Goal: Information Seeking & Learning: Find specific page/section

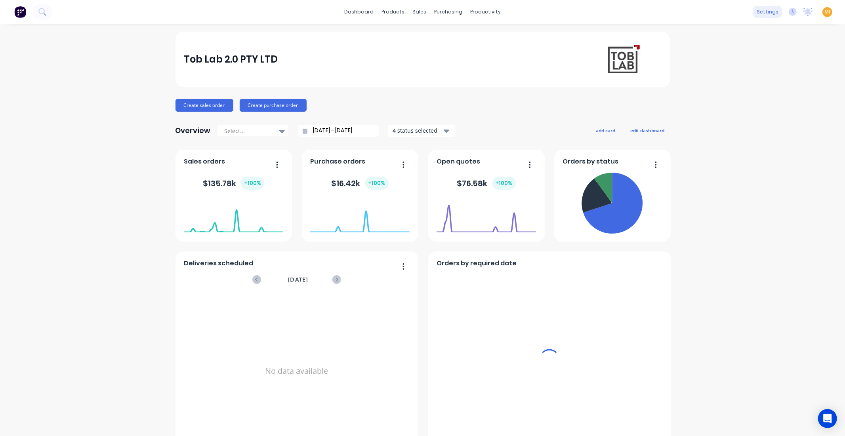
click at [758, 17] on div "settings" at bounding box center [768, 12] width 30 height 12
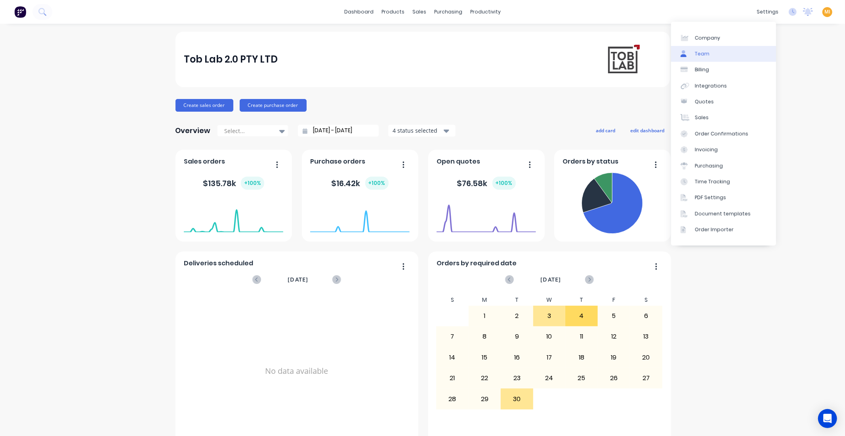
click at [706, 52] on div "Team" at bounding box center [702, 53] width 15 height 7
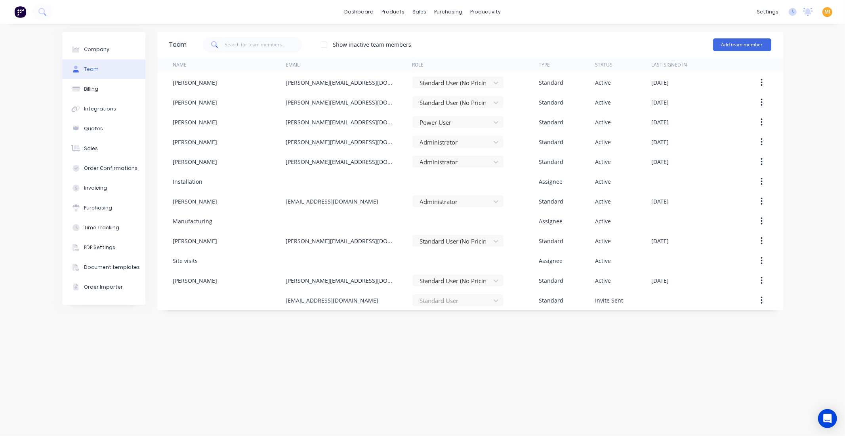
click at [19, 17] on img at bounding box center [20, 12] width 12 height 12
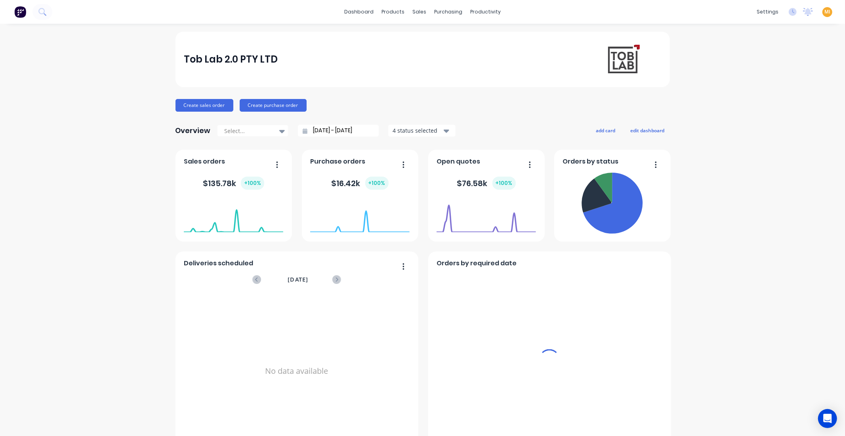
click at [824, 13] on span "MI" at bounding box center [827, 11] width 6 height 7
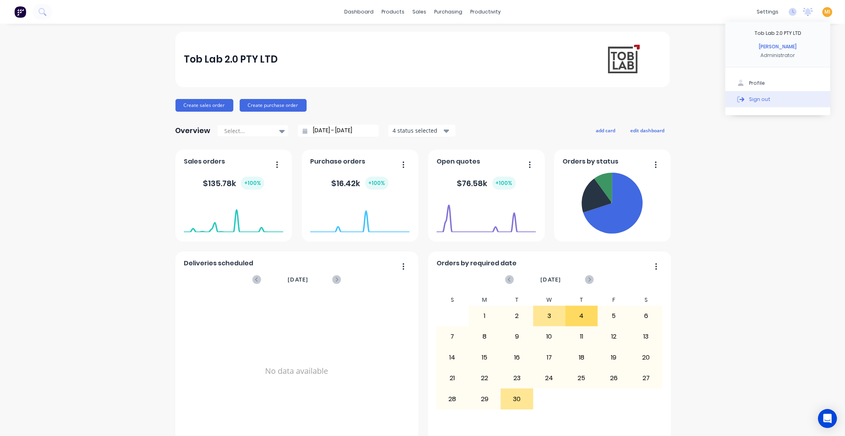
click at [784, 94] on button "Sign out" at bounding box center [777, 99] width 105 height 16
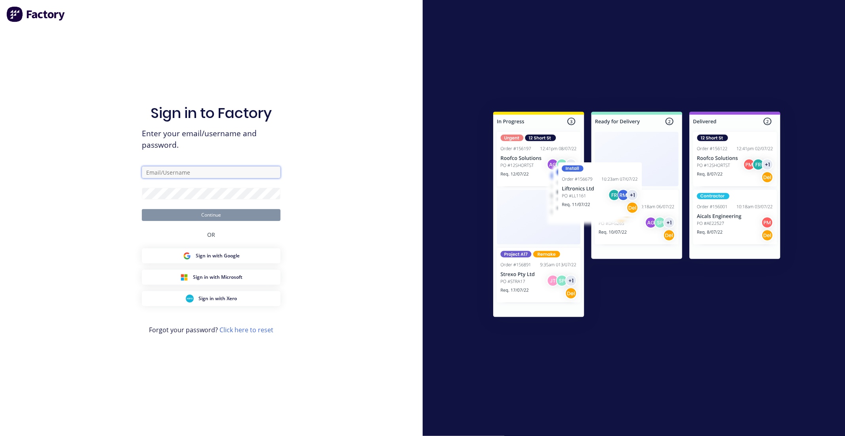
click at [163, 167] on input "text" at bounding box center [211, 172] width 139 height 12
type input "[EMAIL_ADDRESS][DOMAIN_NAME]"
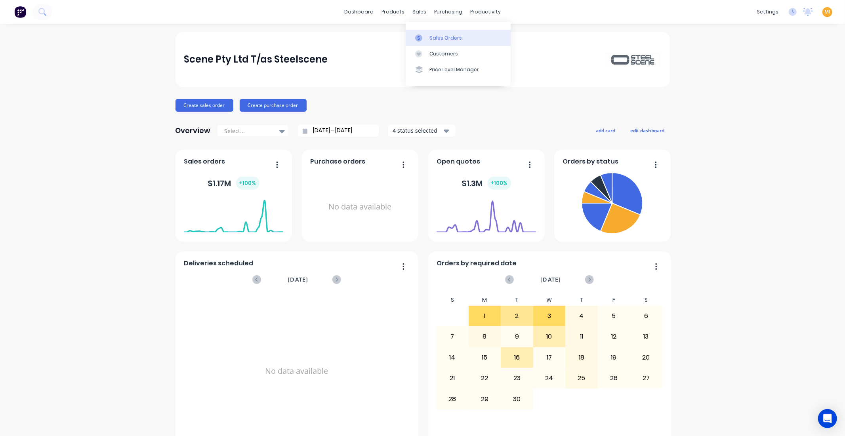
drag, startPoint x: 446, startPoint y: 36, endPoint x: 437, endPoint y: 45, distance: 13.5
click at [446, 36] on div "Sales Orders" at bounding box center [445, 37] width 32 height 7
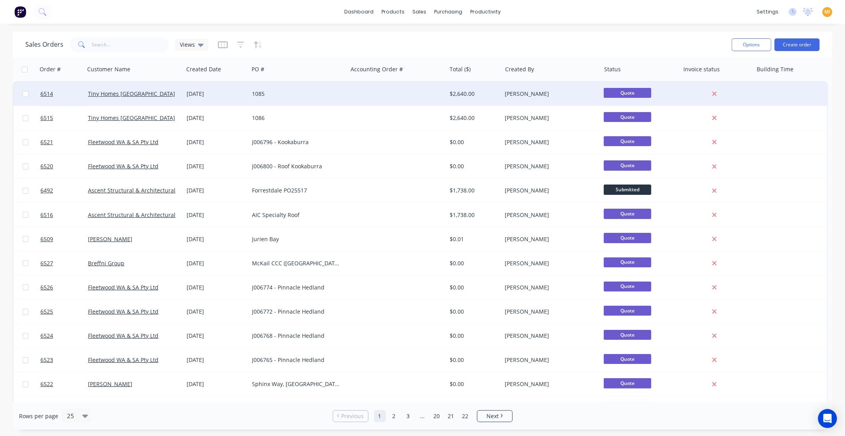
click at [546, 95] on div "Jo Reeves" at bounding box center [549, 94] width 88 height 8
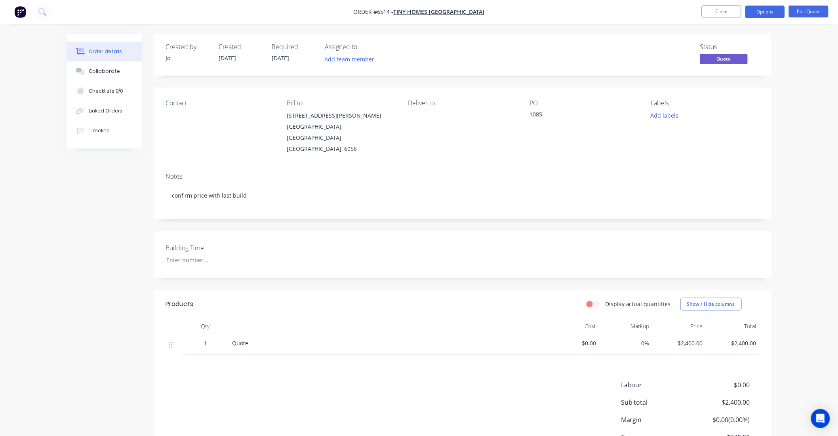
click at [735, 58] on span "Quote" at bounding box center [724, 59] width 48 height 10
click at [16, 13] on img "button" at bounding box center [20, 12] width 12 height 12
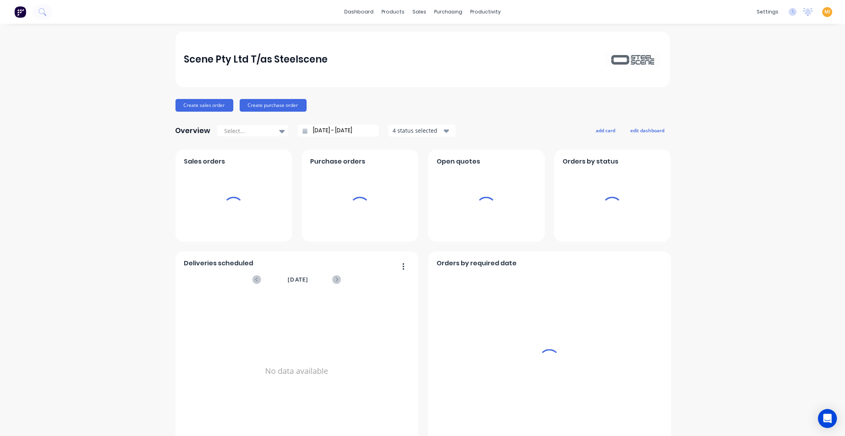
click at [824, 10] on span "MI" at bounding box center [827, 11] width 6 height 7
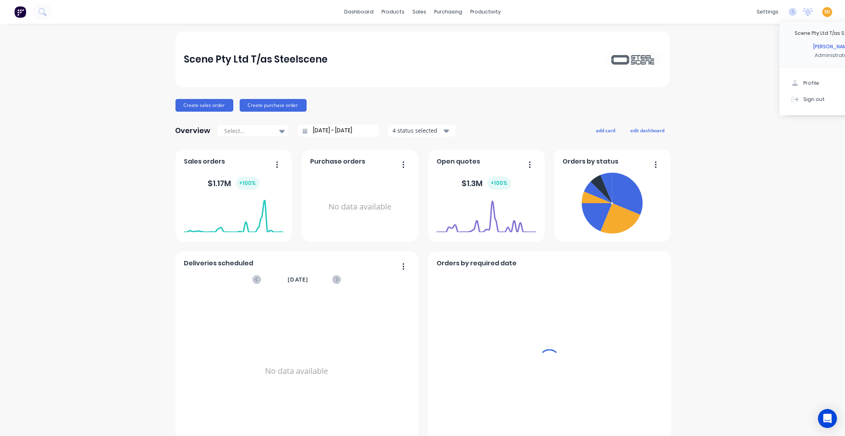
click at [790, 101] on button "Sign out" at bounding box center [832, 99] width 105 height 16
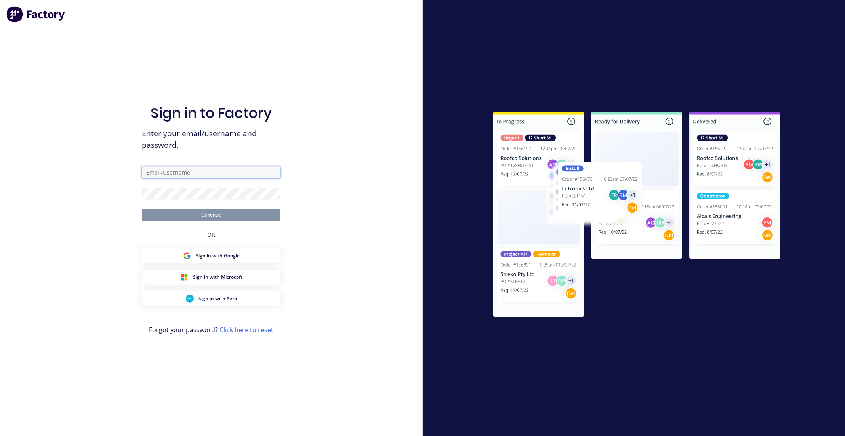
click at [202, 172] on input "text" at bounding box center [211, 172] width 139 height 12
type input "team+maricardemo@factory.app"
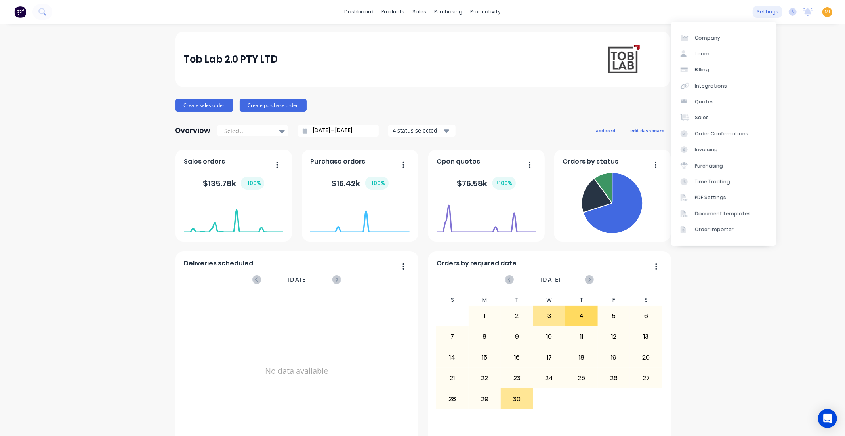
click at [767, 9] on div "settings" at bounding box center [768, 12] width 30 height 12
click at [727, 51] on link "Team" at bounding box center [723, 54] width 105 height 16
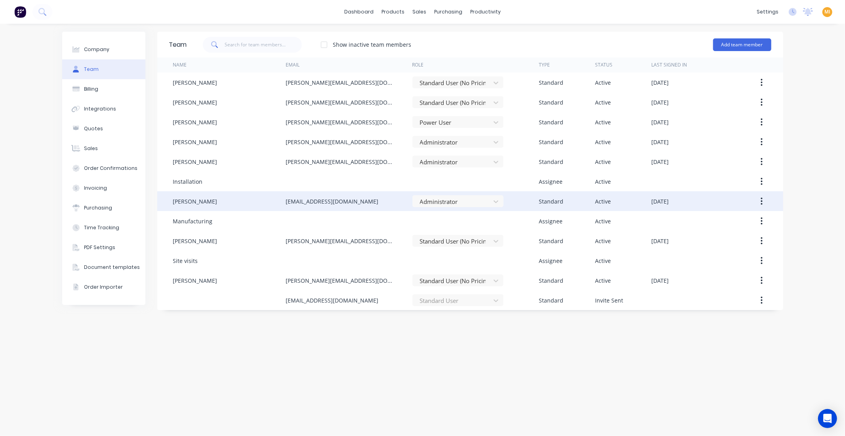
click at [765, 204] on button "button" at bounding box center [761, 201] width 19 height 14
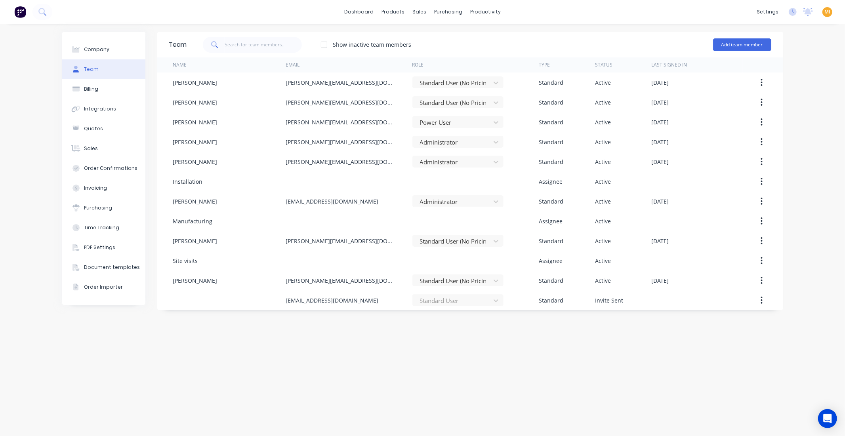
click at [16, 15] on img at bounding box center [20, 12] width 12 height 12
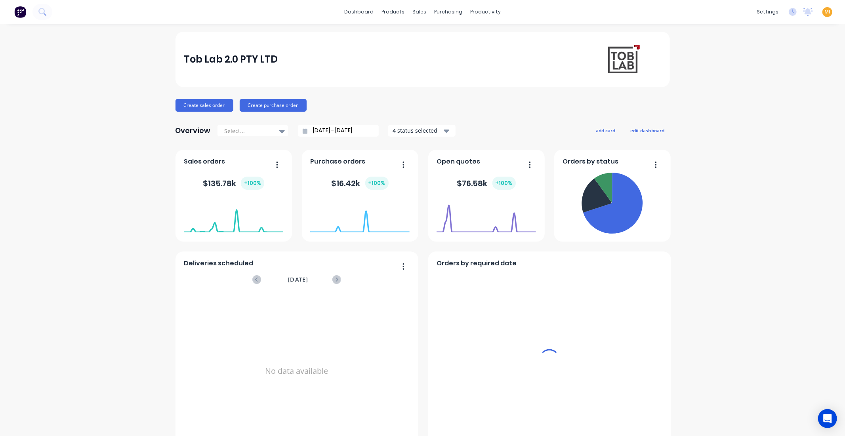
click at [826, 11] on div "MI Tob Lab 2.0 PTY LTD Maricar Infante Administrator Profile Sign out" at bounding box center [827, 12] width 10 height 10
click at [824, 11] on span "MI" at bounding box center [827, 11] width 6 height 7
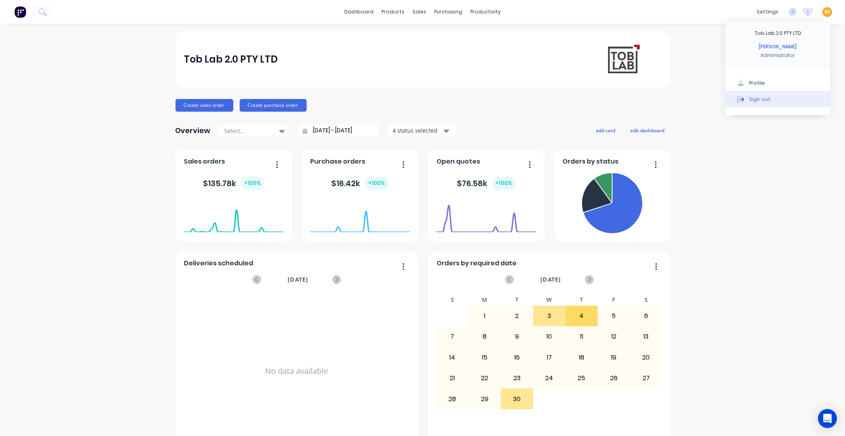
click at [750, 104] on button "Sign out" at bounding box center [777, 99] width 105 height 16
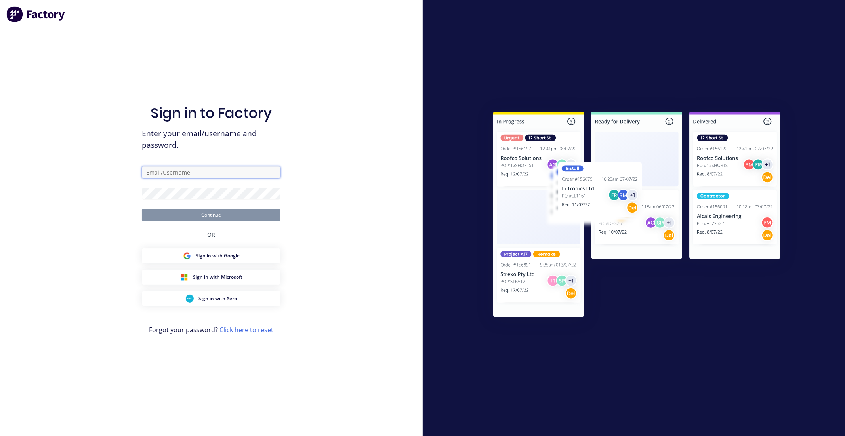
click at [216, 173] on input "text" at bounding box center [211, 172] width 139 height 12
type input "[EMAIL_ADDRESS][DOMAIN_NAME]"
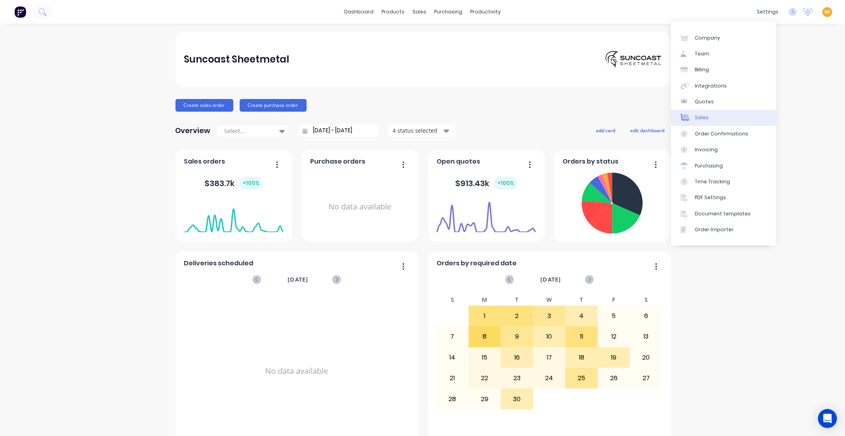
click at [706, 122] on link "Sales" at bounding box center [723, 118] width 105 height 16
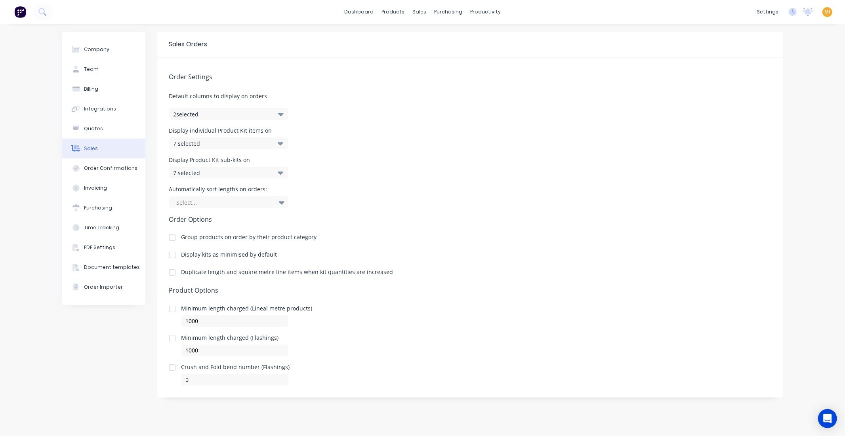
click at [240, 117] on button "2 selected" at bounding box center [228, 114] width 119 height 12
click at [187, 141] on span at bounding box center [188, 139] width 7 height 7
click at [178, 136] on input "Cost" at bounding box center [178, 136] width 0 height 0
click at [185, 153] on span at bounding box center [188, 152] width 7 height 7
click at [178, 149] on input "Markup" at bounding box center [178, 149] width 0 height 0
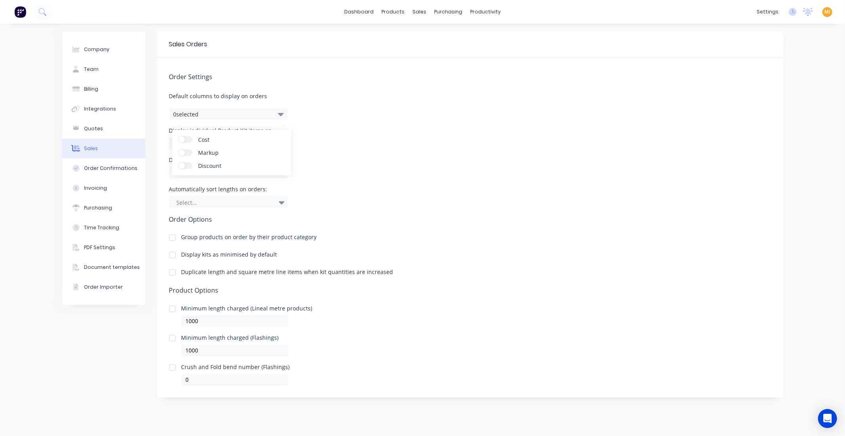
click at [15, 10] on img at bounding box center [20, 12] width 12 height 12
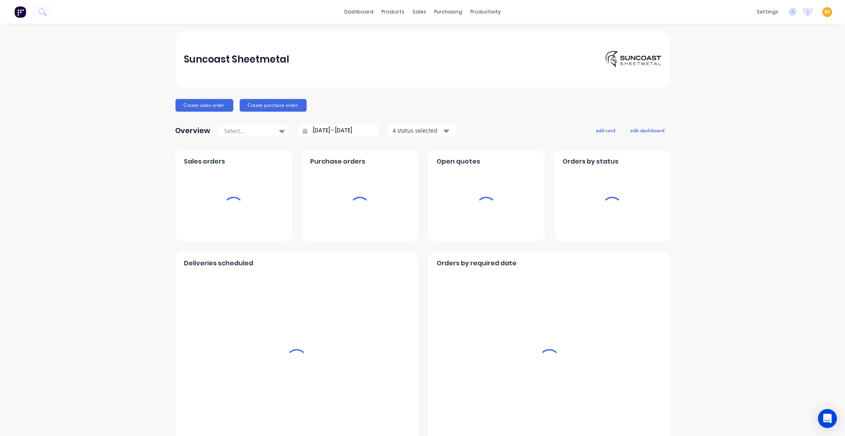
click at [824, 9] on div "MI Suncoast Sheetmetal Maricar Infante Administrator Profile Sign out" at bounding box center [827, 12] width 10 height 10
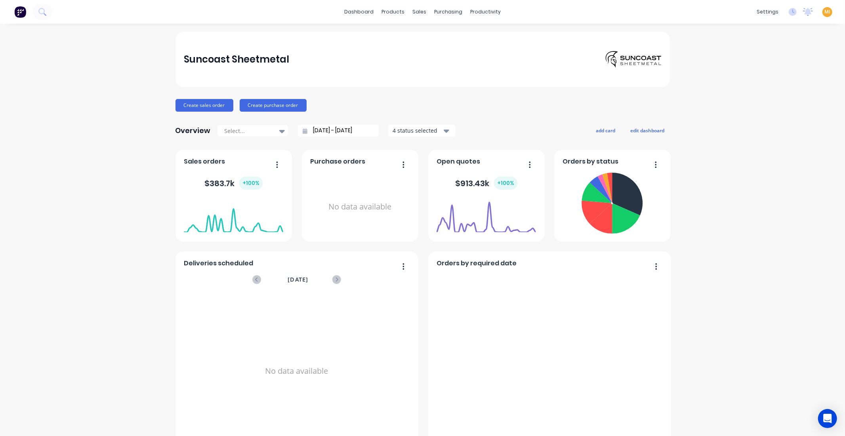
click at [824, 10] on span "MI" at bounding box center [827, 11] width 6 height 7
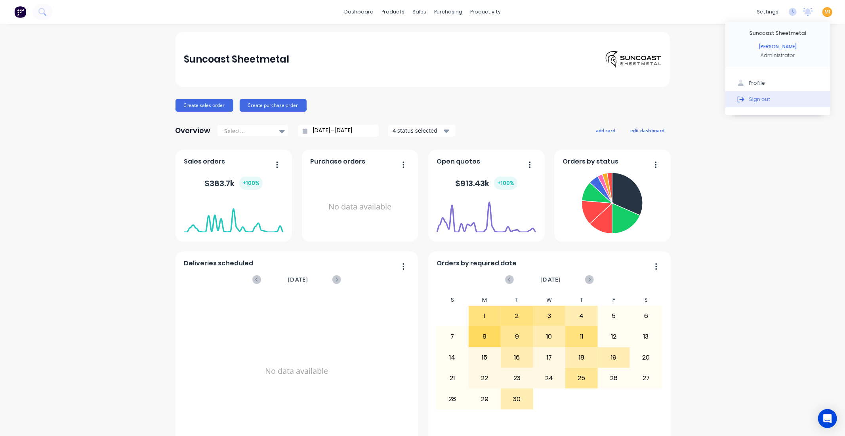
click at [755, 100] on div "Sign out" at bounding box center [759, 98] width 21 height 7
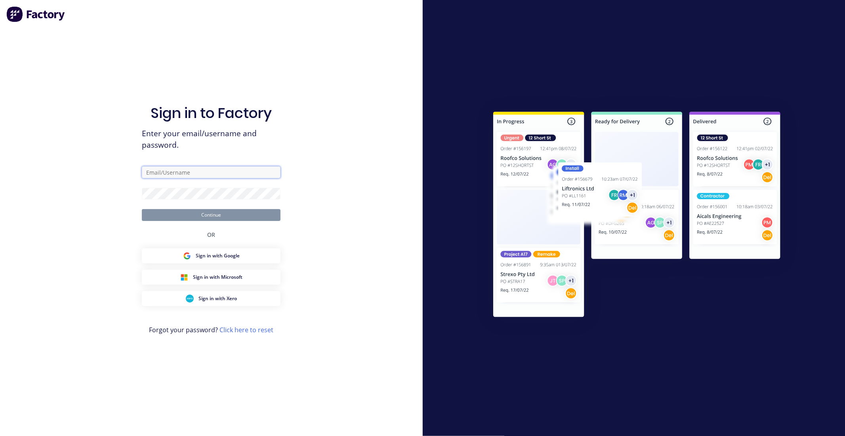
click at [213, 173] on input "text" at bounding box center [211, 172] width 139 height 12
type input "[EMAIL_ADDRESS][DOMAIN_NAME]"
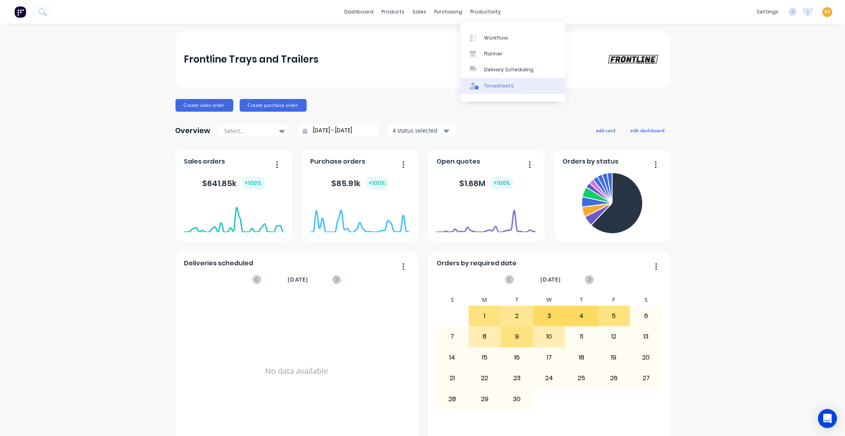
click at [493, 88] on div "Timesheets" at bounding box center [499, 85] width 30 height 7
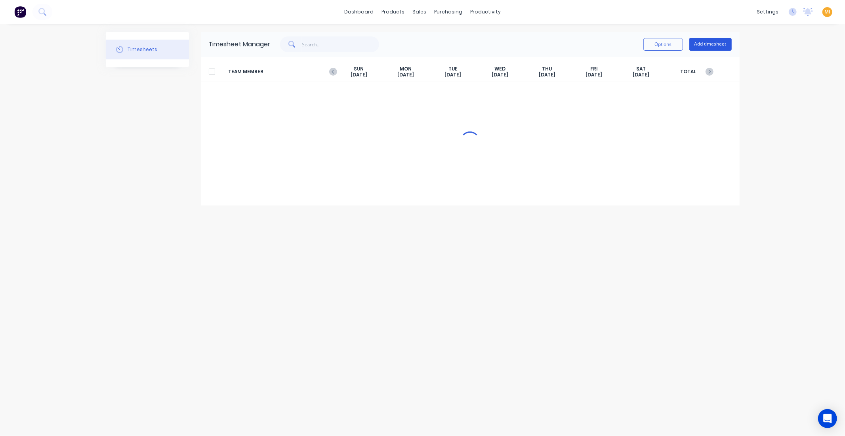
click at [702, 48] on button "Add timesheet" at bounding box center [710, 44] width 42 height 13
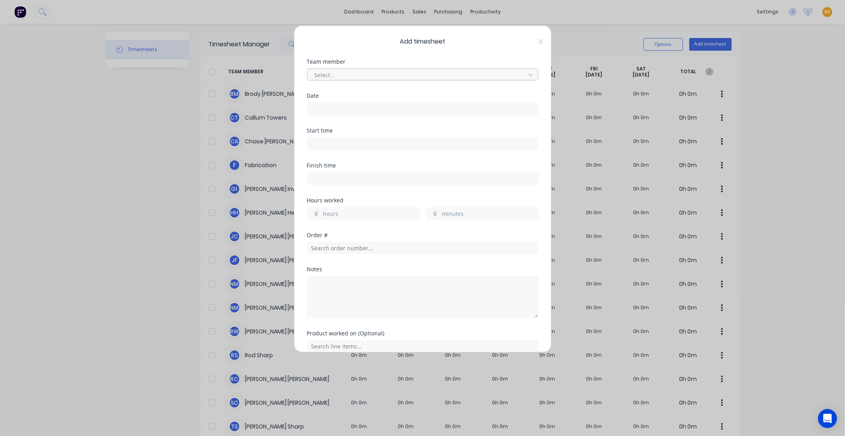
click at [358, 72] on div at bounding box center [418, 75] width 208 height 10
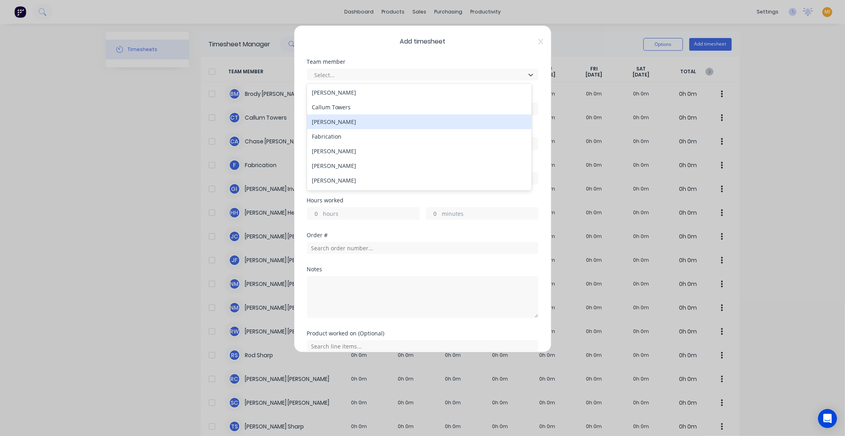
click at [331, 119] on div "Chase Adams" at bounding box center [419, 121] width 225 height 15
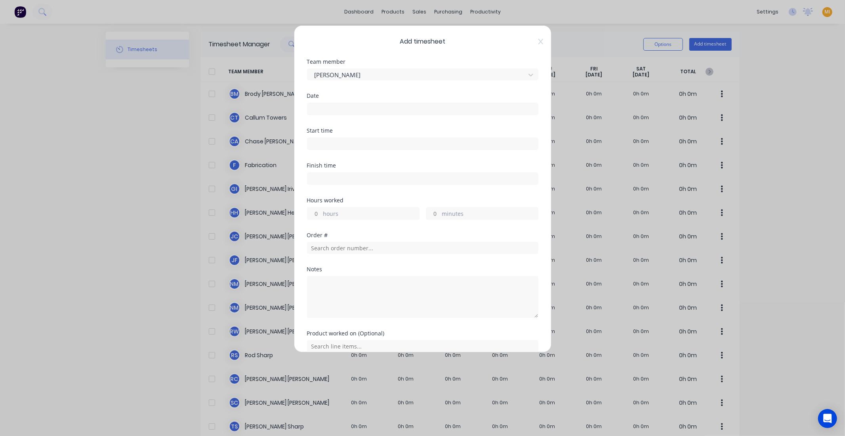
click at [333, 108] on input at bounding box center [422, 109] width 231 height 12
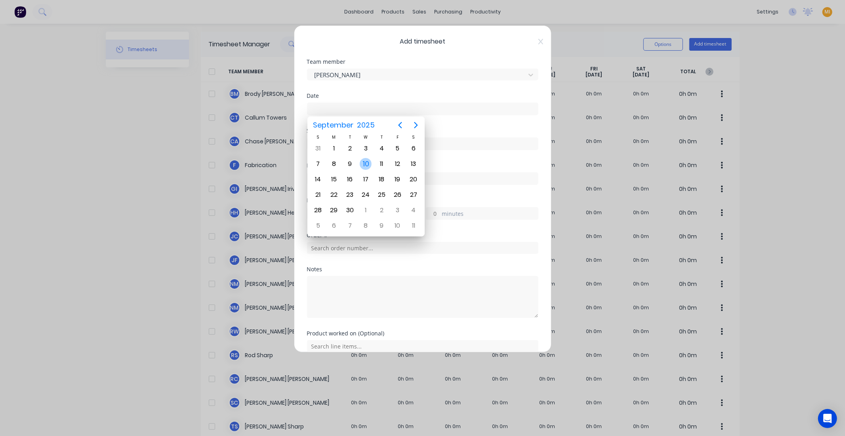
click at [368, 161] on div "10" at bounding box center [366, 164] width 12 height 12
type input "10/09/2025"
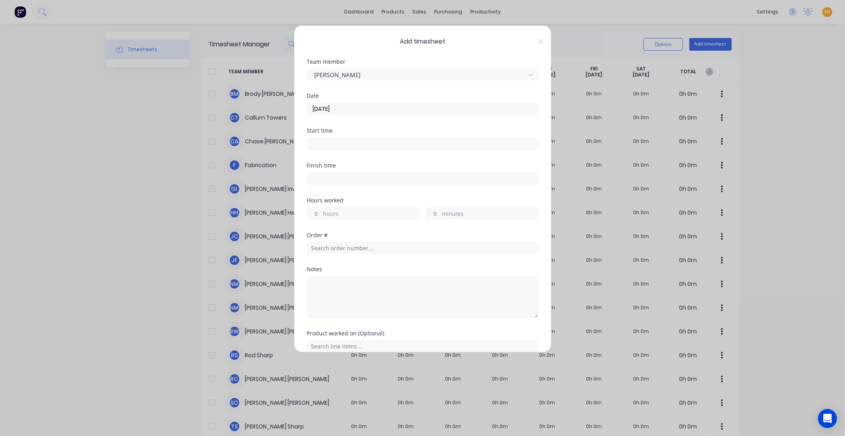
click at [356, 143] on input at bounding box center [422, 144] width 231 height 12
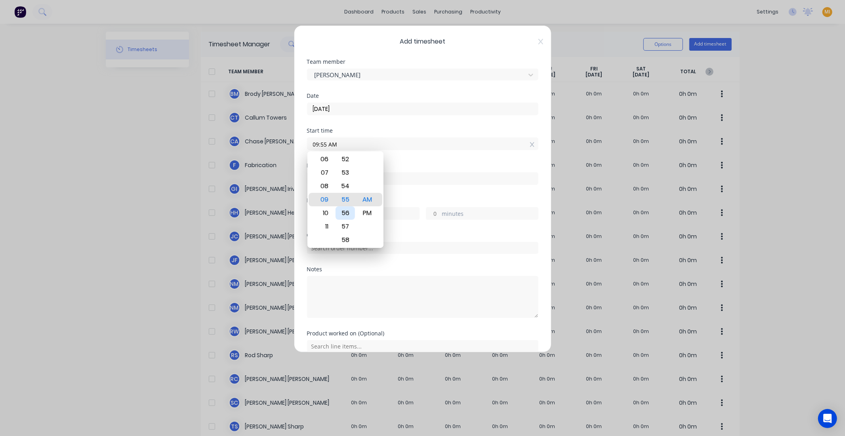
click at [345, 216] on div "56" at bounding box center [345, 212] width 19 height 13
type input "09:56 AM"
click at [375, 127] on div "Date 10/09/2025" at bounding box center [422, 110] width 231 height 35
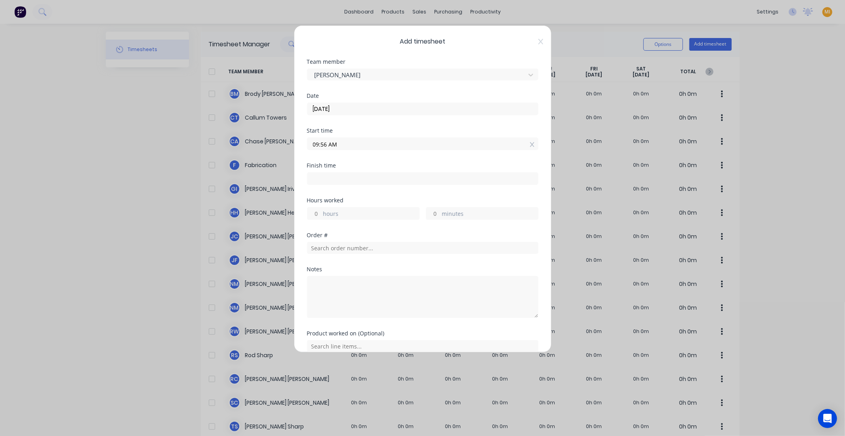
click at [345, 177] on input at bounding box center [422, 179] width 231 height 12
type input "09:55 AM"
type input "23"
type input "59"
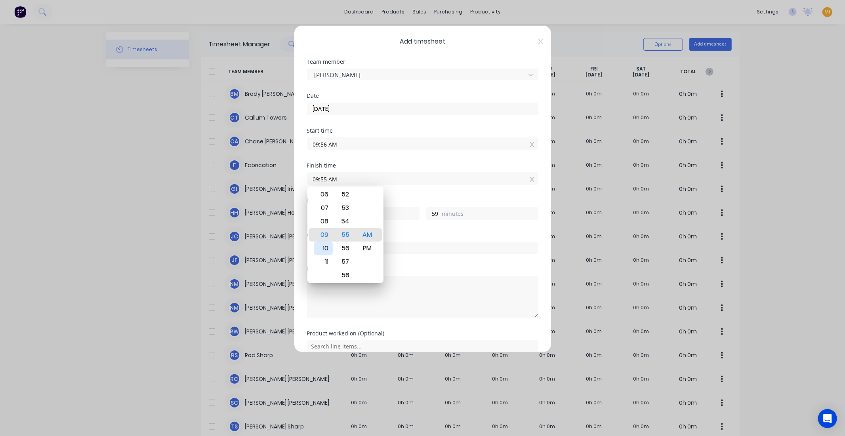
click at [332, 244] on div "10" at bounding box center [323, 248] width 19 height 13
type input "10:55 AM"
type input "0"
click at [372, 169] on div "Finish time 10:55 AM" at bounding box center [422, 174] width 231 height 22
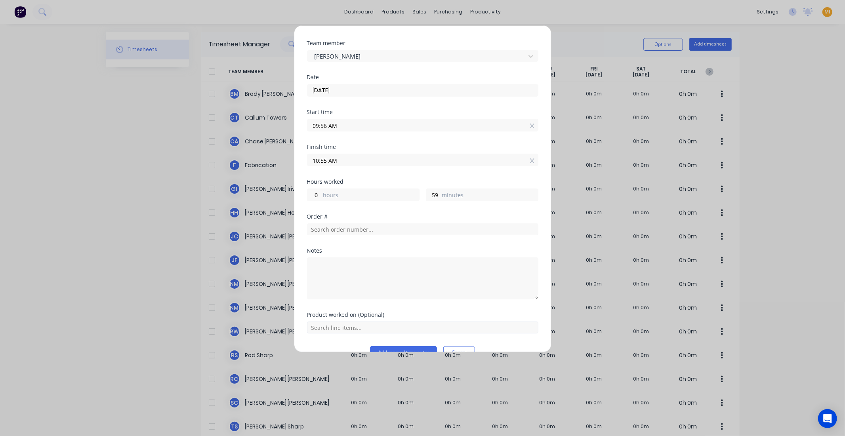
scroll to position [37, 0]
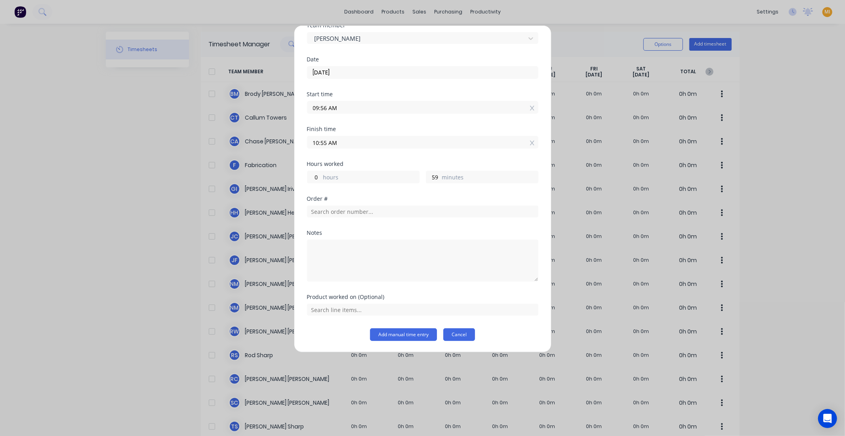
click at [447, 335] on button "Cancel" at bounding box center [459, 334] width 32 height 13
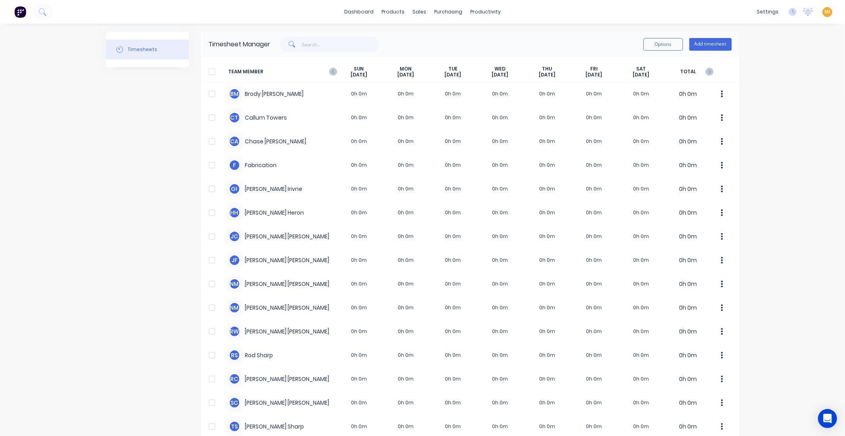
click at [17, 14] on img at bounding box center [20, 12] width 12 height 12
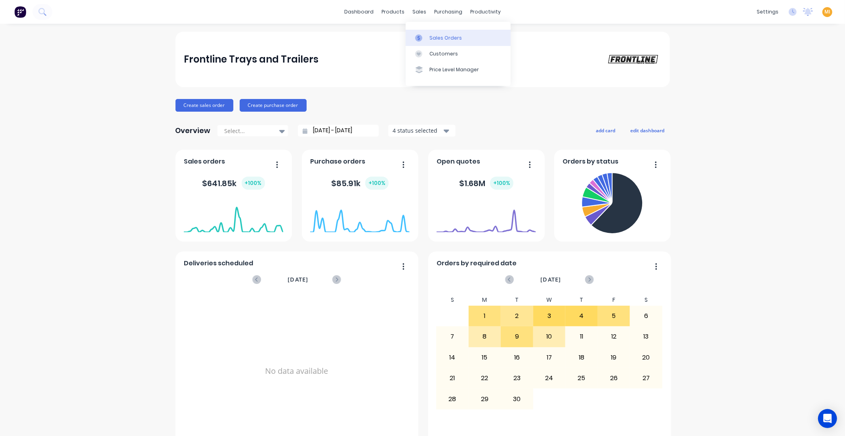
click at [448, 36] on div "Sales Orders" at bounding box center [445, 37] width 32 height 7
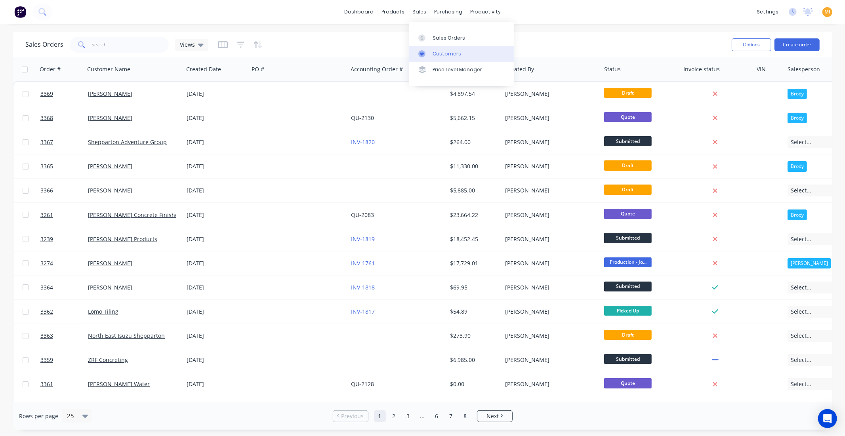
click at [438, 54] on div "Customers" at bounding box center [447, 53] width 29 height 7
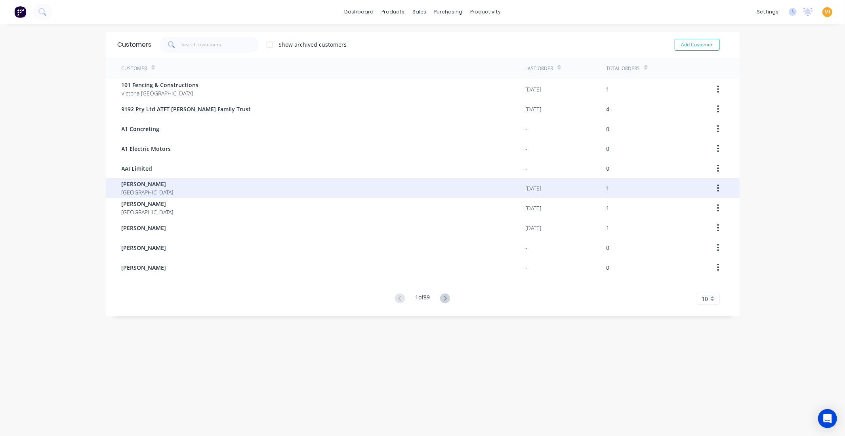
click at [155, 187] on span "Aaron Brookes" at bounding box center [148, 184] width 52 height 8
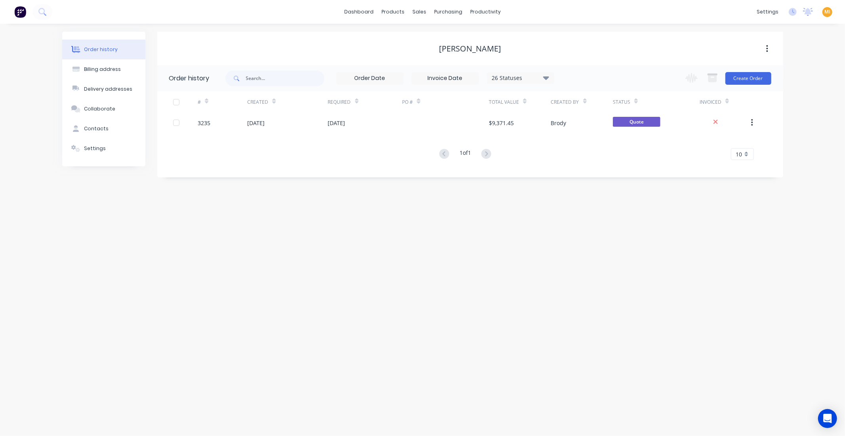
click at [120, 158] on div "Order history Billing address Delivery addresses Collaborate Contacts Settings" at bounding box center [103, 99] width 83 height 135
click at [86, 143] on button "Settings" at bounding box center [103, 149] width 83 height 20
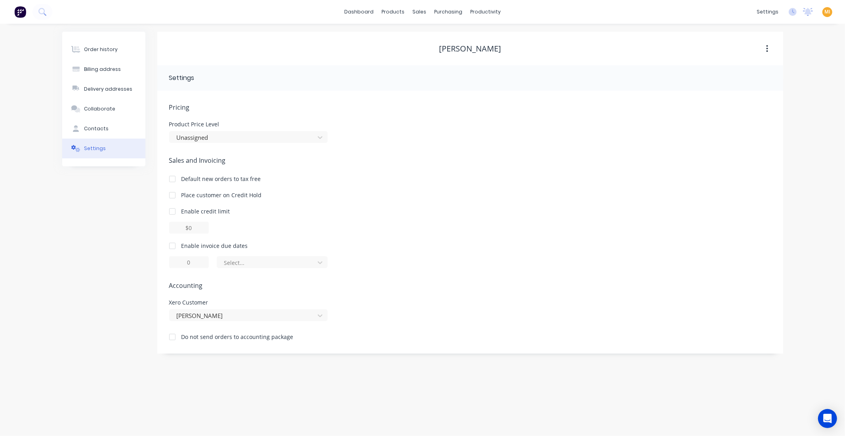
click at [829, 12] on span "MI" at bounding box center [827, 11] width 6 height 7
click at [762, 94] on button "Sign out" at bounding box center [777, 99] width 105 height 16
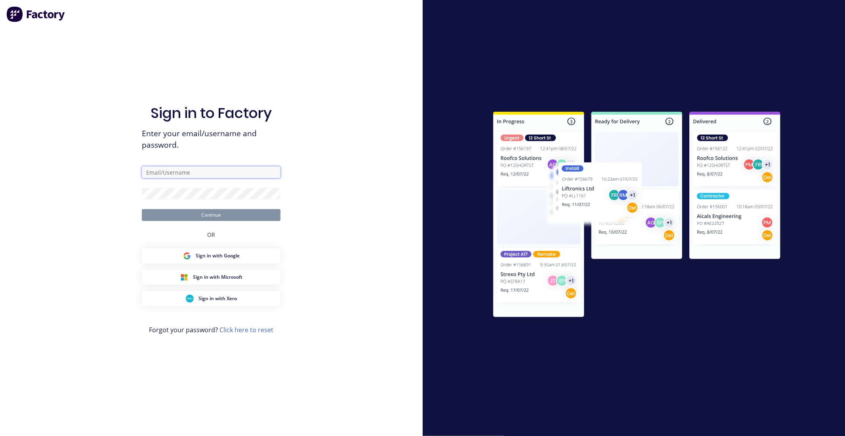
click at [211, 172] on input "text" at bounding box center [211, 172] width 139 height 12
click at [219, 247] on div "Sign in to Factory Enter your email/username and password. Continue OR Sign in …" at bounding box center [211, 226] width 139 height 408
click at [194, 170] on input "text" at bounding box center [211, 172] width 139 height 12
type input "[EMAIL_ADDRESS][DOMAIN_NAME]"
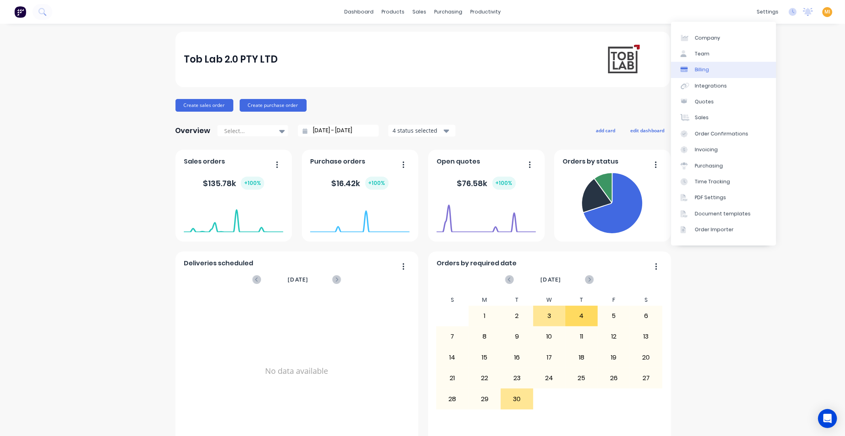
click at [703, 56] on div "Team" at bounding box center [702, 53] width 15 height 7
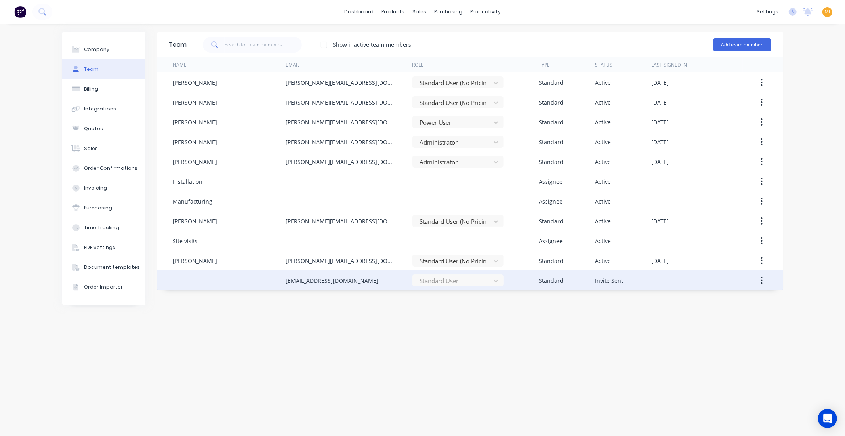
drag, startPoint x: 391, startPoint y: 278, endPoint x: 262, endPoint y: 280, distance: 128.8
click at [262, 280] on div "[EMAIL_ADDRESS][DOMAIN_NAME] Standard User Standard Invite Sent" at bounding box center [470, 281] width 626 height 20
copy div "[EMAIL_ADDRESS][DOMAIN_NAME]"
click at [761, 282] on icon "button" at bounding box center [762, 280] width 2 height 9
drag, startPoint x: 389, startPoint y: 281, endPoint x: 270, endPoint y: 282, distance: 119.2
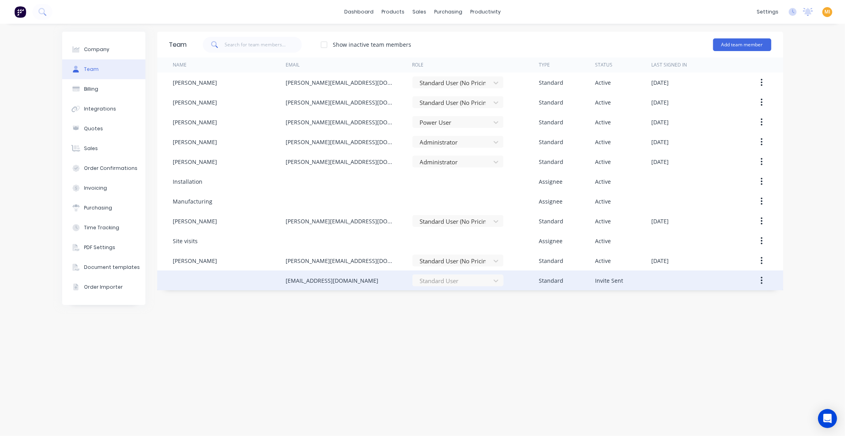
click at [270, 282] on div "[EMAIL_ADDRESS][DOMAIN_NAME] Standard User Standard Invite Sent" at bounding box center [470, 281] width 626 height 20
copy div "[EMAIL_ADDRESS][DOMAIN_NAME]"
click at [761, 279] on icon "button" at bounding box center [762, 280] width 2 height 9
click at [735, 298] on div "Cancel Invite" at bounding box center [733, 301] width 61 height 11
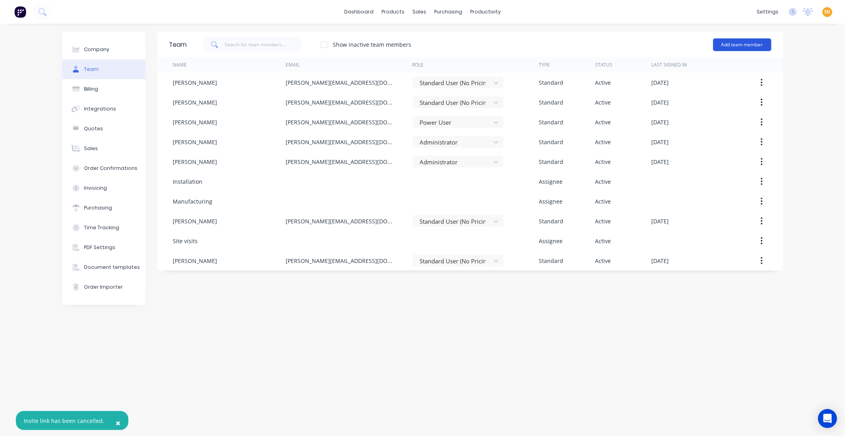
click at [756, 48] on button "Add team member" at bounding box center [742, 44] width 58 height 13
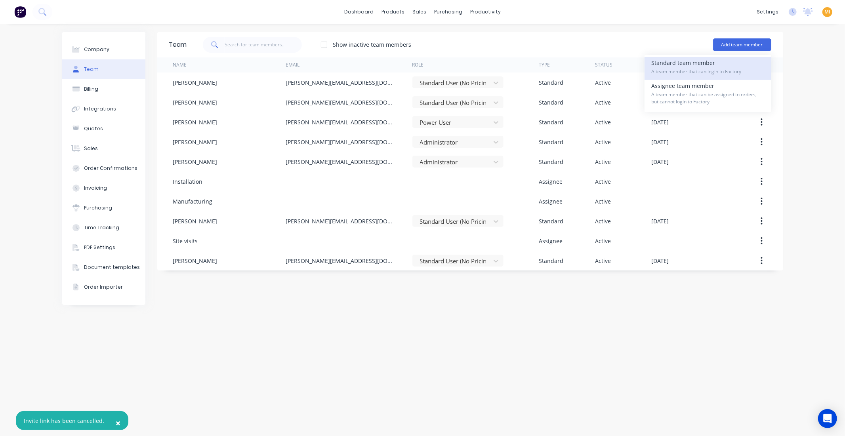
click at [687, 71] on span "A team member that can login to Factory" at bounding box center [708, 71] width 112 height 7
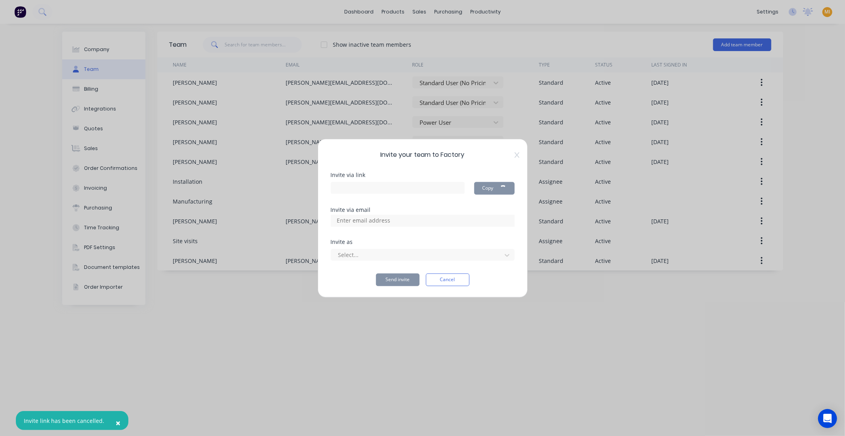
type input "https://app.factory.app/invite/nwfpQ8H6"
click at [395, 218] on input at bounding box center [371, 221] width 79 height 12
paste input "estimating@toblabcommercial.com.au"
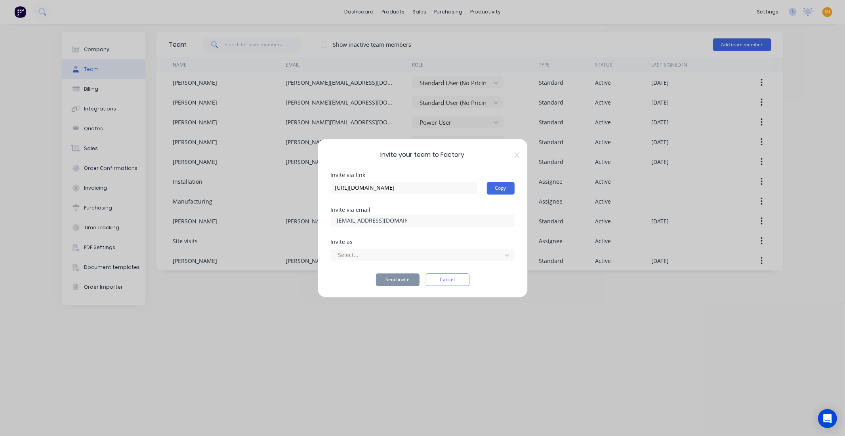
scroll to position [0, 29]
type input "estimating@toblabcommercial.com.au"
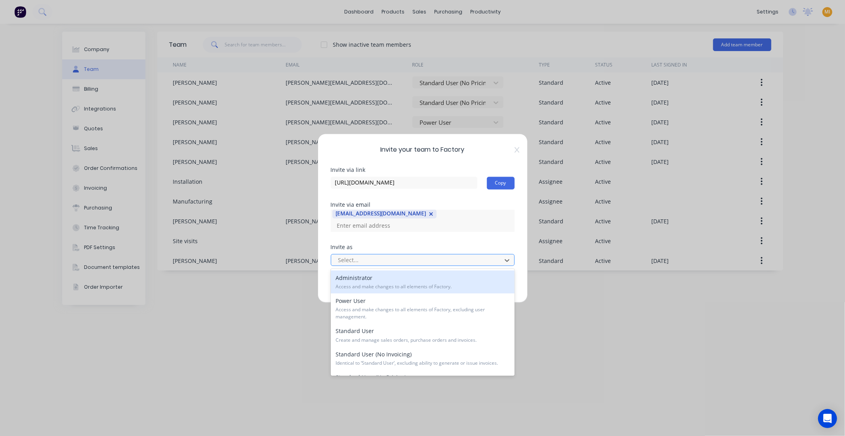
click at [358, 256] on div at bounding box center [417, 261] width 160 height 10
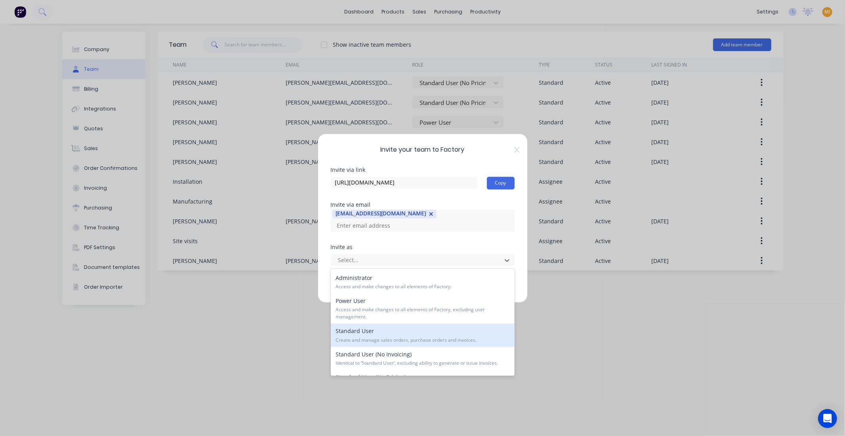
click at [360, 336] on div "Standard User Create and manage sales orders, purchase orders and invoices." at bounding box center [423, 335] width 184 height 23
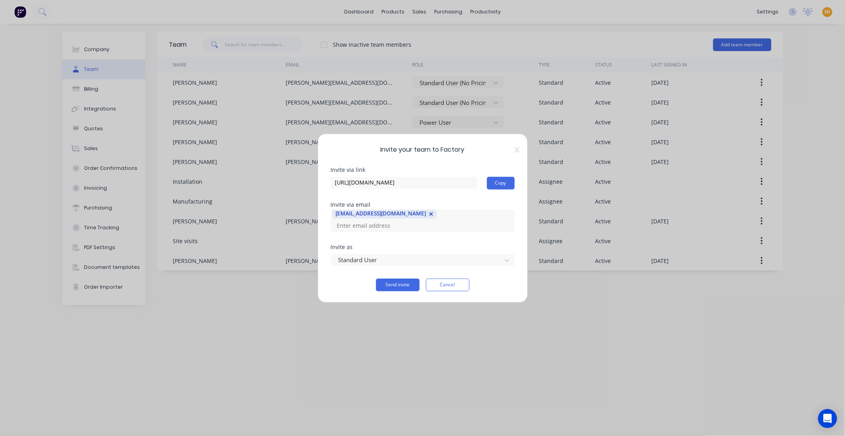
click at [408, 242] on div "Invite via link https://app.factory.app/invite/nwfpQ8H6 Copy Invite via email e…" at bounding box center [423, 229] width 184 height 124
drag, startPoint x: 448, startPoint y: 181, endPoint x: 298, endPoint y: 185, distance: 150.2
click at [298, 185] on div "Invite your team to Factory Invite via link https://app.factory.app/invite/nwfp…" at bounding box center [422, 218] width 845 height 436
click at [475, 196] on div "Invite via link https://app.factory.app/invite/nwfpQ8H6 Copy" at bounding box center [423, 184] width 184 height 35
click at [500, 184] on button "Copy" at bounding box center [501, 183] width 28 height 13
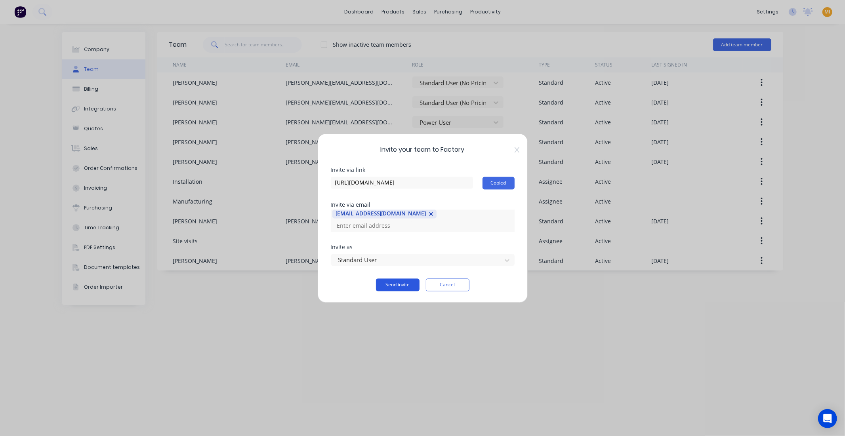
click at [401, 284] on button "Send invite" at bounding box center [398, 284] width 44 height 13
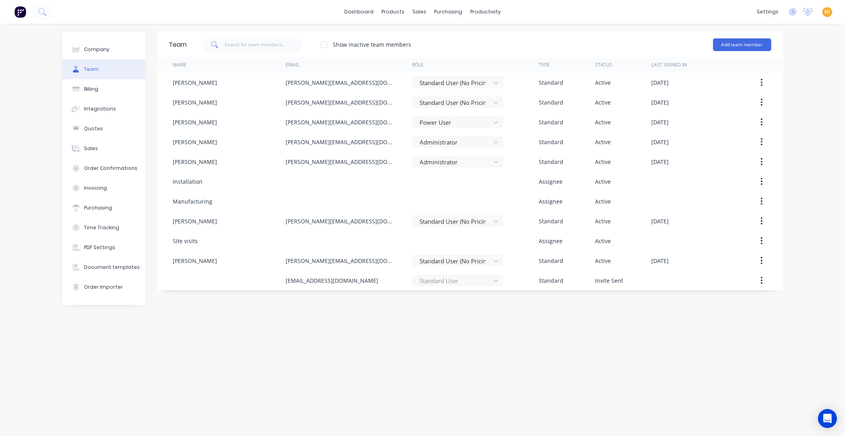
click at [18, 11] on img at bounding box center [20, 12] width 12 height 12
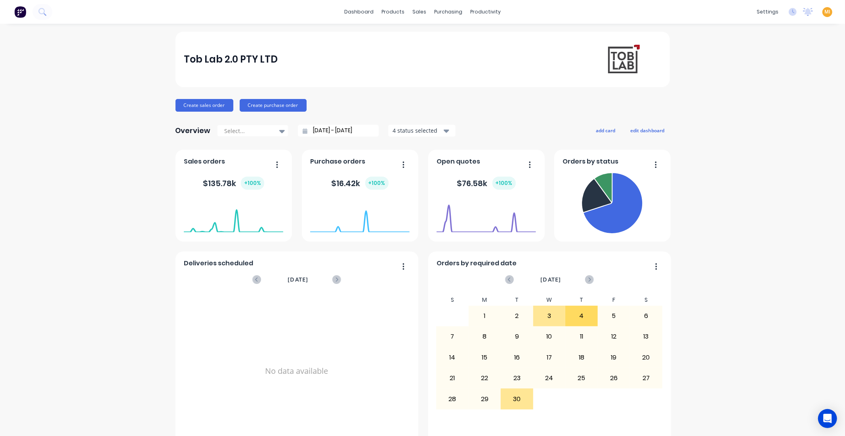
click at [824, 12] on span "MI" at bounding box center [827, 11] width 6 height 7
click at [780, 102] on button "Sign out" at bounding box center [777, 99] width 105 height 16
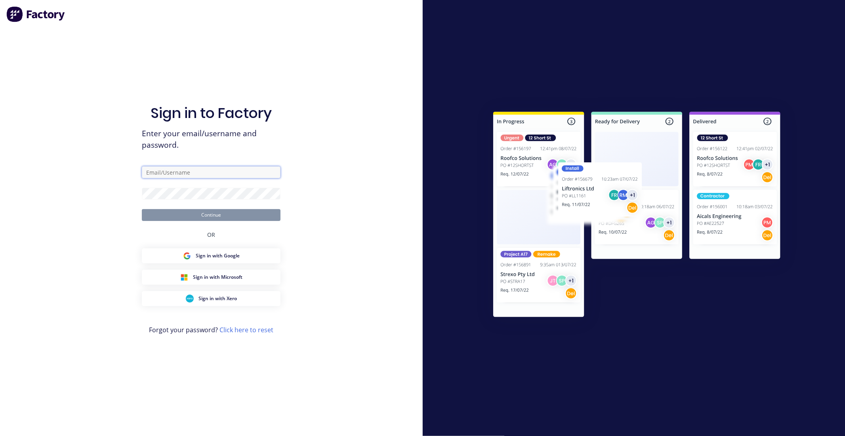
click at [210, 171] on input "text" at bounding box center [211, 172] width 139 height 12
type input "[EMAIL_ADDRESS][DOMAIN_NAME]"
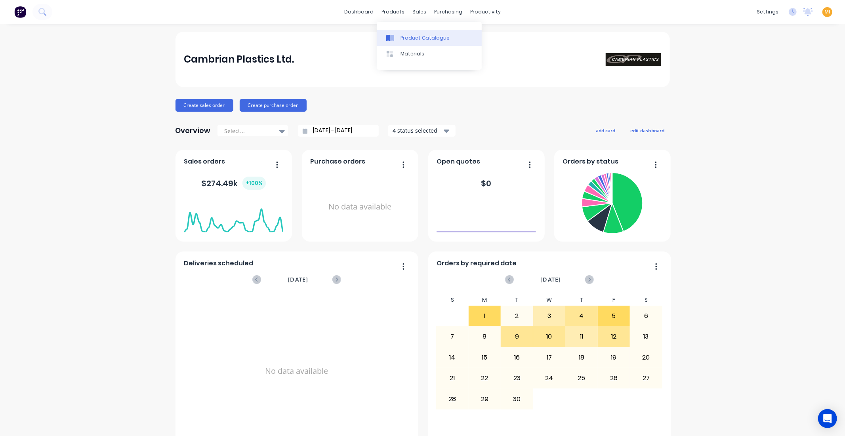
click at [400, 33] on link "Product Catalogue" at bounding box center [429, 38] width 105 height 16
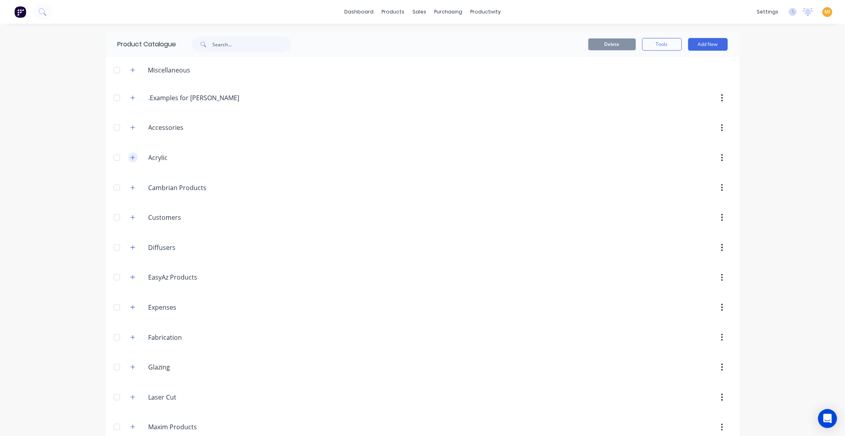
click at [130, 156] on icon "button" at bounding box center [132, 158] width 5 height 6
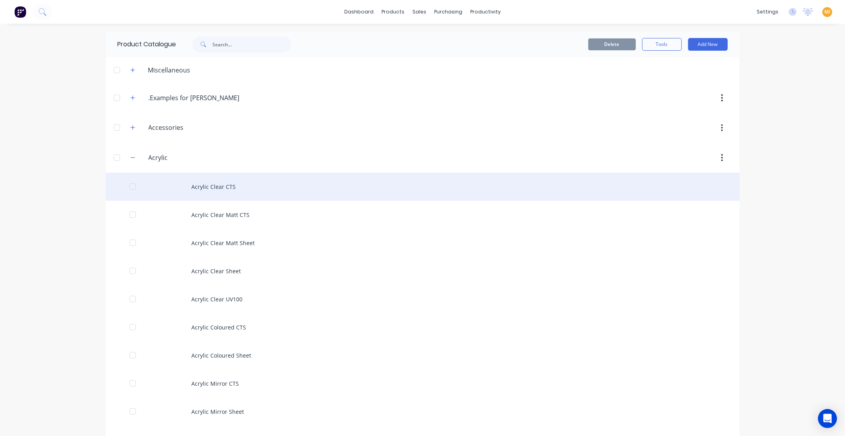
click at [231, 193] on div "Acrylic Clear CTS" at bounding box center [423, 187] width 634 height 28
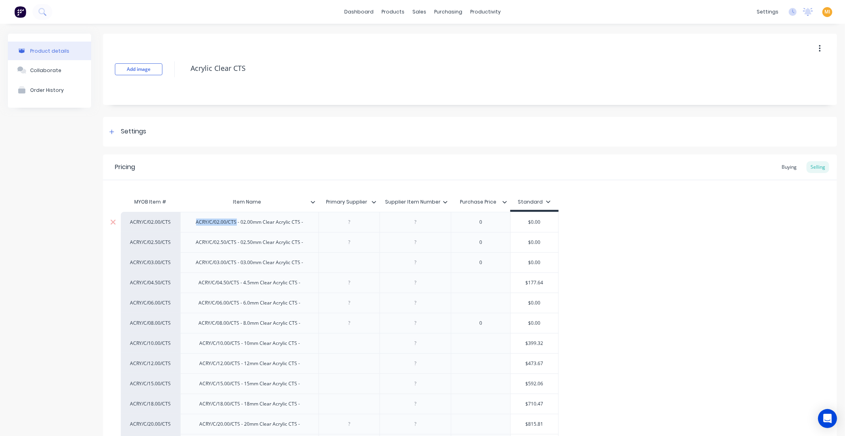
drag, startPoint x: 236, startPoint y: 224, endPoint x: 198, endPoint y: 224, distance: 37.6
click at [196, 224] on div "ACRY/C/02.00/CTS - 02.00mm Clear Acrylic CTS -" at bounding box center [250, 222] width 120 height 10
copy div "ACRY/C/02.00/CTS"
click at [433, 31] on link "Sales Orders" at bounding box center [458, 38] width 105 height 16
type textarea "x"
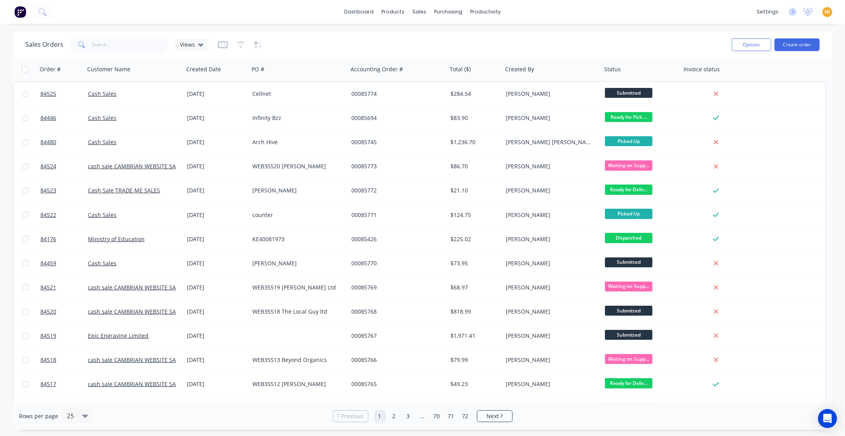
click at [246, 44] on div at bounding box center [240, 44] width 45 height 13
click at [237, 45] on icon "button" at bounding box center [240, 45] width 7 height 8
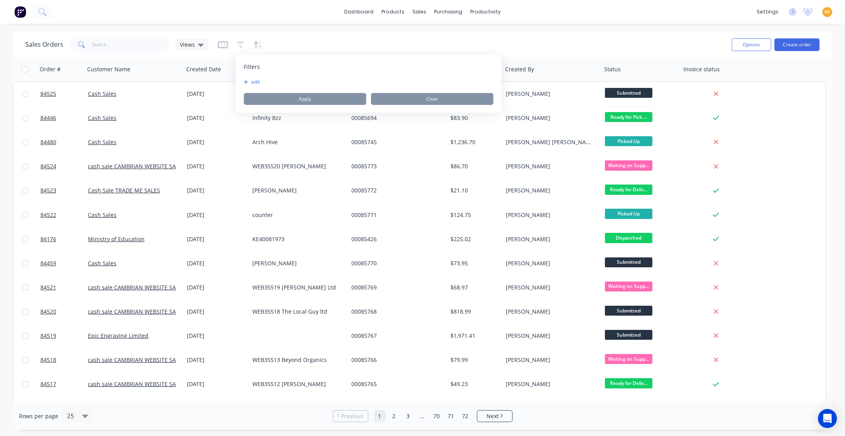
click at [250, 89] on div "add Apply Clear" at bounding box center [369, 92] width 250 height 26
click at [256, 80] on button "add" at bounding box center [254, 82] width 20 height 6
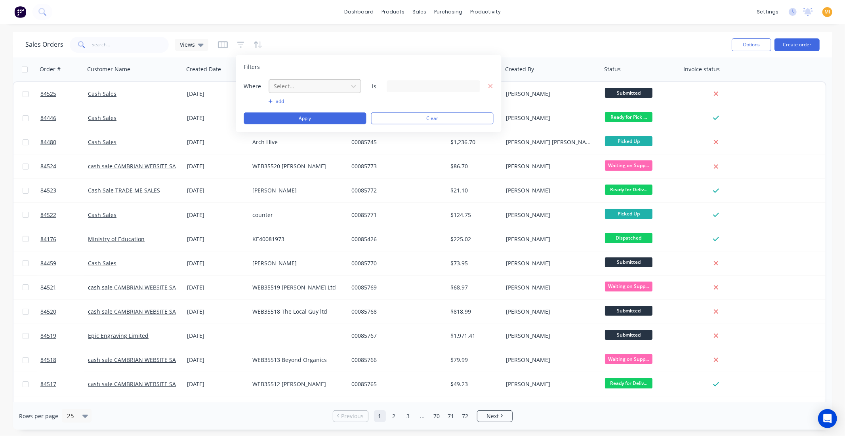
click at [298, 88] on div at bounding box center [308, 86] width 71 height 10
type input "d"
type input "sta"
click at [296, 129] on div "Status" at bounding box center [315, 134] width 92 height 15
click at [401, 84] on div "28 Status selected" at bounding box center [427, 86] width 72 height 8
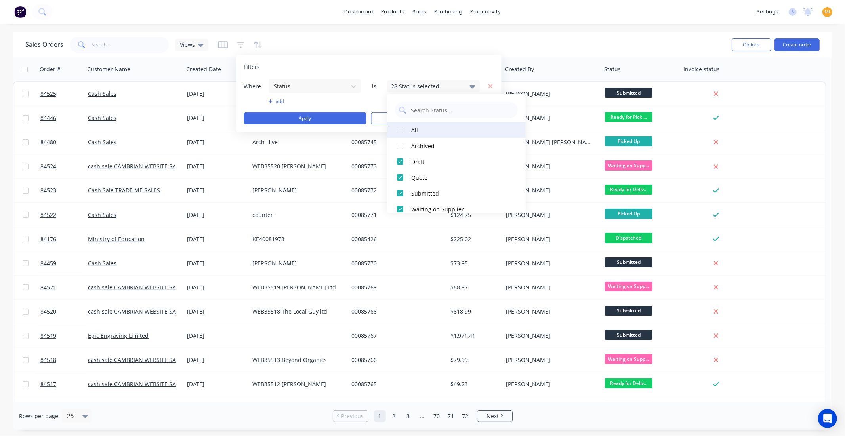
click at [402, 129] on div at bounding box center [400, 130] width 16 height 16
click at [400, 126] on div at bounding box center [400, 130] width 16 height 16
click at [399, 156] on div at bounding box center [400, 162] width 16 height 16
click at [321, 120] on button "Apply" at bounding box center [305, 118] width 122 height 12
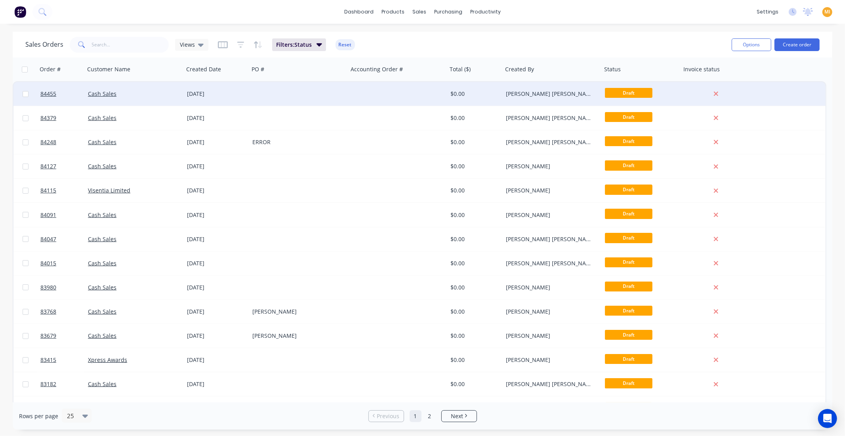
click at [181, 99] on div "Cash Sales" at bounding box center [134, 94] width 99 height 24
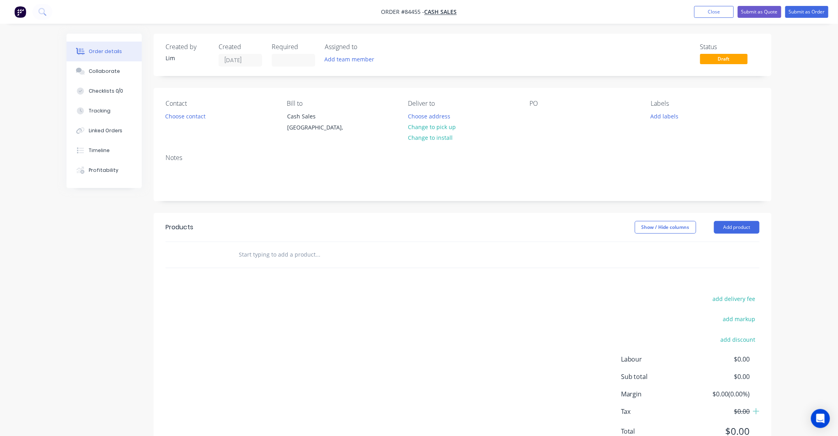
click at [274, 253] on input "text" at bounding box center [317, 255] width 158 height 16
paste input "ACRY/C/02.00/CTS"
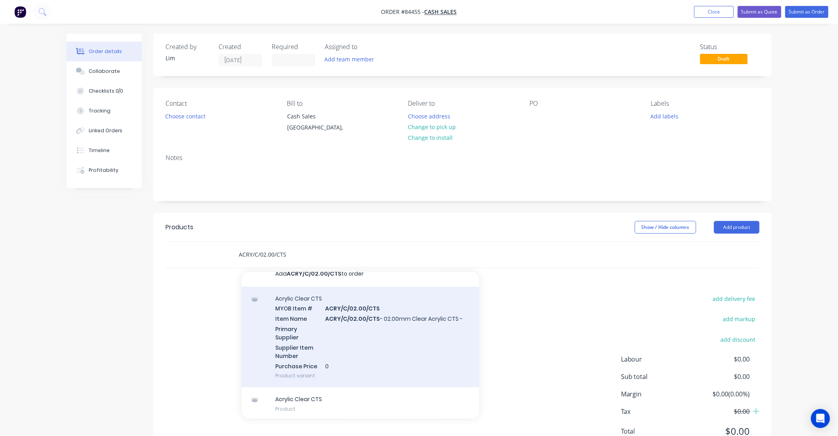
scroll to position [13, 0]
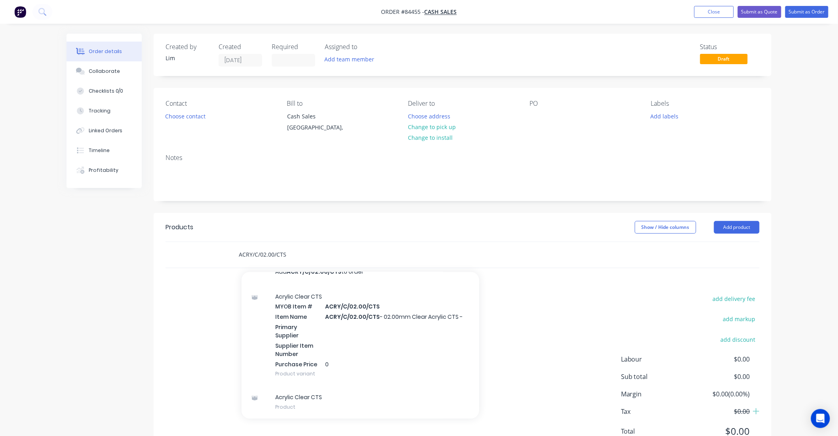
type input "ACRY/C/02.00/CTS"
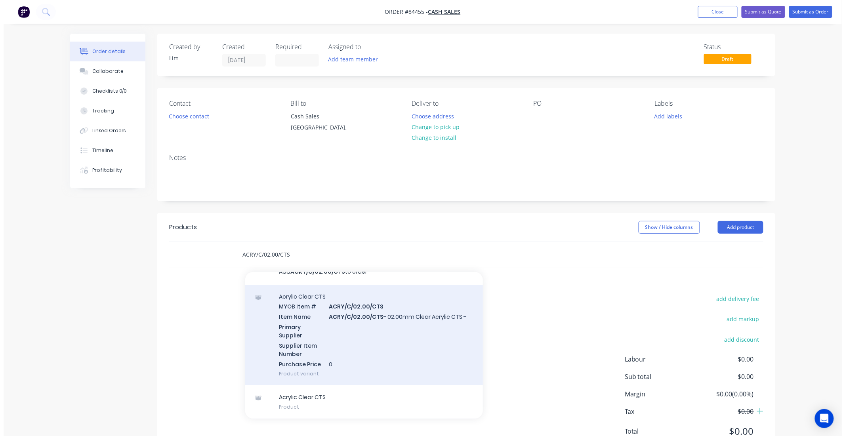
scroll to position [0, 0]
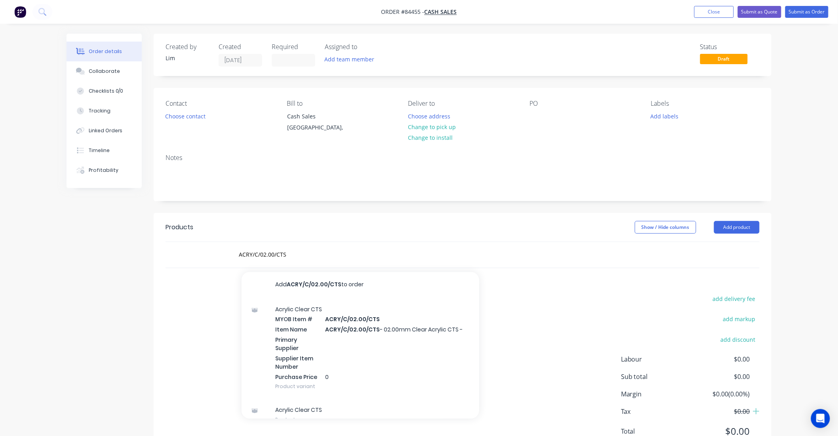
click at [540, 309] on div "add delivery fee add markup add discount Labour $0.00 Sub total $0.00 Margin $0…" at bounding box center [463, 370] width 594 height 153
drag, startPoint x: 308, startPoint y: 257, endPoint x: 74, endPoint y: 265, distance: 234.2
click at [74, 265] on div "Created by Lim Created 08/09/25 Required Assigned to Add team member Status Dra…" at bounding box center [419, 252] width 705 height 437
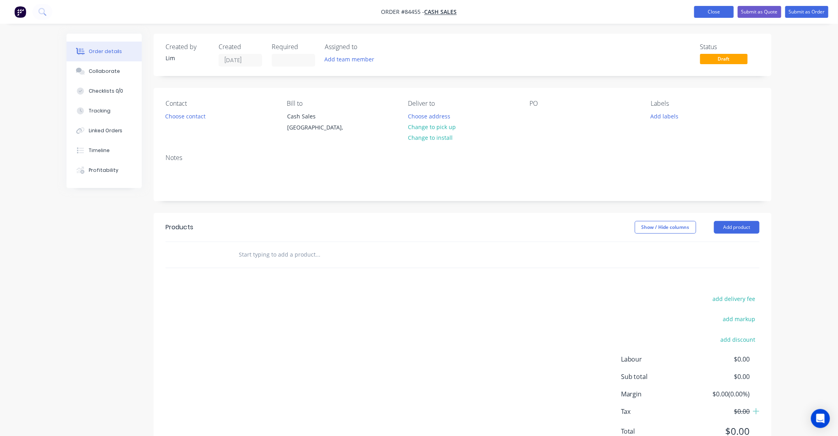
click at [711, 12] on button "Close" at bounding box center [714, 12] width 40 height 12
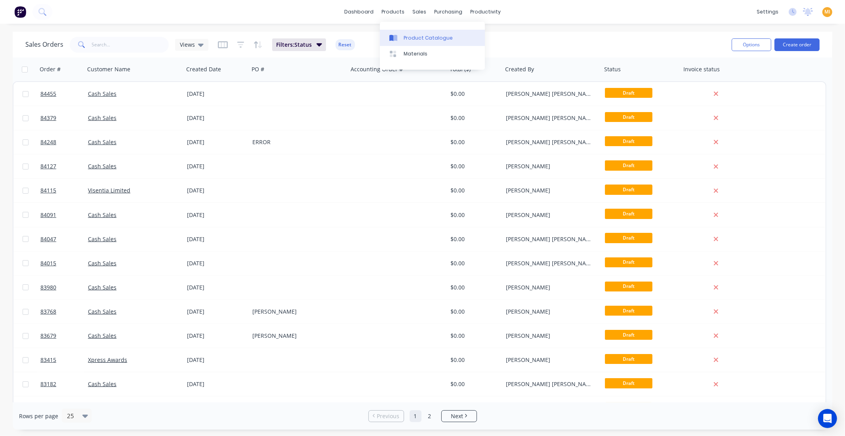
click at [408, 32] on link "Product Catalogue" at bounding box center [432, 38] width 105 height 16
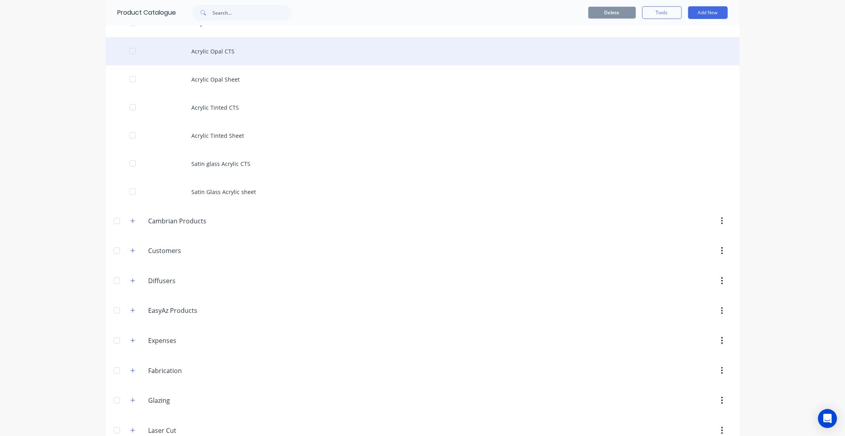
scroll to position [484, 0]
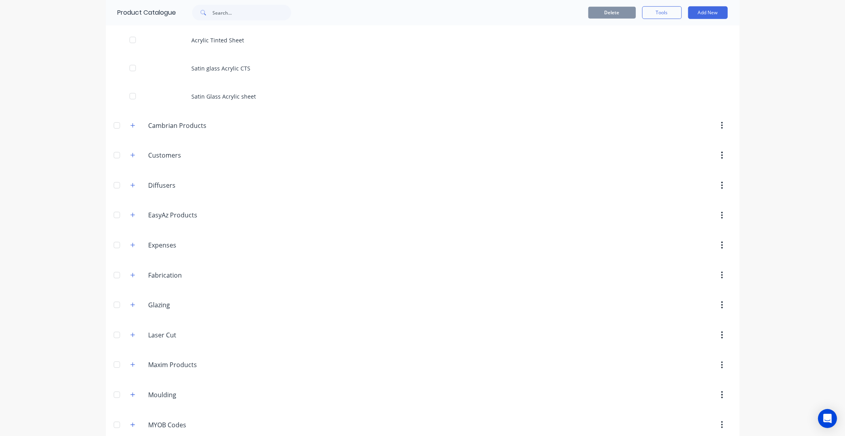
click at [132, 148] on div "Customers Customers" at bounding box center [186, 155] width 124 height 14
drag, startPoint x: 126, startPoint y: 124, endPoint x: 152, endPoint y: 136, distance: 28.4
click at [128, 124] on button "button" at bounding box center [133, 125] width 10 height 10
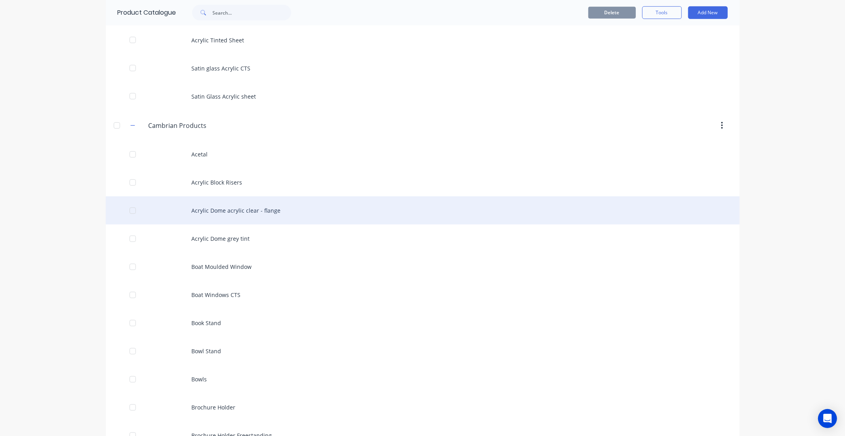
click at [207, 198] on div "Acrylic Dome acrylic clear - flange" at bounding box center [423, 210] width 634 height 28
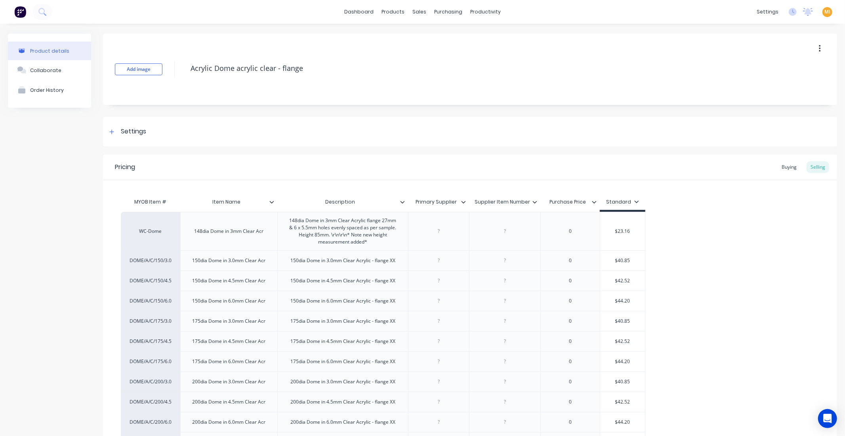
scroll to position [176, 0]
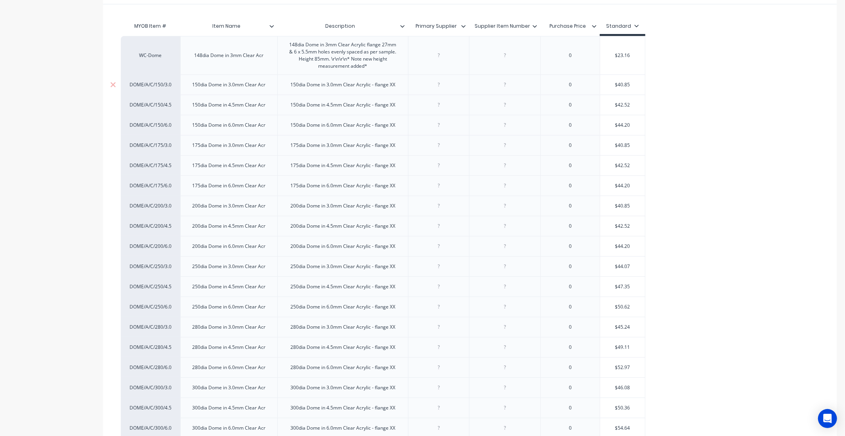
click at [172, 88] on div "DOME/A/C/150/3.0" at bounding box center [151, 84] width 44 height 7
drag, startPoint x: 176, startPoint y: 86, endPoint x: 151, endPoint y: 88, distance: 24.7
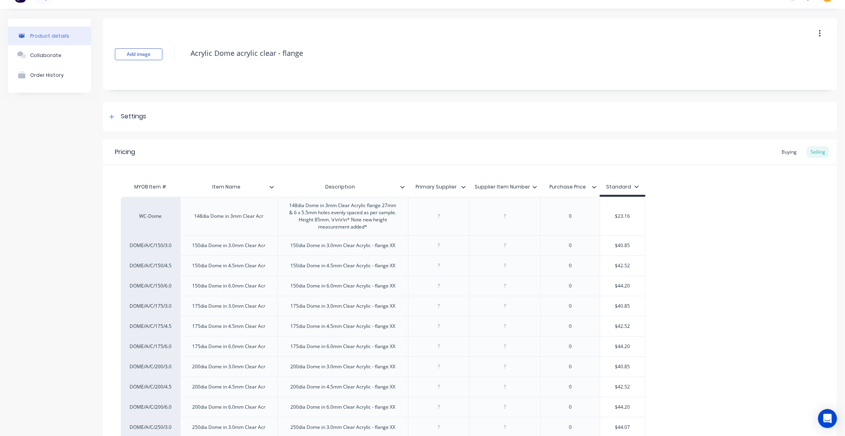
scroll to position [0, 0]
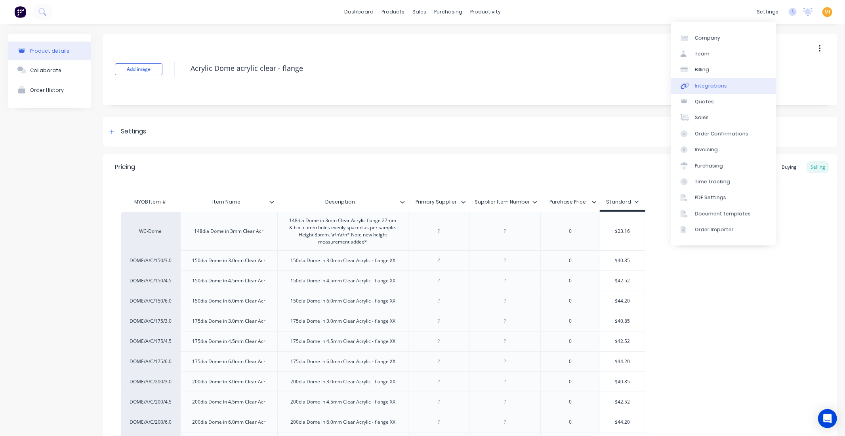
click at [719, 92] on link "Integrations" at bounding box center [723, 86] width 105 height 16
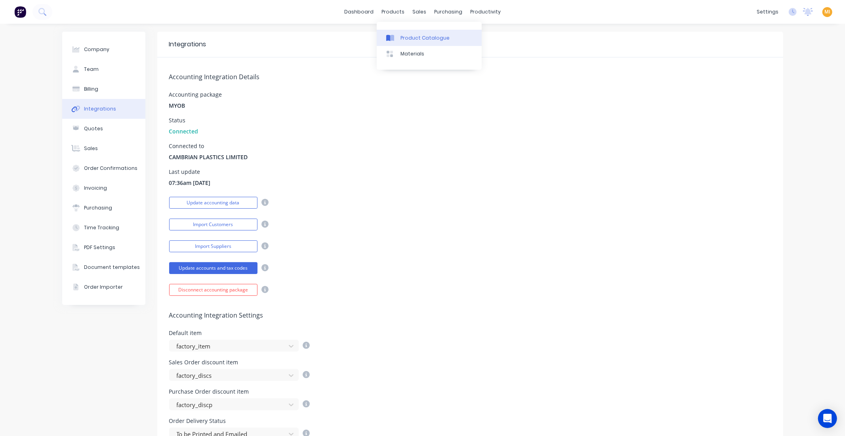
click at [414, 36] on div "Product Catalogue" at bounding box center [424, 37] width 49 height 7
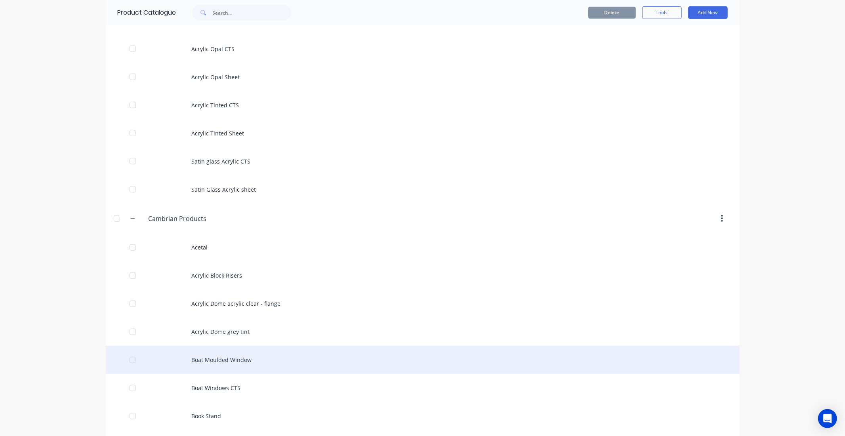
scroll to position [440, 0]
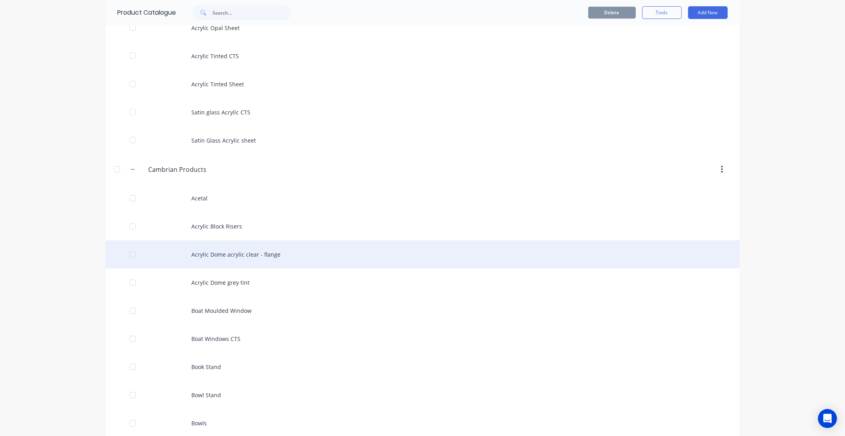
click at [197, 259] on div "Acrylic Dome acrylic clear - flange" at bounding box center [423, 254] width 634 height 28
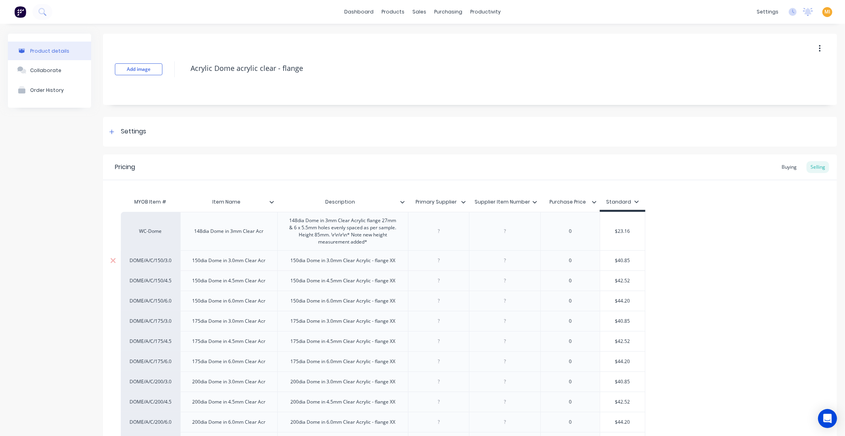
type textarea "x"
click at [426, 39] on div at bounding box center [421, 37] width 12 height 7
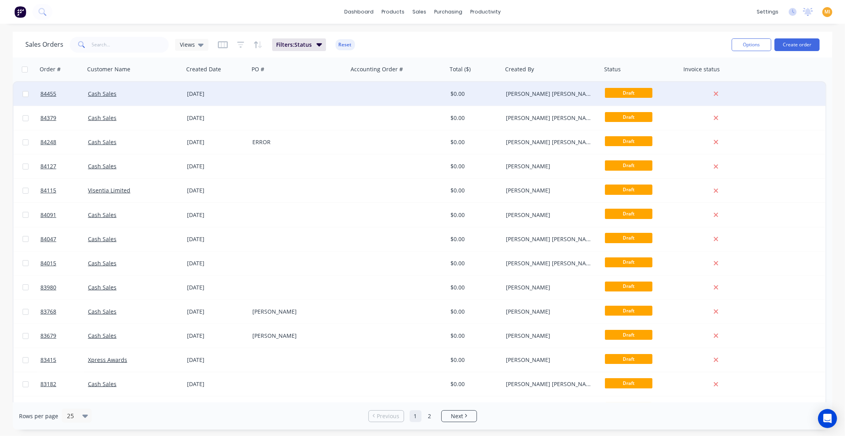
click at [338, 90] on div at bounding box center [298, 94] width 99 height 24
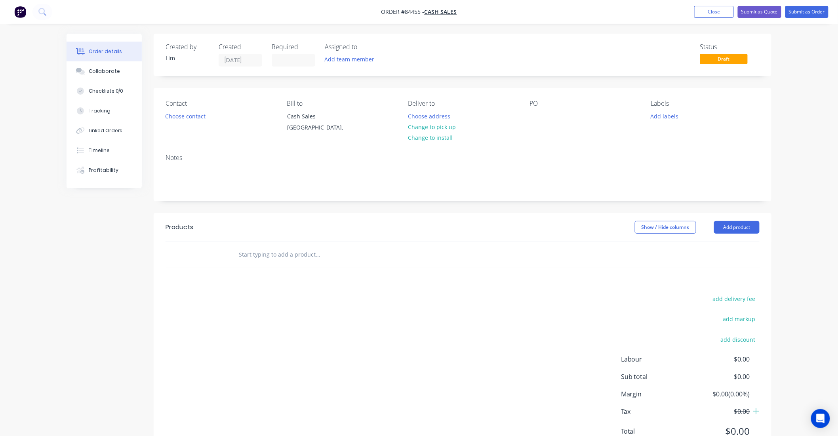
click at [270, 252] on input "text" at bounding box center [317, 255] width 158 height 16
paste input "DOME/A/C/150/3.0"
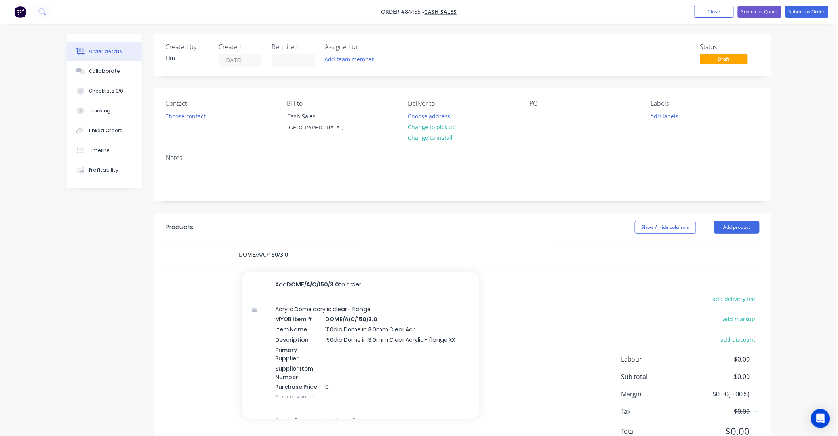
type input "DOME/A/C/150/3.0"
click at [721, 11] on button "Close" at bounding box center [714, 12] width 40 height 12
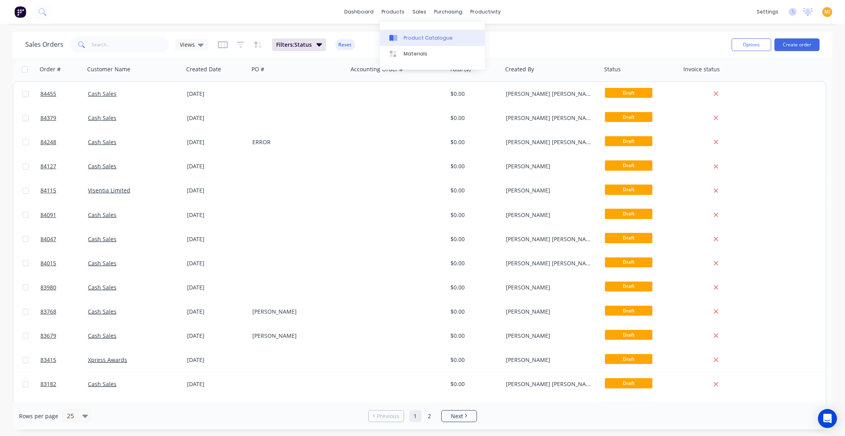
click at [413, 41] on div "Product Catalogue" at bounding box center [428, 37] width 49 height 7
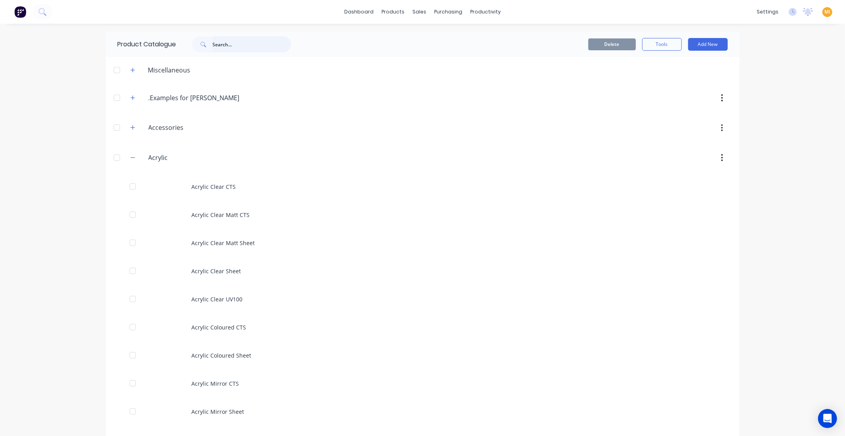
click at [235, 42] on input "text" at bounding box center [252, 44] width 78 height 16
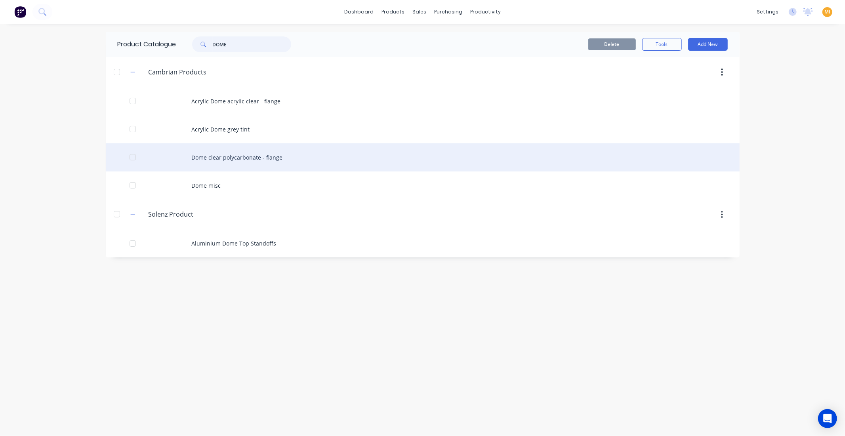
type input "DOME"
click at [223, 155] on div "Dome clear polycarbonate - flange" at bounding box center [423, 157] width 634 height 28
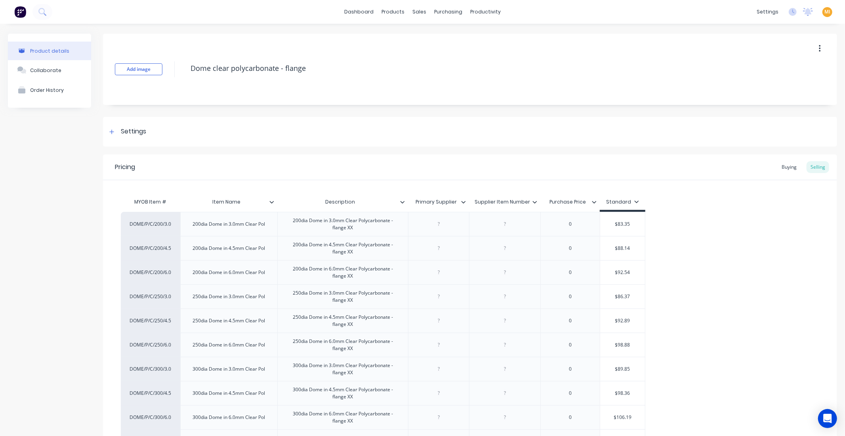
type textarea "x"
click at [17, 13] on img at bounding box center [20, 12] width 12 height 12
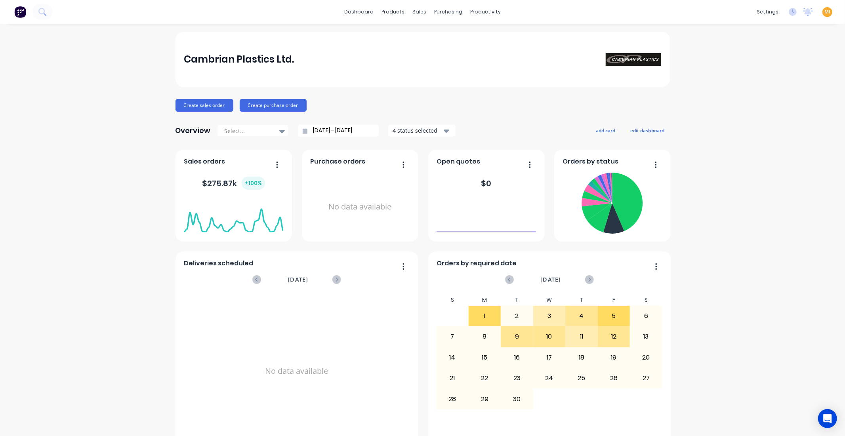
click at [824, 8] on span "MI" at bounding box center [827, 11] width 6 height 7
click at [750, 97] on div "Sign out" at bounding box center [759, 98] width 21 height 7
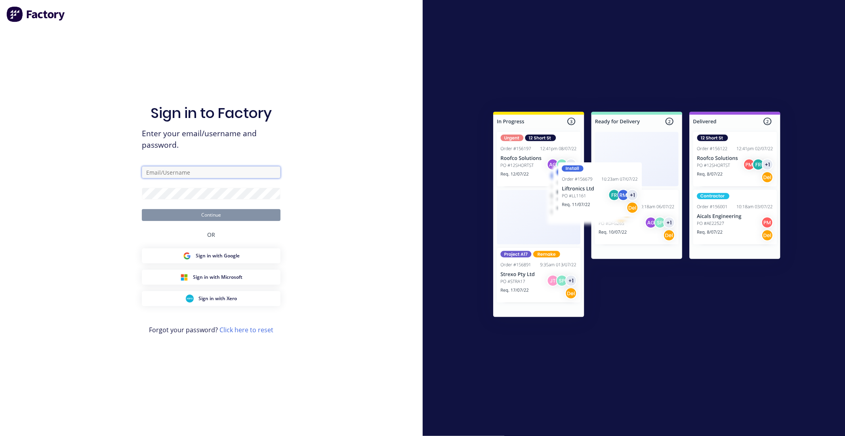
click at [165, 169] on input "text" at bounding box center [211, 172] width 139 height 12
click at [0, 436] on com-1password-button at bounding box center [0, 436] width 0 height 0
type input "[EMAIL_ADDRESS][DOMAIN_NAME]"
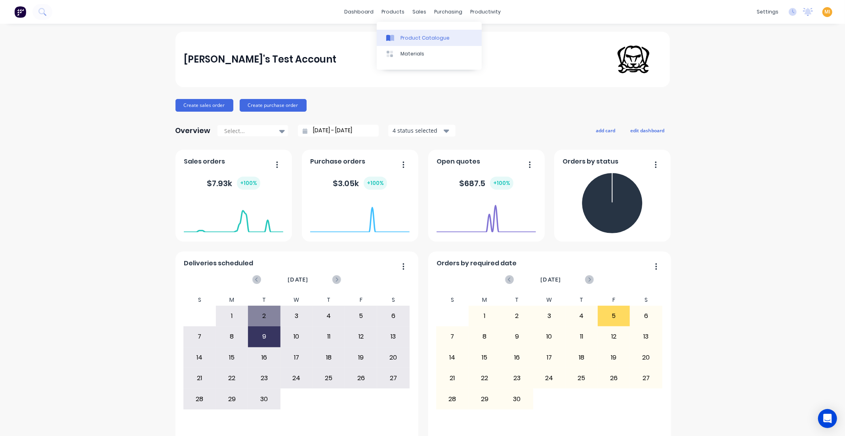
click at [405, 37] on div "Product Catalogue" at bounding box center [424, 37] width 49 height 7
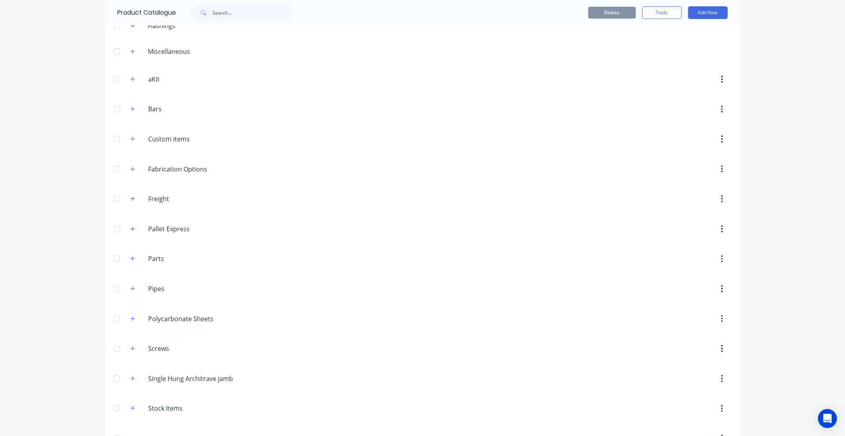
scroll to position [70, 0]
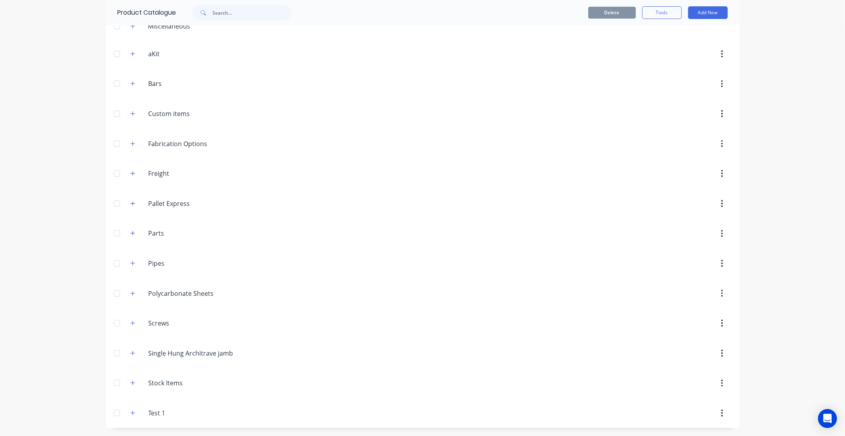
drag, startPoint x: 130, startPoint y: 380, endPoint x: 135, endPoint y: 380, distance: 5.5
click at [130, 380] on icon "button" at bounding box center [132, 383] width 5 height 6
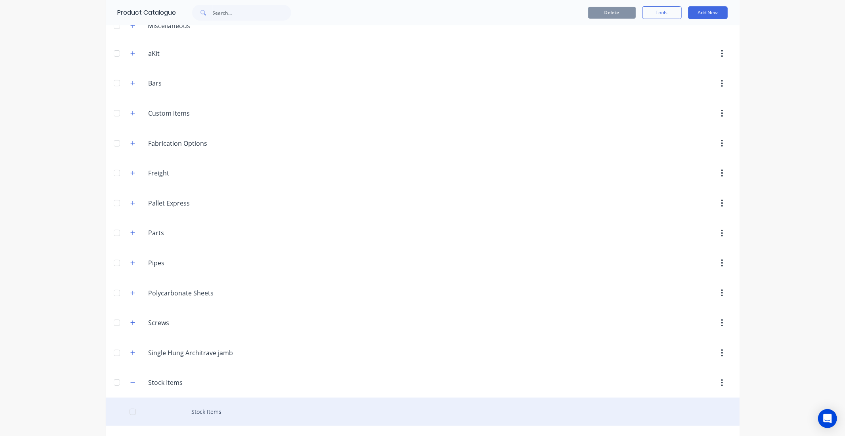
click at [210, 410] on div "Stock Items" at bounding box center [423, 412] width 634 height 28
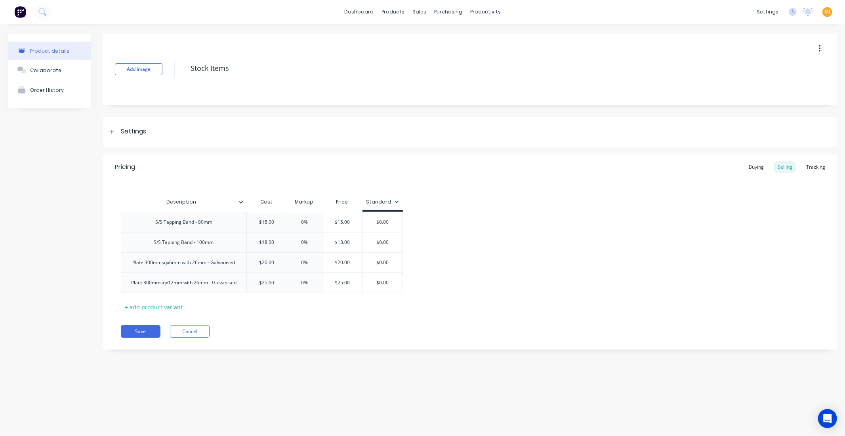
click at [242, 200] on icon at bounding box center [240, 202] width 5 height 5
type textarea "x"
click at [179, 206] on div "Description" at bounding box center [181, 202] width 121 height 20
click at [182, 200] on input "Description" at bounding box center [181, 201] width 121 height 7
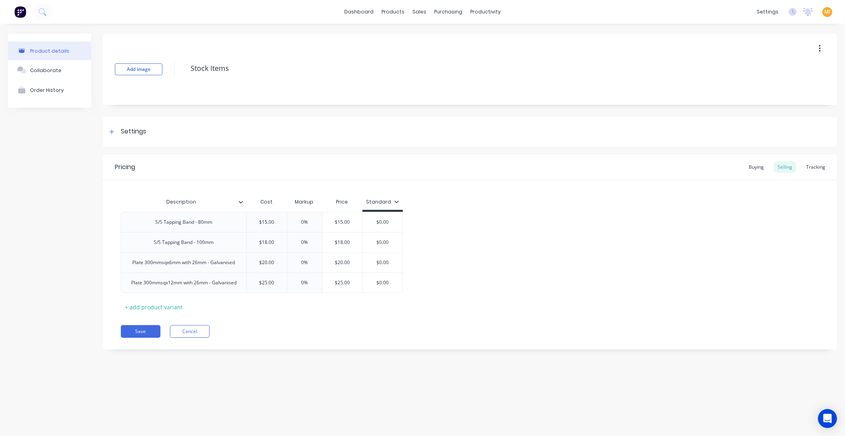
type input "-"
type textarea "x"
click at [213, 329] on div "Pricing Buying Selling Tracking Description Cost Markup Price Standard S/S Tapp…" at bounding box center [470, 251] width 734 height 195
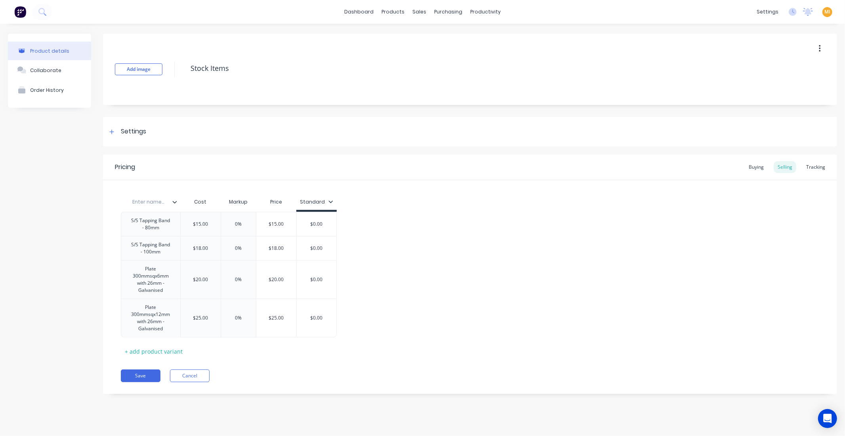
click at [149, 196] on div "Enter name..." at bounding box center [148, 202] width 55 height 20
type input "Description"
click at [153, 196] on div "Description" at bounding box center [148, 202] width 55 height 20
click at [177, 191] on div "Description Description Cost Markup Price Standard S/S Tapping Band - 80mm $15.…" at bounding box center [470, 268] width 734 height 177
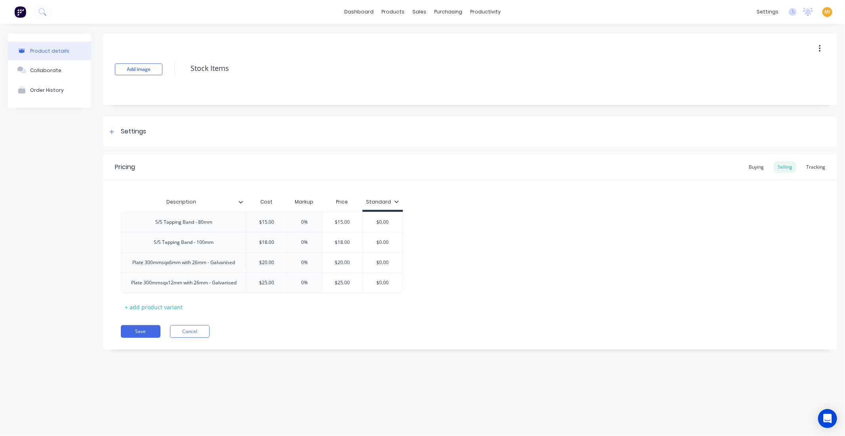
click at [238, 202] on icon at bounding box center [240, 202] width 5 height 5
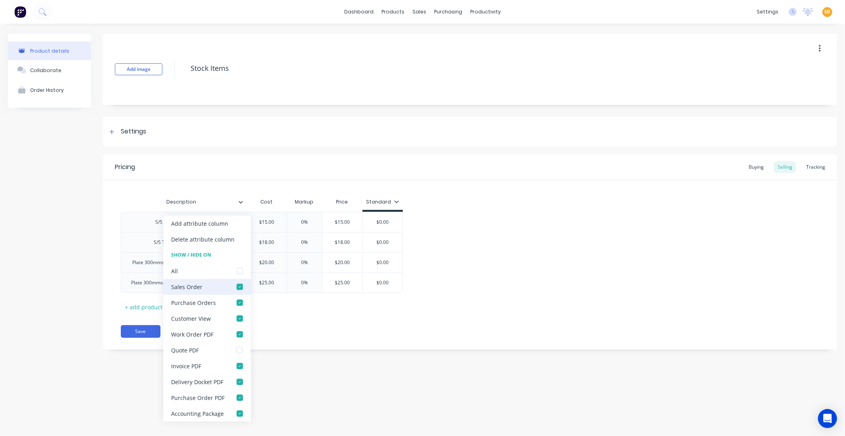
click at [215, 286] on div "Sales Order" at bounding box center [207, 287] width 88 height 16
click at [291, 311] on div "Description Cost Markup Price Standard S/S Tapping Band - 80mm $15.00 0% $15.00…" at bounding box center [470, 253] width 698 height 119
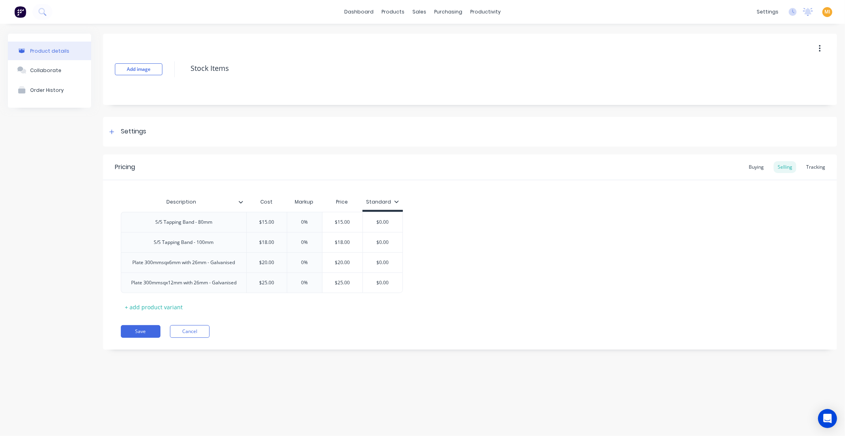
click at [240, 200] on icon at bounding box center [240, 202] width 5 height 5
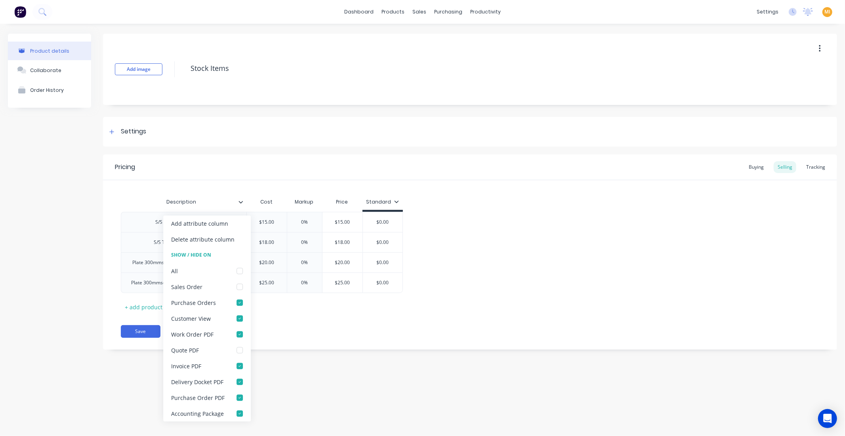
click at [305, 330] on div "Save Cancel" at bounding box center [479, 331] width 716 height 13
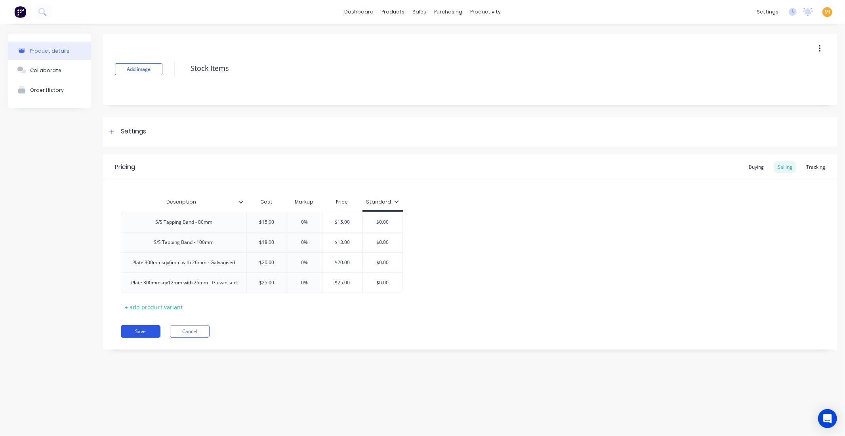
click at [141, 334] on button "Save" at bounding box center [141, 331] width 40 height 13
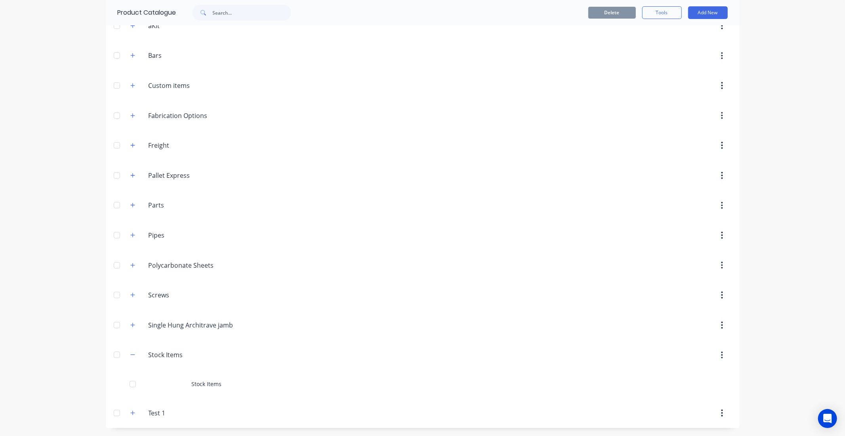
scroll to position [98, 0]
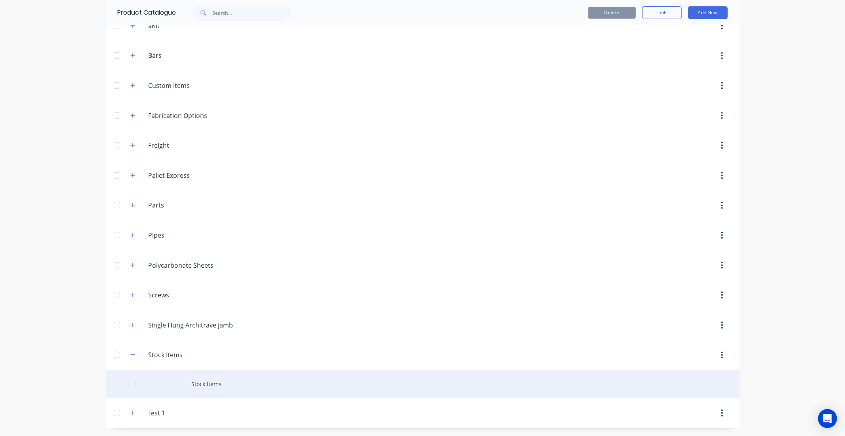
click at [181, 385] on div "Stock Items" at bounding box center [423, 384] width 634 height 28
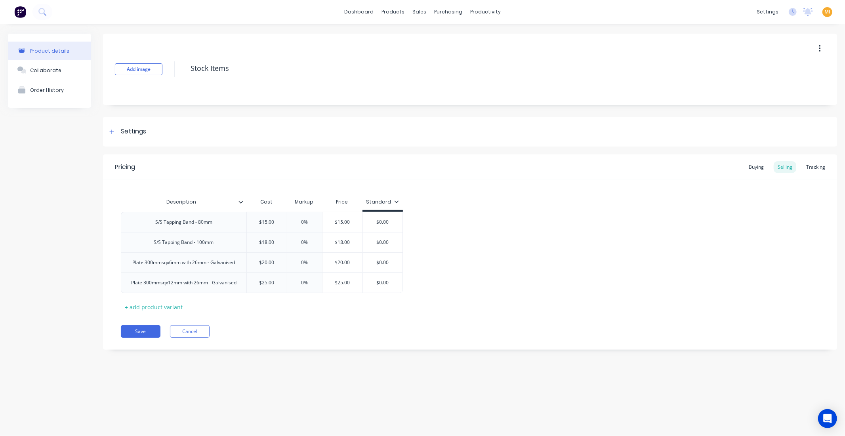
click at [242, 200] on icon at bounding box center [240, 202] width 5 height 5
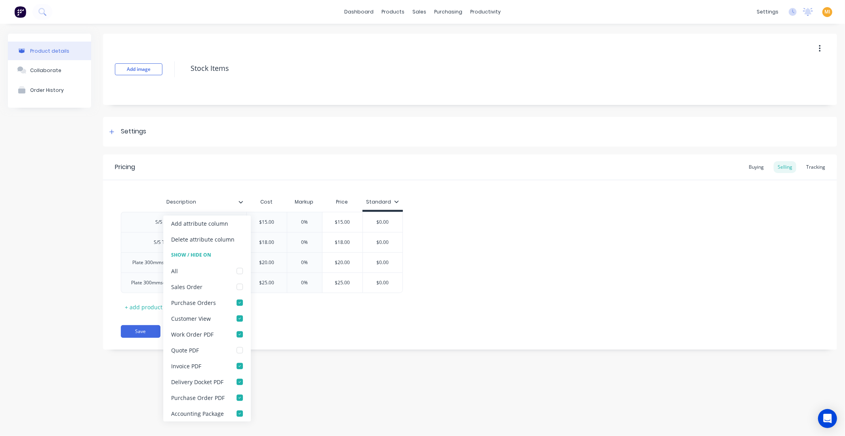
type textarea "x"
click at [179, 189] on div "Description Cost Markup Price Standard S/S Tapping Band - 80mm $15.00 0% $15.00…" at bounding box center [470, 246] width 734 height 133
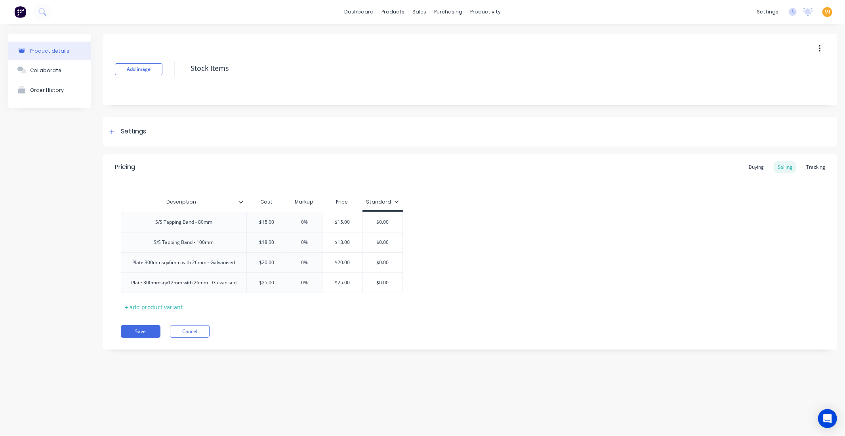
click at [191, 200] on input "Description" at bounding box center [181, 201] width 121 height 7
type input "-"
click at [243, 200] on div at bounding box center [244, 201] width 5 height 7
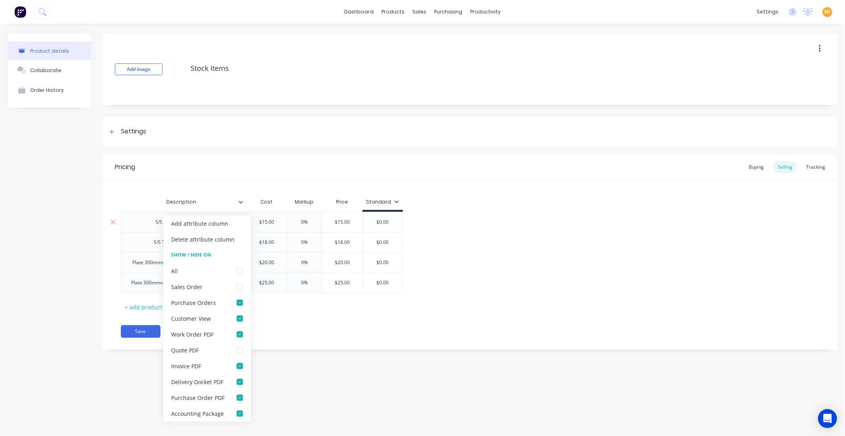
click at [241, 223] on div "Add attribute column" at bounding box center [207, 223] width 88 height 16
type textarea "x"
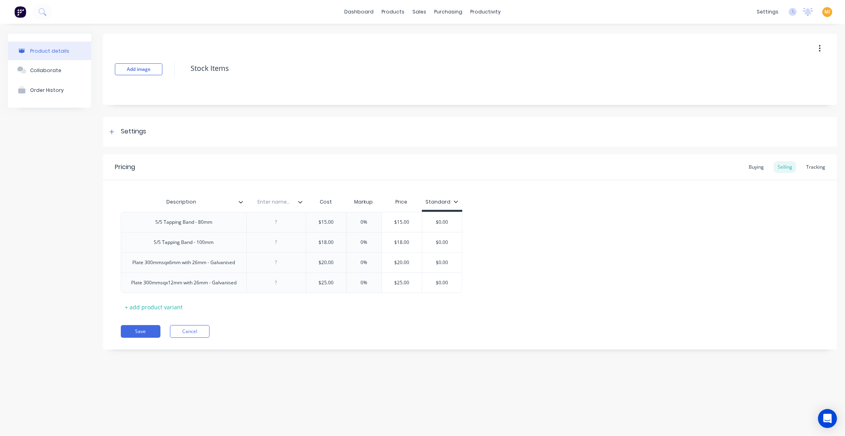
click at [279, 206] on div "Enter name..." at bounding box center [273, 202] width 55 height 20
type input "+"
type textarea "x"
click at [260, 318] on div "Pricing Buying Selling Tracking Description + Cost Markup Price Standard S/S Ta…" at bounding box center [470, 251] width 734 height 195
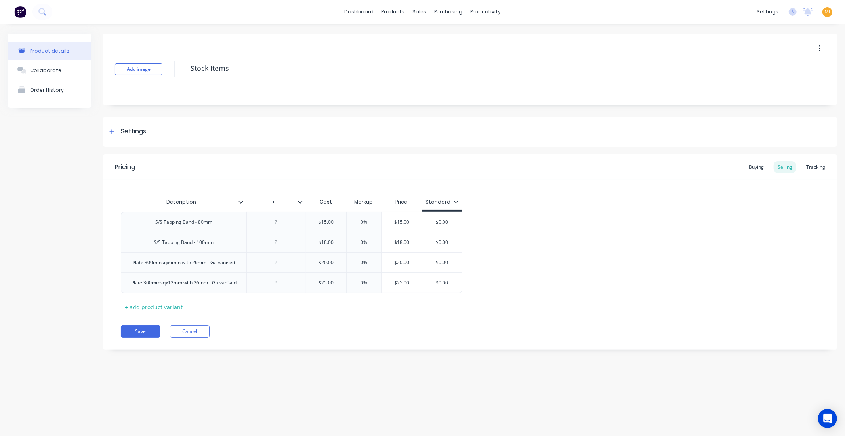
click at [179, 204] on input "Description" at bounding box center [181, 201] width 121 height 7
type input "-"
drag, startPoint x: 281, startPoint y: 205, endPoint x: 270, endPoint y: 204, distance: 11.5
click at [250, 345] on div "Pricing Buying Selling Tracking + Cost Markup Price Standard S/S Tapping Band -…" at bounding box center [470, 251] width 734 height 195
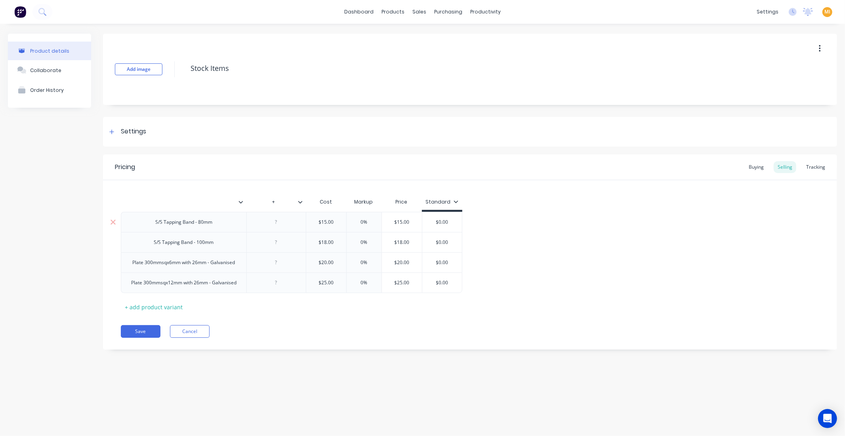
click at [282, 223] on div at bounding box center [276, 222] width 40 height 10
click at [281, 315] on div "Pricing Buying Selling Tracking + Cost Markup Price Standard S/S Tapping Band -…" at bounding box center [470, 251] width 734 height 195
click at [155, 306] on div "+ add product variant" at bounding box center [154, 307] width 66 height 12
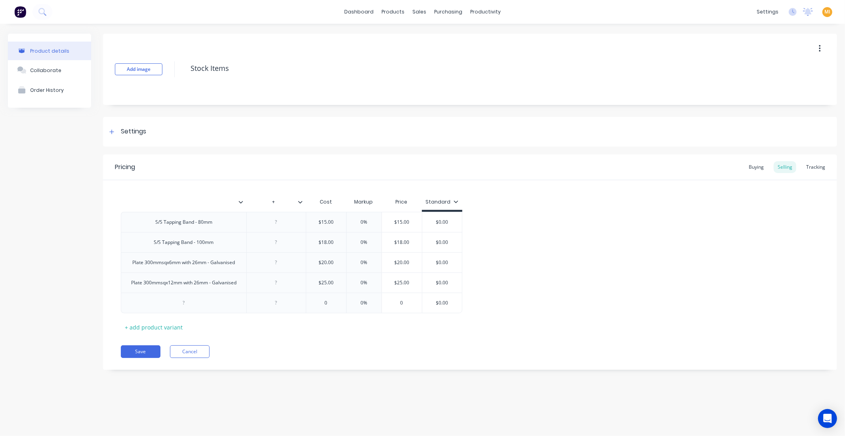
click at [244, 200] on div at bounding box center [244, 201] width 5 height 7
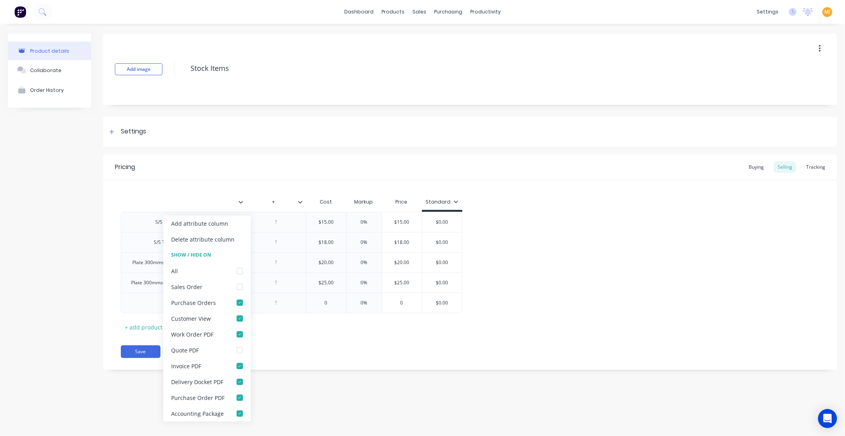
type textarea "x"
click at [279, 345] on div "Pricing Buying Selling Tracking + Cost Markup Price Standard S/S Tapping Band -…" at bounding box center [470, 261] width 734 height 215
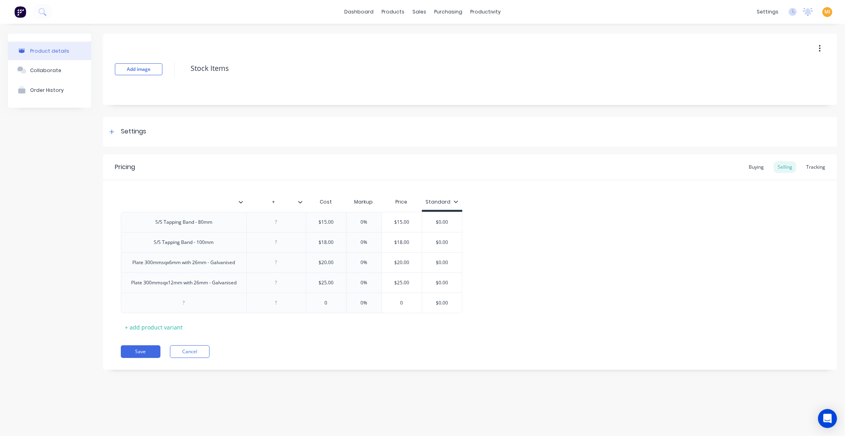
click at [18, 12] on img at bounding box center [20, 12] width 12 height 12
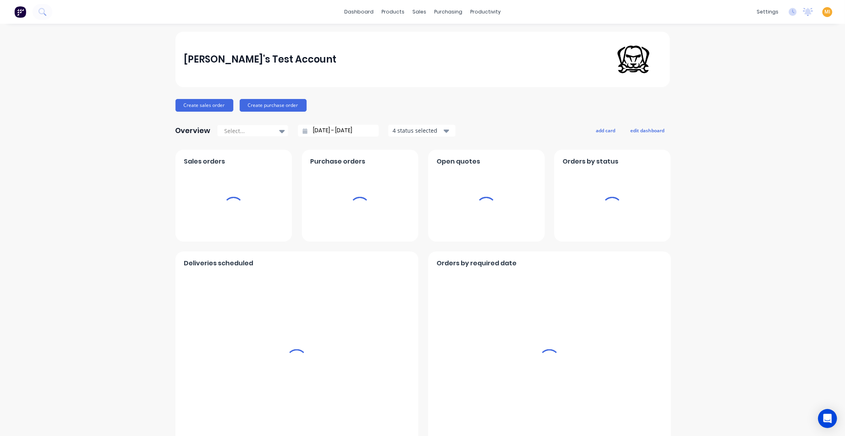
click at [824, 13] on span "MI" at bounding box center [827, 11] width 6 height 7
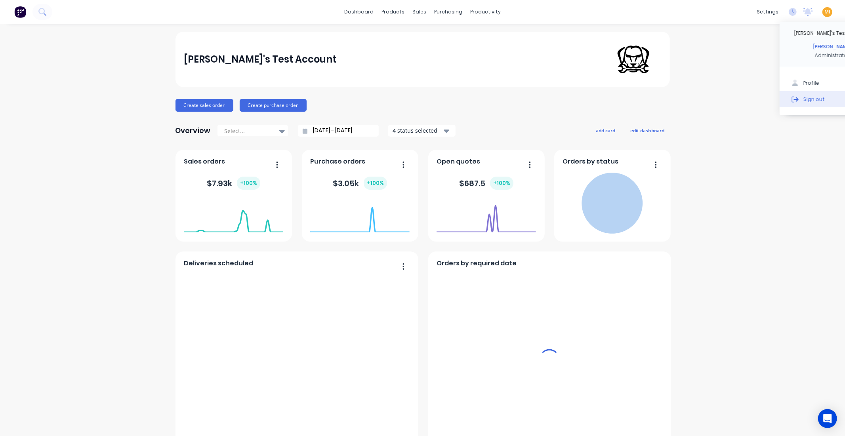
click at [807, 102] on button "Sign out" at bounding box center [832, 99] width 105 height 16
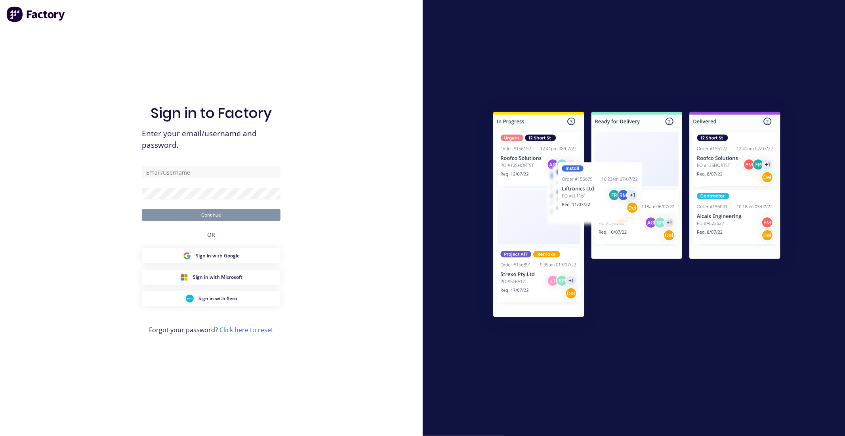
type input "[EMAIL_ADDRESS][DOMAIN_NAME]"
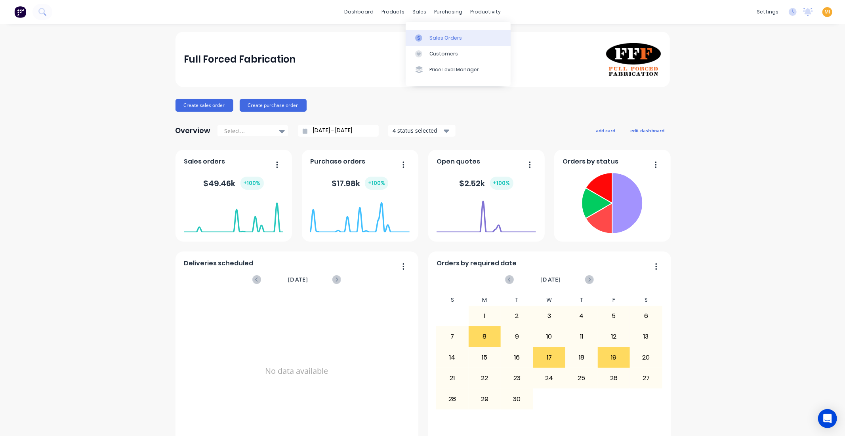
click at [425, 32] on link "Sales Orders" at bounding box center [458, 38] width 105 height 16
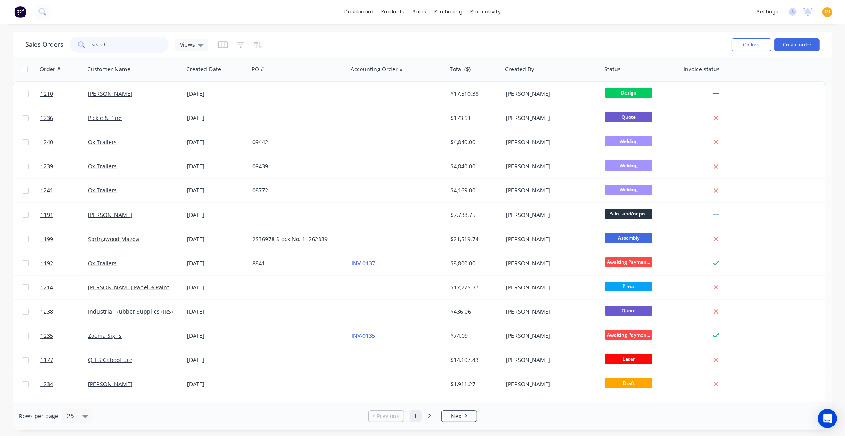
click at [116, 45] on input "text" at bounding box center [130, 45] width 77 height 16
paste input "1199"
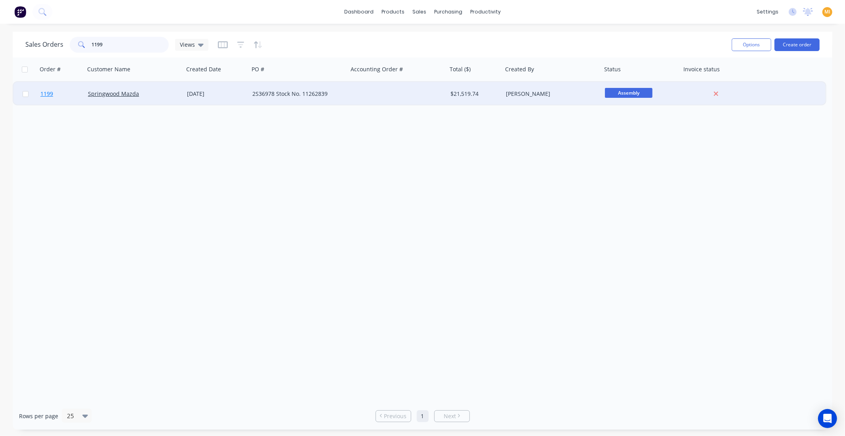
type input "1199"
click at [74, 93] on link "1199" at bounding box center [64, 94] width 48 height 24
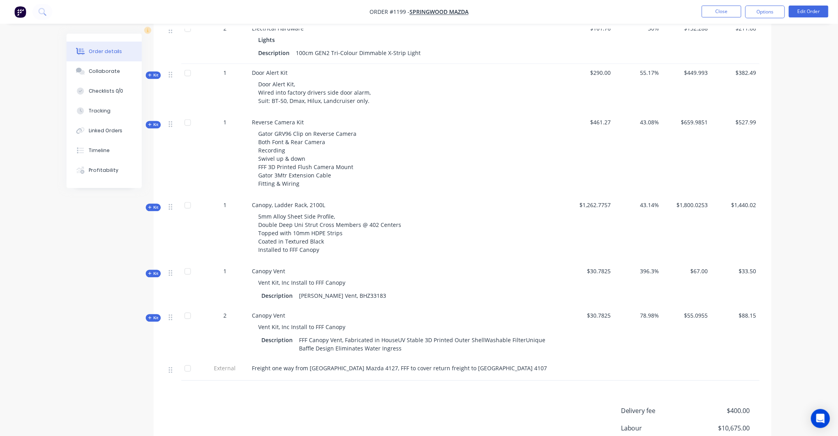
scroll to position [708, 0]
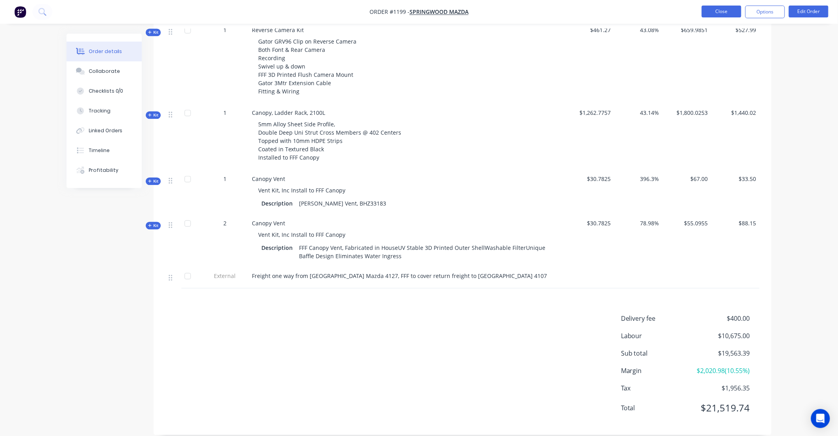
click at [720, 14] on button "Close" at bounding box center [722, 12] width 40 height 12
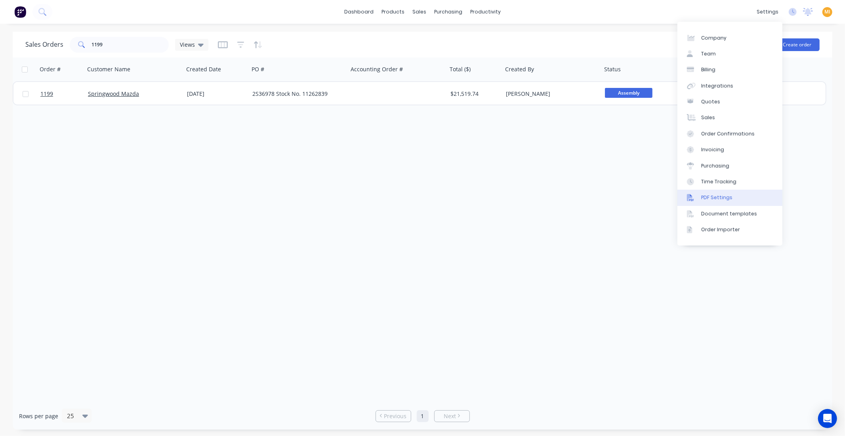
click at [715, 197] on div "PDF Settings" at bounding box center [716, 197] width 31 height 7
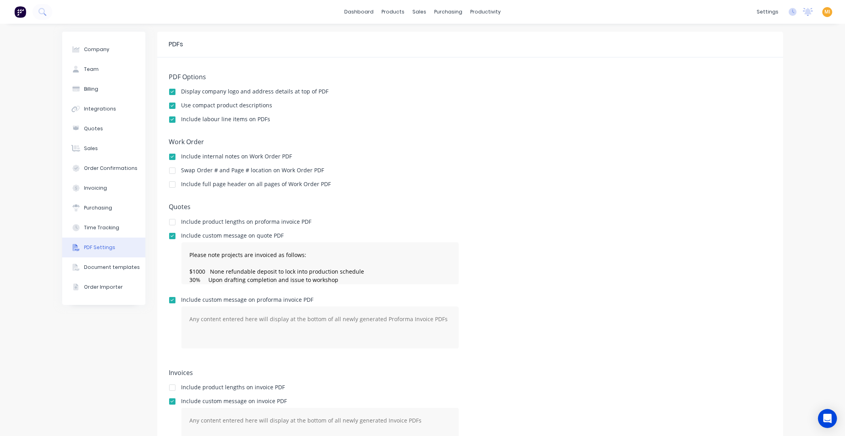
click at [19, 12] on img at bounding box center [20, 12] width 12 height 12
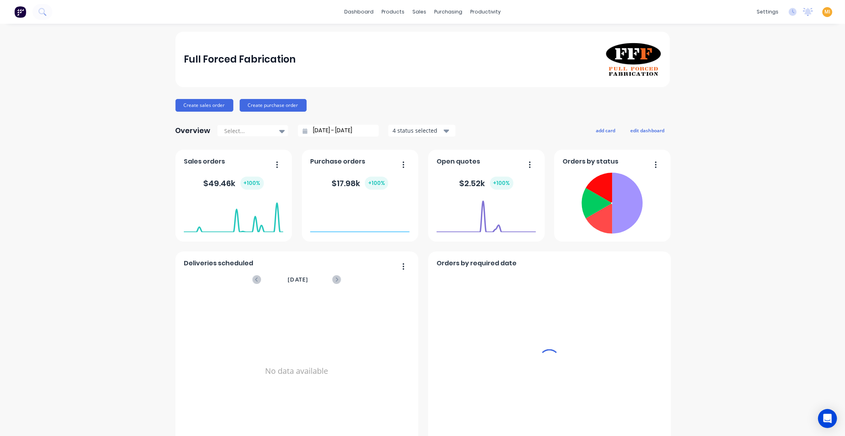
click at [824, 11] on span "MI" at bounding box center [827, 11] width 6 height 7
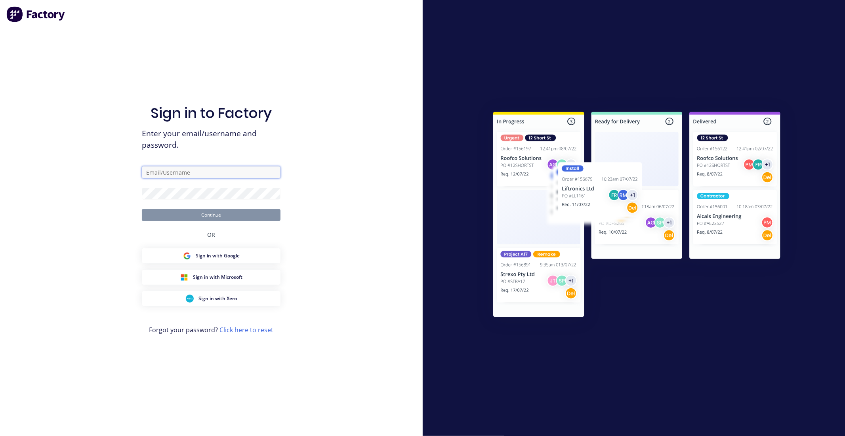
click at [170, 175] on input "text" at bounding box center [211, 172] width 139 height 12
type input "[EMAIL_ADDRESS][DOMAIN_NAME]"
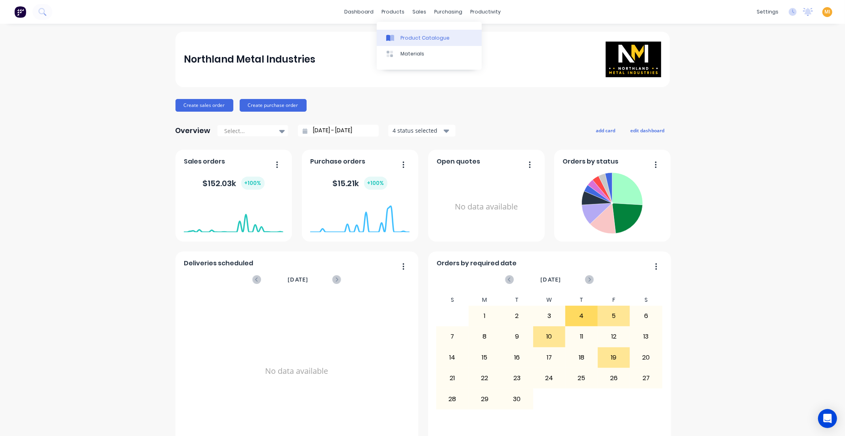
click at [399, 33] on link "Product Catalogue" at bounding box center [429, 38] width 105 height 16
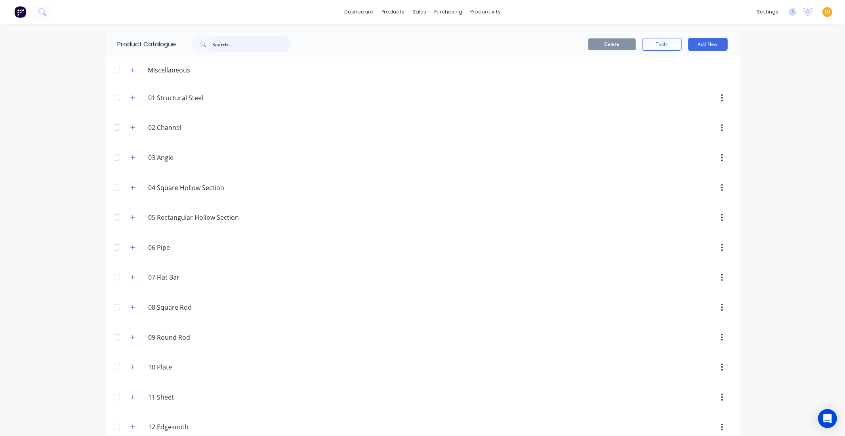
click at [225, 44] on input "text" at bounding box center [252, 44] width 78 height 16
type input "labour"
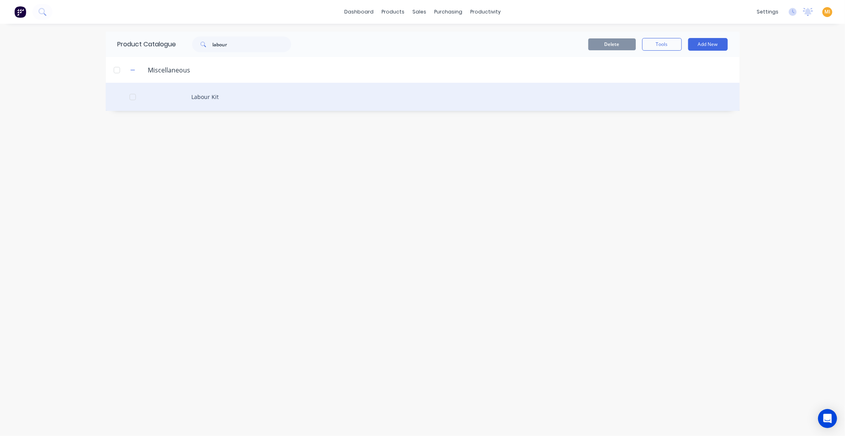
click at [188, 100] on div "Labour Kit" at bounding box center [423, 97] width 634 height 28
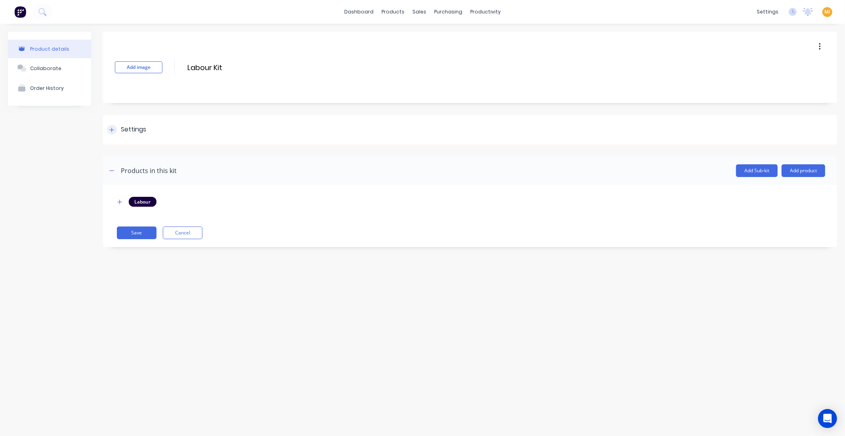
click at [163, 122] on div "Settings" at bounding box center [470, 130] width 734 height 30
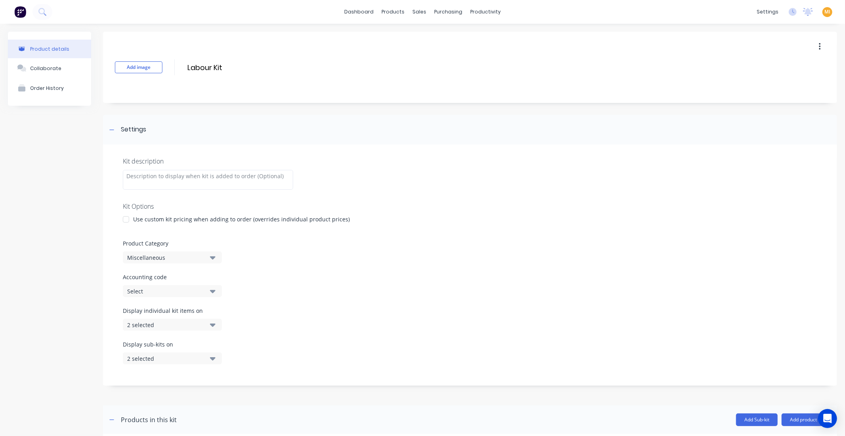
click at [196, 322] on div "2 selected" at bounding box center [165, 325] width 77 height 8
click at [196, 360] on div "2 selected" at bounding box center [165, 359] width 77 height 8
click at [409, 341] on div "Display sub-kits on 2 selected" at bounding box center [470, 357] width 694 height 34
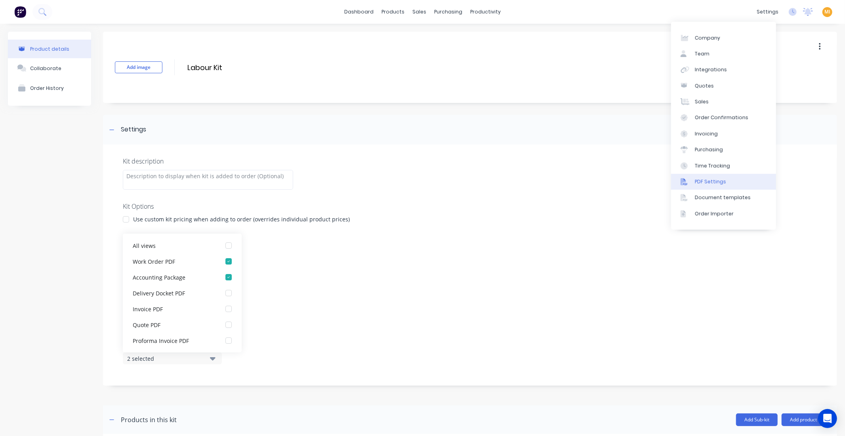
drag, startPoint x: 704, startPoint y: 181, endPoint x: 690, endPoint y: 181, distance: 13.1
click at [704, 181] on div "PDF Settings" at bounding box center [710, 181] width 31 height 7
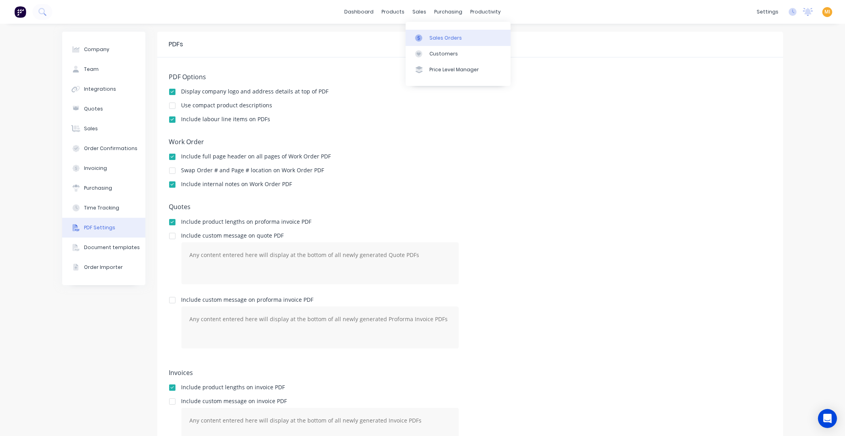
click at [438, 34] on div "Sales Orders" at bounding box center [445, 37] width 32 height 7
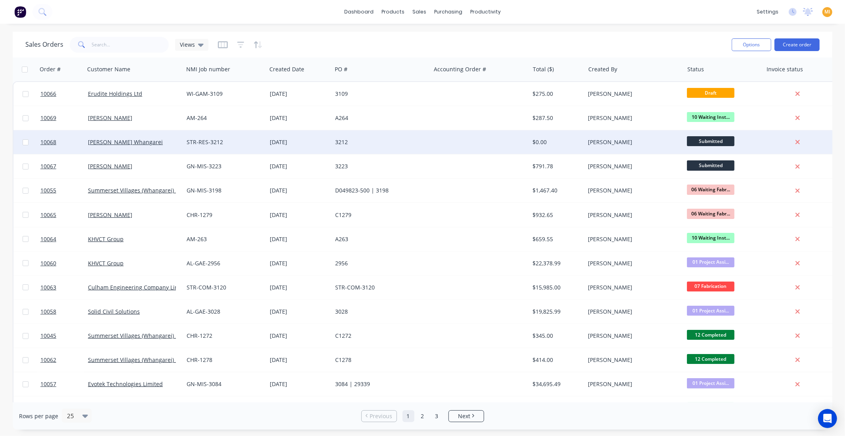
click at [180, 137] on div "Lockwood Whangarei" at bounding box center [134, 142] width 99 height 24
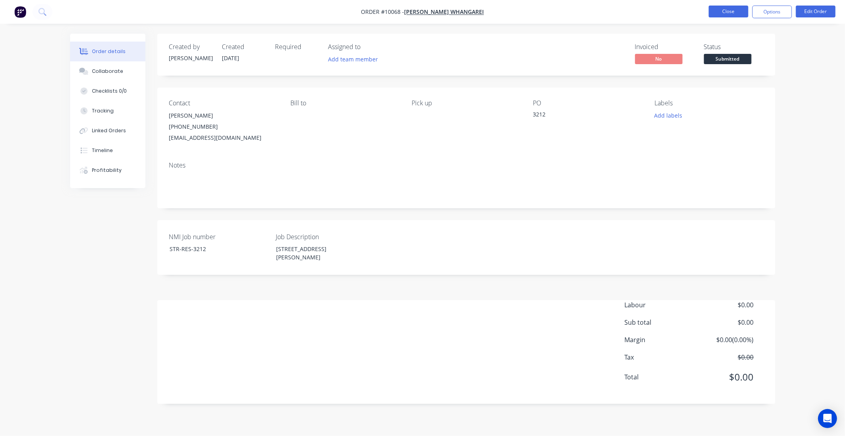
click at [723, 9] on button "Close" at bounding box center [729, 12] width 40 height 12
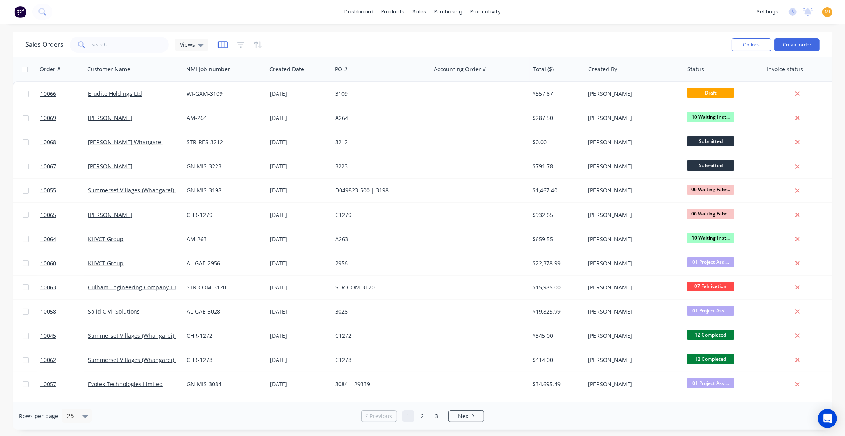
click at [221, 42] on icon "button" at bounding box center [223, 45] width 10 height 8
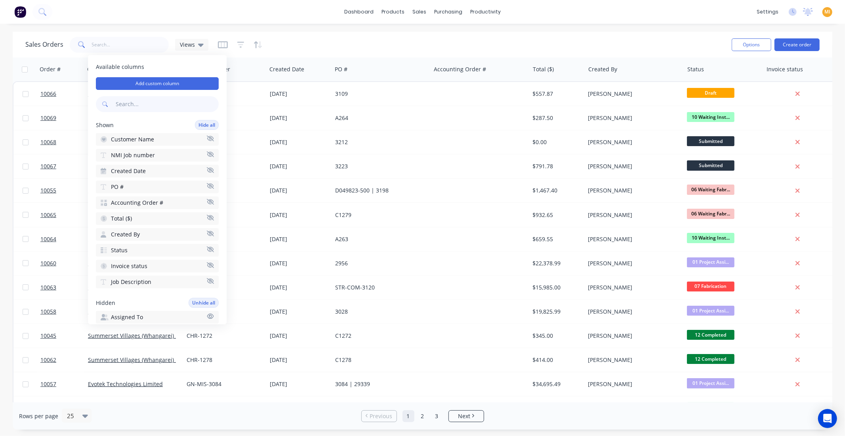
click at [145, 112] on input "text" at bounding box center [166, 104] width 105 height 16
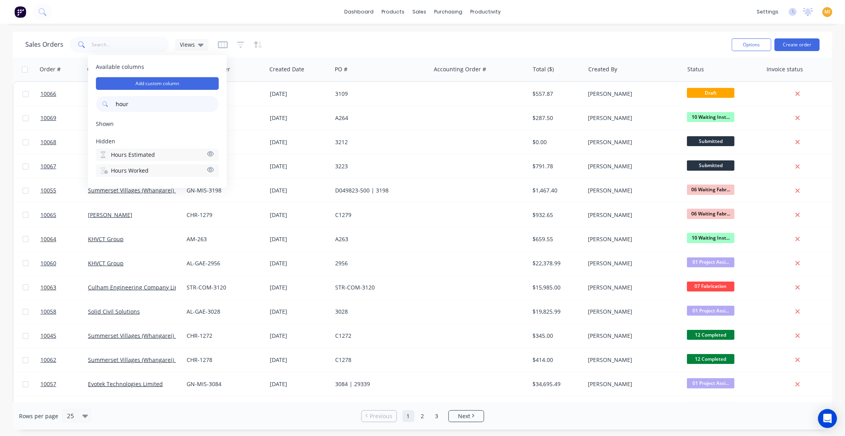
type input "hour"
click at [139, 167] on span "Hours Worked" at bounding box center [130, 171] width 38 height 8
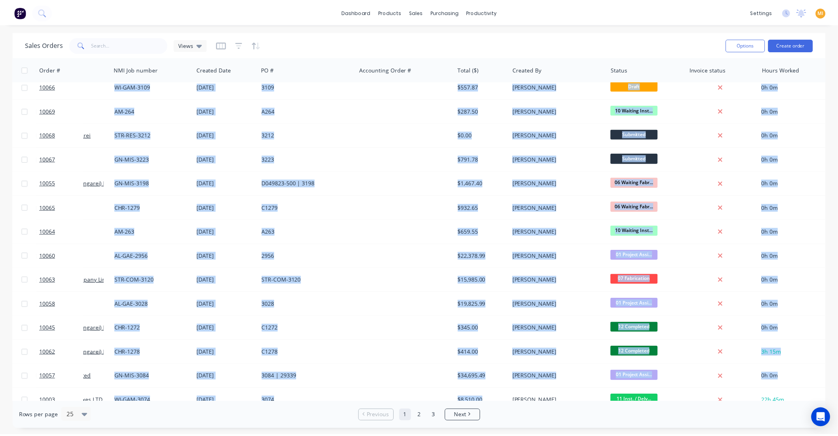
scroll to position [7, 158]
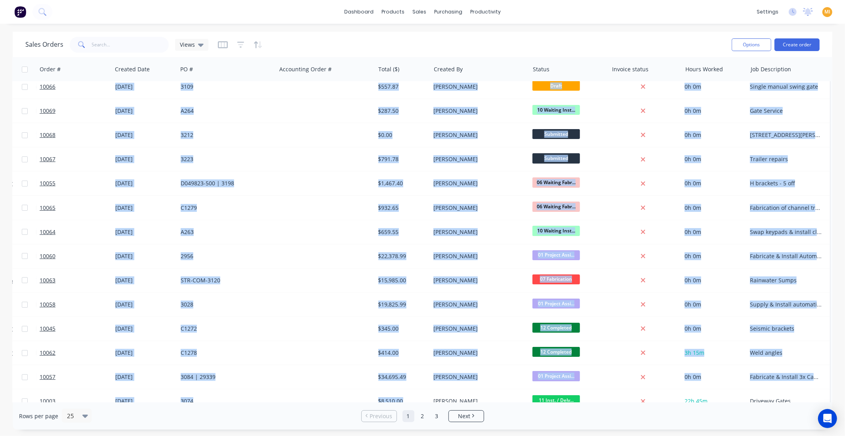
drag, startPoint x: 588, startPoint y: 398, endPoint x: 845, endPoint y: 381, distance: 256.9
click at [845, 381] on div "Sales Orders Views Options Create order Order # Customer Name NMI Job number Cr…" at bounding box center [422, 231] width 845 height 398
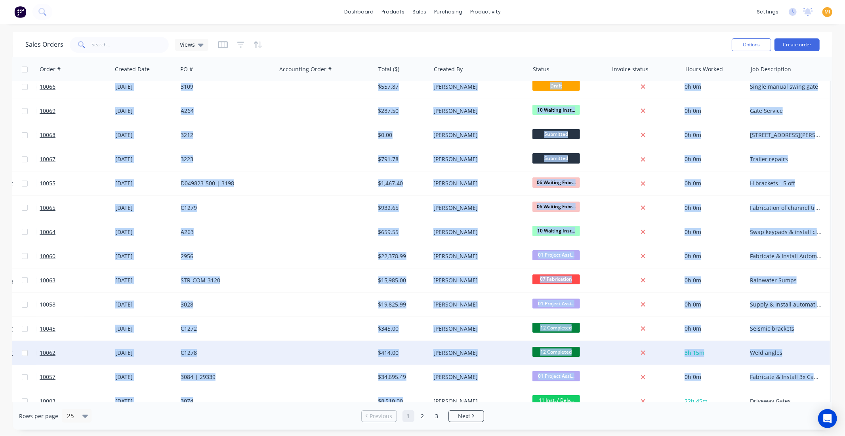
click at [284, 358] on div at bounding box center [325, 353] width 99 height 24
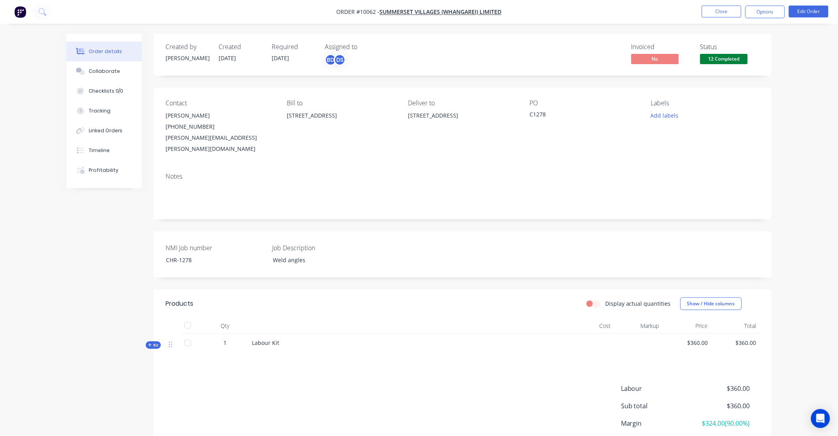
drag, startPoint x: 158, startPoint y: 332, endPoint x: 252, endPoint y: 229, distance: 139.3
click at [158, 342] on span "Kit" at bounding box center [153, 345] width 10 height 6
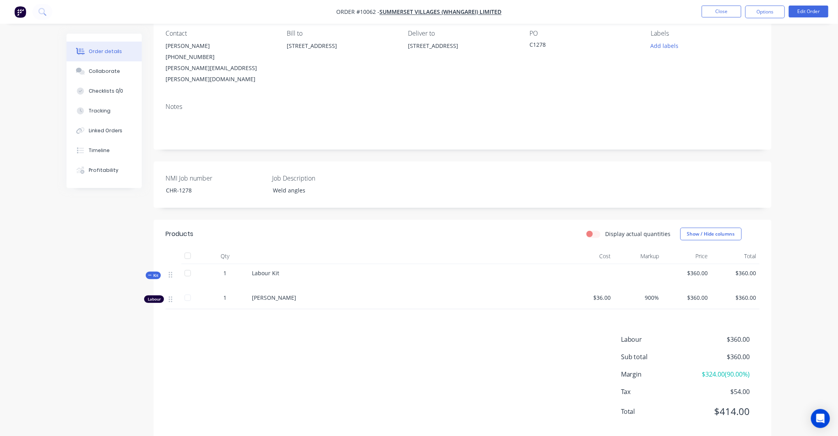
scroll to position [74, 0]
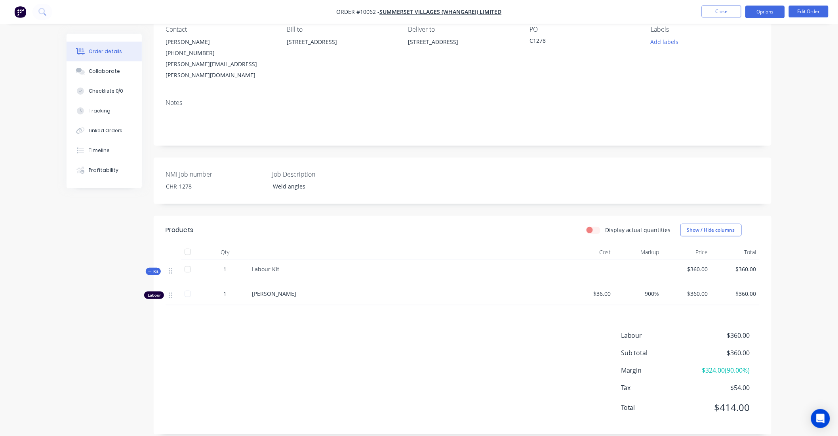
click at [784, 11] on button "Options" at bounding box center [766, 12] width 40 height 13
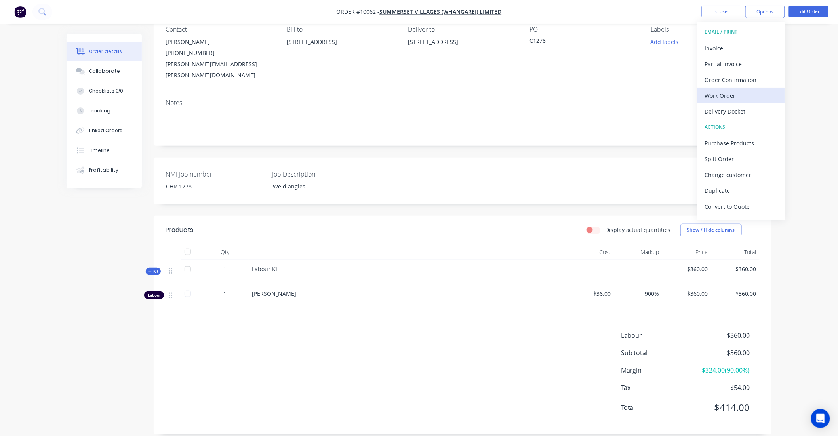
click at [738, 101] on div "Work Order" at bounding box center [741, 95] width 73 height 11
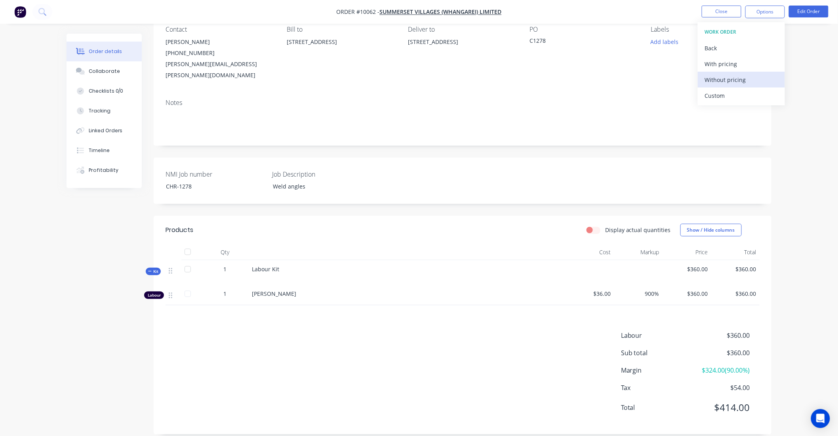
click at [735, 80] on div "Without pricing" at bounding box center [741, 79] width 73 height 11
click at [22, 8] on img "button" at bounding box center [20, 12] width 12 height 12
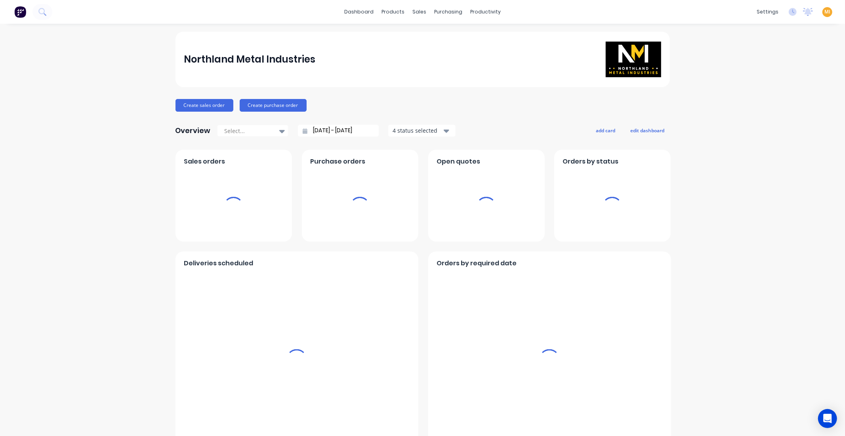
click at [824, 11] on span "MI" at bounding box center [827, 11] width 6 height 7
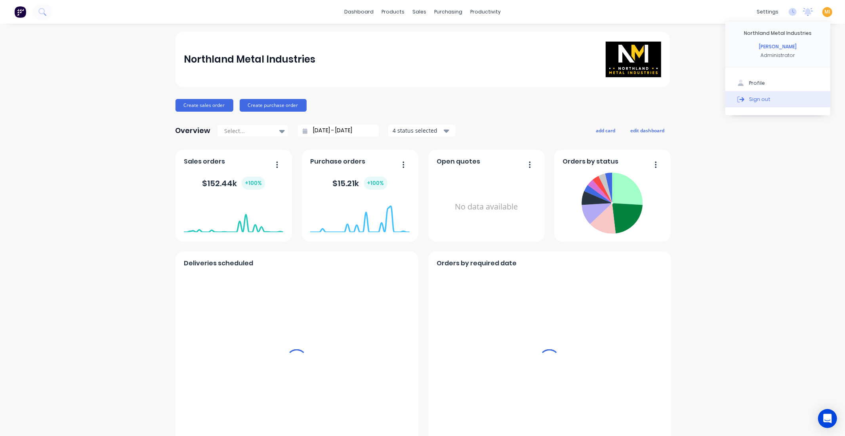
click at [776, 99] on button "Sign out" at bounding box center [777, 99] width 105 height 16
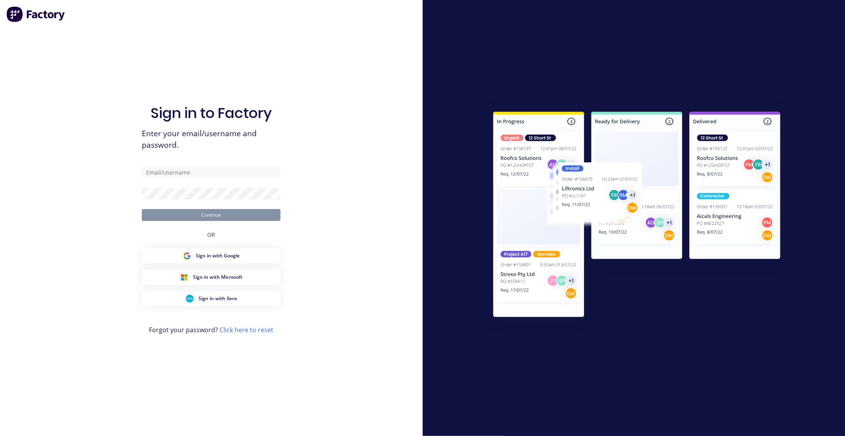
click at [14, 12] on img at bounding box center [35, 14] width 59 height 16
click at [211, 174] on input "text" at bounding box center [211, 172] width 139 height 12
paste input "[EMAIL_ADDRESS][DOMAIN_NAME]"
drag, startPoint x: 157, startPoint y: 168, endPoint x: 57, endPoint y: 182, distance: 100.9
click at [58, 181] on div "Sign in to Factory Enter your email/username and password. [EMAIL_ADDRESS][DOMA…" at bounding box center [211, 218] width 423 height 436
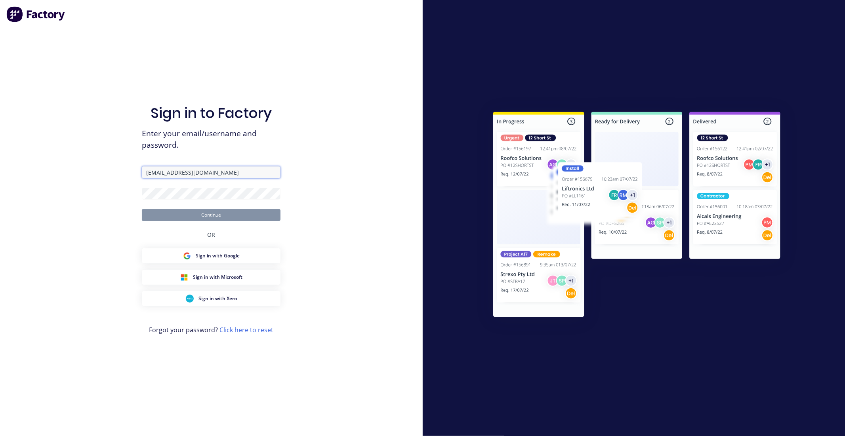
type input "[EMAIL_ADDRESS][DOMAIN_NAME]"
click at [116, 190] on div "Sign in to Factory Enter your email/username and password. [EMAIL_ADDRESS][DOMA…" at bounding box center [211, 218] width 423 height 436
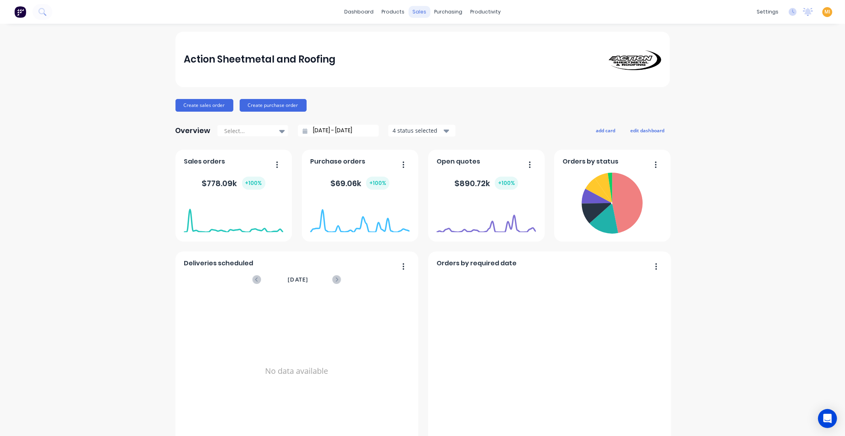
click at [418, 16] on div "sales" at bounding box center [419, 12] width 22 height 12
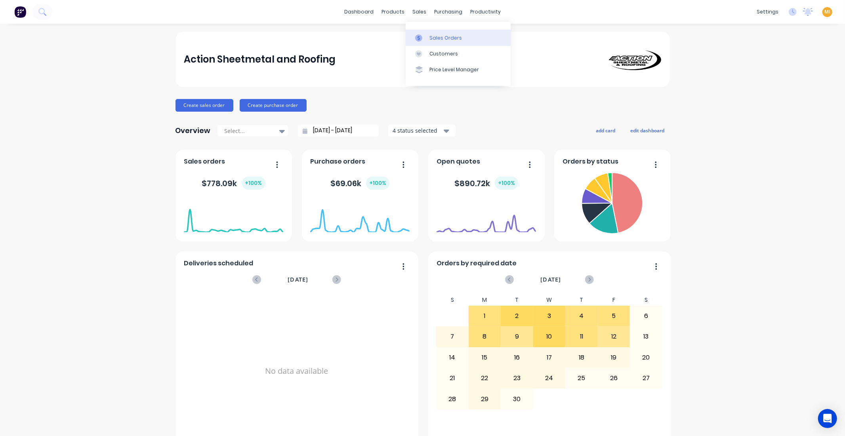
click at [450, 36] on div "Sales Orders" at bounding box center [445, 37] width 32 height 7
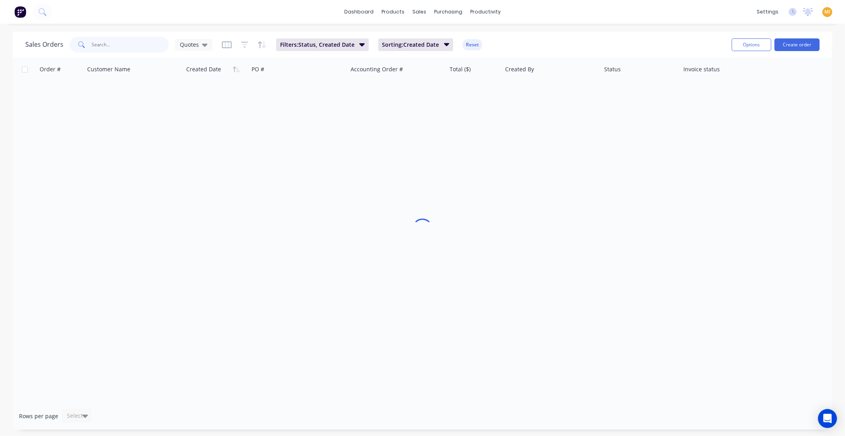
click at [139, 49] on input "text" at bounding box center [130, 45] width 77 height 16
paste input "11290"
type input "11290"
click at [468, 45] on button "Reset" at bounding box center [472, 44] width 19 height 11
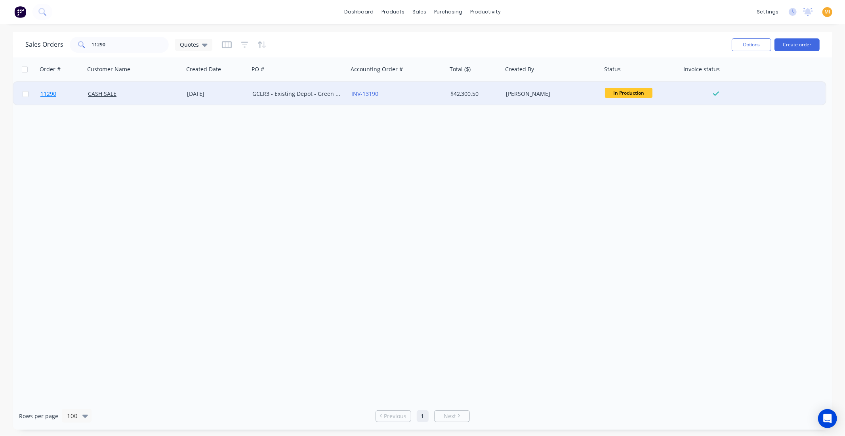
click at [63, 93] on link "11290" at bounding box center [64, 94] width 48 height 24
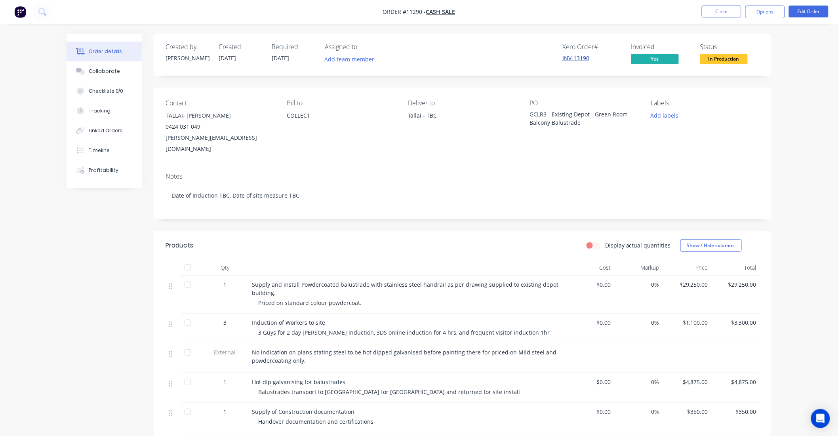
click at [579, 58] on link "INV-13190" at bounding box center [575, 58] width 27 height 8
click at [726, 7] on button "Close" at bounding box center [722, 12] width 40 height 12
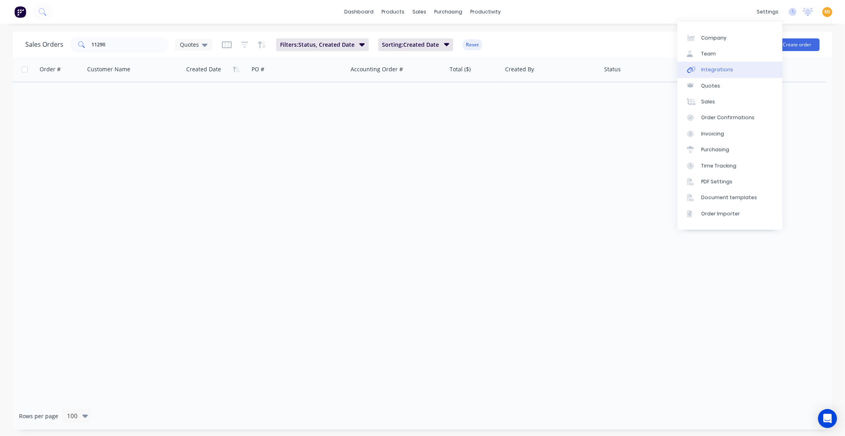
click at [733, 71] on link "Integrations" at bounding box center [729, 70] width 105 height 16
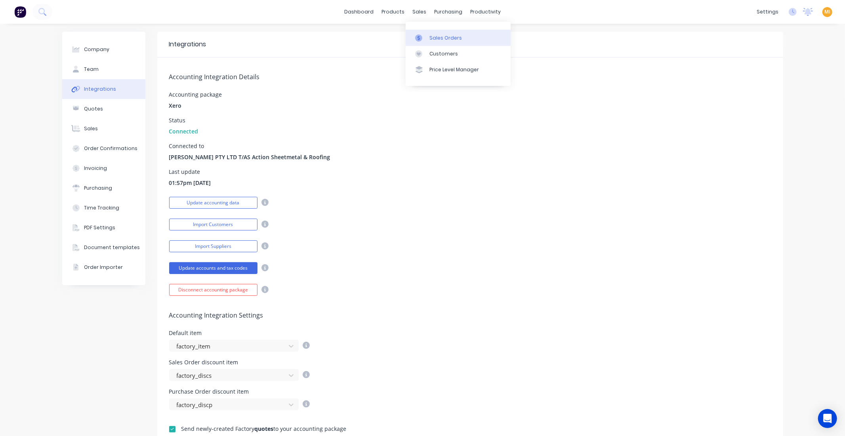
click at [444, 38] on div "Sales Orders" at bounding box center [445, 37] width 32 height 7
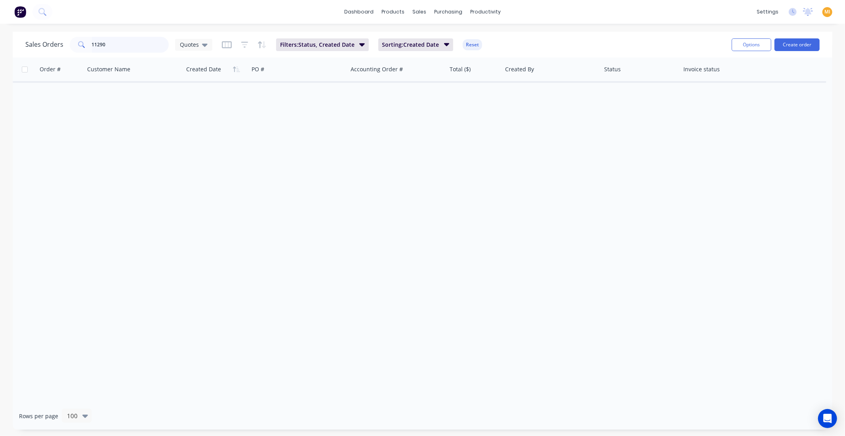
click at [116, 42] on input "11290" at bounding box center [130, 45] width 77 height 16
drag, startPoint x: 469, startPoint y: 45, endPoint x: 306, endPoint y: 78, distance: 166.1
click at [469, 45] on button "Reset" at bounding box center [472, 44] width 19 height 11
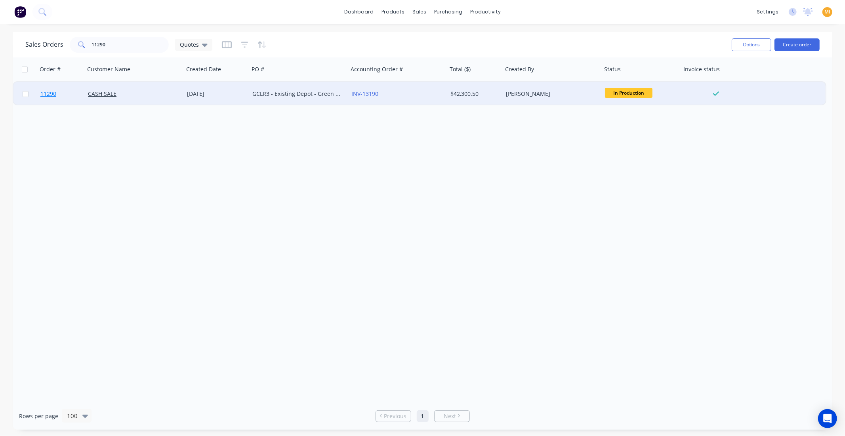
click at [74, 97] on link "11290" at bounding box center [64, 94] width 48 height 24
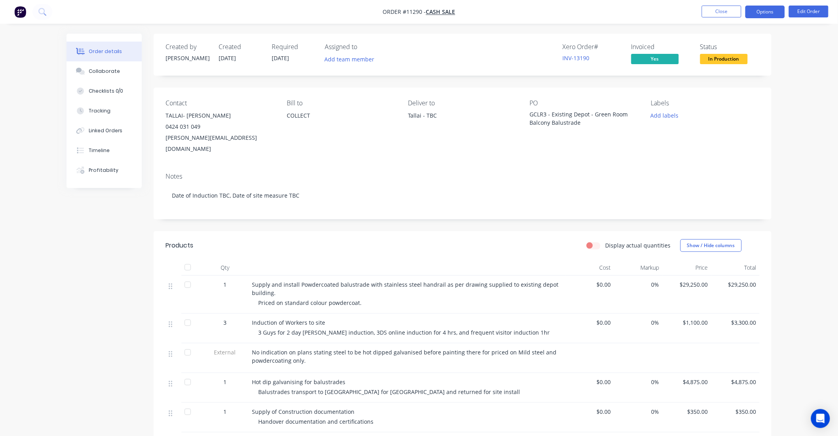
click at [775, 15] on button "Options" at bounding box center [766, 12] width 40 height 13
click at [22, 12] on img "button" at bounding box center [20, 12] width 12 height 12
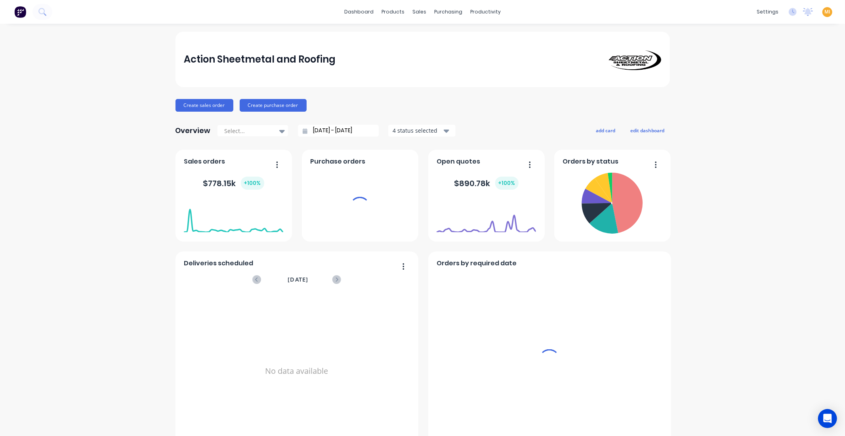
click at [824, 12] on span "MI" at bounding box center [827, 11] width 6 height 7
click at [788, 97] on button "Sign out" at bounding box center [777, 99] width 105 height 16
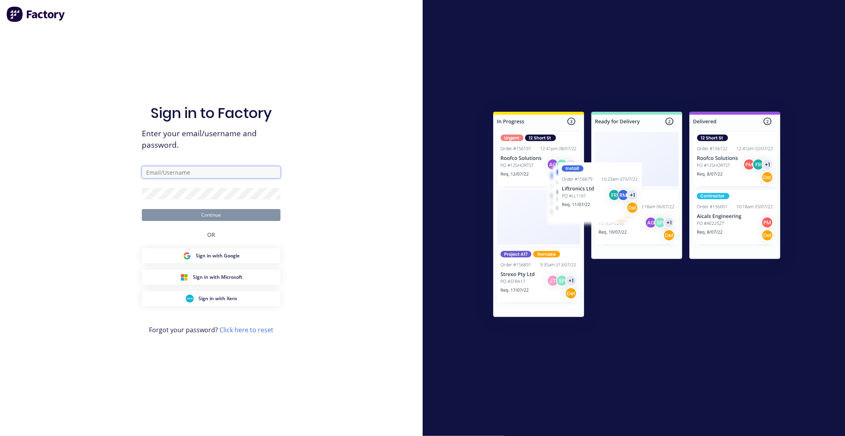
click at [174, 167] on input "text" at bounding box center [211, 172] width 139 height 12
type input "team+maricardemo@factory.app"
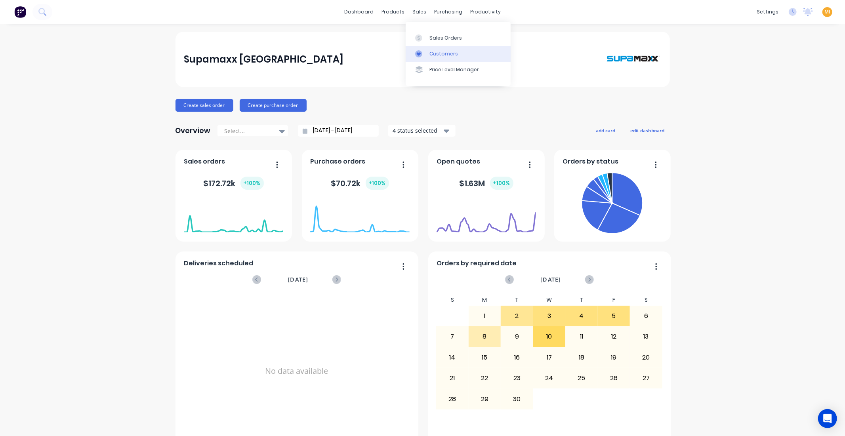
click at [431, 53] on div "Customers" at bounding box center [443, 53] width 29 height 7
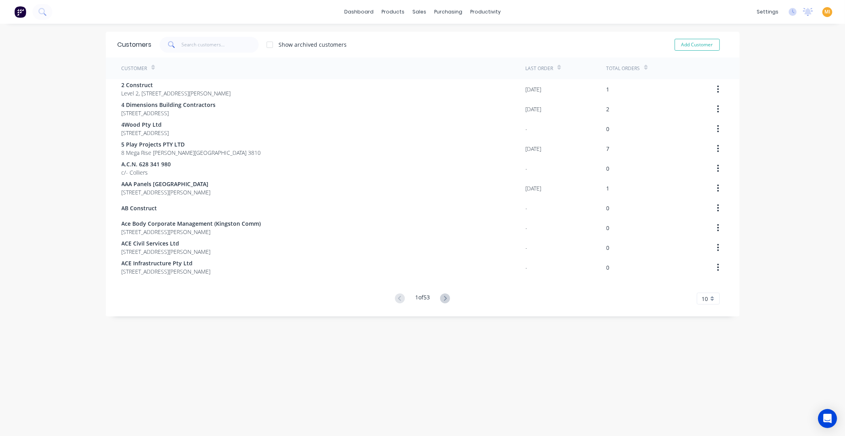
drag, startPoint x: 706, startPoint y: 301, endPoint x: 707, endPoint y: 305, distance: 4.3
click at [706, 301] on div "10" at bounding box center [708, 299] width 23 height 12
click at [704, 393] on div "35" at bounding box center [708, 397] width 22 height 14
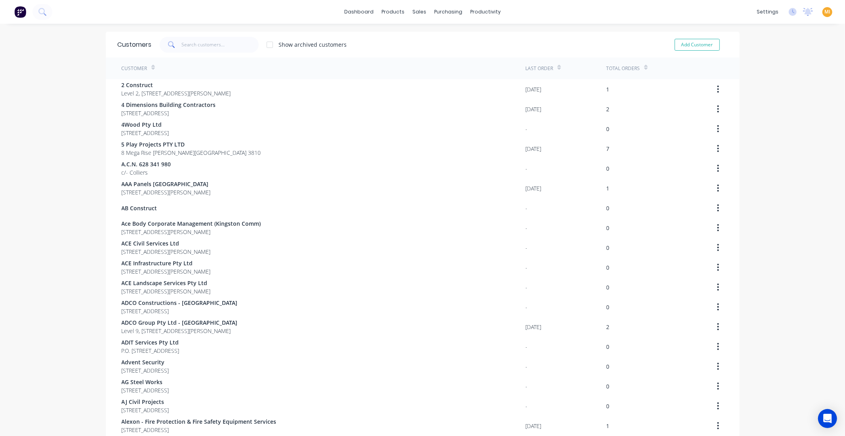
click at [43, 154] on div "dashboard products sales purchasing productivity dashboard products Product Cat…" at bounding box center [422, 218] width 845 height 436
click at [18, 13] on img at bounding box center [20, 12] width 12 height 12
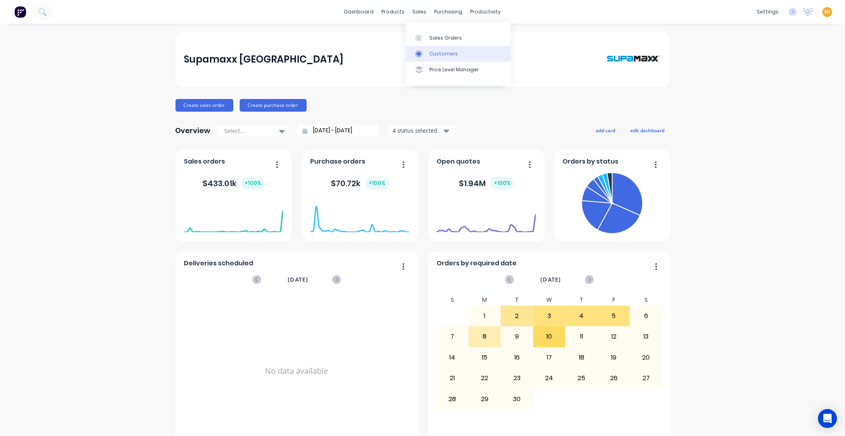
click at [433, 54] on div "Customers" at bounding box center [443, 53] width 29 height 7
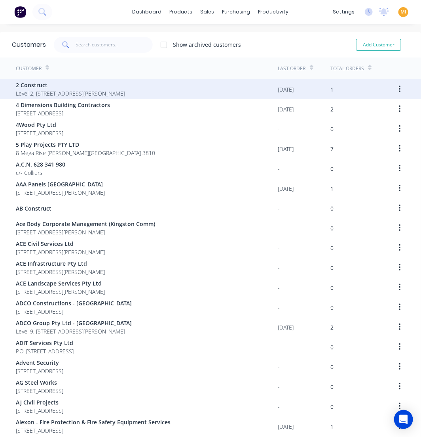
click at [69, 88] on span "2 Construct" at bounding box center [70, 85] width 109 height 8
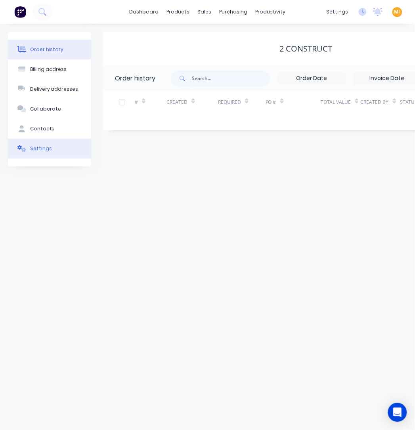
click at [52, 158] on button "Settings" at bounding box center [49, 149] width 83 height 20
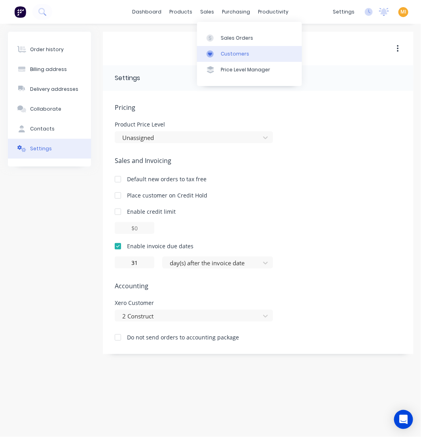
click at [229, 50] on link "Customers" at bounding box center [249, 54] width 105 height 16
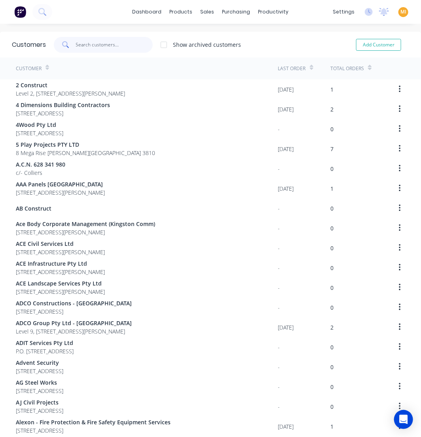
click at [96, 46] on input "text" at bounding box center [114, 45] width 77 height 16
paste input "4 Dimensions Building Contractors"
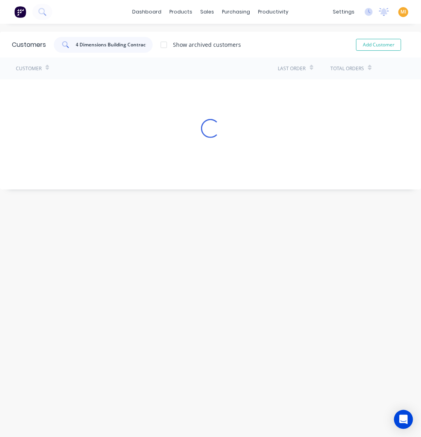
scroll to position [0, 9]
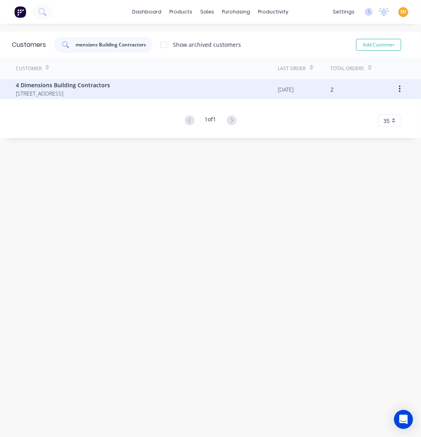
type input "4 Dimensions Building Contractors"
click at [106, 81] on span "4 Dimensions Building Contractors" at bounding box center [63, 85] width 94 height 8
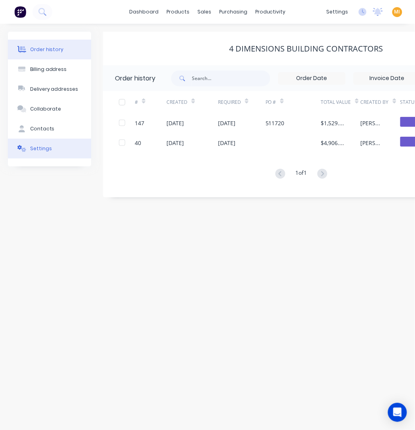
click at [50, 147] on button "Settings" at bounding box center [49, 149] width 83 height 20
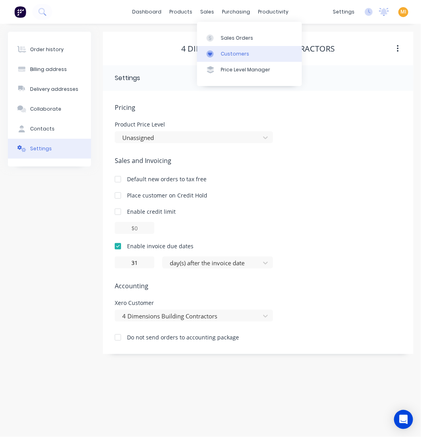
click at [234, 50] on link "Customers" at bounding box center [249, 54] width 105 height 16
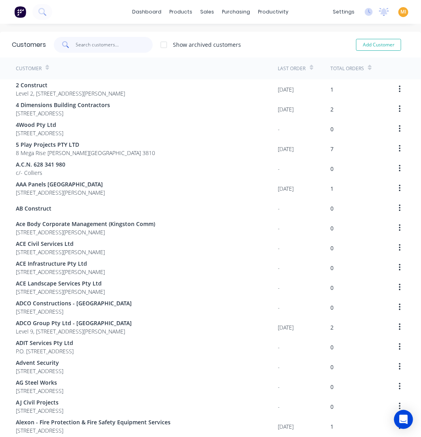
click at [106, 46] on input "text" at bounding box center [114, 45] width 77 height 16
paste input "4Wood Pty Ltd"
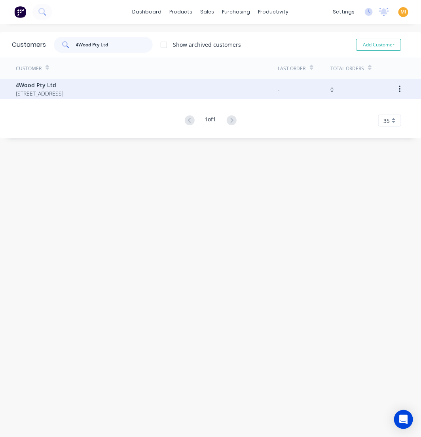
type input "4Wood Pty Ltd"
click at [93, 80] on div "4Wood Pty Ltd PO Box 3043 Lansvale SYDNEY 2166" at bounding box center [147, 89] width 263 height 20
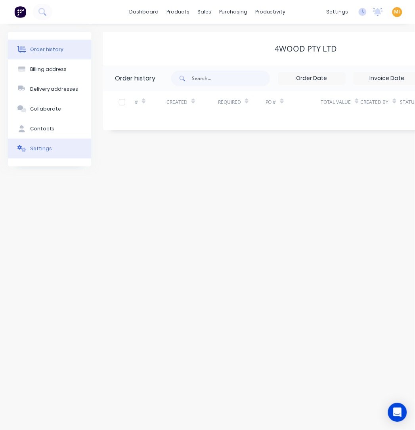
click at [57, 147] on button "Settings" at bounding box center [49, 149] width 83 height 20
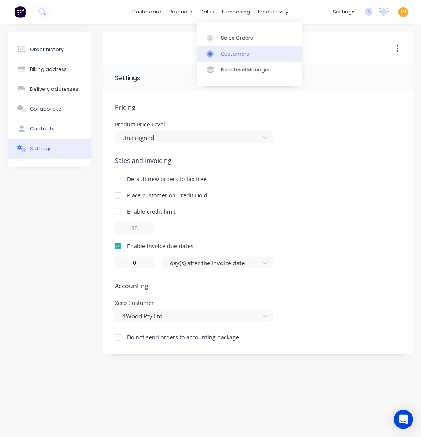
click at [235, 53] on div "Customers" at bounding box center [235, 53] width 29 height 7
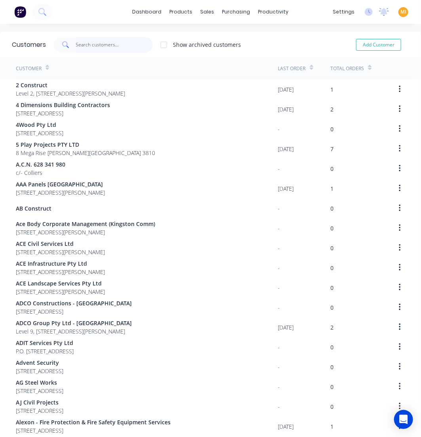
click at [119, 46] on input "text" at bounding box center [114, 45] width 77 height 16
paste input "5 Play Projects PTY LTD"
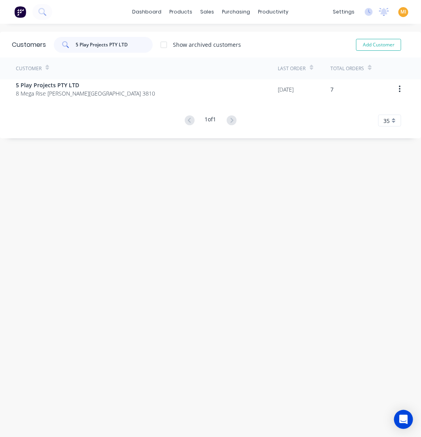
type input "5 Play Projects PTY LTD"
click at [114, 99] on div "Customer Last Order Total Orders 5 Play Projects PTY LTD 8 Mega Rise Pakenham V…" at bounding box center [210, 91] width 421 height 69
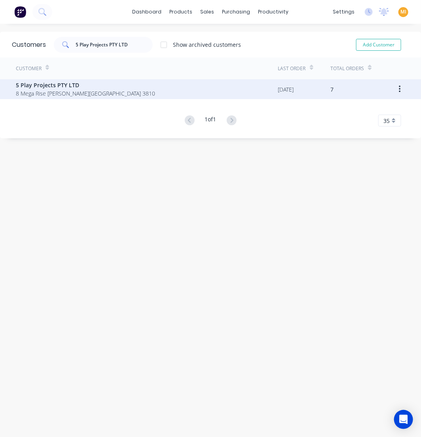
click at [114, 96] on span "8 Mega Rise Pakenham Victoria Australia 3810" at bounding box center [85, 93] width 139 height 8
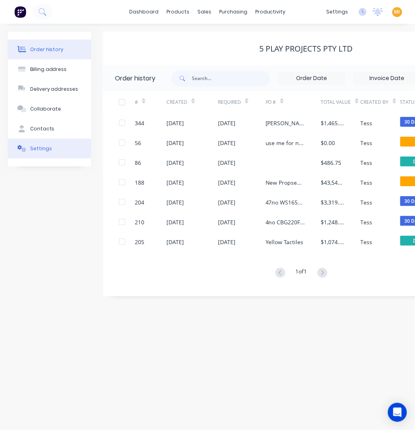
click at [38, 154] on button "Settings" at bounding box center [49, 149] width 83 height 20
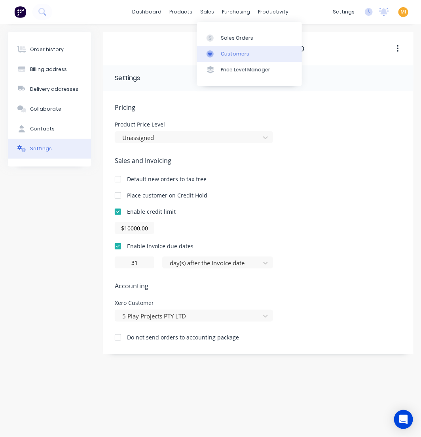
click at [223, 53] on div "Customers" at bounding box center [235, 53] width 29 height 7
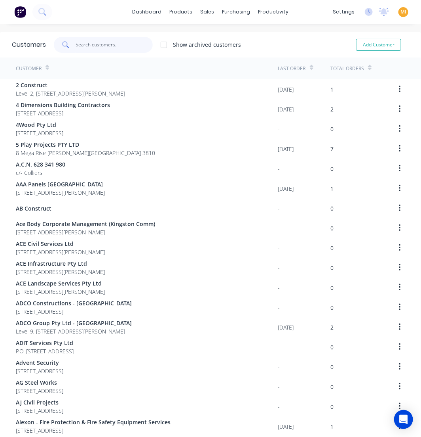
click at [116, 44] on input "text" at bounding box center [114, 45] width 77 height 16
paste input "A.C.N. 628 341 980"
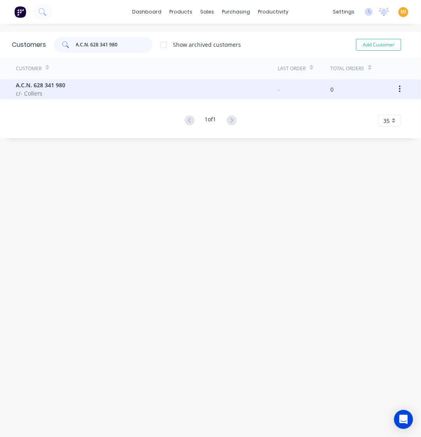
type input "A.C.N. 628 341 980"
click at [109, 88] on div "A.C.N. 628 341 980 c/- Colliers" at bounding box center [147, 89] width 263 height 20
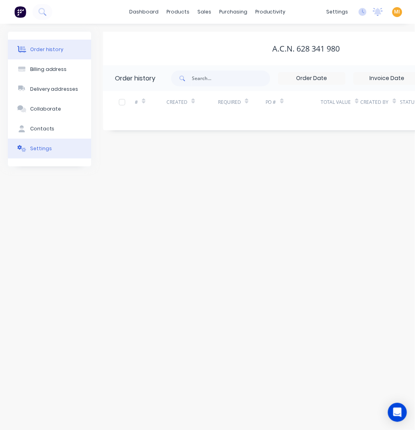
click at [37, 145] on div "Settings" at bounding box center [41, 148] width 22 height 7
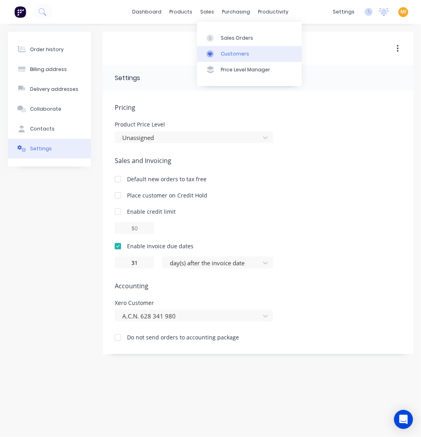
click at [236, 55] on div "Customers" at bounding box center [235, 53] width 29 height 7
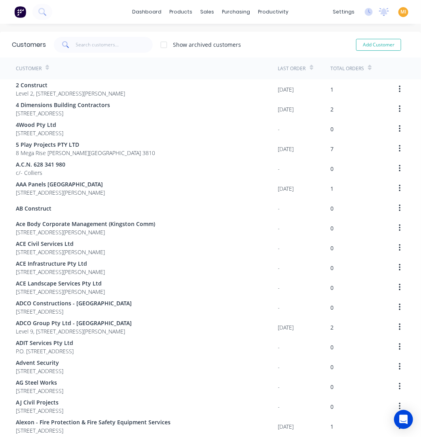
click at [98, 38] on div "Customers Show archived customers Add Customer" at bounding box center [210, 45] width 421 height 26
click at [98, 42] on input "text" at bounding box center [114, 45] width 77 height 16
paste input "AAA Panels Pakenham"
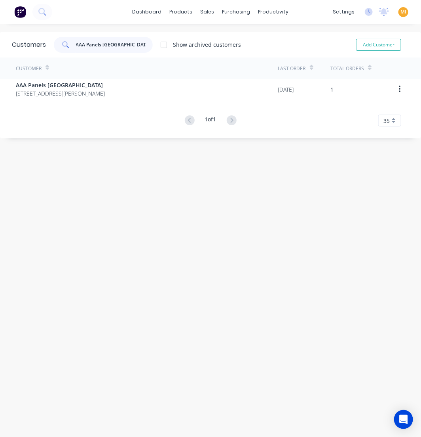
type input "AAA Panels Pakenham"
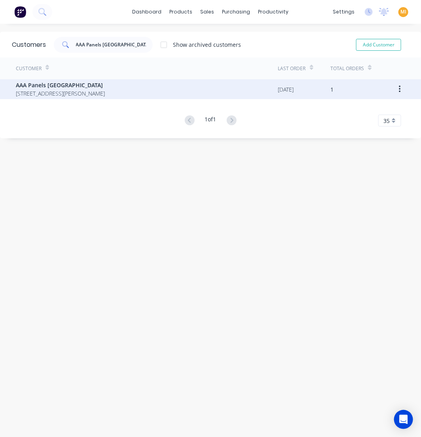
click at [97, 93] on span "24 Link Rd Pakenham Victoria Australia 3810" at bounding box center [60, 93] width 89 height 8
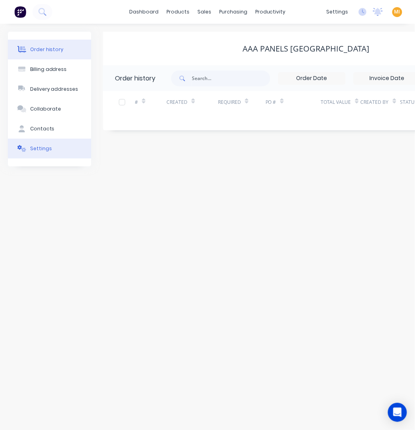
click at [50, 141] on button "Settings" at bounding box center [49, 149] width 83 height 20
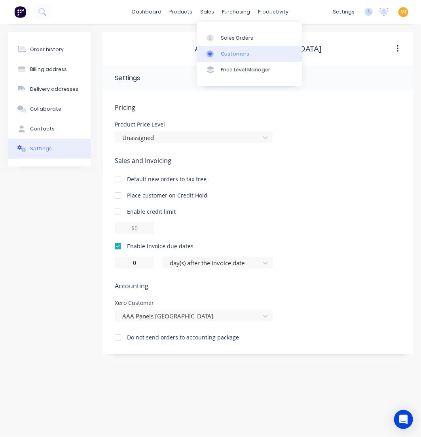
click at [227, 54] on div "Customers" at bounding box center [235, 53] width 29 height 7
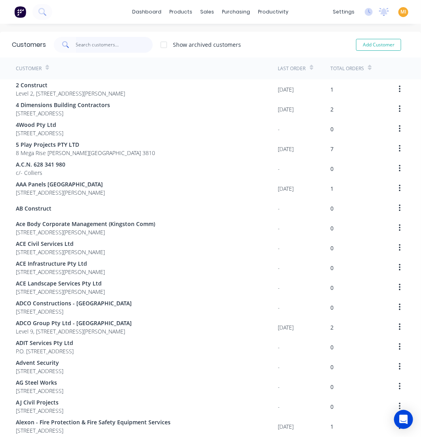
click at [90, 47] on input "text" at bounding box center [114, 45] width 77 height 16
paste input "AB Construct"
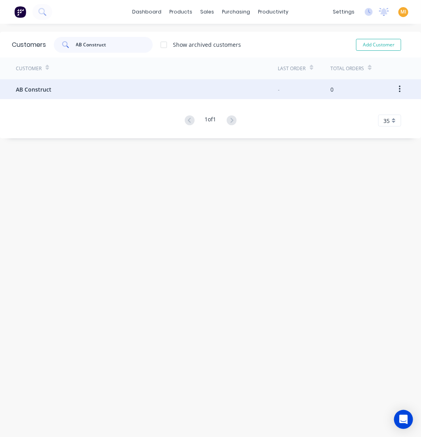
type input "AB Construct"
click at [93, 86] on div "AB Construct" at bounding box center [147, 89] width 263 height 20
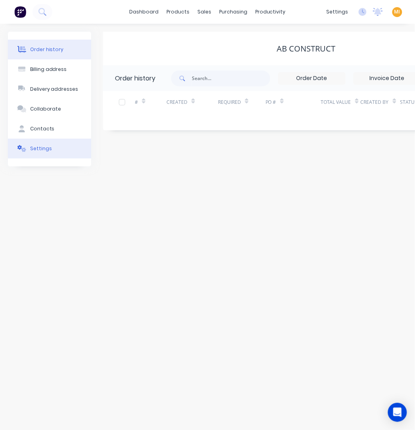
click at [48, 145] on div "Settings" at bounding box center [41, 148] width 22 height 7
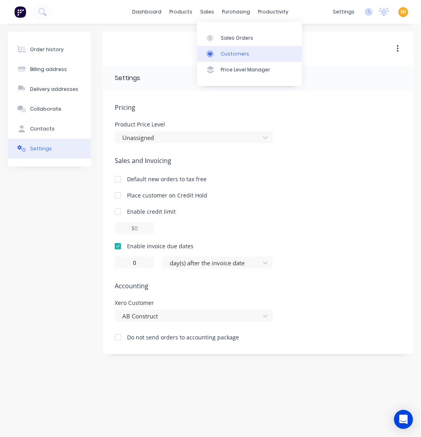
click at [232, 51] on div "Customers" at bounding box center [235, 53] width 29 height 7
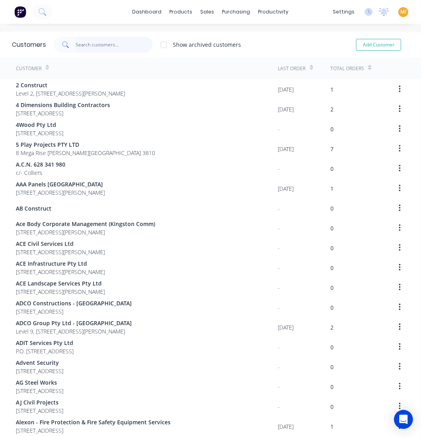
click at [114, 42] on input "text" at bounding box center [114, 45] width 77 height 16
paste input "Ace Body Corporate Management (Kingston Comm)"
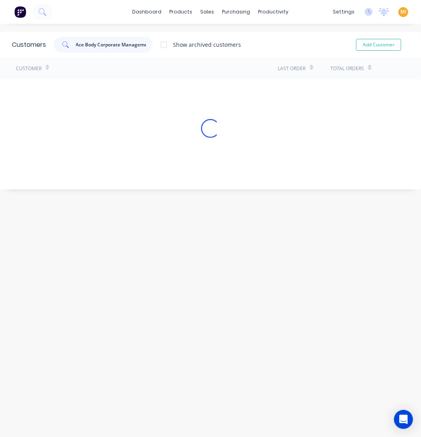
scroll to position [0, 48]
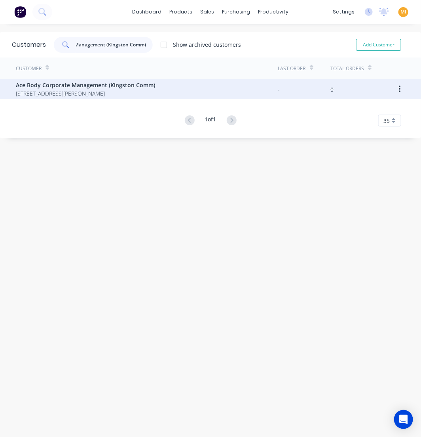
type input "Ace Body Corporate Management (Kingston Comm)"
click at [98, 84] on span "Ace Body Corporate Management (Kingston Comm)" at bounding box center [85, 85] width 139 height 8
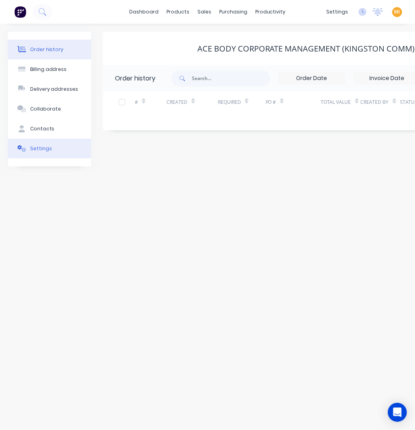
click at [39, 151] on div "Settings" at bounding box center [41, 148] width 22 height 7
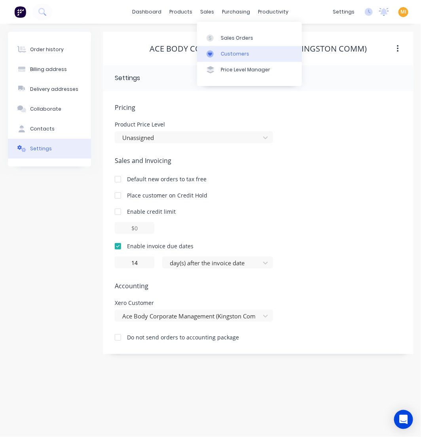
click at [232, 54] on div "Customers" at bounding box center [235, 53] width 29 height 7
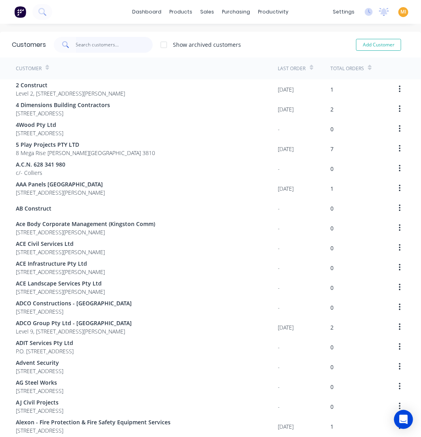
click at [107, 37] on input "text" at bounding box center [114, 45] width 77 height 16
paste input "ACE Civil Services Ltd"
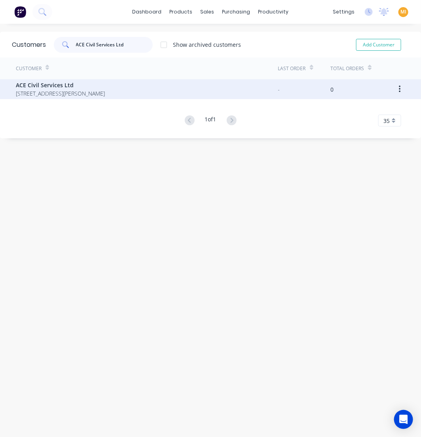
type input "ACE Civil Services Ltd"
click at [88, 88] on span "ACE Civil Services Ltd" at bounding box center [60, 85] width 89 height 8
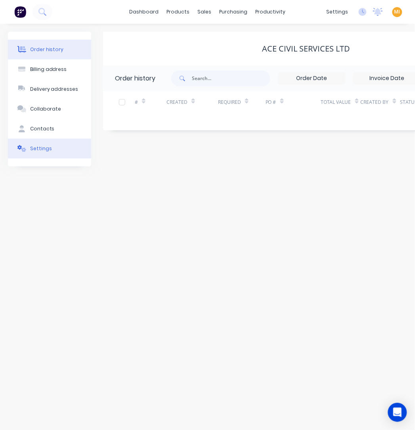
click at [42, 152] on button "Settings" at bounding box center [49, 149] width 83 height 20
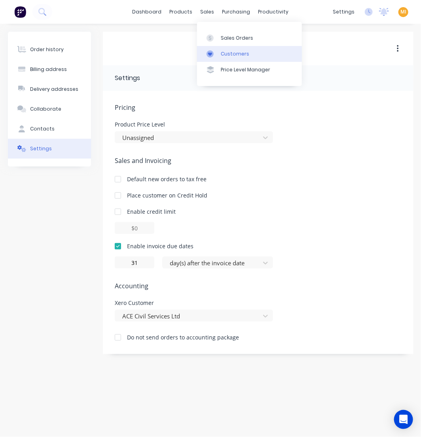
click at [218, 56] on div at bounding box center [213, 53] width 12 height 7
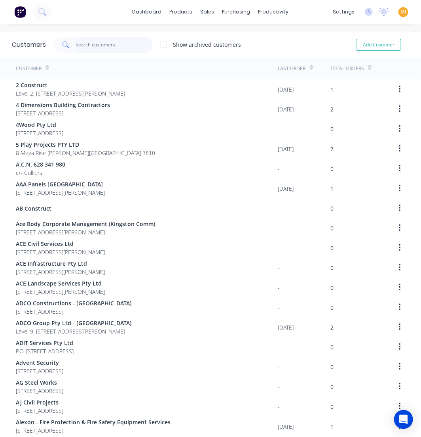
click at [90, 45] on input "text" at bounding box center [114, 45] width 77 height 16
paste input "ACE Infrastructure Pty Ltd"
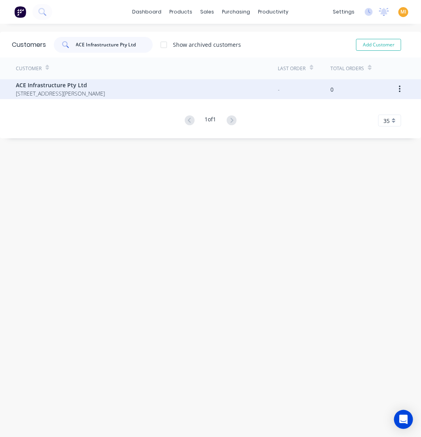
type input "ACE Infrastructure Pty Ltd"
click at [92, 92] on span "11-13 Moncrief Rd NUNAWADING 3131" at bounding box center [60, 93] width 89 height 8
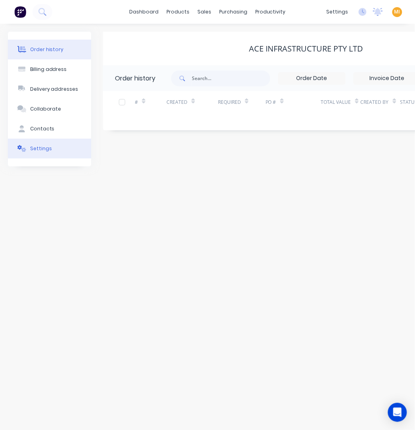
click at [40, 151] on div "Settings" at bounding box center [41, 148] width 22 height 7
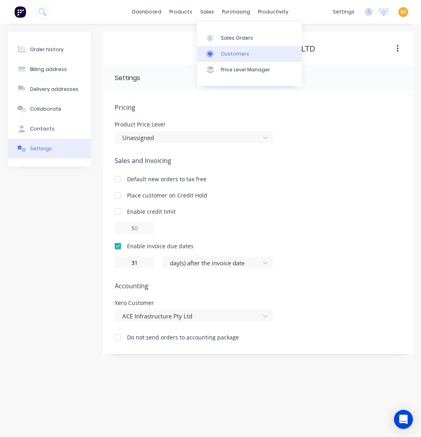
click at [226, 50] on div "Customers" at bounding box center [235, 53] width 29 height 7
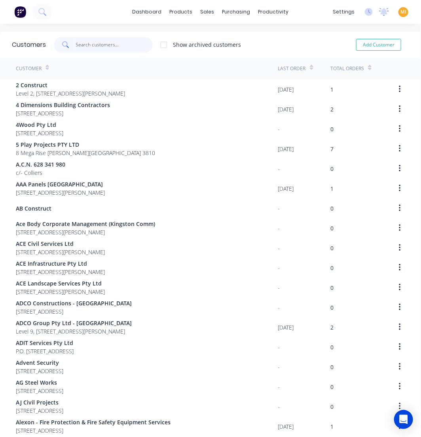
click at [128, 51] on input "text" at bounding box center [114, 45] width 77 height 16
paste input "ACE Landscape Services Pty Ltd"
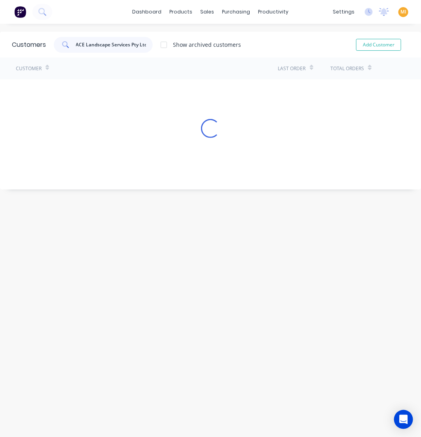
scroll to position [0, 1]
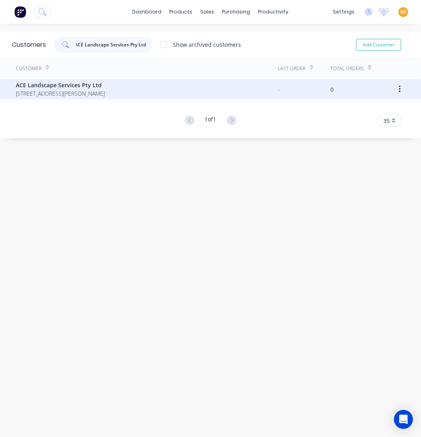
type input "ACE Landscape Services Pty Ltd"
click at [93, 96] on span "11-13 Moncrief Rd NUNAWADING 3131" at bounding box center [60, 93] width 89 height 8
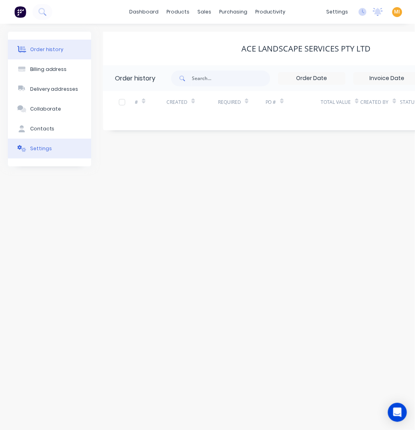
click at [52, 149] on button "Settings" at bounding box center [49, 149] width 83 height 20
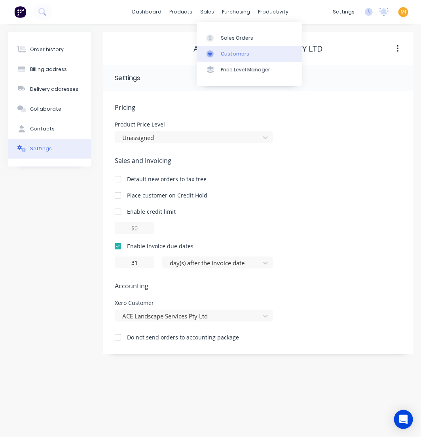
click at [216, 54] on div at bounding box center [213, 53] width 12 height 7
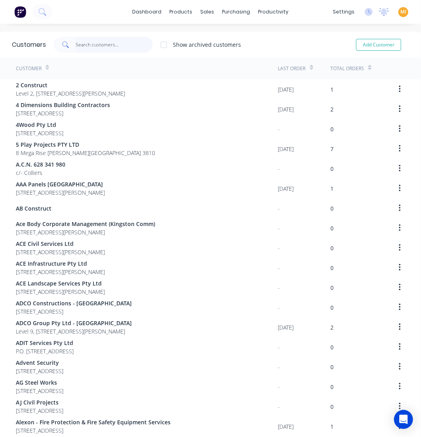
click at [103, 46] on input "text" at bounding box center [114, 45] width 77 height 16
paste input "ADCO Constructions - NSW"
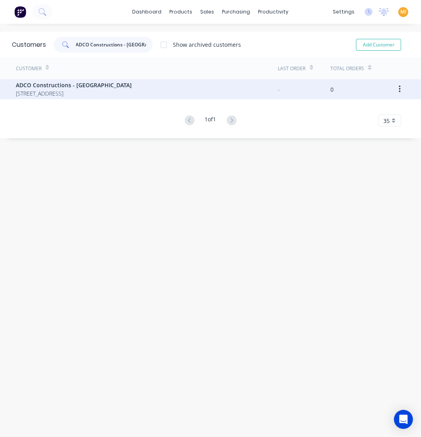
type input "ADCO Constructions - NSW"
click at [90, 90] on span "7-9 West Street NORTH SYDNEY 2060" at bounding box center [74, 93] width 116 height 8
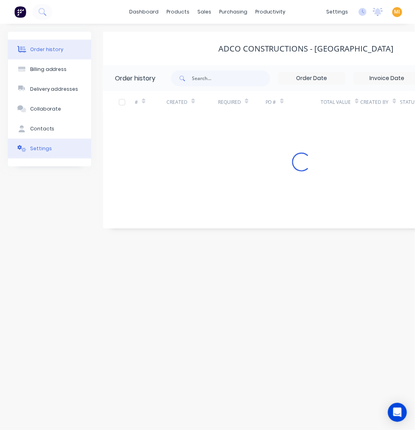
click at [50, 153] on button "Settings" at bounding box center [49, 149] width 83 height 20
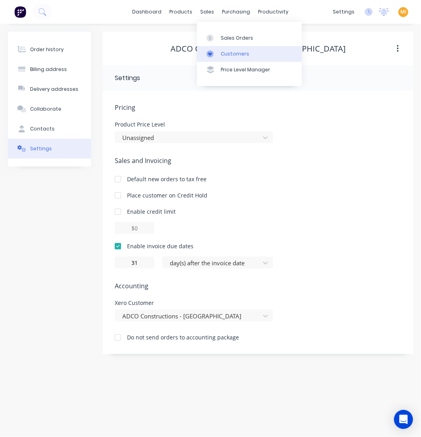
click at [223, 53] on div "Customers" at bounding box center [235, 53] width 29 height 7
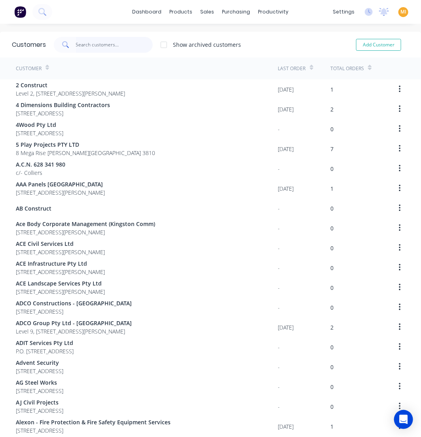
click at [98, 49] on input "text" at bounding box center [114, 45] width 77 height 16
paste input "ADCO Group Pty Ltd - VIC"
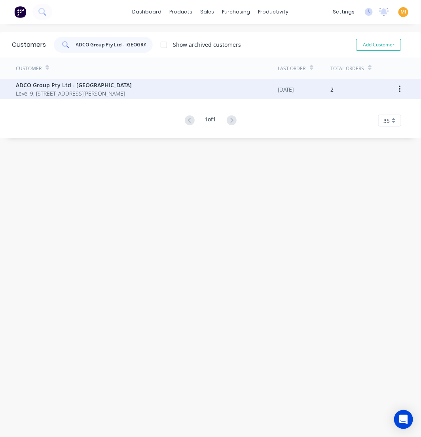
type input "ADCO Group Pty Ltd - VIC"
click at [113, 92] on span "Level 9, 75 Dorcas St SOUTH MELBOURNE 3205" at bounding box center [74, 93] width 116 height 8
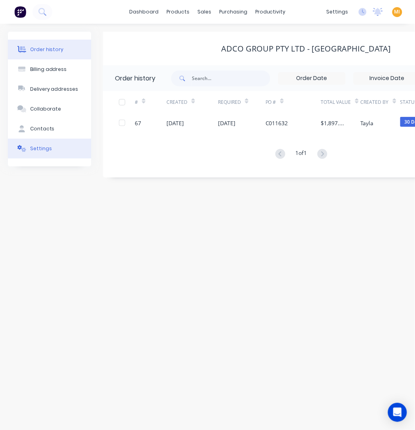
click at [61, 148] on button "Settings" at bounding box center [49, 149] width 83 height 20
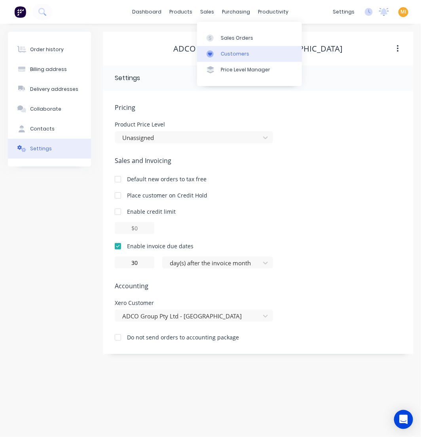
click at [221, 53] on div "Customers" at bounding box center [235, 53] width 29 height 7
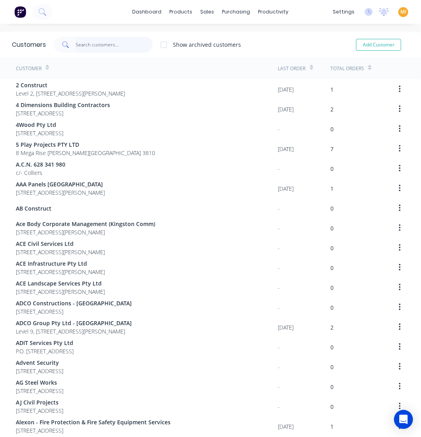
click at [106, 44] on input "text" at bounding box center [114, 45] width 77 height 16
paste input "ADIT Services Pty Ltd"
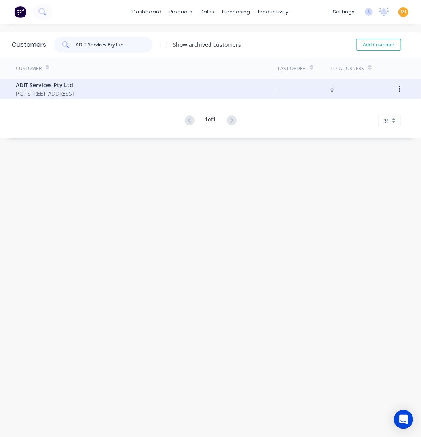
type input "ADIT Services Pty Ltd"
click at [105, 94] on div "ADIT Services Pty Ltd P.O. Box 359 MITCHAM 3132" at bounding box center [147, 89] width 263 height 20
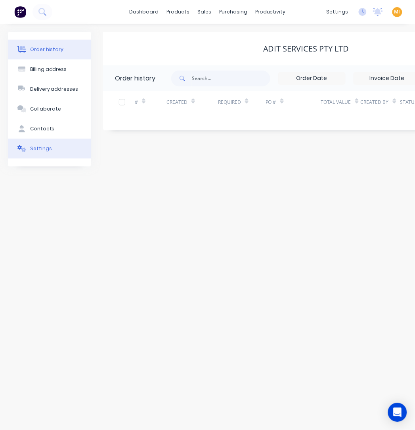
click at [42, 151] on div "Settings" at bounding box center [41, 148] width 22 height 7
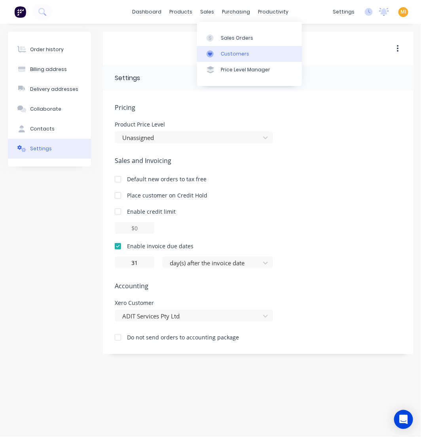
click at [227, 57] on div "Customers" at bounding box center [235, 53] width 29 height 7
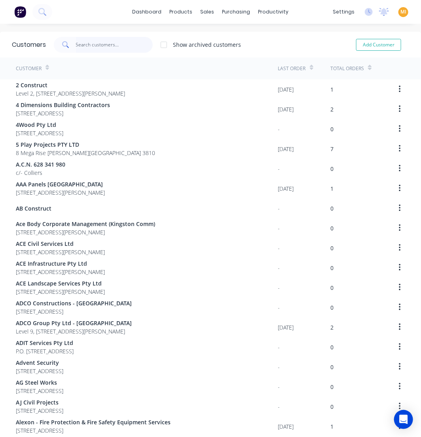
click at [103, 44] on input "text" at bounding box center [114, 45] width 77 height 16
paste input "Advent Security"
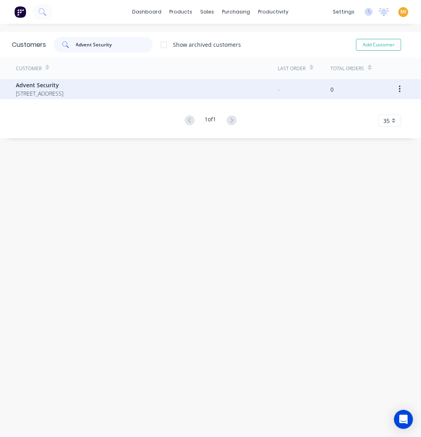
type input "Advent Security"
click at [63, 91] on span "41 Commercial Dr THOMASTOWN 3074" at bounding box center [40, 93] width 48 height 8
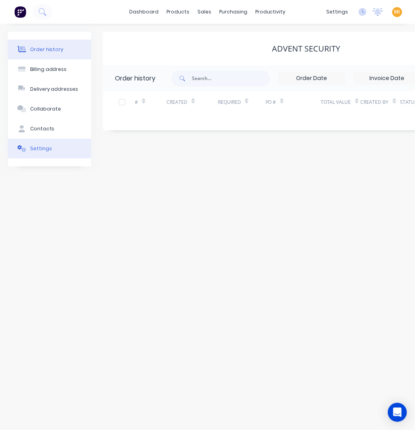
click at [48, 154] on button "Settings" at bounding box center [49, 149] width 83 height 20
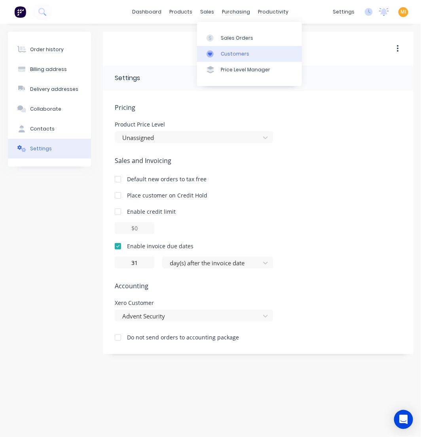
click at [228, 50] on div "Customers" at bounding box center [235, 53] width 29 height 7
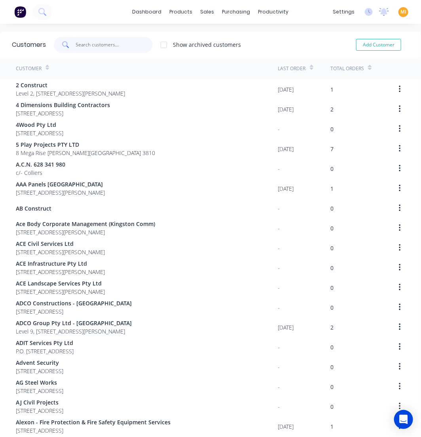
click at [95, 41] on input "text" at bounding box center [114, 45] width 77 height 16
paste input "AG Steel Works"
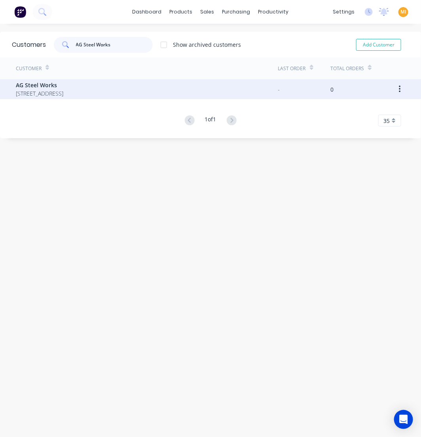
type input "AG Steel Works"
click at [63, 85] on span "AG Steel Works" at bounding box center [40, 85] width 48 height 8
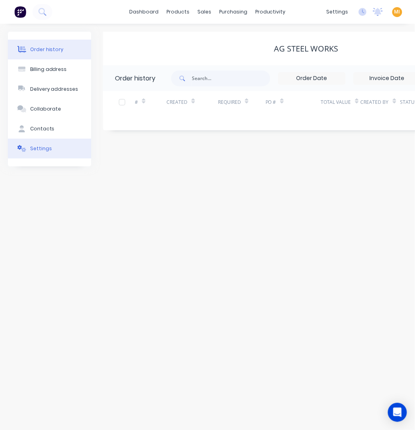
click at [36, 152] on div "Settings" at bounding box center [41, 148] width 22 height 7
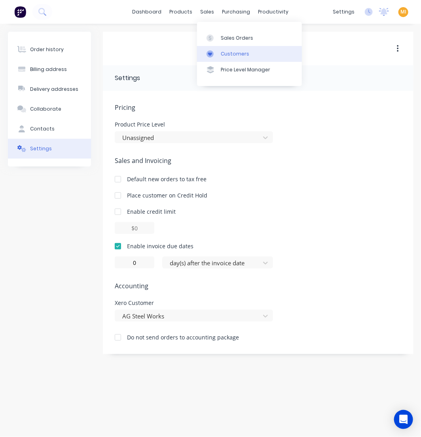
click at [221, 56] on div "Customers" at bounding box center [235, 53] width 29 height 7
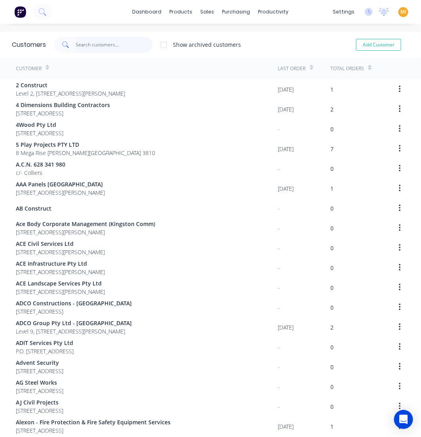
click at [92, 46] on input "text" at bounding box center [114, 45] width 77 height 16
paste input "AJ Civil Projects"
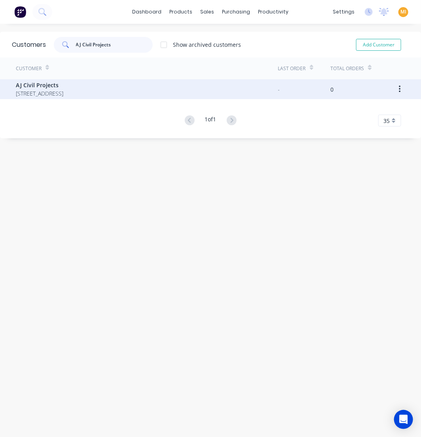
type input "AJ Civil Projects"
click at [63, 88] on span "AJ Civil Projects" at bounding box center [40, 85] width 48 height 8
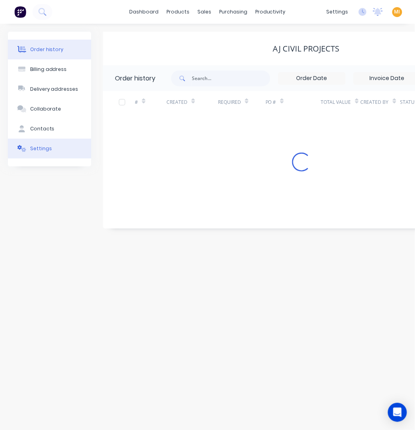
click at [47, 143] on button "Settings" at bounding box center [49, 149] width 83 height 20
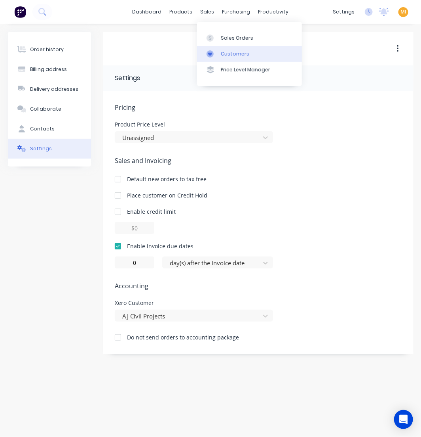
click at [220, 48] on link "Customers" at bounding box center [249, 54] width 105 height 16
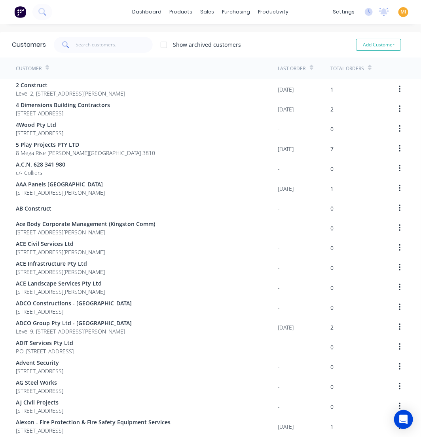
click at [74, 42] on span at bounding box center [65, 45] width 22 height 16
click at [89, 40] on input "text" at bounding box center [114, 45] width 77 height 16
paste input "Alexon - Fire Protection & Fire Safety Equipment Services"
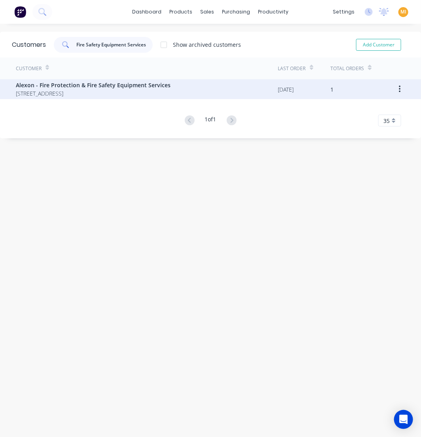
type input "Alexon - Fire Protection & Fire Safety Equipment Services"
click at [92, 84] on span "Alexon - Fire Protection & Fire Safety Equipment Services" at bounding box center [93, 85] width 155 height 8
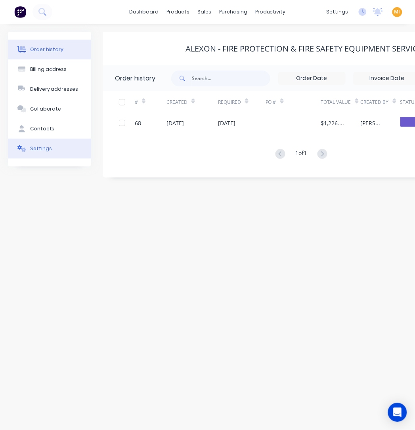
drag, startPoint x: 50, startPoint y: 151, endPoint x: 59, endPoint y: 153, distance: 9.6
click at [50, 151] on button "Settings" at bounding box center [49, 149] width 83 height 20
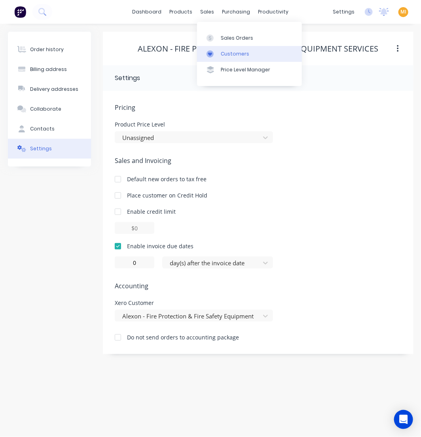
click at [227, 48] on link "Customers" at bounding box center [249, 54] width 105 height 16
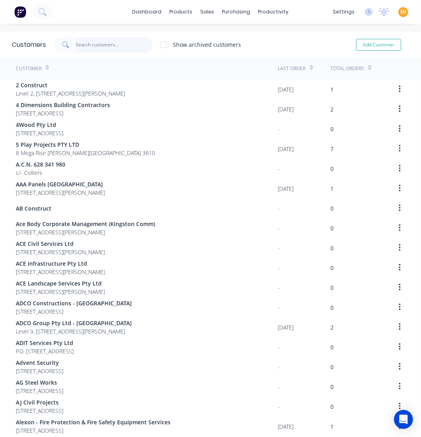
click at [97, 42] on input "text" at bounding box center [114, 45] width 77 height 16
paste input "Alinga Holdings Pty Ltd"
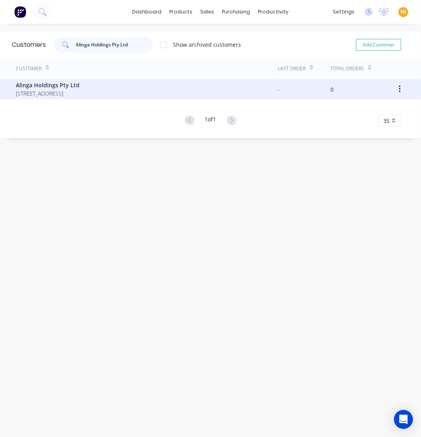
type input "Alinga Holdings Pty Ltd"
click at [71, 94] on span "62 Cambridge St COLLINGWOOD 3066" at bounding box center [48, 93] width 64 height 8
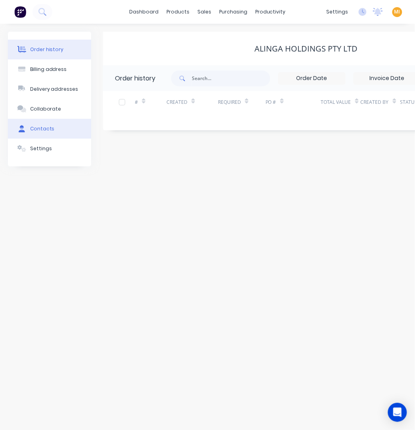
click at [49, 137] on button "Contacts" at bounding box center [49, 129] width 83 height 20
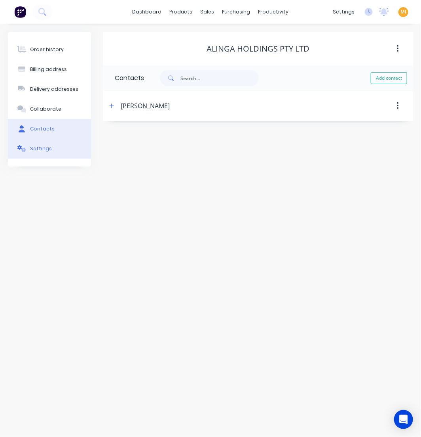
click at [49, 148] on div "Settings" at bounding box center [41, 148] width 22 height 7
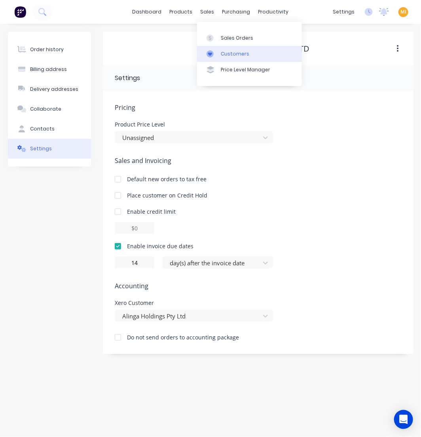
click at [222, 54] on div "Customers" at bounding box center [235, 53] width 29 height 7
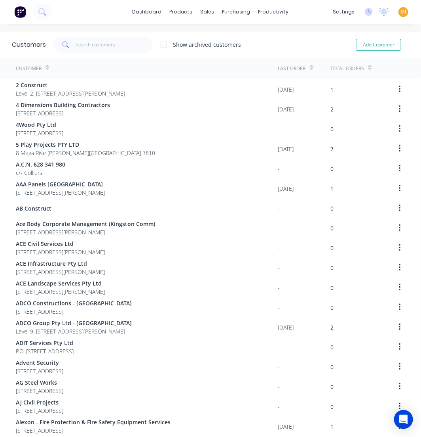
click at [91, 34] on div "Customers Show archived customers Add Customer" at bounding box center [210, 45] width 421 height 26
click at [96, 52] on input "text" at bounding box center [114, 45] width 77 height 16
paste input "Alliance CG Pty Ltd"
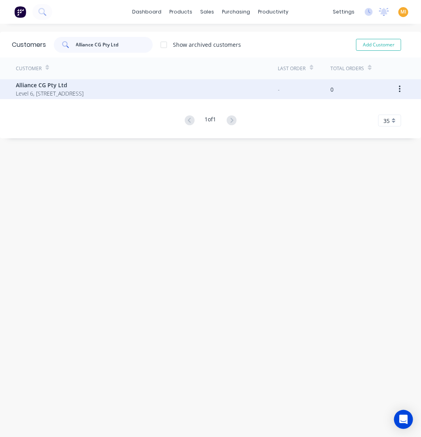
type input "Alliance CG Pty Ltd"
click at [62, 90] on span "Level 6, 70 Racecourse Rd NORTH MELBOURNE 3051" at bounding box center [50, 93] width 68 height 8
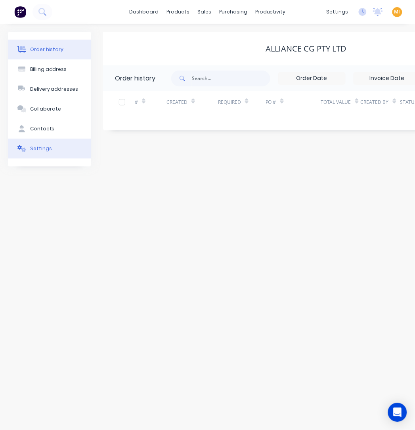
click at [50, 145] on button "Settings" at bounding box center [49, 149] width 83 height 20
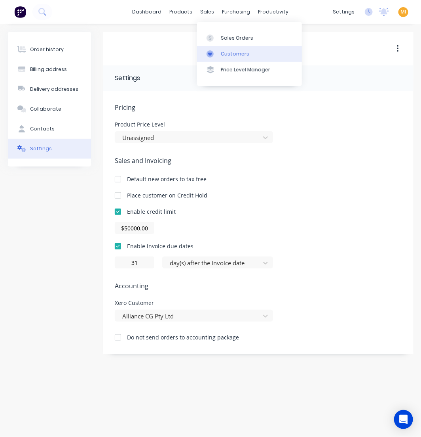
click at [221, 50] on div "Customers" at bounding box center [235, 53] width 29 height 7
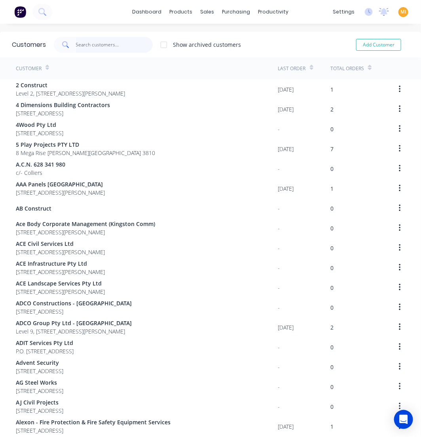
click at [87, 38] on input "text" at bounding box center [114, 45] width 77 height 16
paste input "Alto - Artarmon"
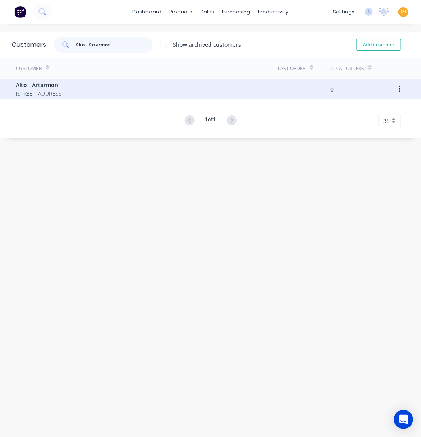
type input "Alto - Artarmon"
click at [63, 88] on span "Alto - Artarmon" at bounding box center [40, 85] width 48 height 8
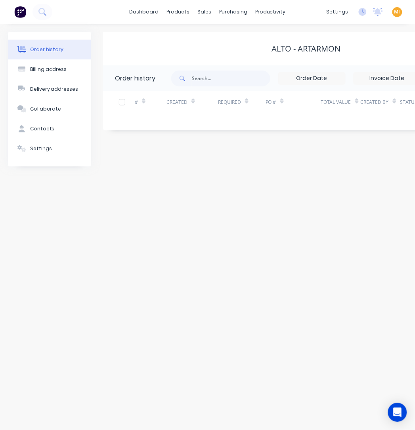
click at [32, 161] on div "Order history Billing address Delivery addresses Collaborate Contacts Settings" at bounding box center [49, 99] width 83 height 135
click at [35, 145] on div "Settings" at bounding box center [41, 148] width 22 height 7
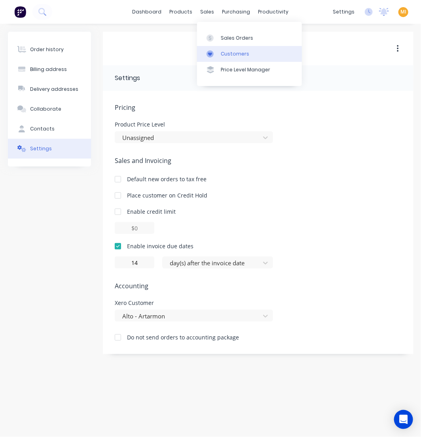
click at [224, 55] on div "Customers" at bounding box center [235, 53] width 29 height 7
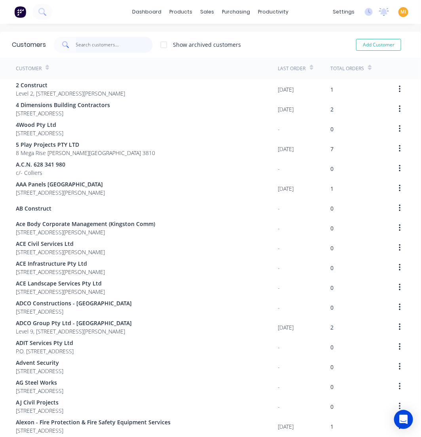
click at [97, 44] on input "text" at bounding box center [114, 45] width 77 height 16
paste input "Alto - Pennant Hills"
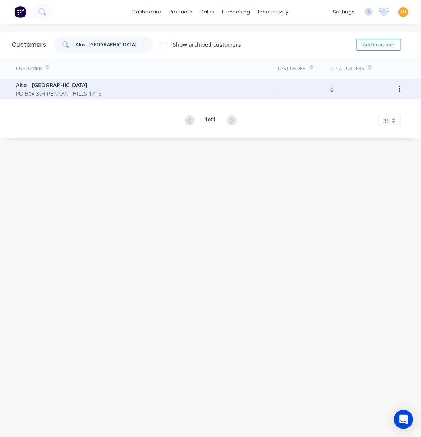
type input "Alto - Pennant Hills"
click at [82, 88] on span "Alto - Pennant Hills" at bounding box center [59, 85] width 86 height 8
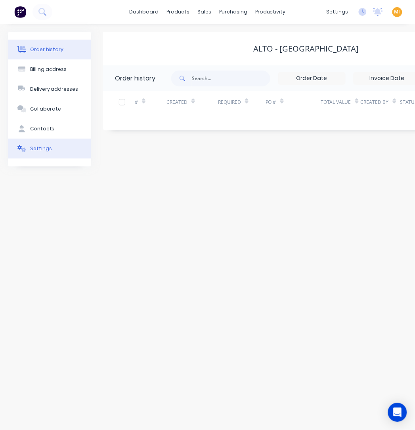
click at [41, 149] on div "Settings" at bounding box center [41, 148] width 22 height 7
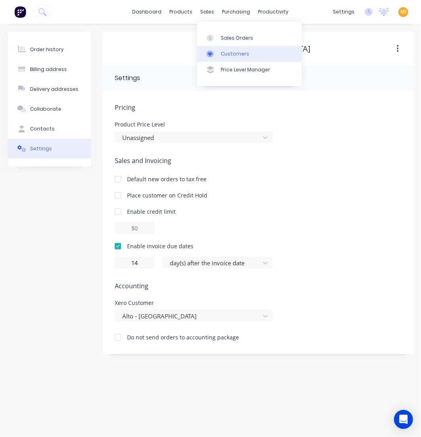
click at [222, 59] on link "Customers" at bounding box center [249, 54] width 105 height 16
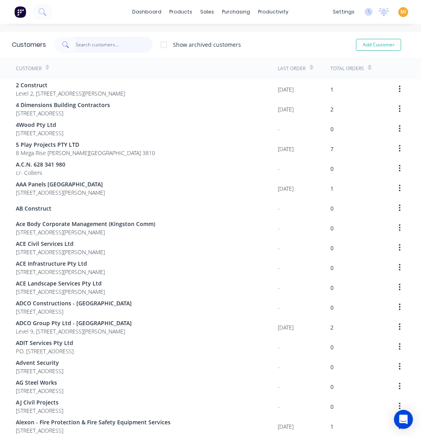
click at [101, 45] on input "text" at bounding box center [114, 45] width 77 height 16
paste input "Alto Group"
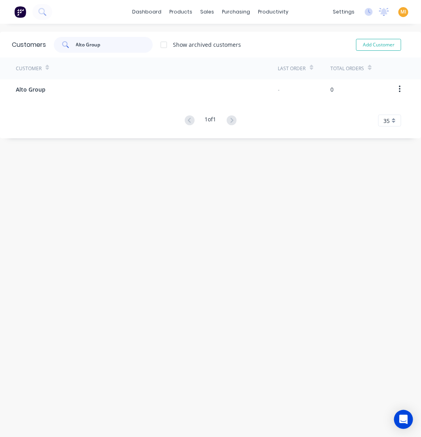
type input "Alto Group"
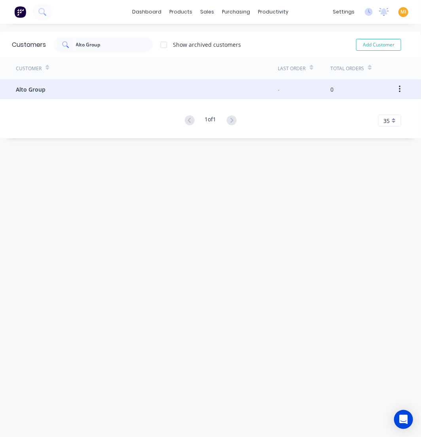
click at [86, 84] on div "Alto Group" at bounding box center [147, 89] width 263 height 20
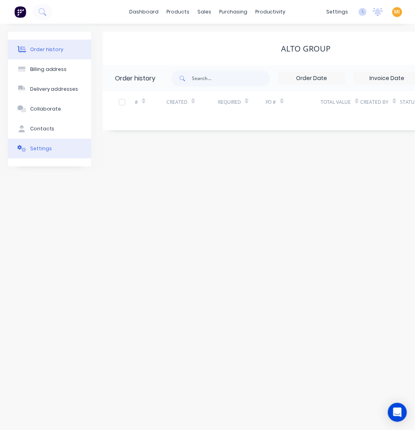
click at [52, 147] on button "Settings" at bounding box center [49, 149] width 83 height 20
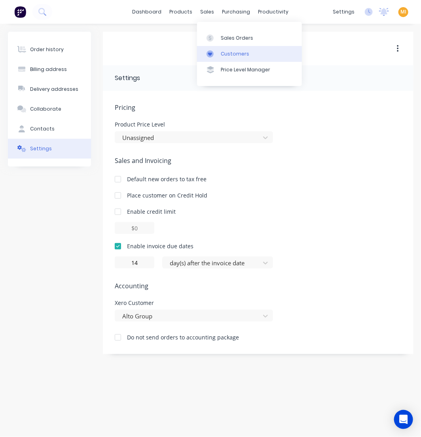
click at [225, 50] on div "Customers" at bounding box center [235, 53] width 29 height 7
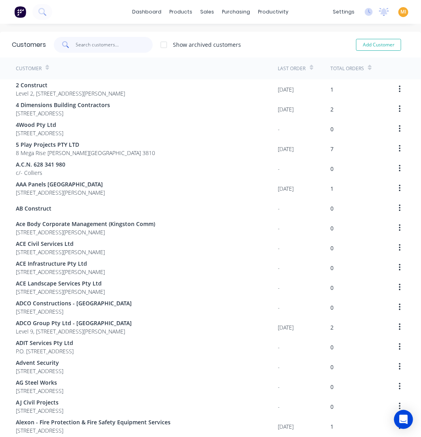
click at [99, 40] on input "text" at bounding box center [114, 45] width 77 height 16
paste input "AMS Constructions"
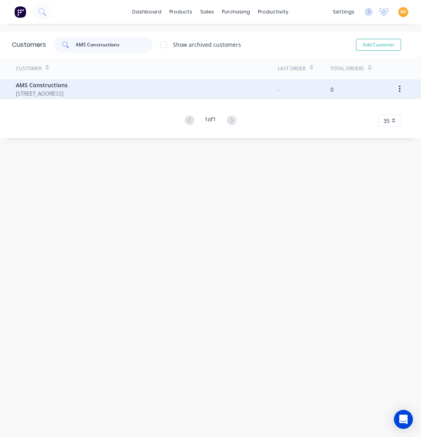
type input "AMS Constructions"
click at [68, 86] on span "AMS Constructions" at bounding box center [42, 85] width 52 height 8
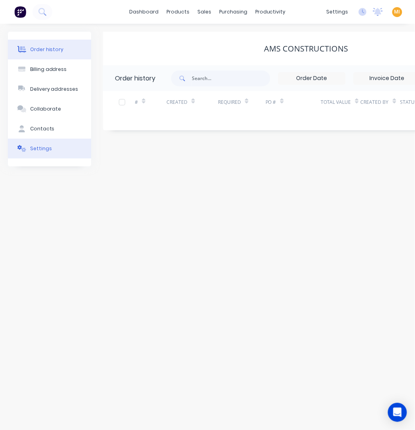
click at [48, 151] on div "Settings" at bounding box center [41, 148] width 22 height 7
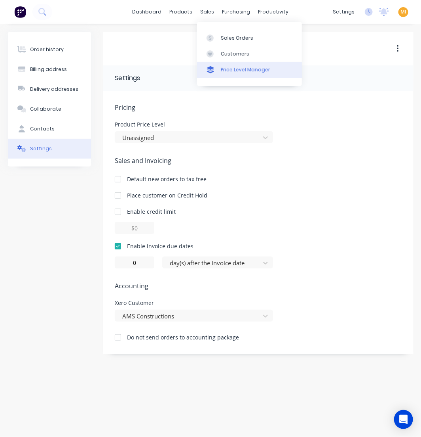
click at [226, 63] on link "Price Level Manager" at bounding box center [249, 70] width 105 height 16
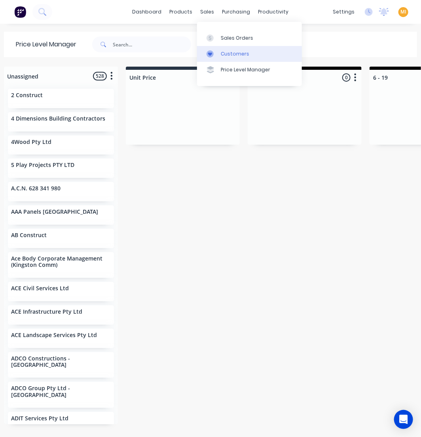
click at [216, 53] on div at bounding box center [213, 53] width 12 height 7
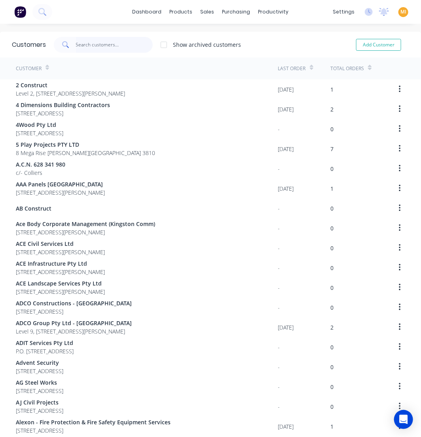
click at [112, 45] on input "text" at bounding box center [114, 45] width 77 height 16
paste input "Andrew Holiday Home"
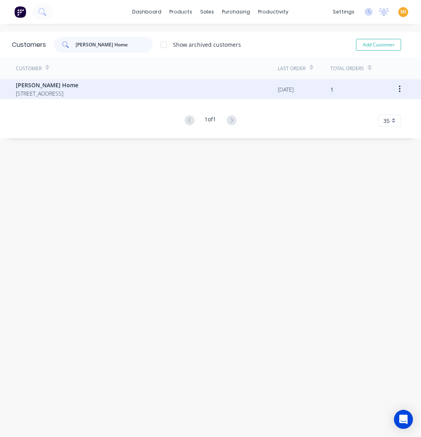
type input "Andrew Holiday Home"
click at [60, 94] on span "30 Beachurst Avenue Dromana Victoria Australia 3936" at bounding box center [47, 93] width 63 height 8
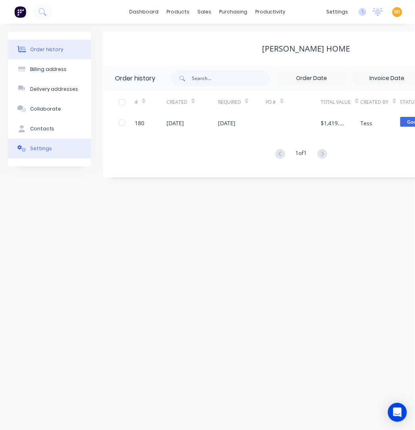
click at [56, 145] on button "Settings" at bounding box center [49, 149] width 83 height 20
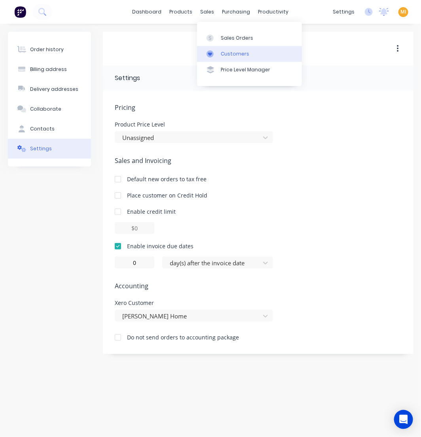
click at [219, 52] on link "Customers" at bounding box center [249, 54] width 105 height 16
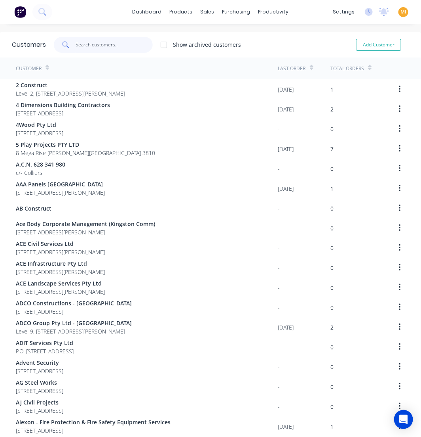
click at [88, 46] on input "text" at bounding box center [114, 45] width 77 height 16
paste input "Anvil Property Services"
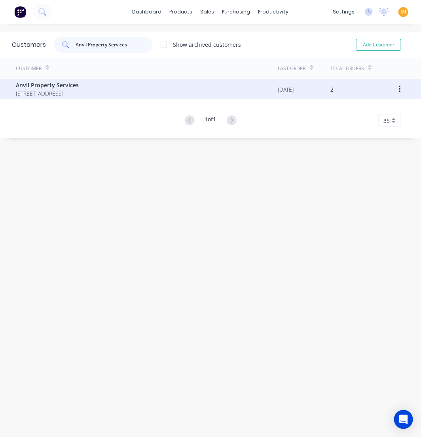
type input "Anvil Property Services"
click at [65, 85] on span "Anvil Property Services" at bounding box center [47, 85] width 63 height 8
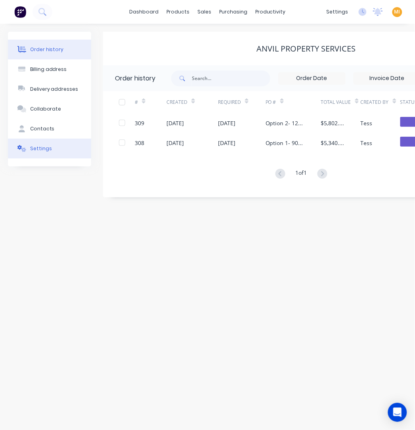
drag, startPoint x: 37, startPoint y: 147, endPoint x: 42, endPoint y: 148, distance: 4.8
click at [37, 149] on div "Settings" at bounding box center [41, 148] width 22 height 7
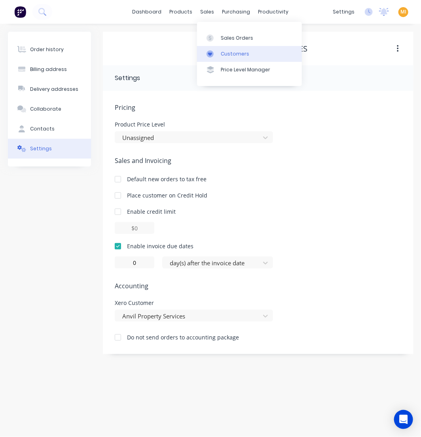
click at [233, 53] on div "Customers" at bounding box center [235, 53] width 29 height 7
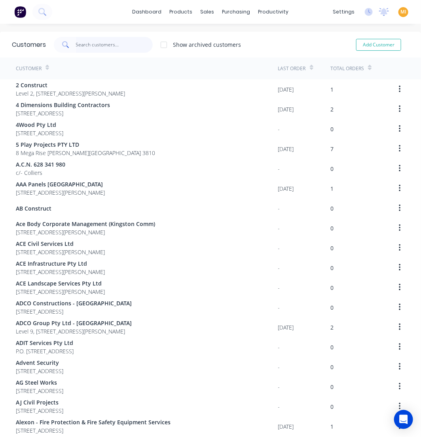
click at [106, 46] on input "text" at bounding box center [114, 45] width 77 height 16
paste input "AP Parkes Constructions Pty Ltd"
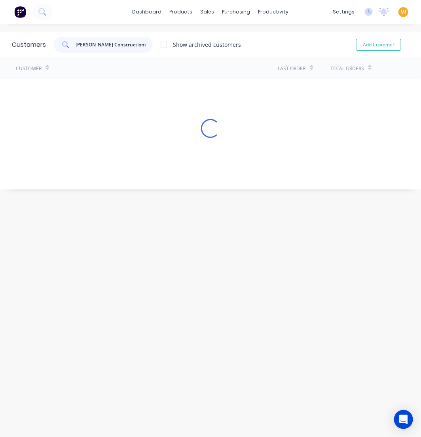
scroll to position [0, 3]
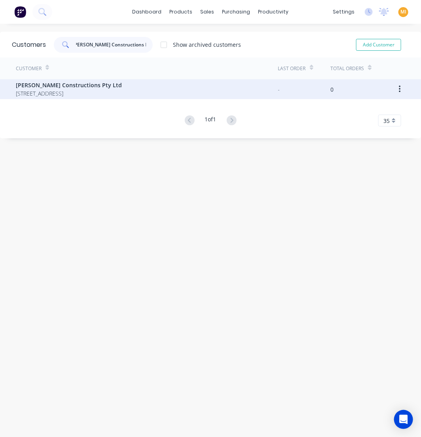
type input "AP Parkes Constructions Pty Ltd"
click at [67, 92] on span "36 Cawarra Rd CARINGBAH 2229" at bounding box center [69, 93] width 106 height 8
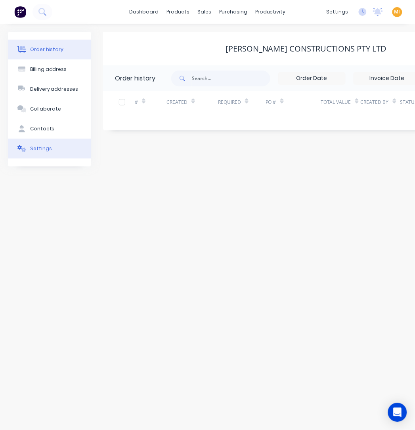
click at [60, 151] on button "Settings" at bounding box center [49, 149] width 83 height 20
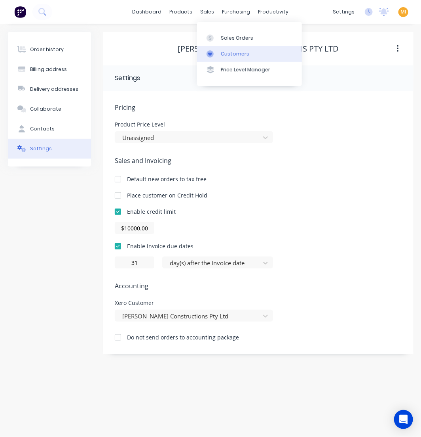
click at [228, 54] on div "Customers" at bounding box center [235, 53] width 29 height 7
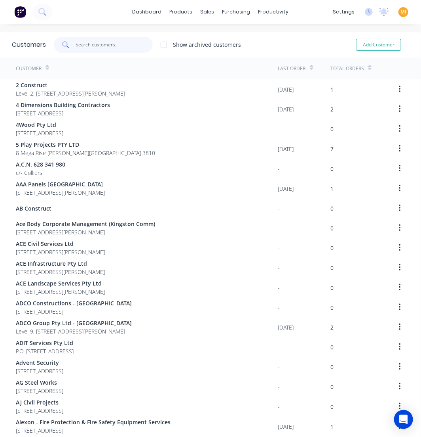
click at [97, 37] on input "text" at bounding box center [114, 45] width 77 height 16
paste input "APM Construction"
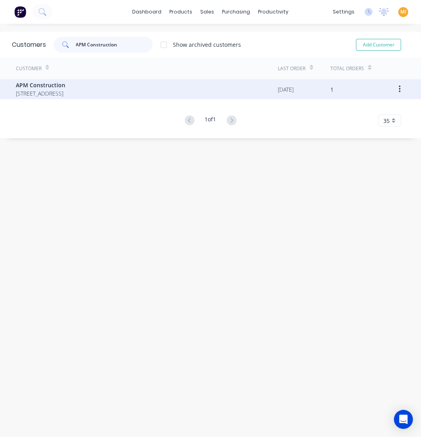
type input "APM Construction"
click at [65, 89] on span "224 Faraday St Carlton Victoria Australia 3053" at bounding box center [41, 93] width 50 height 8
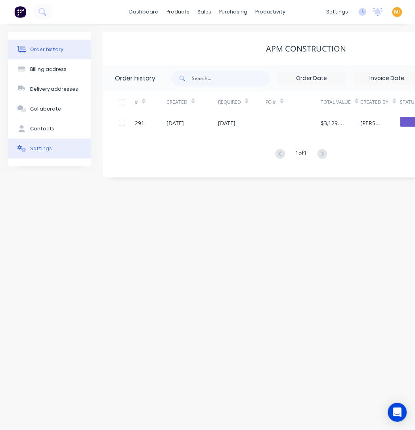
click at [32, 141] on button "Settings" at bounding box center [49, 149] width 83 height 20
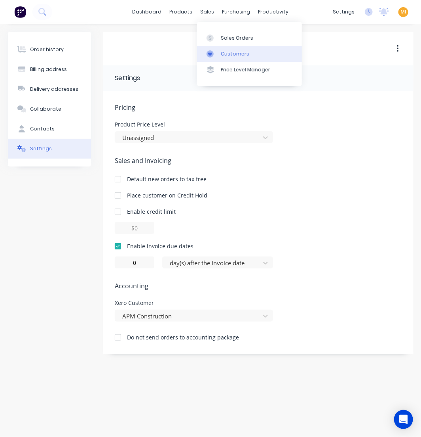
click at [227, 54] on div "Customers" at bounding box center [235, 53] width 29 height 7
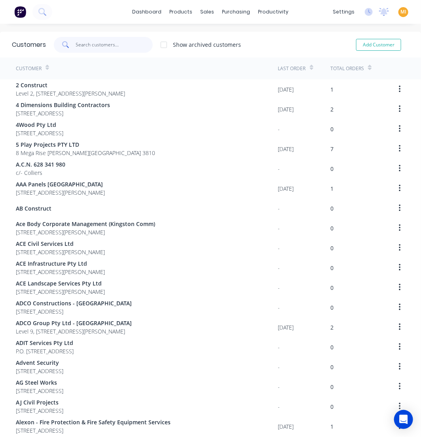
click at [122, 44] on input "text" at bounding box center [114, 45] width 77 height 16
paste input "Apollo Motorhomes"
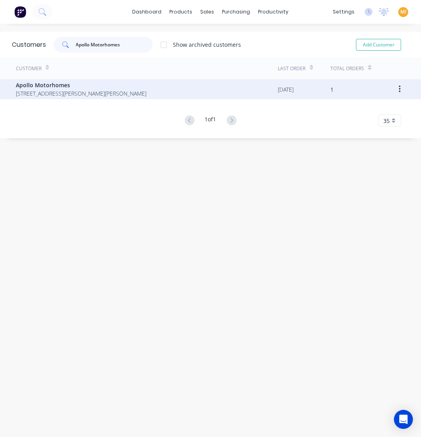
type input "Apollo Motorhomes"
click at [104, 98] on div "Apollo Motorhomes 40-46 Hume Hwy Somerton Victoria Australia 3062" at bounding box center [147, 89] width 263 height 20
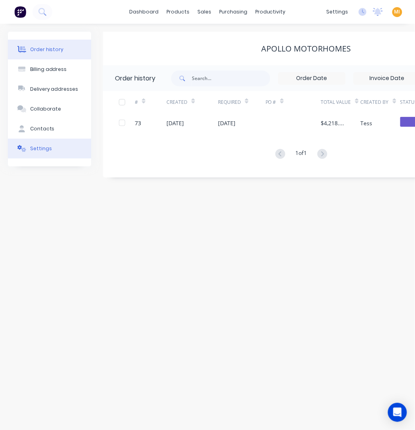
click at [76, 158] on button "Settings" at bounding box center [49, 149] width 83 height 20
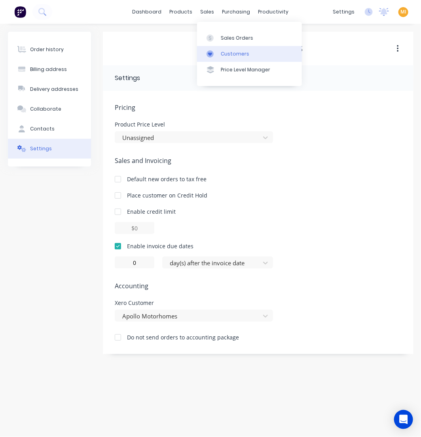
click at [217, 51] on div at bounding box center [213, 53] width 12 height 7
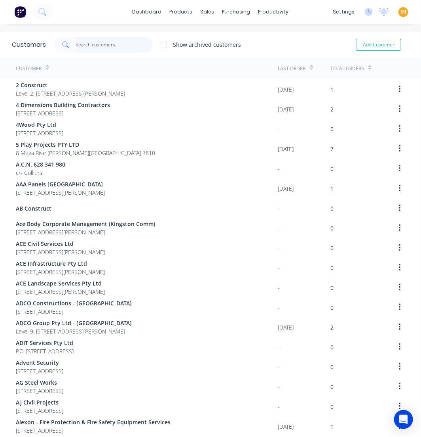
click at [99, 41] on input "text" at bounding box center [114, 45] width 77 height 16
paste input "Appia Pty Ltd"
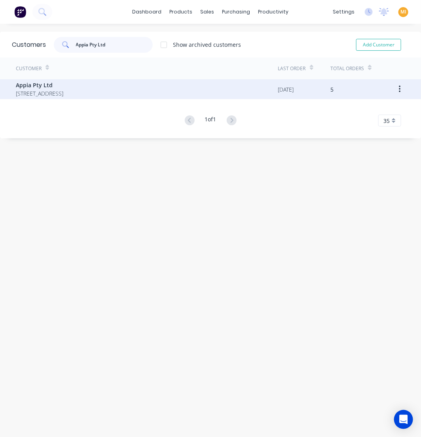
type input "Appia Pty Ltd"
click at [61, 94] on span "P.O Box 443 CHADSTONE CENTRE 3148" at bounding box center [40, 93] width 48 height 8
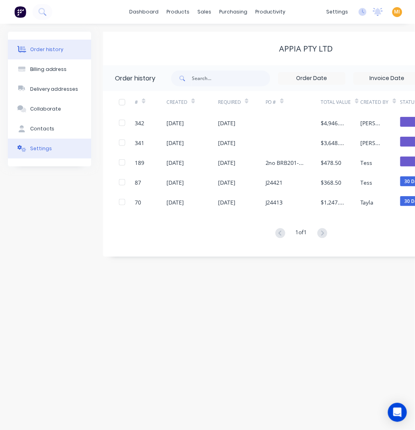
click at [45, 154] on button "Settings" at bounding box center [49, 149] width 83 height 20
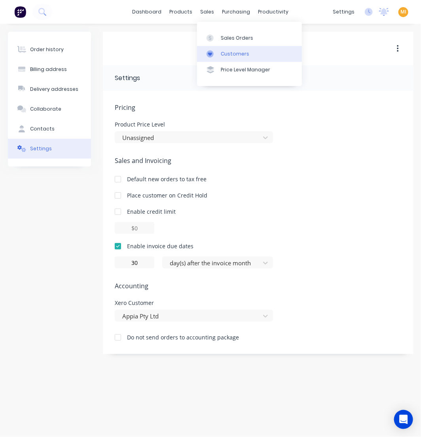
click at [225, 50] on div "Customers" at bounding box center [235, 53] width 29 height 7
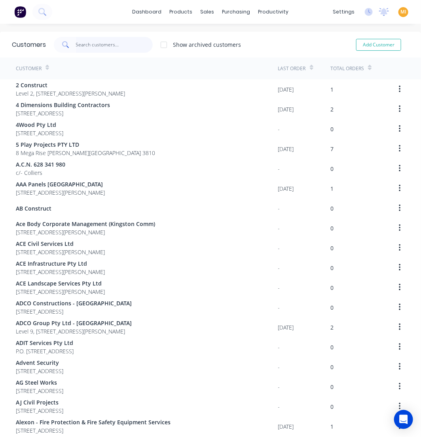
click at [113, 44] on input "text" at bounding box center [114, 45] width 77 height 16
paste input "ARA Building Services"
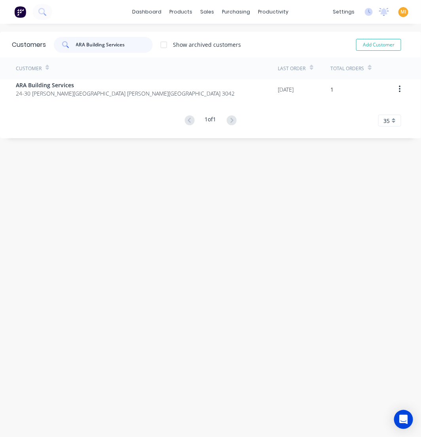
type input "ARA Building Services"
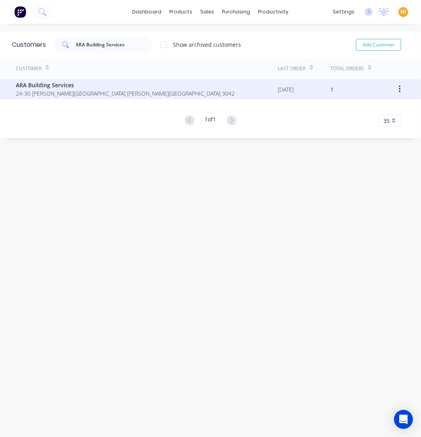
click at [71, 98] on div "ARA Building Services 24-30 Halsey Raod Airport West Victoria Australia 3042" at bounding box center [147, 89] width 263 height 20
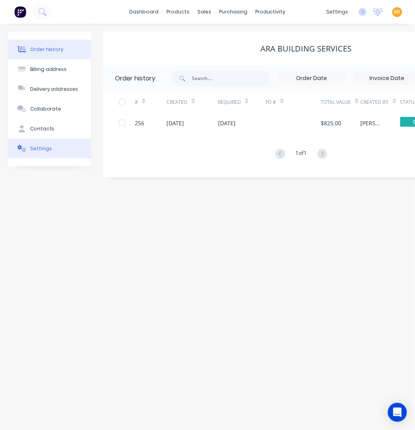
click at [50, 150] on button "Settings" at bounding box center [49, 149] width 83 height 20
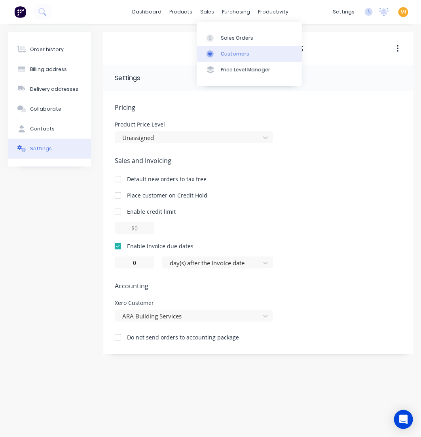
click at [231, 56] on div "Customers" at bounding box center [235, 53] width 29 height 7
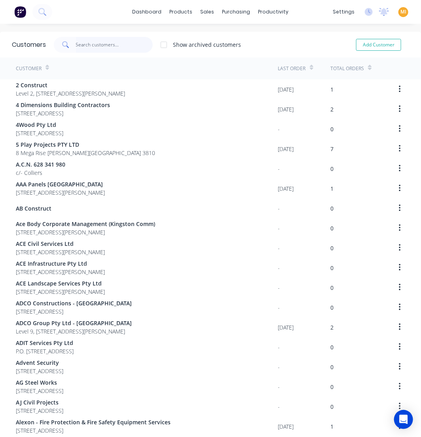
click at [93, 45] on input "text" at bounding box center [114, 45] width 77 height 16
paste input "ARB Keilor Park"
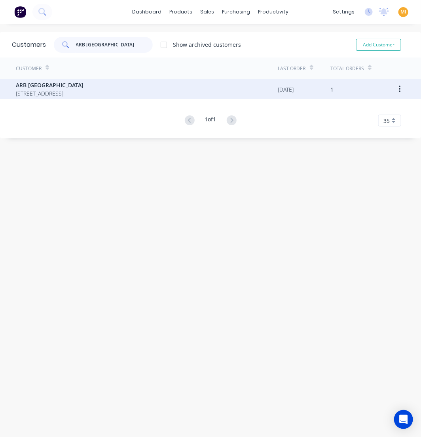
type input "ARB Keilor Park"
click at [84, 86] on span "ARB Keilor Park" at bounding box center [50, 85] width 68 height 8
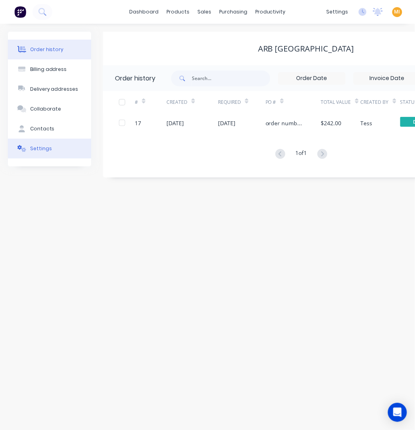
click at [50, 151] on button "Settings" at bounding box center [49, 149] width 83 height 20
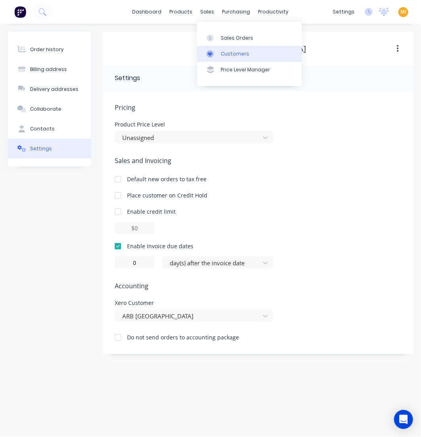
click at [222, 48] on link "Customers" at bounding box center [249, 54] width 105 height 16
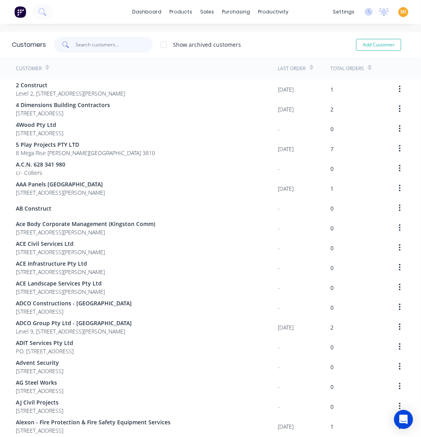
click at [89, 42] on input "text" at bounding box center [114, 45] width 77 height 16
paste input "ARB Pakenham"
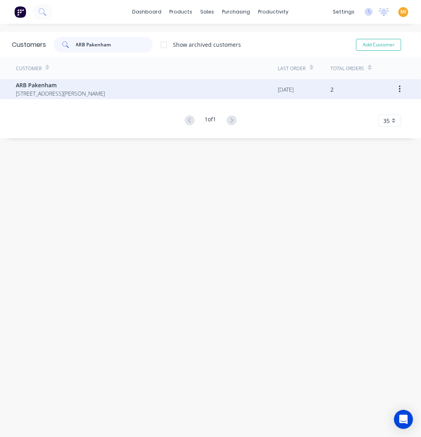
type input "ARB Pakenham"
click at [77, 92] on span "20 Commercial Drive Pakenham Victoria Australia 3810" at bounding box center [60, 93] width 89 height 8
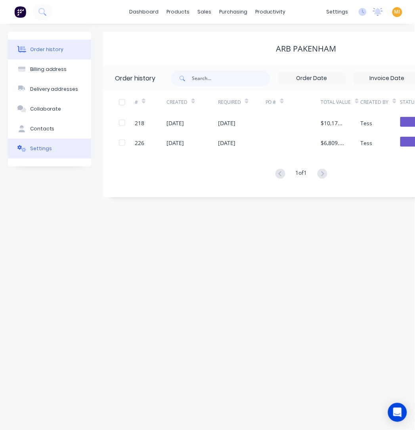
click at [44, 148] on div "Settings" at bounding box center [41, 148] width 22 height 7
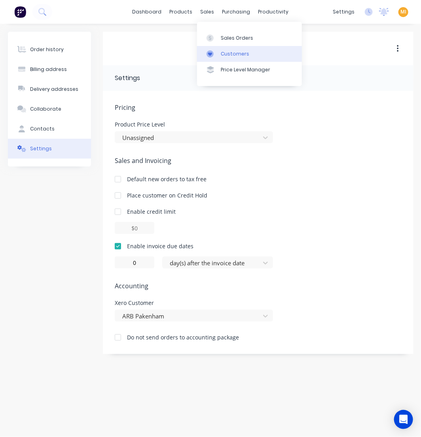
click at [220, 50] on link "Customers" at bounding box center [249, 54] width 105 height 16
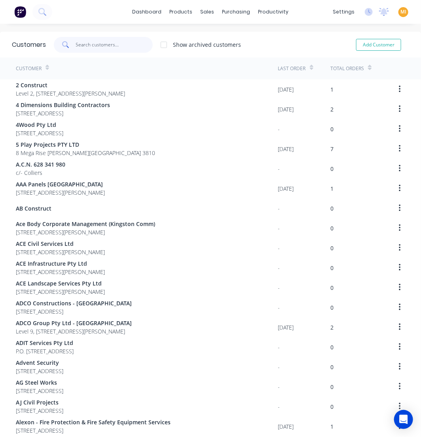
click at [102, 50] on input "text" at bounding box center [114, 45] width 77 height 16
paste input "ARC Plastering (Aust) Pty Ltd"
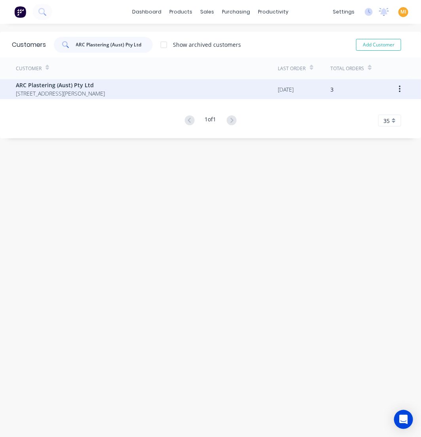
type input "ARC Plastering (Aust) Pty Ltd"
click at [93, 81] on span "ARC Plastering (Aust) Pty Ltd" at bounding box center [60, 85] width 89 height 8
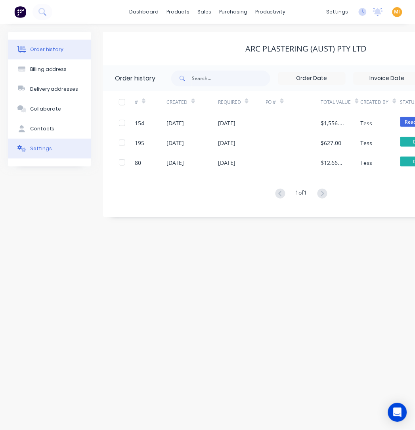
click at [54, 149] on button "Settings" at bounding box center [49, 149] width 83 height 20
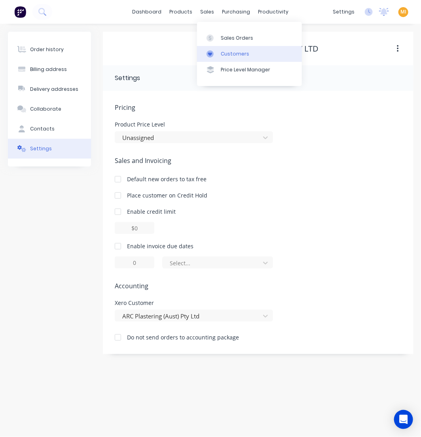
click at [231, 51] on div "Customers" at bounding box center [235, 53] width 29 height 7
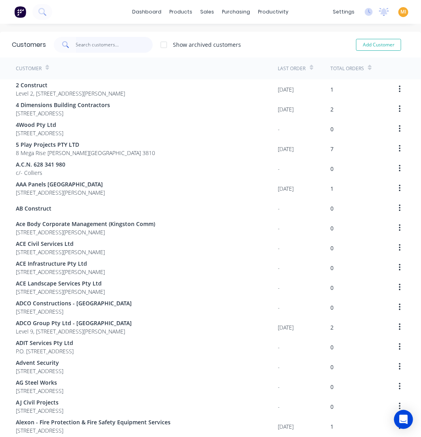
click at [96, 47] on input "text" at bounding box center [114, 45] width 77 height 16
paste input "Arc3"
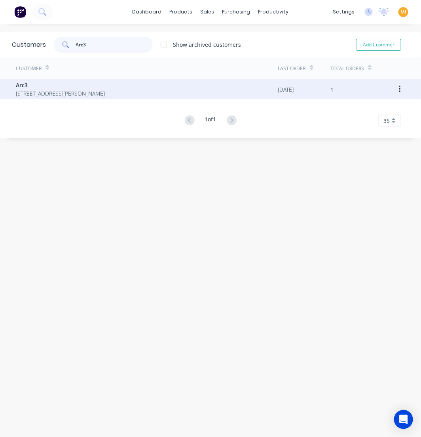
type input "Arc3"
click at [60, 92] on span "23 Shierlaw Avenue Canterbury Victoria Australia 3126" at bounding box center [60, 93] width 89 height 8
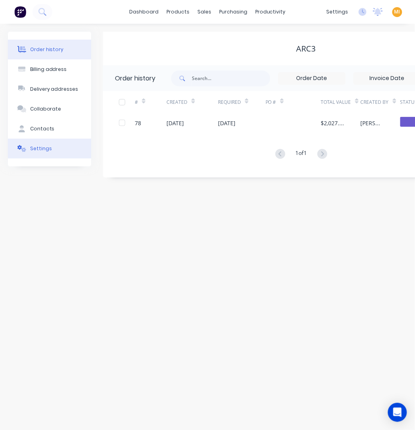
drag, startPoint x: 54, startPoint y: 149, endPoint x: 63, endPoint y: 149, distance: 8.7
click at [55, 152] on button "Settings" at bounding box center [49, 149] width 83 height 20
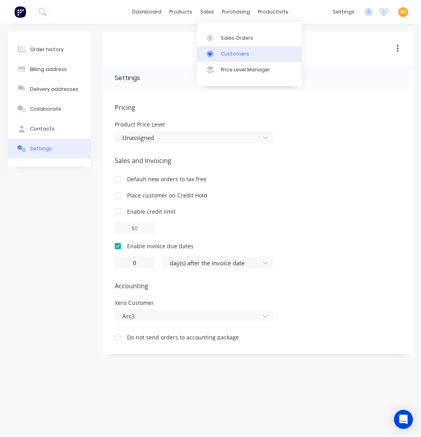
click at [217, 49] on link "Customers" at bounding box center [249, 54] width 105 height 16
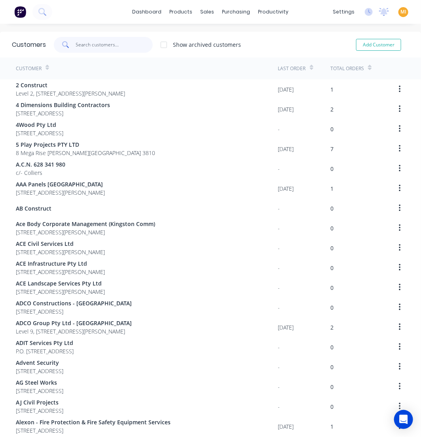
click at [91, 47] on input "text" at bounding box center [114, 45] width 77 height 16
paste input "Arch10"
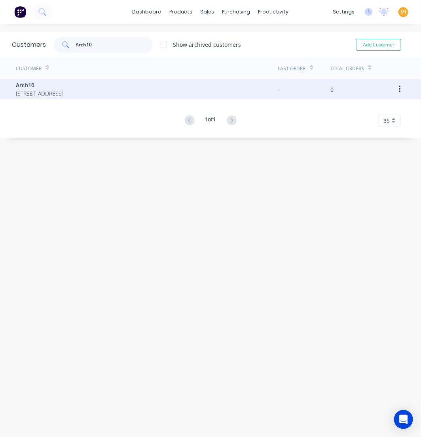
type input "Arch10"
click at [63, 86] on span "Arch10" at bounding box center [40, 85] width 48 height 8
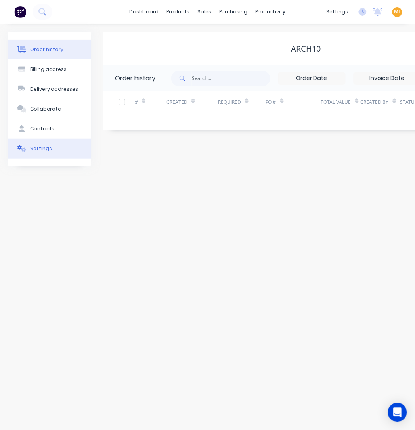
drag, startPoint x: 44, startPoint y: 148, endPoint x: 48, endPoint y: 149, distance: 4.0
click at [46, 151] on div "Settings" at bounding box center [41, 148] width 22 height 7
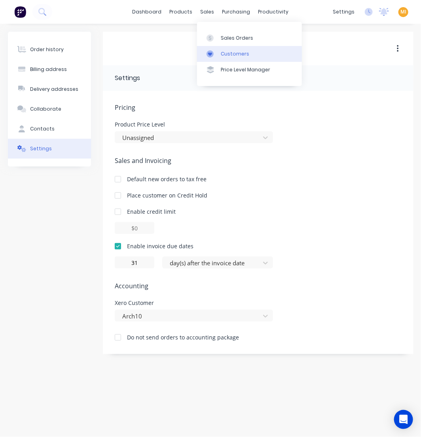
click at [231, 57] on link "Customers" at bounding box center [249, 54] width 105 height 16
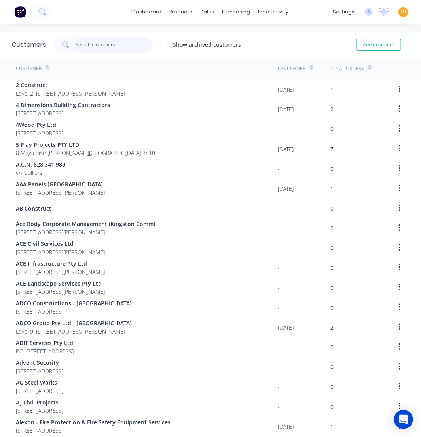
click at [95, 40] on input "text" at bounding box center [114, 45] width 77 height 16
paste input "Arenco"
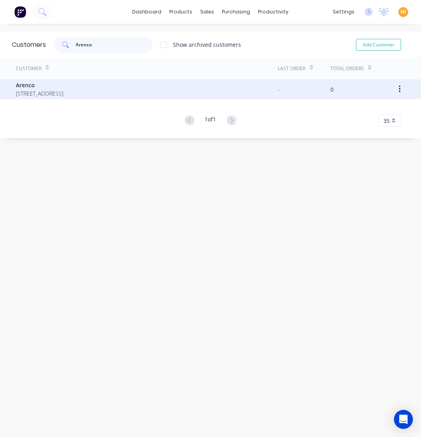
type input "Arenco"
click at [63, 91] on span "184 Adderley Street West AUBURN 2144" at bounding box center [40, 93] width 48 height 8
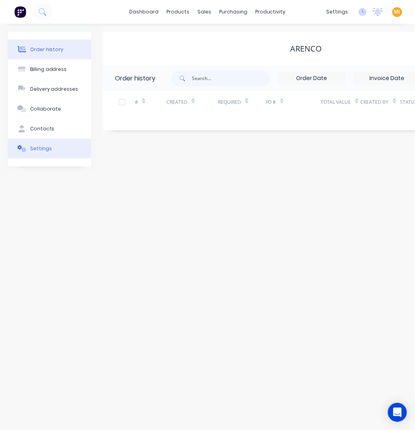
click at [43, 150] on div "Settings" at bounding box center [41, 148] width 22 height 7
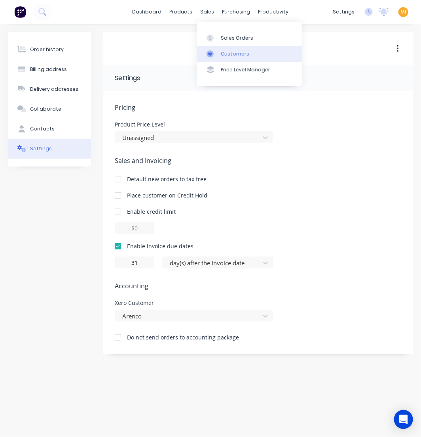
click at [224, 48] on link "Customers" at bounding box center [249, 54] width 105 height 16
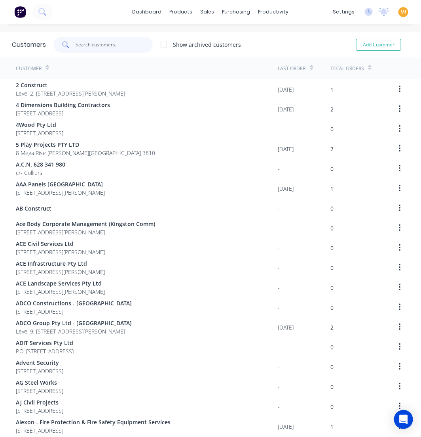
click at [98, 44] on input "text" at bounding box center [114, 45] width 77 height 16
paste input "Arete Australia"
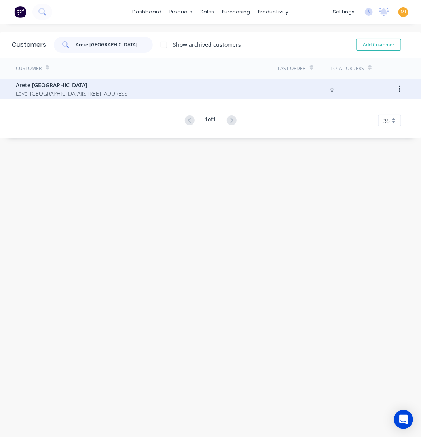
type input "Arete Australia"
click at [53, 80] on div "Arete Australia Level 1 658 Church Street RICHMOND 3121" at bounding box center [147, 89] width 263 height 20
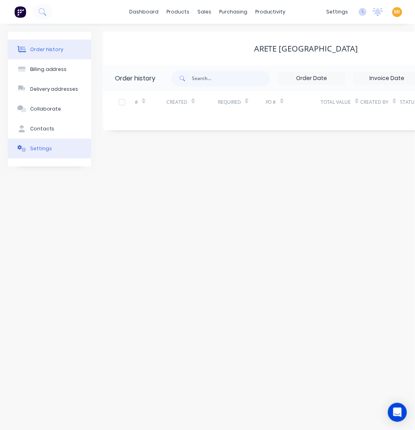
click at [45, 146] on div "Settings" at bounding box center [41, 148] width 22 height 7
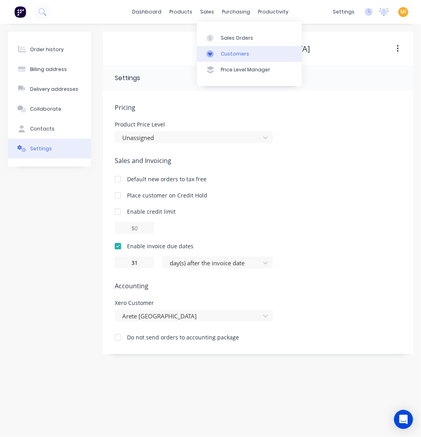
click at [214, 48] on link "Customers" at bounding box center [249, 54] width 105 height 16
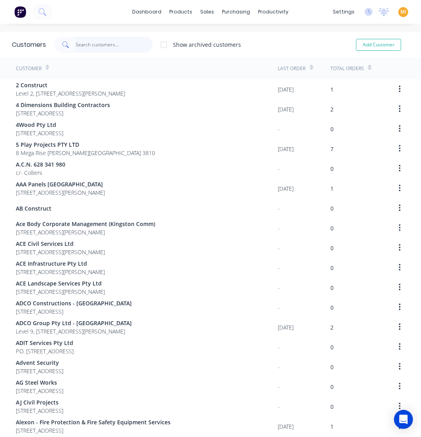
click at [82, 44] on input "text" at bounding box center [114, 45] width 77 height 16
paste input "Argyle Building Services Pty Ltd"
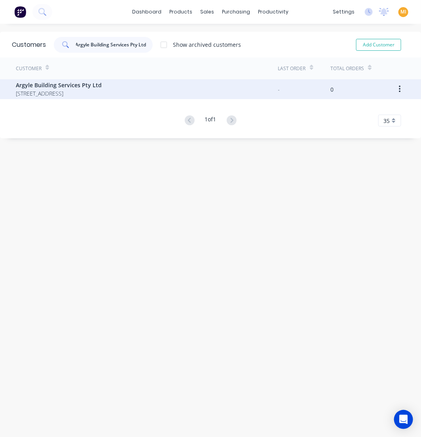
type input "Argyle Building Services Pty Ltd"
click at [76, 90] on div "Argyle Building Services Pty Ltd 3/33 Queens Rd MELBOURNE 3004" at bounding box center [59, 89] width 86 height 17
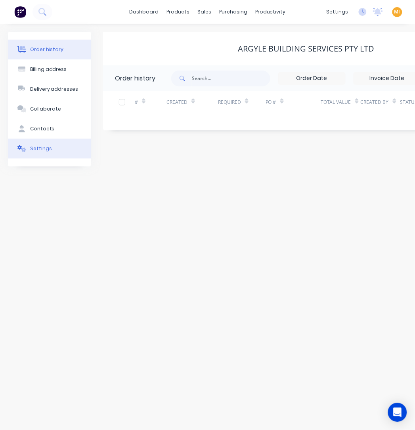
click at [44, 154] on button "Settings" at bounding box center [49, 149] width 83 height 20
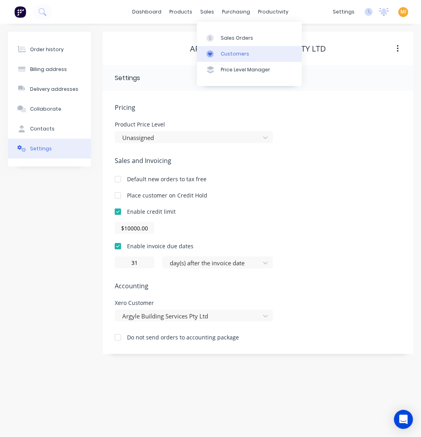
click at [212, 52] on icon at bounding box center [210, 53] width 7 height 7
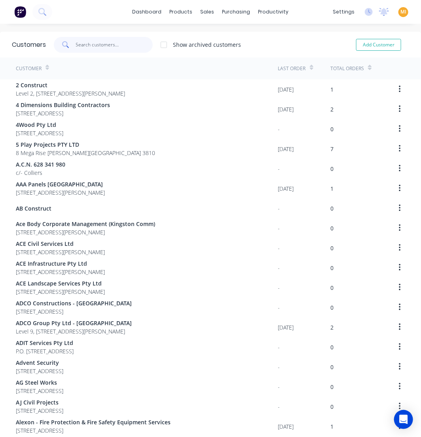
click at [106, 41] on input "text" at bounding box center [114, 45] width 77 height 16
paste input "ARK Industrial Pty Ltd"
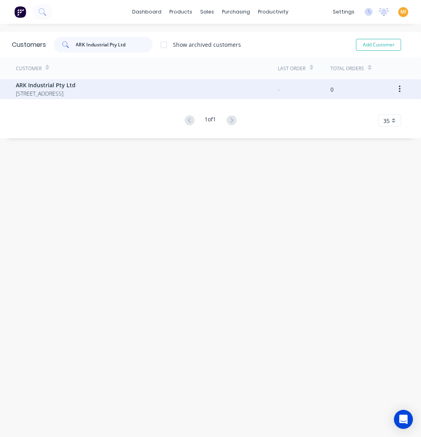
type input "ARK Industrial Pty Ltd"
click at [71, 93] on span "Suite 2 3 Little Boundary Road, LAVERTON NORTH 3026" at bounding box center [46, 93] width 60 height 8
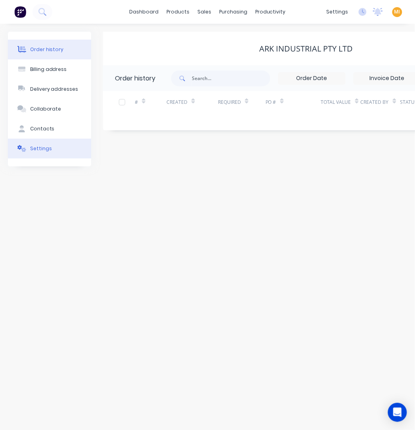
click at [49, 151] on div "Settings" at bounding box center [41, 148] width 22 height 7
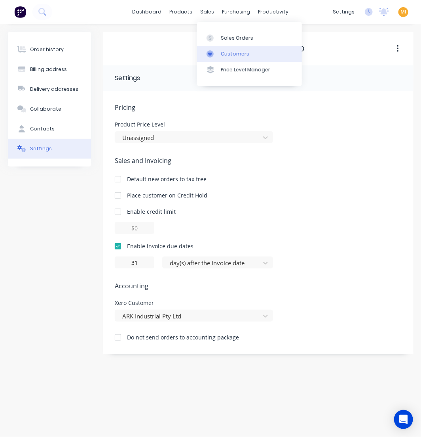
click at [221, 49] on link "Customers" at bounding box center [249, 54] width 105 height 16
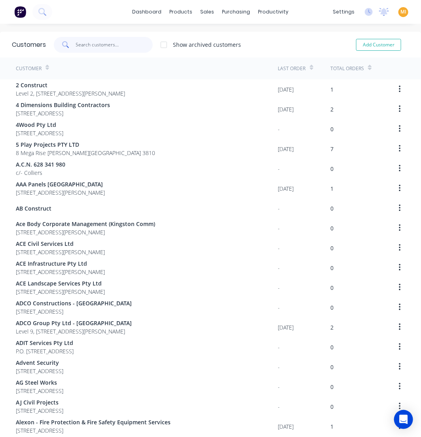
click at [92, 50] on input "text" at bounding box center [114, 45] width 77 height 16
paste input "Arrow Steel Engineering"
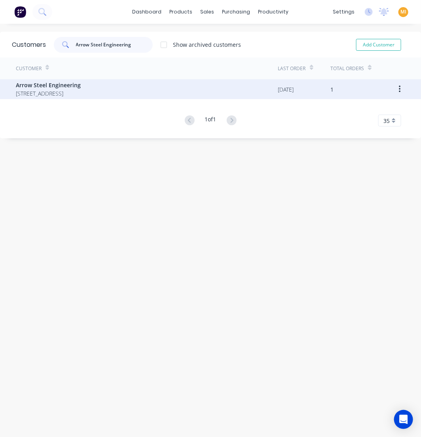
type input "Arrow Steel Engineering"
click at [77, 80] on div "Arrow Steel Engineering 7/12-14 Riverside Road Chipping Norton New South Wales …" at bounding box center [147, 89] width 263 height 20
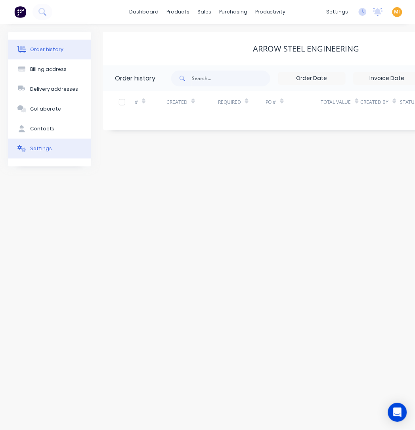
click at [45, 149] on div "Settings" at bounding box center [41, 148] width 22 height 7
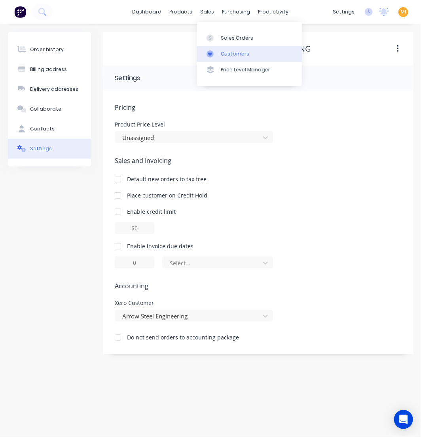
click at [232, 54] on div "Customers" at bounding box center [235, 53] width 29 height 7
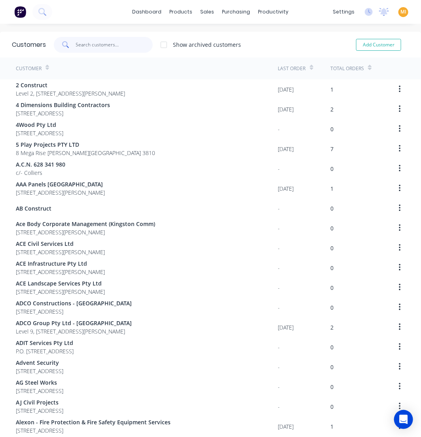
click at [105, 40] on input "text" at bounding box center [114, 45] width 77 height 16
paste input "Aspekt Pty Ltd"
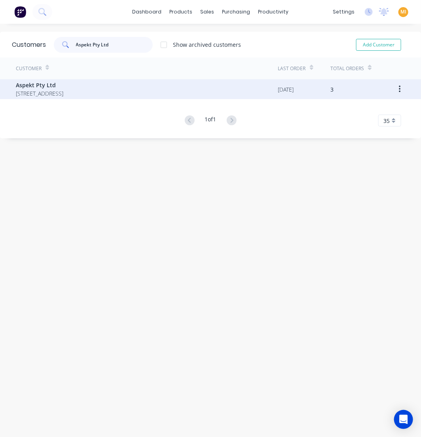
type input "Aspekt Pty Ltd"
click at [63, 91] on span "344 High Street Kew Victoria Australia 3101" at bounding box center [40, 93] width 48 height 8
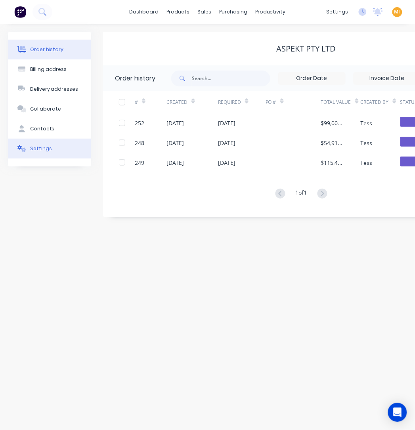
click at [44, 151] on div "Settings" at bounding box center [41, 148] width 22 height 7
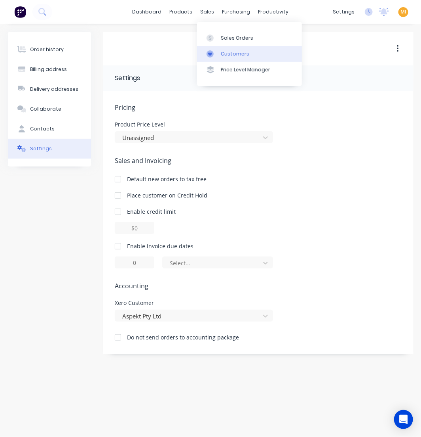
click at [212, 55] on icon at bounding box center [210, 53] width 7 height 7
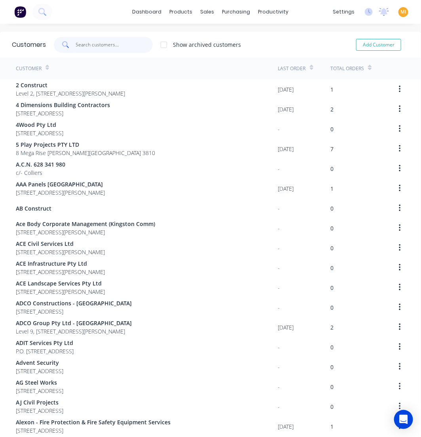
click at [114, 42] on input "text" at bounding box center [114, 45] width 77 height 16
paste input "Asphalt FX"
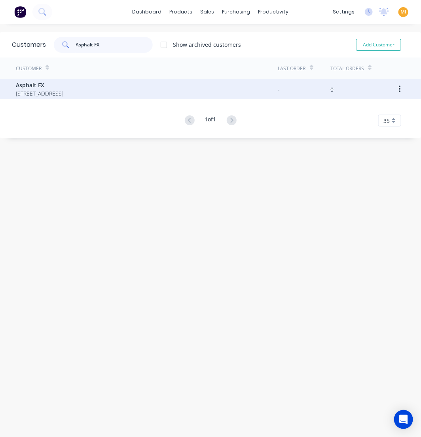
type input "Asphalt FX"
click at [63, 94] on span "3 Apoinga Street DANDENONG SOUTH 3175" at bounding box center [40, 93] width 48 height 8
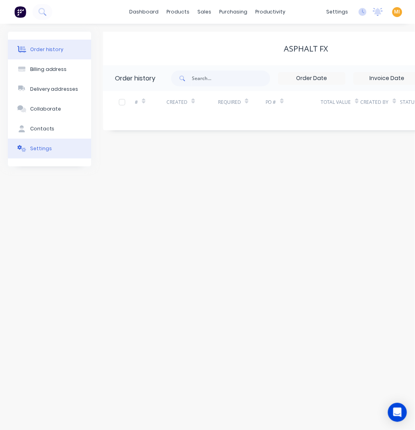
click at [26, 151] on icon at bounding box center [21, 148] width 9 height 7
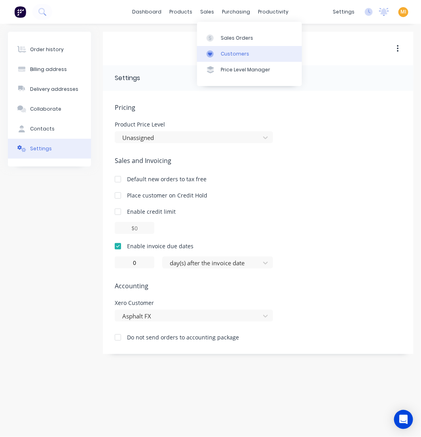
click at [221, 55] on div "Customers" at bounding box center [235, 53] width 29 height 7
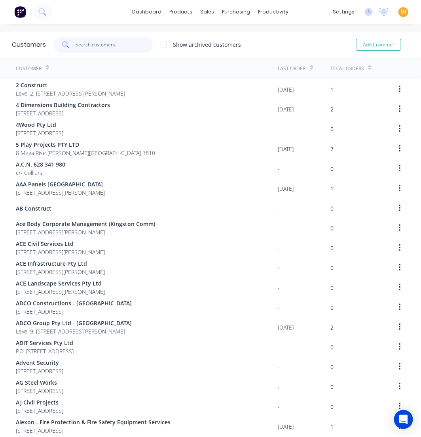
click at [99, 44] on input "text" at bounding box center [114, 45] width 77 height 16
paste input "Asset Projects"
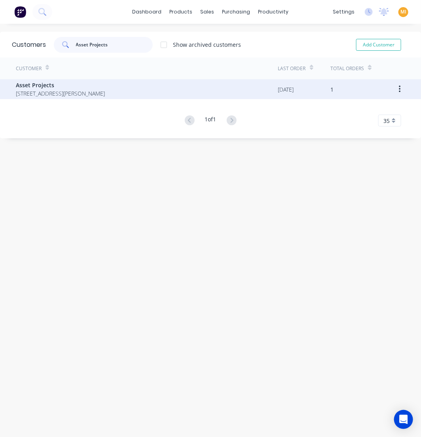
type input "Asset Projects"
click at [74, 88] on span "Asset Projects" at bounding box center [60, 85] width 89 height 8
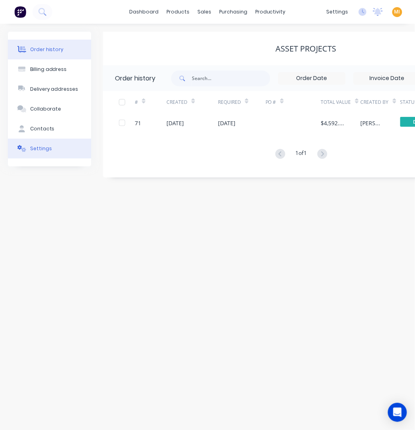
click at [51, 156] on button "Settings" at bounding box center [49, 149] width 83 height 20
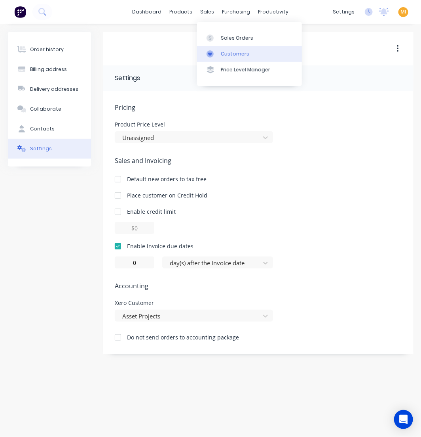
click at [236, 57] on div "Customers" at bounding box center [235, 53] width 29 height 7
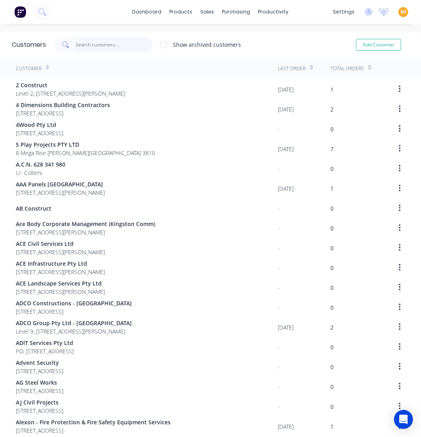
click at [106, 42] on input "text" at bounding box center [114, 45] width 77 height 16
paste input "Assure Industrial Gate Solutions Pty Ltd"
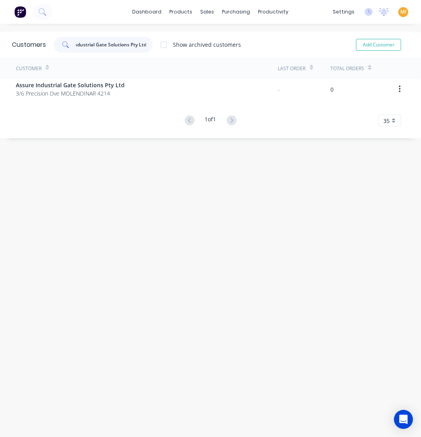
type input "Assure Industrial Gate Solutions Pty Ltd"
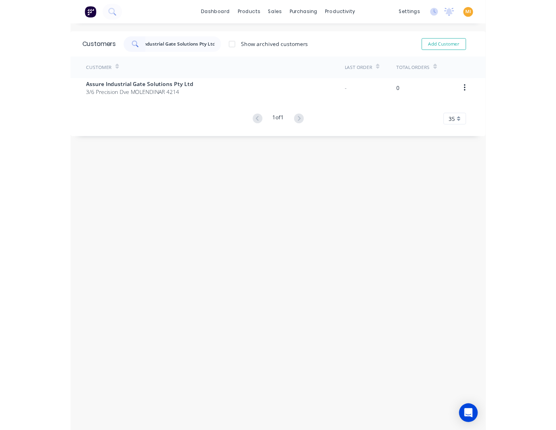
scroll to position [0, 0]
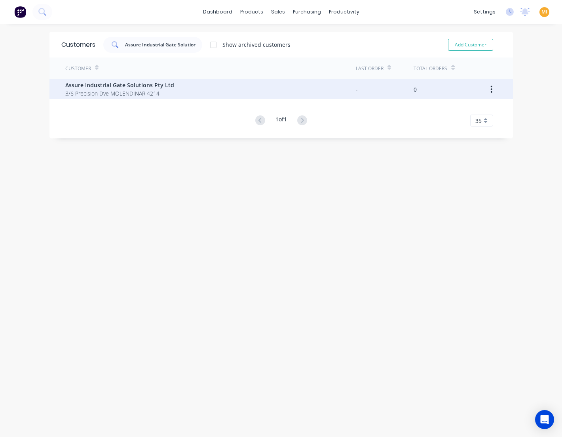
drag, startPoint x: 155, startPoint y: 74, endPoint x: 151, endPoint y: 90, distance: 15.9
click at [152, 84] on div "Customer Last Order Total Orders Assure Industrial Gate Solutions Pty Ltd 3/6 P…" at bounding box center [282, 91] width 464 height 69
click at [150, 90] on span "3/6 Precision Dve MOLENDINAR 4214" at bounding box center [119, 93] width 109 height 8
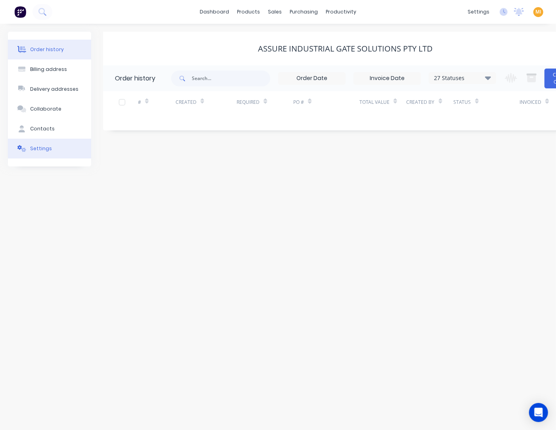
click at [49, 151] on button "Settings" at bounding box center [49, 149] width 83 height 20
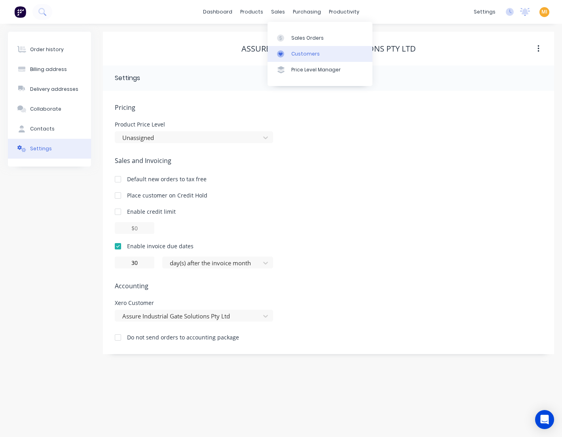
click at [304, 50] on div "Customers" at bounding box center [306, 53] width 29 height 7
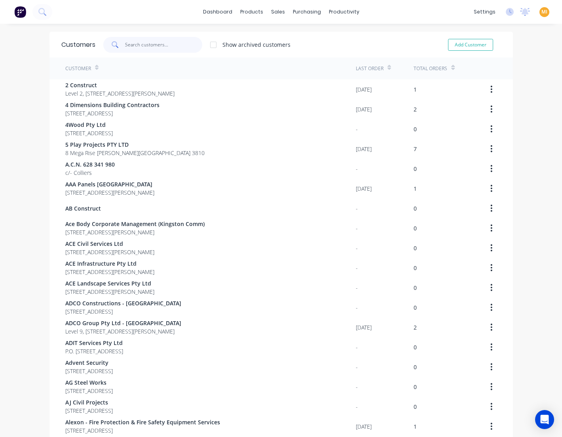
click at [140, 48] on input "text" at bounding box center [163, 45] width 77 height 16
paste input "Astern Group Pty Ltd"
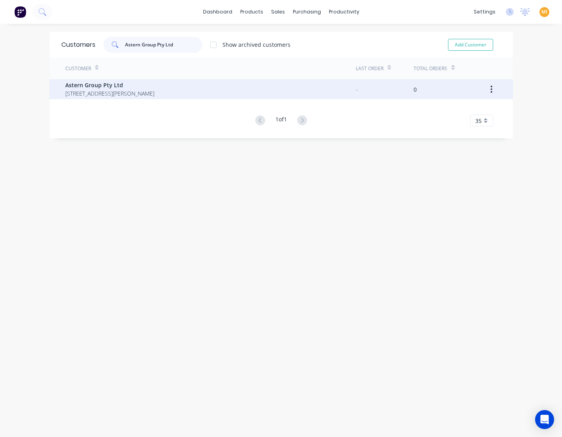
type input "Astern Group Pty Ltd"
click at [122, 92] on span "19a Nathan Drive CAMPBELLFIELD 3061" at bounding box center [109, 93] width 89 height 8
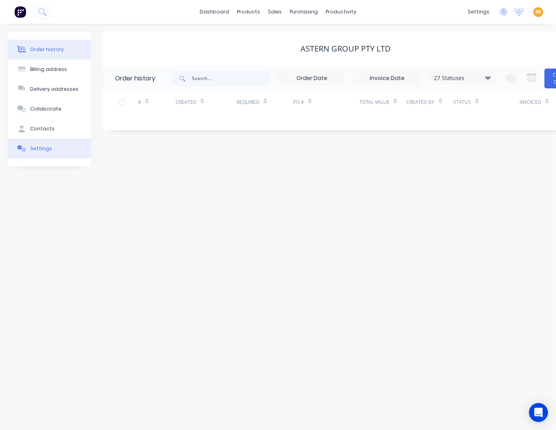
click at [36, 149] on div "Settings" at bounding box center [41, 148] width 22 height 7
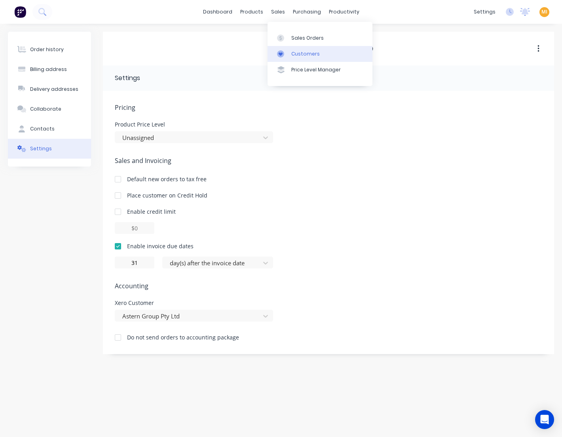
click at [292, 52] on div "Customers" at bounding box center [306, 53] width 29 height 7
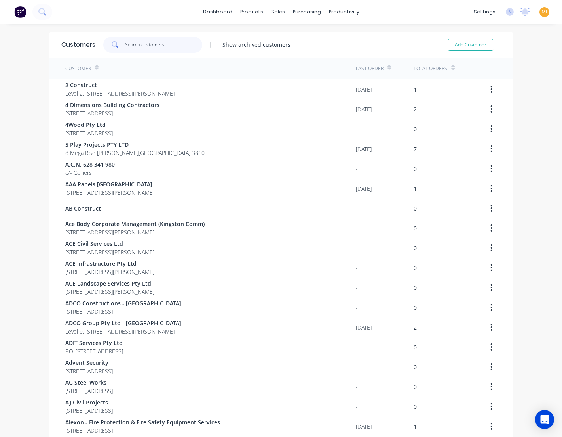
click at [135, 40] on input "text" at bounding box center [163, 45] width 77 height 16
paste input "ATG Projects"
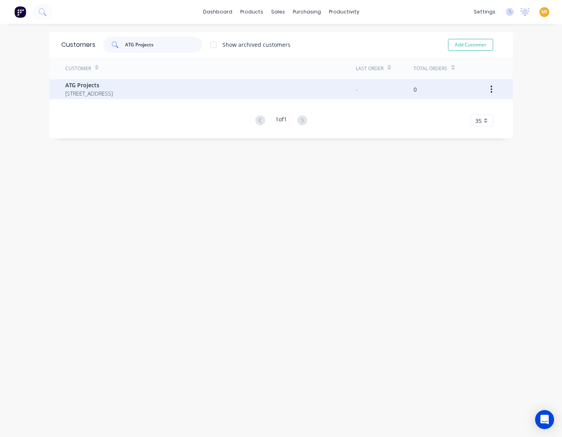
type input "ATG Projects"
click at [116, 79] on div "ATG Projects Level 1, 26 Cato St HAWTHORN EAST 3123" at bounding box center [210, 89] width 291 height 20
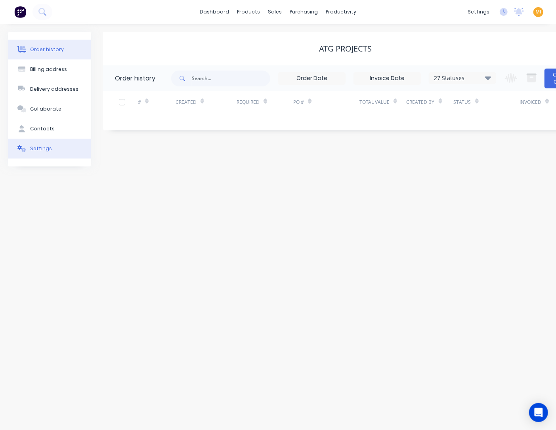
click at [58, 144] on button "Settings" at bounding box center [49, 149] width 83 height 20
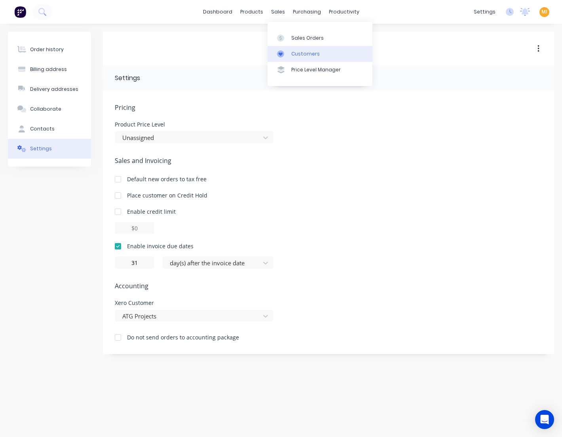
click at [288, 48] on link "Customers" at bounding box center [320, 54] width 105 height 16
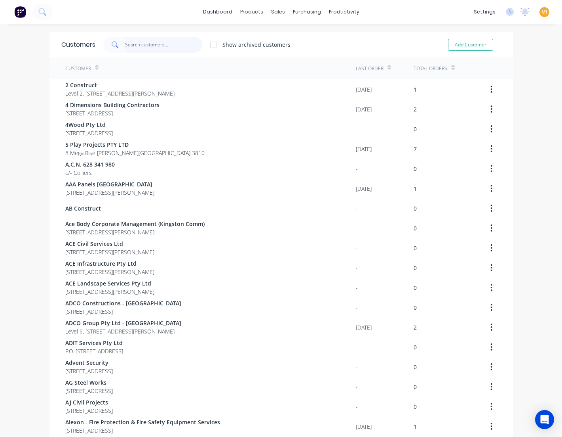
click at [142, 46] on input "text" at bounding box center [163, 45] width 77 height 16
paste input "Aus Auto"
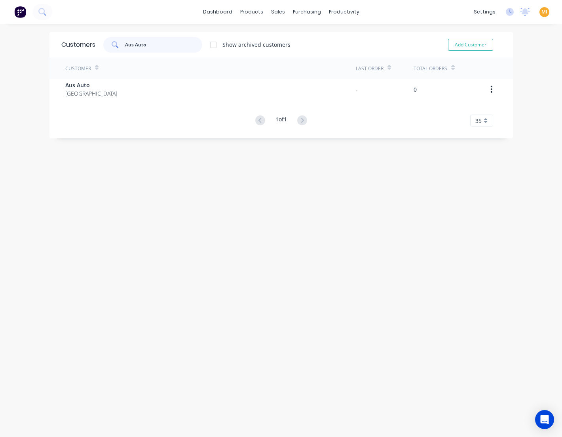
type input "Aus Auto"
click at [124, 74] on div "Customer" at bounding box center [210, 68] width 291 height 22
click at [115, 78] on div "Customer" at bounding box center [210, 68] width 291 height 22
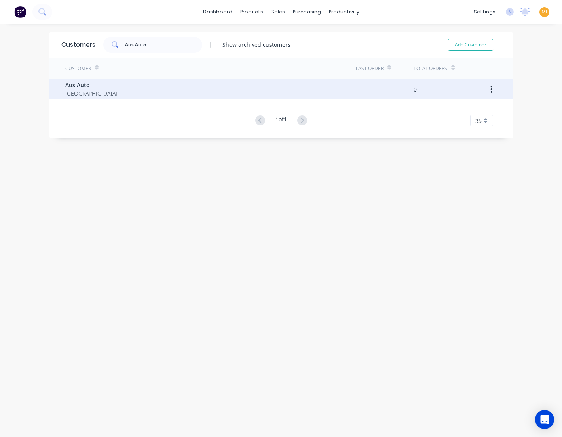
click at [116, 90] on div "Aus Auto Australia" at bounding box center [210, 89] width 291 height 20
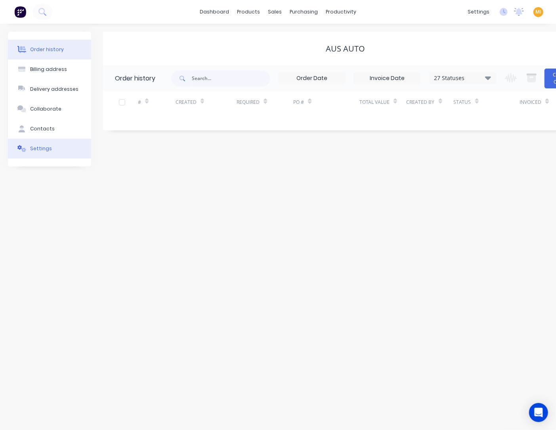
click at [51, 149] on button "Settings" at bounding box center [49, 149] width 83 height 20
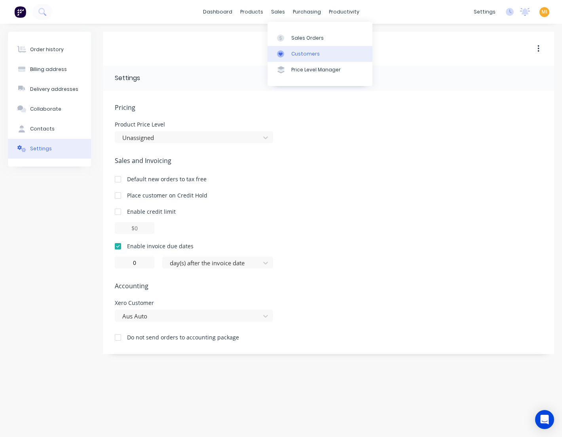
click at [290, 54] on link "Customers" at bounding box center [320, 54] width 105 height 16
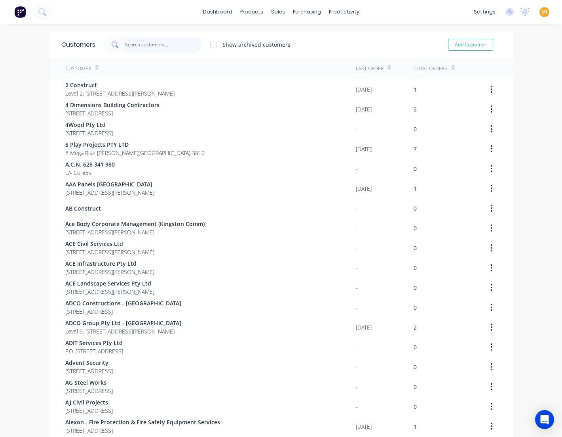
click at [153, 47] on input "text" at bounding box center [163, 45] width 77 height 16
paste input "Australian Federal Police"
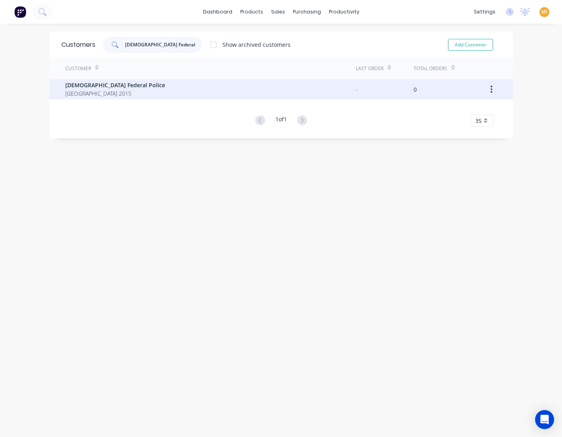
type input "Australian Federal Police"
click at [129, 92] on div "Australian Federal Police ALEXANDRIA 2015" at bounding box center [210, 89] width 291 height 20
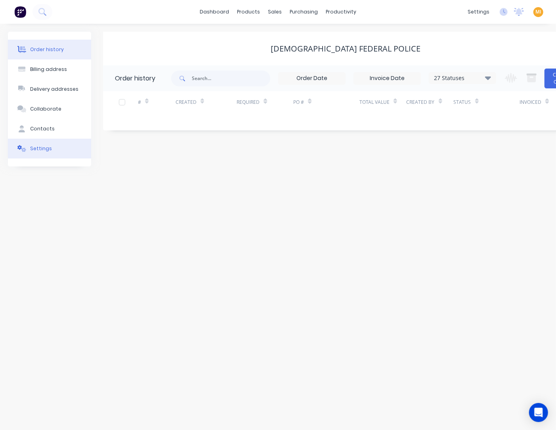
click at [53, 149] on button "Settings" at bounding box center [49, 149] width 83 height 20
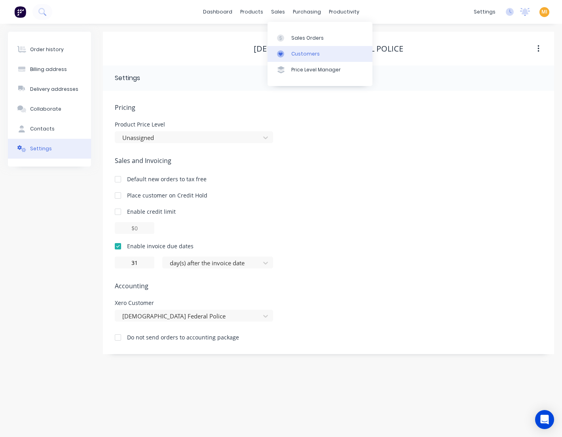
click at [303, 51] on div "Customers" at bounding box center [306, 53] width 29 height 7
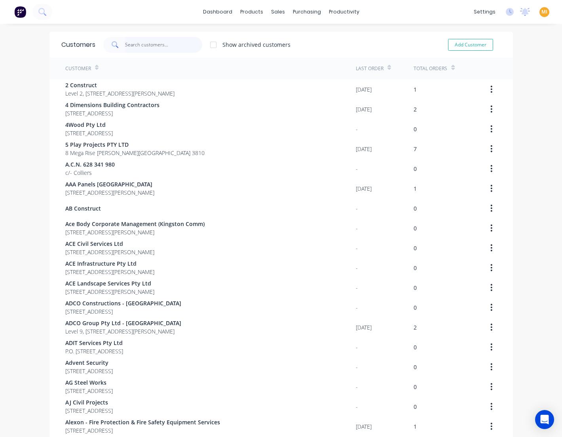
click at [141, 48] on input "text" at bounding box center [163, 45] width 77 height 16
paste input "Australian Perimeter Services"
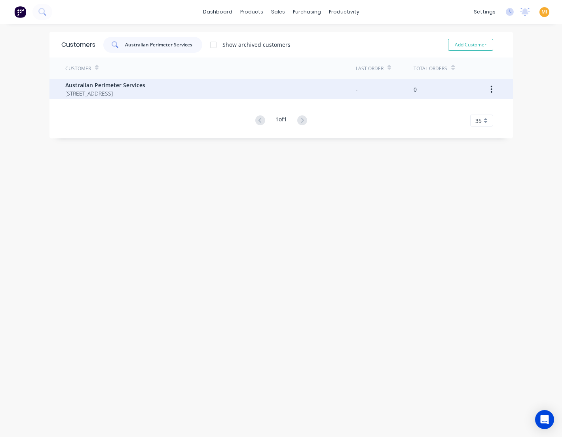
type input "Australian Perimeter Services"
click at [117, 93] on span "13/62 Argyle St SOUTH WINDSOR New South Wales Australia 2756" at bounding box center [105, 93] width 80 height 8
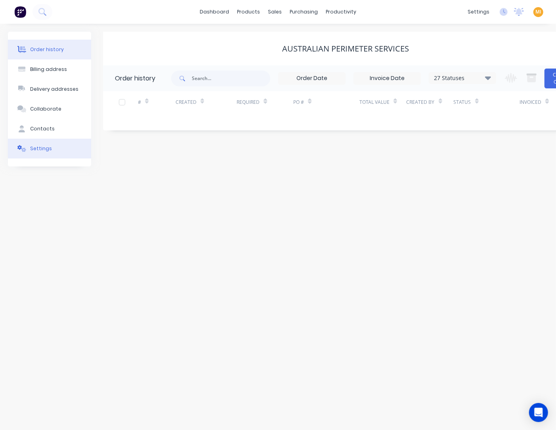
drag, startPoint x: 54, startPoint y: 147, endPoint x: 88, endPoint y: 145, distance: 33.7
click at [54, 147] on button "Settings" at bounding box center [49, 149] width 83 height 20
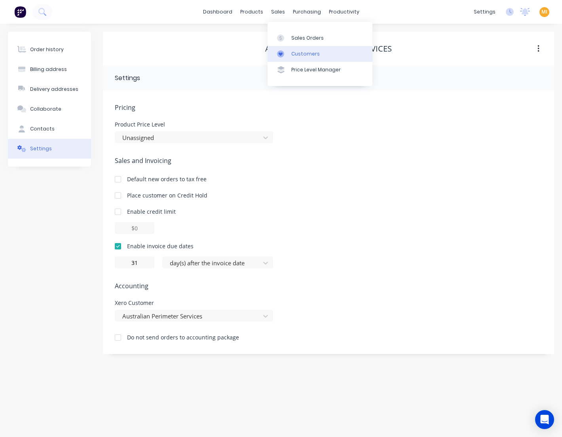
click at [298, 58] on link "Customers" at bounding box center [320, 54] width 105 height 16
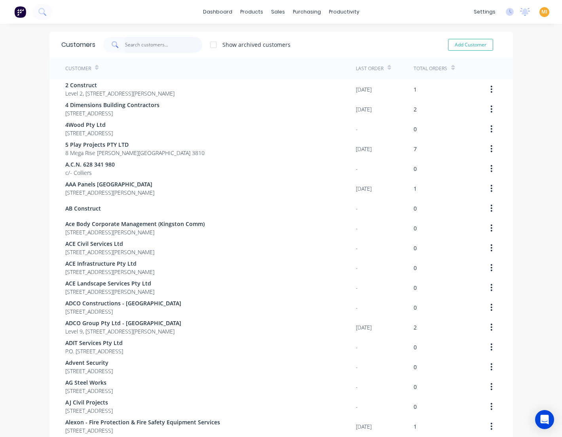
drag, startPoint x: 158, startPoint y: 51, endPoint x: 169, endPoint y: 51, distance: 10.3
click at [158, 52] on input "text" at bounding box center [163, 45] width 77 height 16
paste input "Australian Security Fencing"
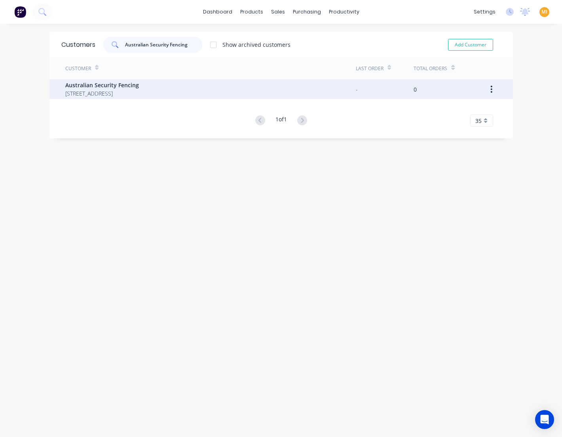
type input "Australian Security Fencing"
click at [127, 93] on span "138 Fairey Road, SOUTH WINDSOR 2756" at bounding box center [102, 93] width 74 height 8
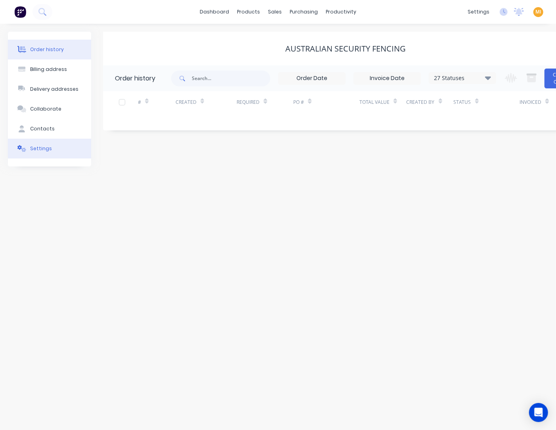
click at [48, 144] on button "Settings" at bounding box center [49, 149] width 83 height 20
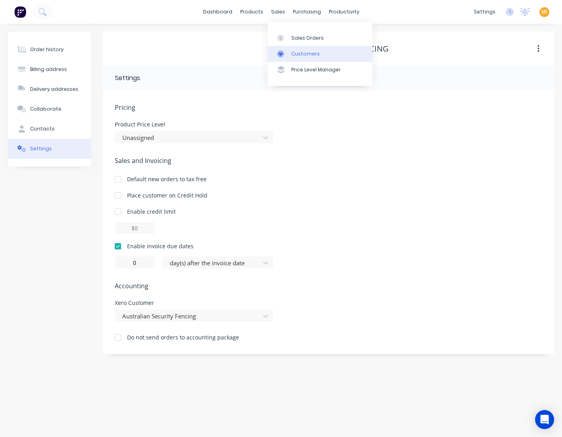
click at [296, 49] on link "Customers" at bounding box center [320, 54] width 105 height 16
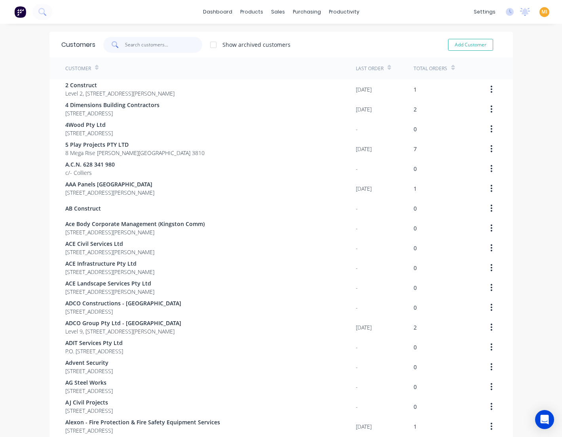
click at [155, 45] on input "text" at bounding box center [163, 45] width 77 height 16
paste input "Autogroup International"
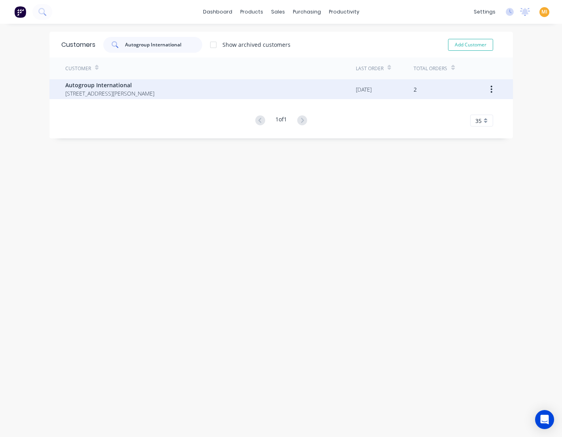
type input "Autogroup International"
click at [139, 94] on span "22 Corporate Terrace Pakenham Victoria Australia 3810" at bounding box center [109, 93] width 89 height 8
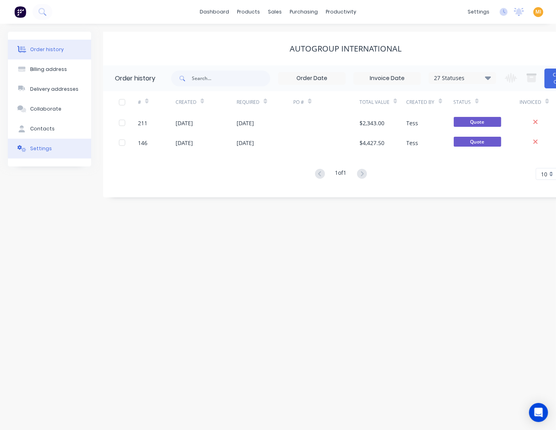
click at [52, 153] on button "Settings" at bounding box center [49, 149] width 83 height 20
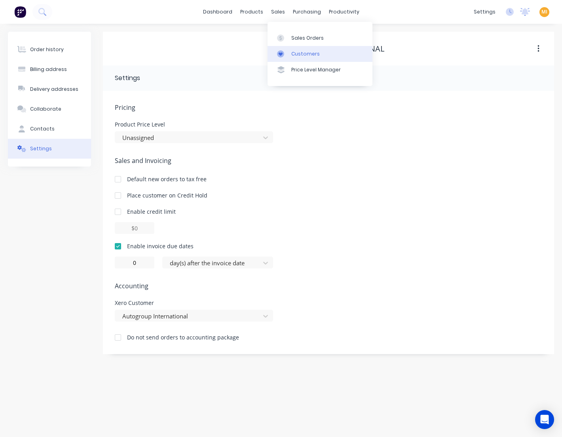
click at [298, 56] on div "Customers" at bounding box center [306, 53] width 29 height 7
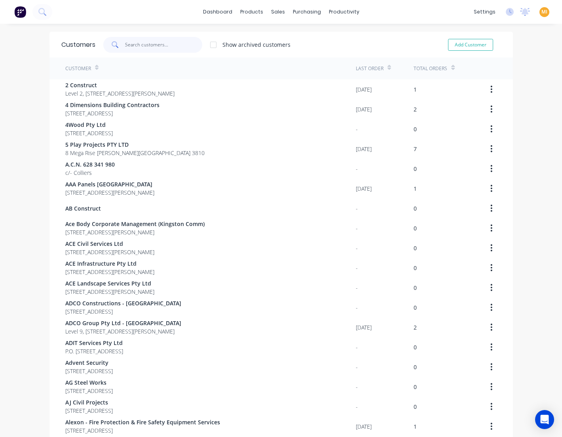
click at [150, 42] on input "text" at bounding box center [163, 45] width 77 height 16
paste input "Automated Parking Systems"
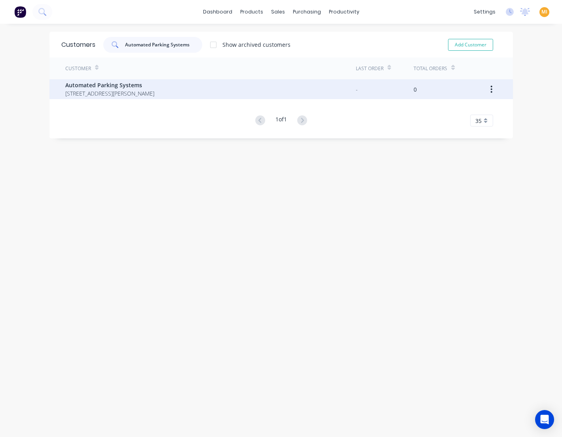
type input "Automated Parking Systems"
click at [124, 95] on span "Unit 1, 36 Abbott Rd SEVEN HILLS 2147" at bounding box center [109, 93] width 89 height 8
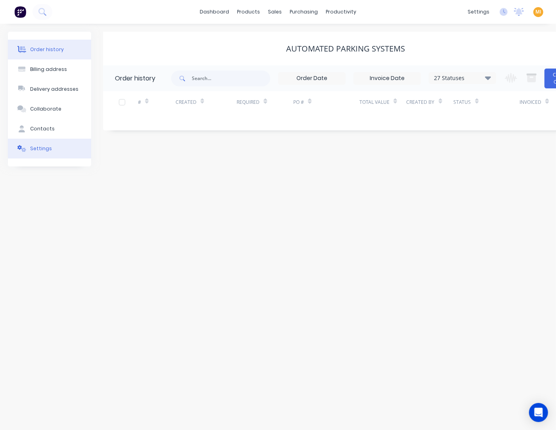
drag, startPoint x: 71, startPoint y: 145, endPoint x: 69, endPoint y: 151, distance: 6.2
click at [70, 149] on button "Settings" at bounding box center [49, 149] width 83 height 20
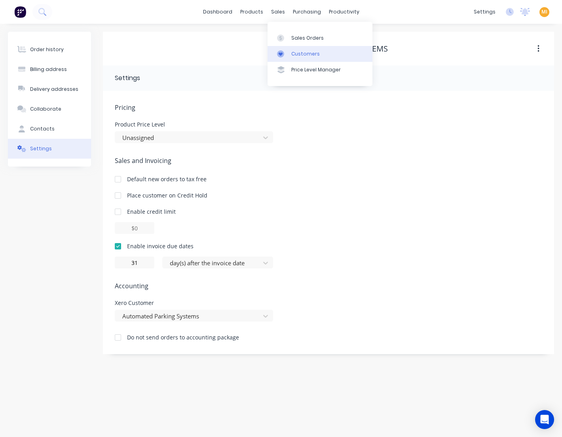
click at [284, 54] on icon at bounding box center [280, 53] width 7 height 7
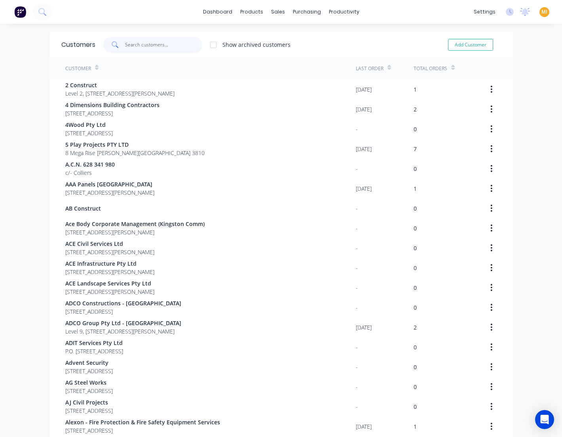
click at [154, 48] on input "text" at bounding box center [163, 45] width 77 height 16
paste input "Automotive Brands Group"
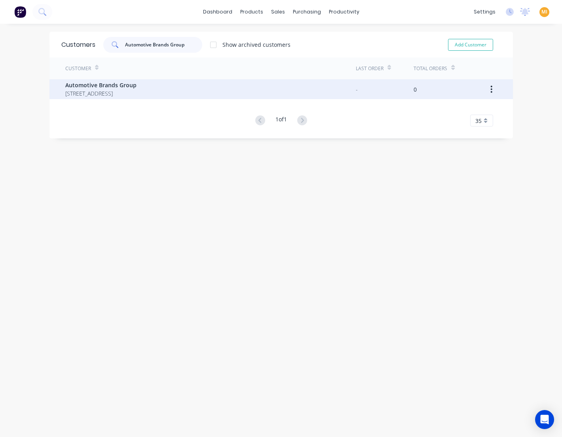
type input "Automotive Brands Group"
click at [137, 90] on span "76 - 92 Station St NUNAWADING 3131" at bounding box center [100, 93] width 71 height 8
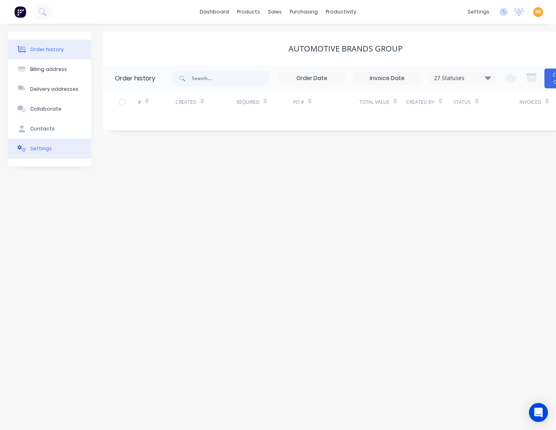
click at [40, 139] on button "Settings" at bounding box center [49, 149] width 83 height 20
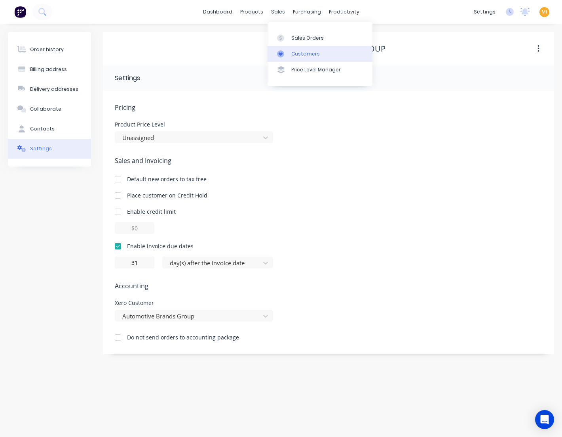
click at [291, 46] on link "Customers" at bounding box center [320, 54] width 105 height 16
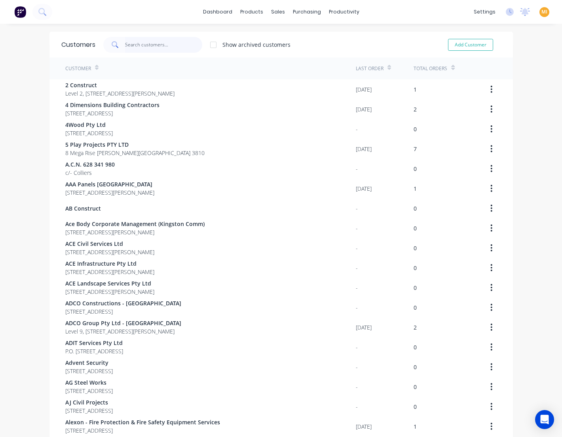
click at [139, 42] on input "text" at bounding box center [163, 45] width 77 height 16
paste input "Avanzi Constructions"
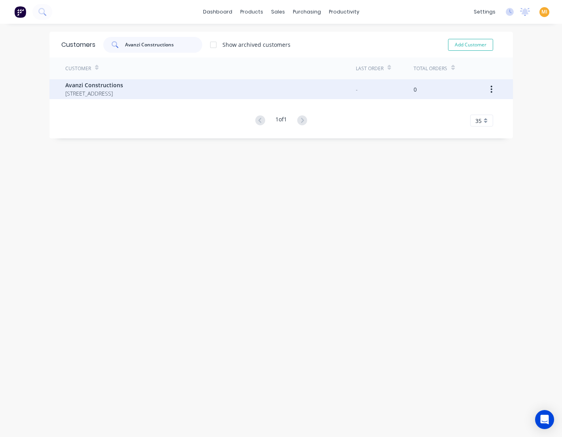
type input "Avanzi Constructions"
click at [120, 92] on span "Unit 8 111 Banksia St EAGLEMONT 3084" at bounding box center [94, 93] width 58 height 8
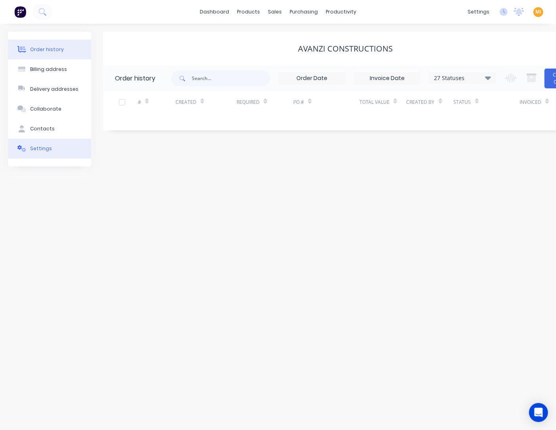
click at [41, 147] on div "Settings" at bounding box center [41, 148] width 22 height 7
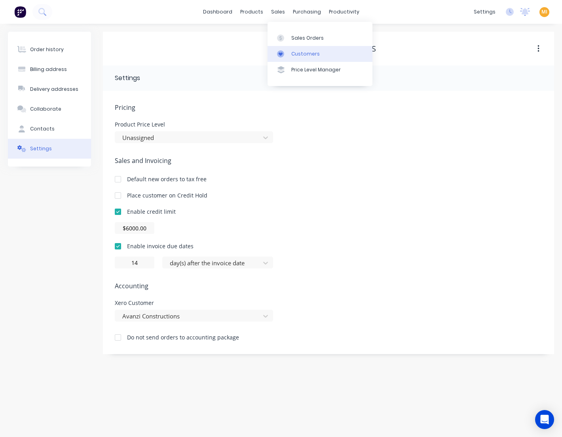
click at [300, 53] on div "Customers" at bounding box center [306, 53] width 29 height 7
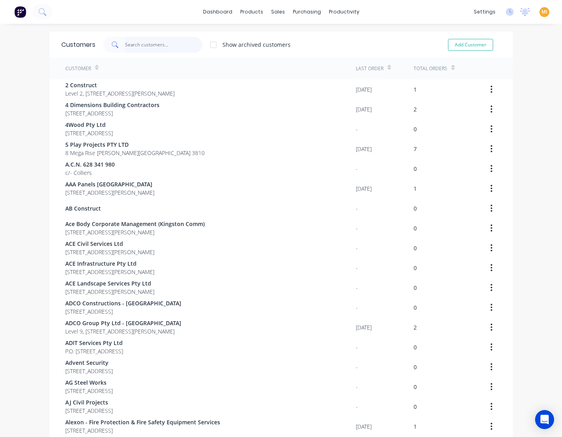
click at [136, 48] on input "text" at bounding box center [163, 45] width 77 height 16
paste input "Axom Pty Ltd"
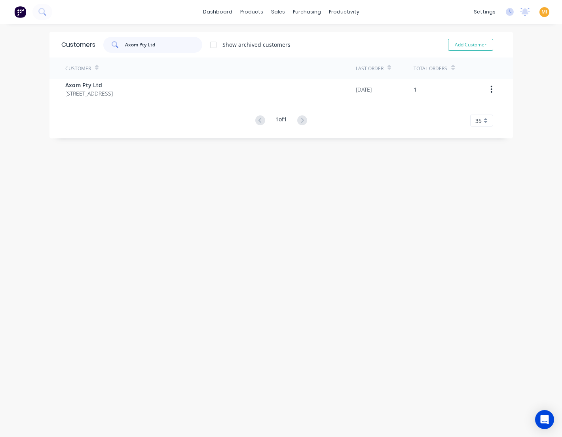
type input "Axom Pty Ltd"
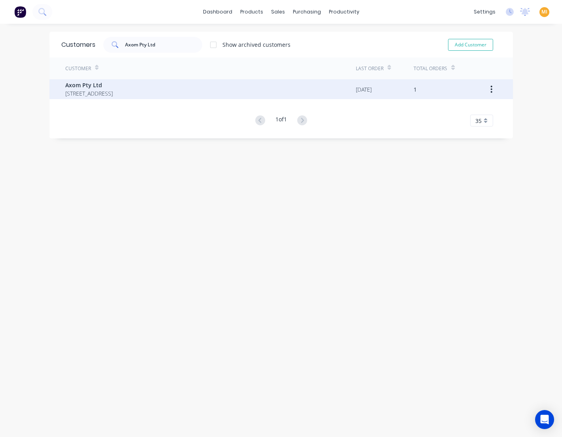
click at [113, 90] on span "10 WALER CRESCENT SMERTON GRANGE New South Wales Australia 2567" at bounding box center [89, 93] width 48 height 8
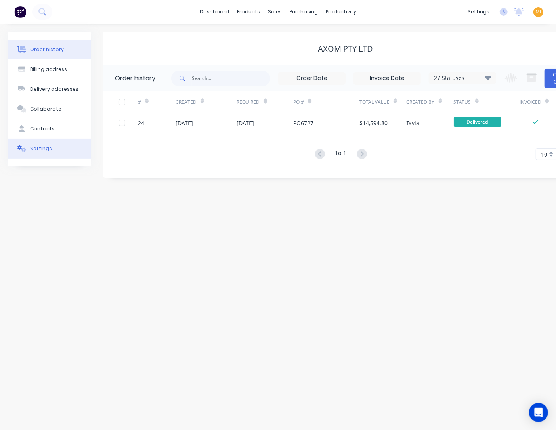
click at [52, 150] on button "Settings" at bounding box center [49, 149] width 83 height 20
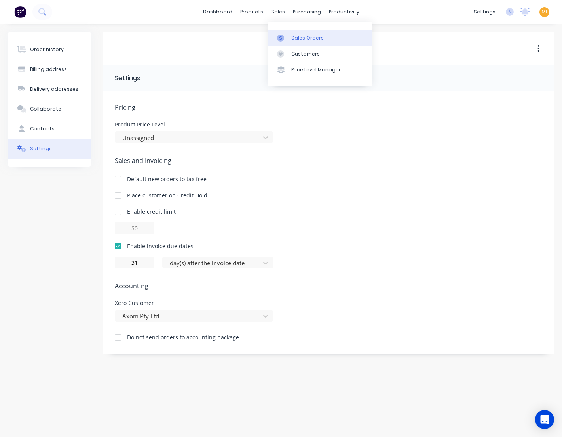
click at [281, 45] on link "Sales Orders" at bounding box center [320, 38] width 105 height 16
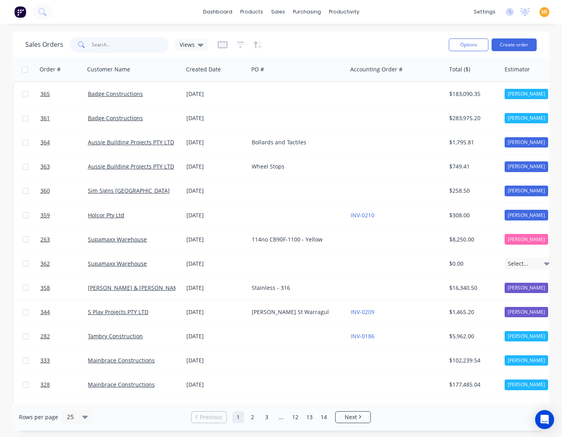
click at [114, 44] on input "text" at bounding box center [130, 45] width 77 height 16
paste input "Badge Constructions"
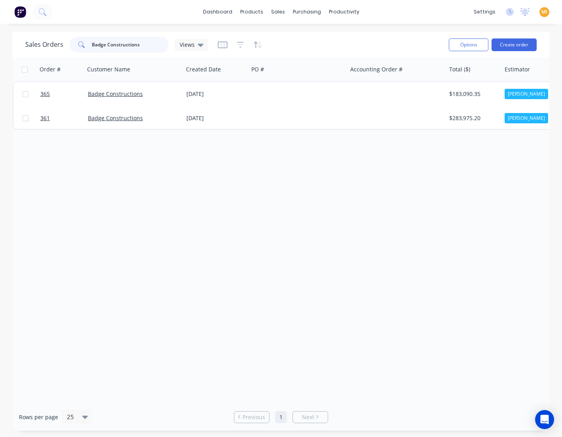
type input "Badge Constructions"
click at [71, 100] on link "365" at bounding box center [64, 94] width 48 height 24
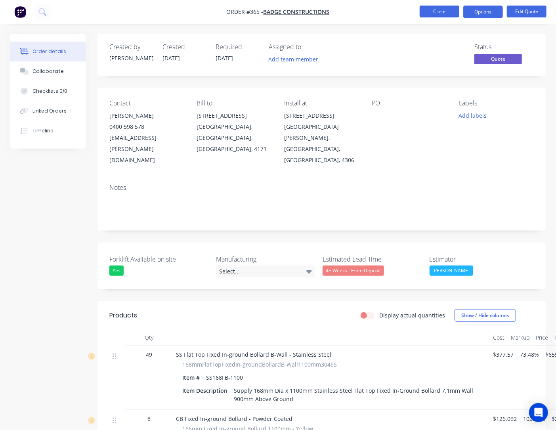
click at [440, 8] on button "Close" at bounding box center [439, 12] width 40 height 12
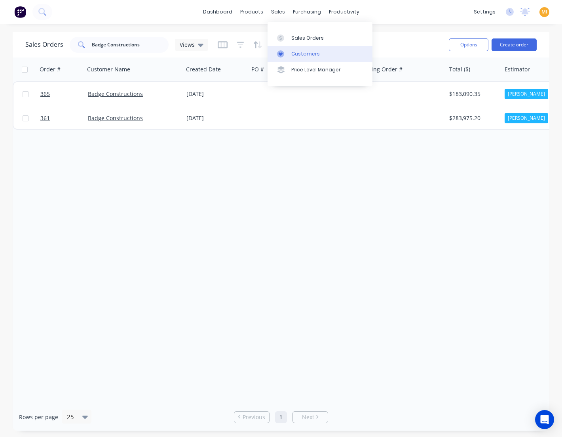
click at [301, 58] on link "Customers" at bounding box center [320, 54] width 105 height 16
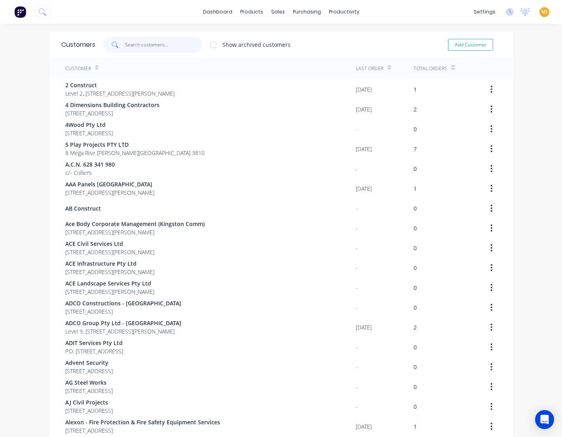
click at [140, 50] on input "text" at bounding box center [163, 45] width 77 height 16
paste input "Badge Constructions"
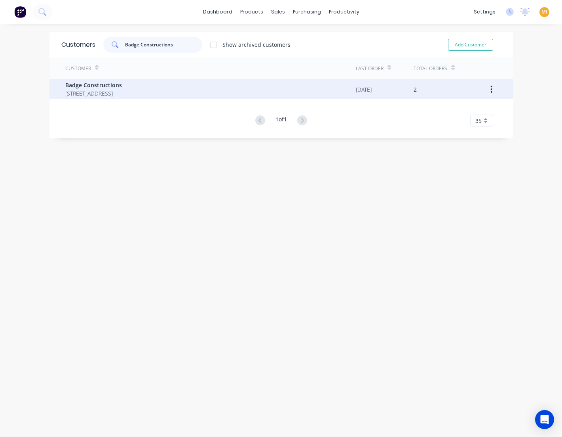
type input "Badge Constructions"
click at [114, 90] on span "63 Oxford Street Bulimba Queensland Australia 4171" at bounding box center [93, 93] width 57 height 8
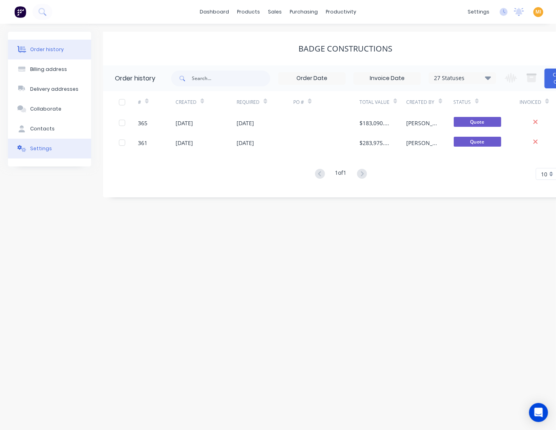
click at [41, 151] on div "Settings" at bounding box center [41, 148] width 22 height 7
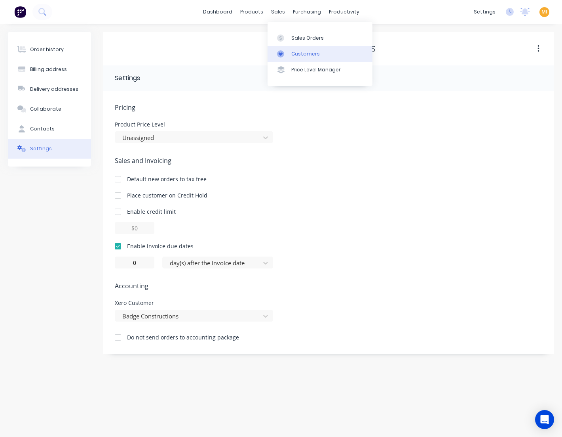
click at [315, 50] on link "Customers" at bounding box center [320, 54] width 105 height 16
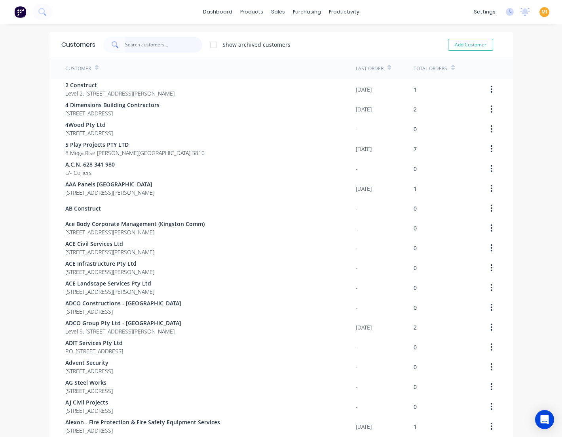
click at [139, 45] on input "text" at bounding box center [163, 45] width 77 height 16
paste input "Balmain & Co"
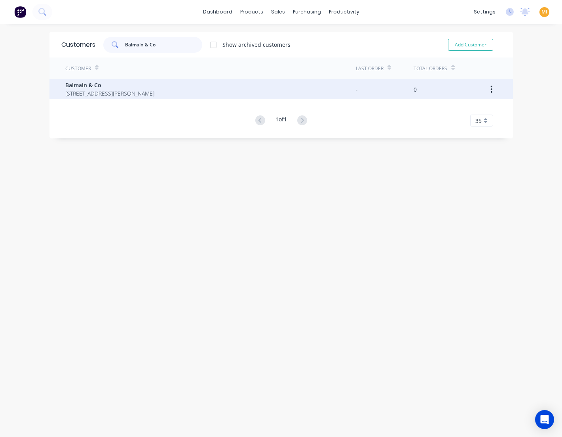
type input "Balmain & Co"
click at [90, 86] on span "Balmain & Co" at bounding box center [109, 85] width 89 height 8
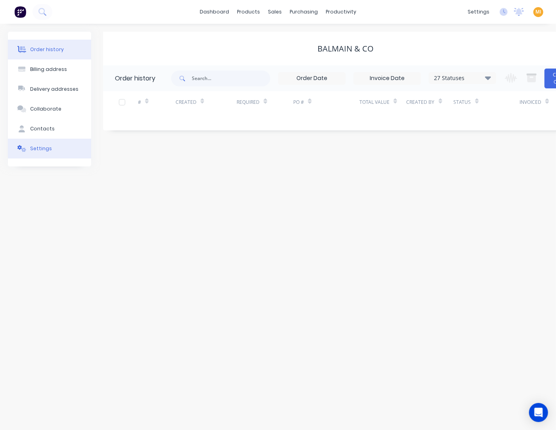
click at [53, 153] on button "Settings" at bounding box center [49, 149] width 83 height 20
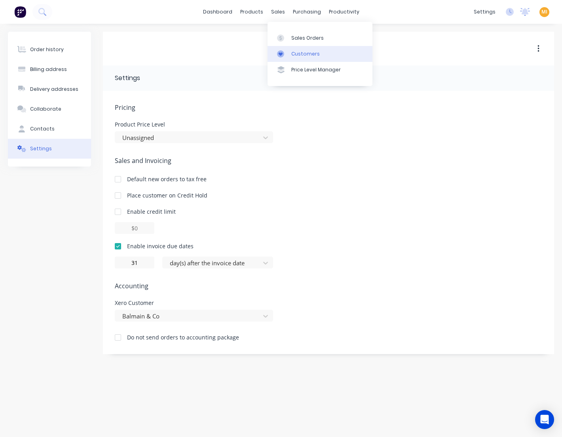
click at [296, 50] on link "Customers" at bounding box center [320, 54] width 105 height 16
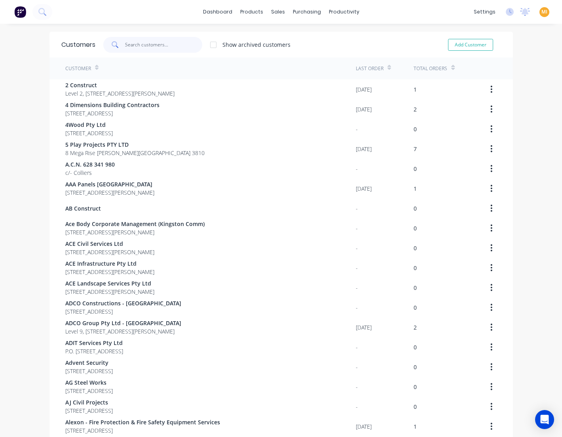
click at [153, 39] on input "text" at bounding box center [163, 45] width 77 height 16
paste input "Balo Built Pty Ltd"
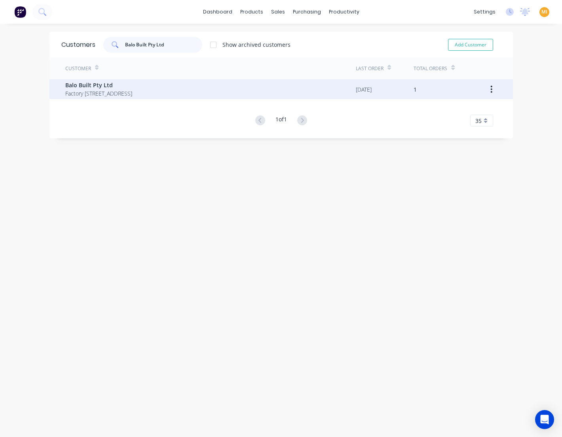
type input "Balo Built Pty Ltd"
click at [121, 90] on span "Factory 7, 16A Keilor Park Drive, Keilor East Victoria Australia 3033" at bounding box center [98, 93] width 67 height 8
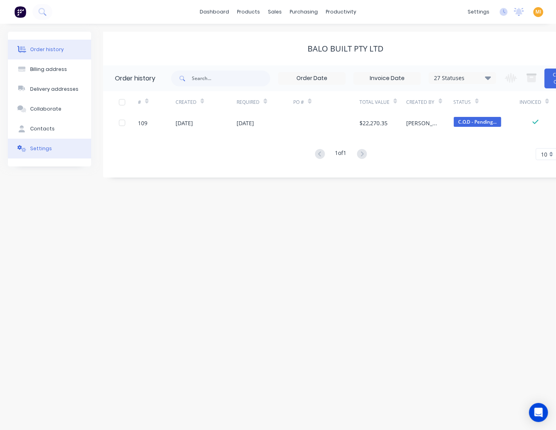
drag, startPoint x: 74, startPoint y: 143, endPoint x: 64, endPoint y: 150, distance: 12.4
click at [74, 144] on button "Settings" at bounding box center [49, 149] width 83 height 20
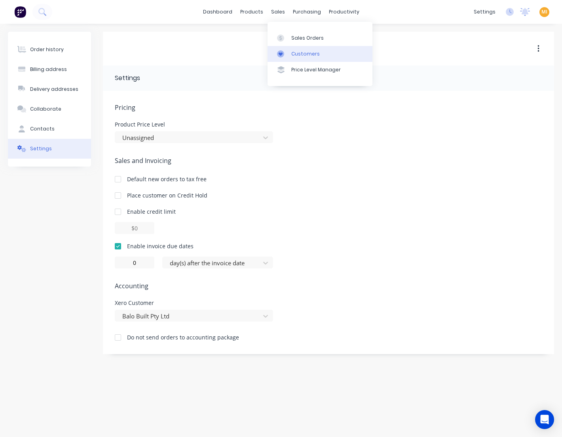
click at [296, 49] on link "Customers" at bounding box center [320, 54] width 105 height 16
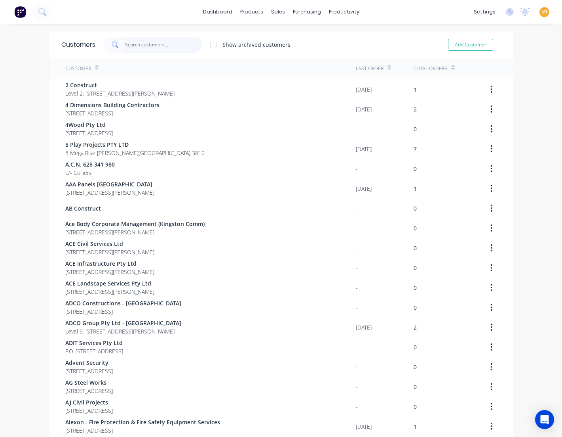
click at [149, 43] on input "text" at bounding box center [163, 45] width 77 height 16
paste input "Barpa P/L"
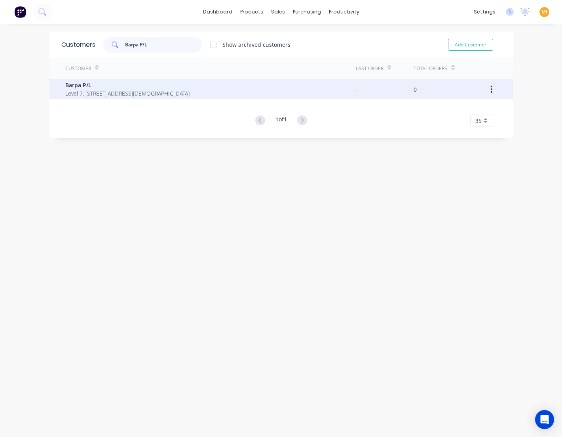
type input "Barpa P/L"
click at [101, 81] on span "Barpa P/L" at bounding box center [127, 85] width 124 height 8
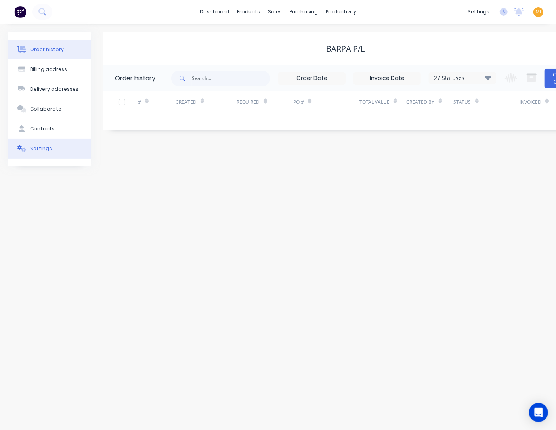
click at [53, 147] on button "Settings" at bounding box center [49, 149] width 83 height 20
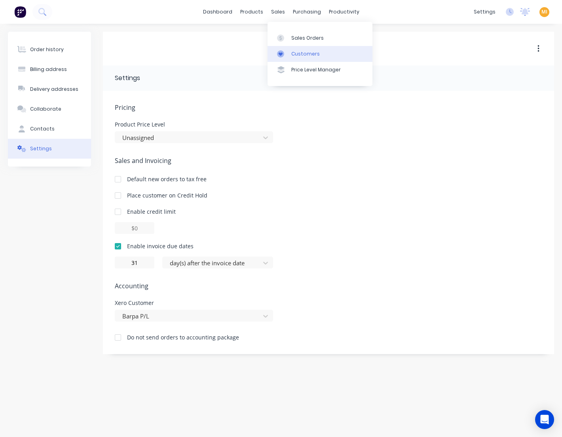
click at [292, 53] on div "Customers" at bounding box center [306, 53] width 29 height 7
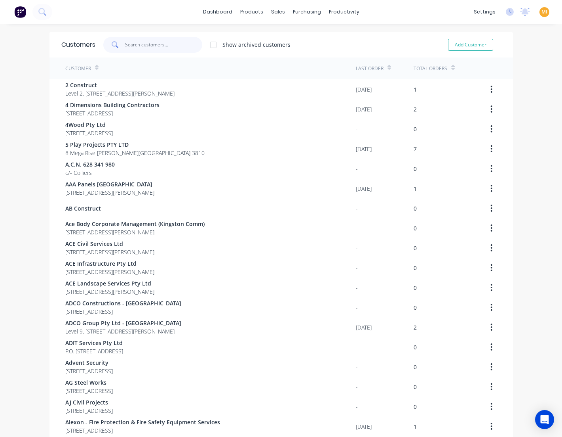
click at [151, 45] on input "text" at bounding box center [163, 45] width 77 height 16
paste input "Bazz Residence"
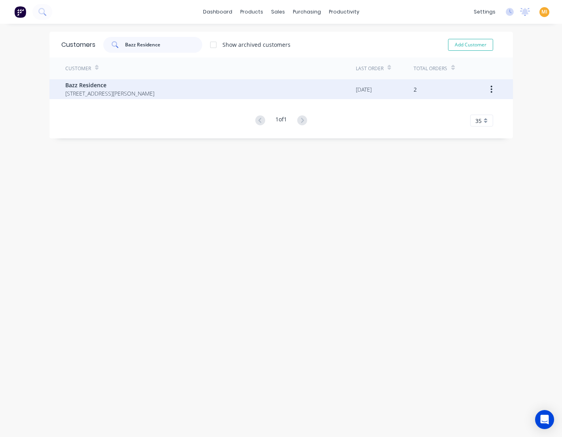
type input "Bazz Residence"
click at [128, 92] on span "52 Anfield road Clyde North Victoria Australia 3978" at bounding box center [109, 93] width 89 height 8
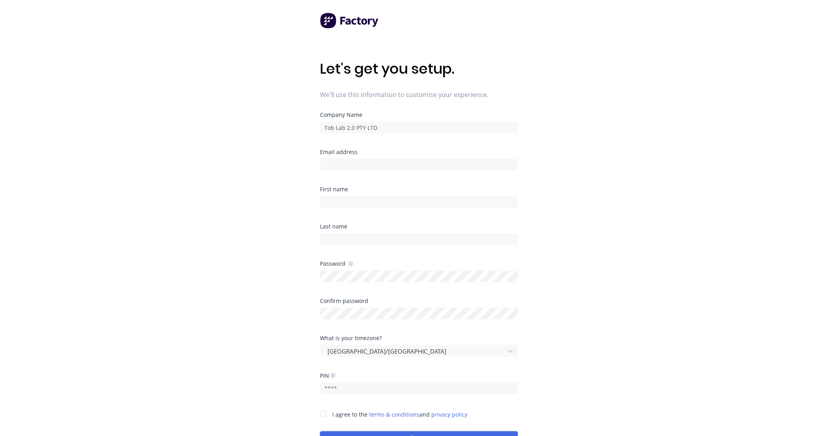
scroll to position [72, 0]
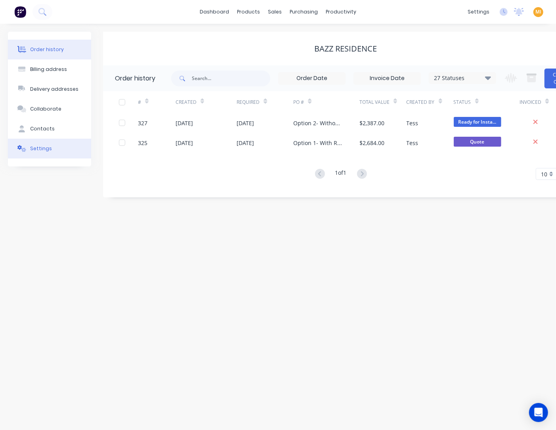
click at [50, 154] on button "Settings" at bounding box center [49, 149] width 83 height 20
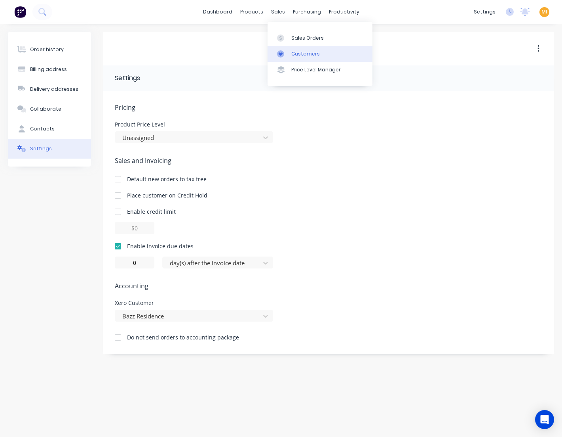
click at [290, 50] on link "Customers" at bounding box center [320, 54] width 105 height 16
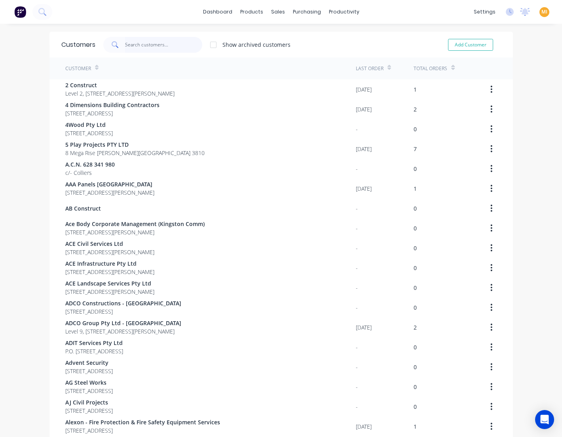
click at [140, 44] on input "text" at bounding box center [163, 45] width 77 height 16
paste input "[GEOGRAPHIC_DATA] Maintenance"
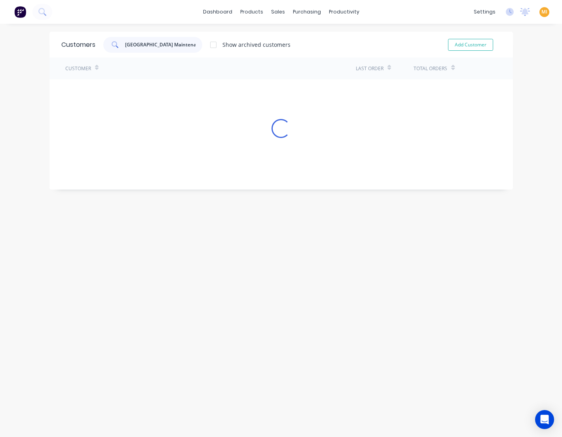
scroll to position [0, 4]
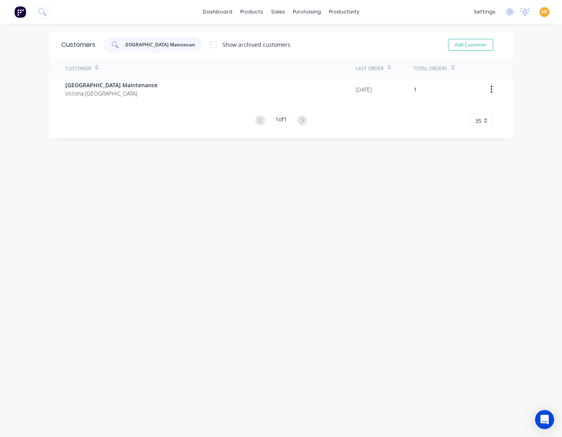
type input "[GEOGRAPHIC_DATA] Maintenance"
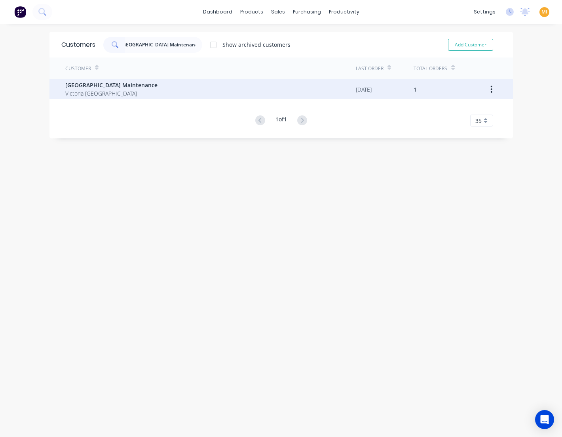
drag, startPoint x: 107, startPoint y: 75, endPoint x: 87, endPoint y: 92, distance: 26.4
click at [87, 92] on span "Victoria [GEOGRAPHIC_DATA]" at bounding box center [111, 93] width 92 height 8
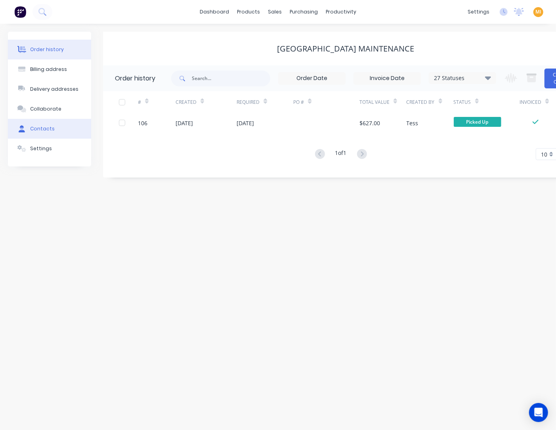
click at [42, 135] on button "Contacts" at bounding box center [49, 129] width 83 height 20
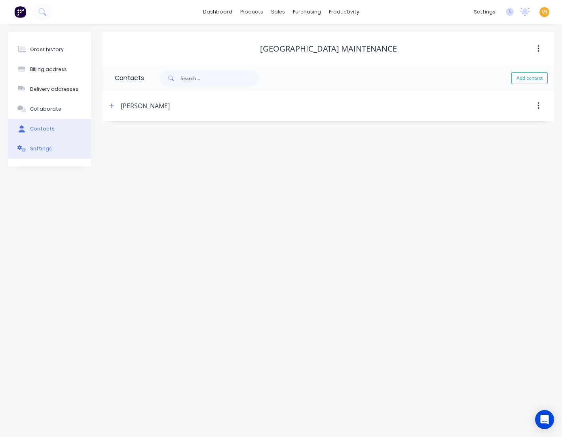
click at [45, 149] on div "Settings" at bounding box center [41, 148] width 22 height 7
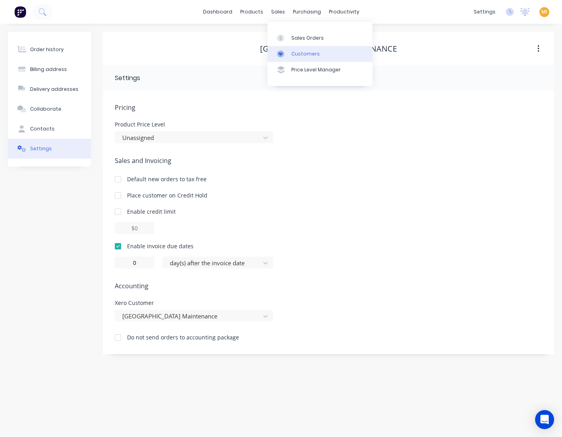
click at [299, 53] on div "Customers" at bounding box center [306, 53] width 29 height 7
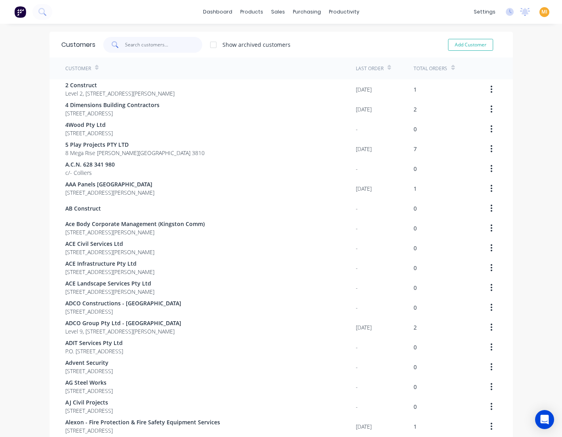
click at [145, 45] on input "text" at bounding box center [163, 45] width 77 height 16
paste input "Beachwood Homes"
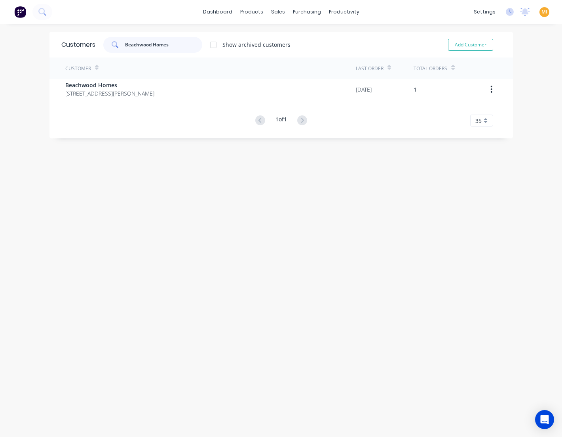
type input "Beachwood Homes"
click at [105, 82] on span "Beachwood Homes" at bounding box center [109, 85] width 89 height 8
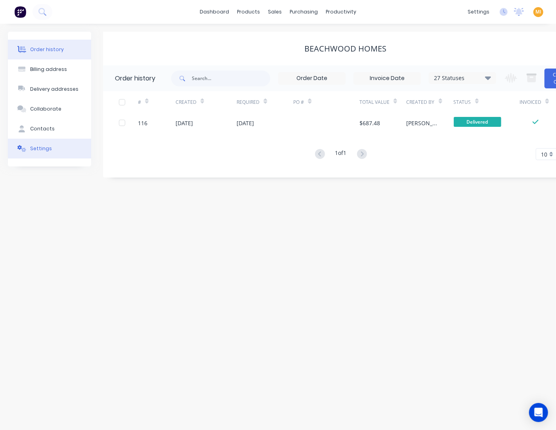
click at [61, 156] on button "Settings" at bounding box center [49, 149] width 83 height 20
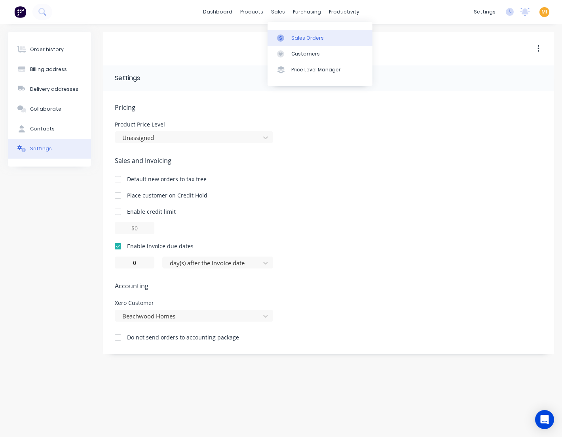
click at [292, 45] on link "Sales Orders" at bounding box center [320, 38] width 105 height 16
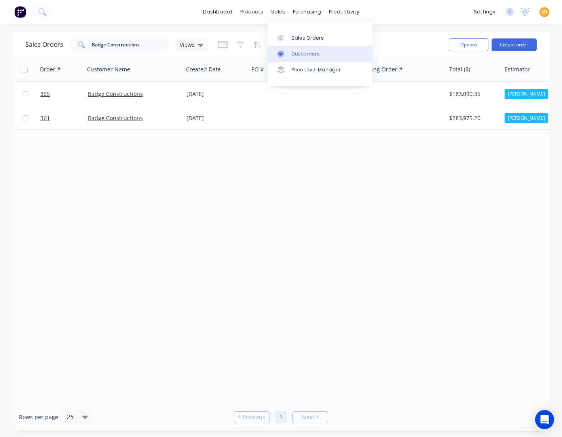
click at [308, 51] on div "Customers" at bounding box center [306, 53] width 29 height 7
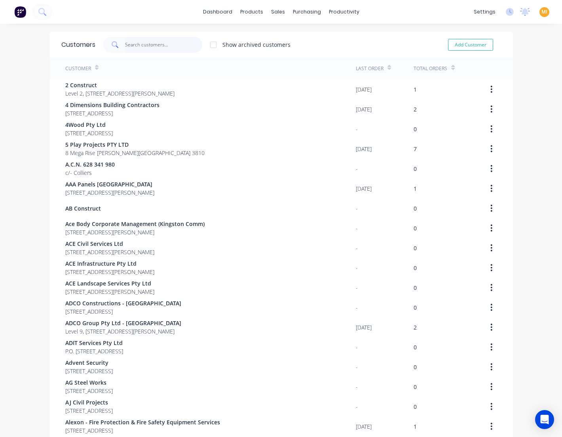
click at [136, 46] on input "text" at bounding box center [163, 45] width 77 height 16
paste input "Becon Constructions"
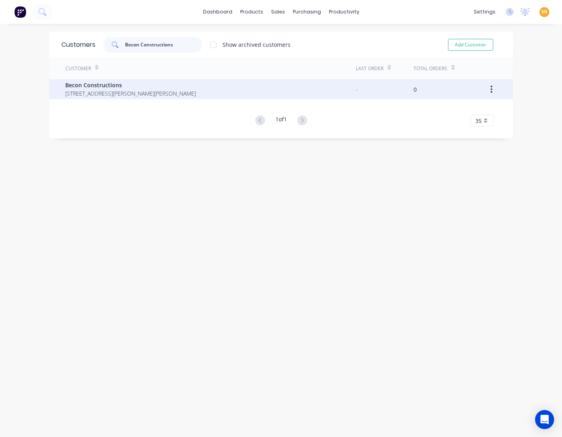
type input "Becon Constructions"
click at [106, 89] on span "[STREET_ADDRESS][PERSON_NAME][PERSON_NAME]" at bounding box center [130, 93] width 131 height 8
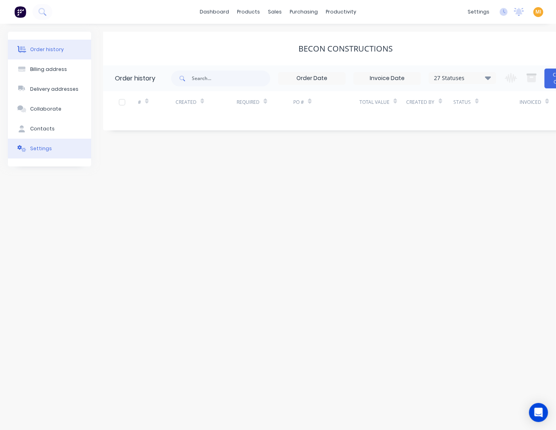
click at [46, 149] on div "Settings" at bounding box center [41, 148] width 22 height 7
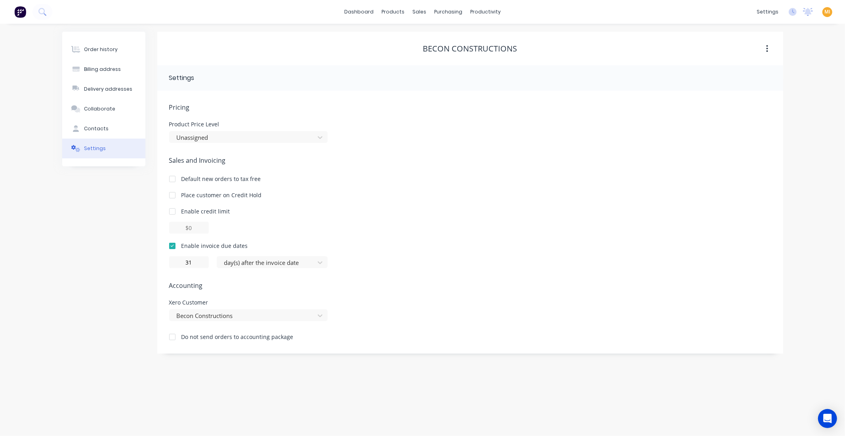
click at [19, 6] on img at bounding box center [20, 12] width 12 height 12
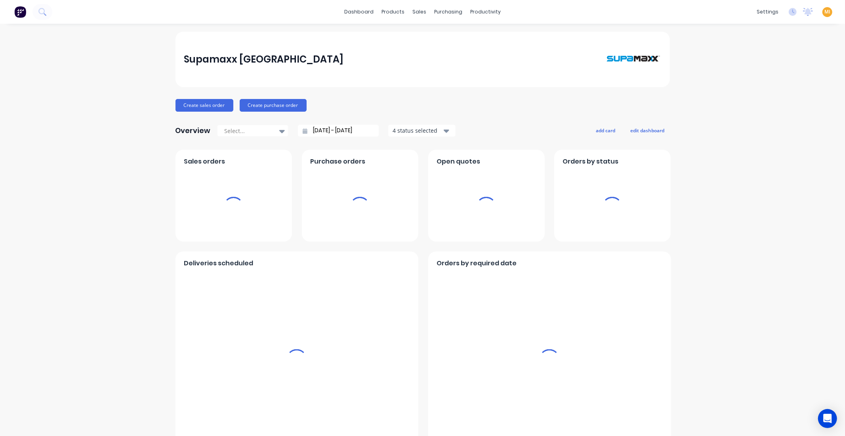
click at [555, 12] on span "MI" at bounding box center [827, 11] width 6 height 7
click at [555, 95] on div "Sign out" at bounding box center [759, 98] width 21 height 7
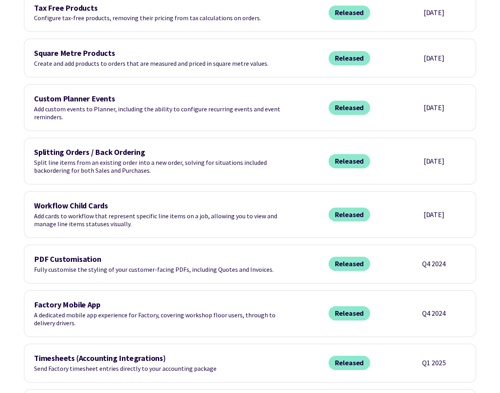
scroll to position [1228, 0]
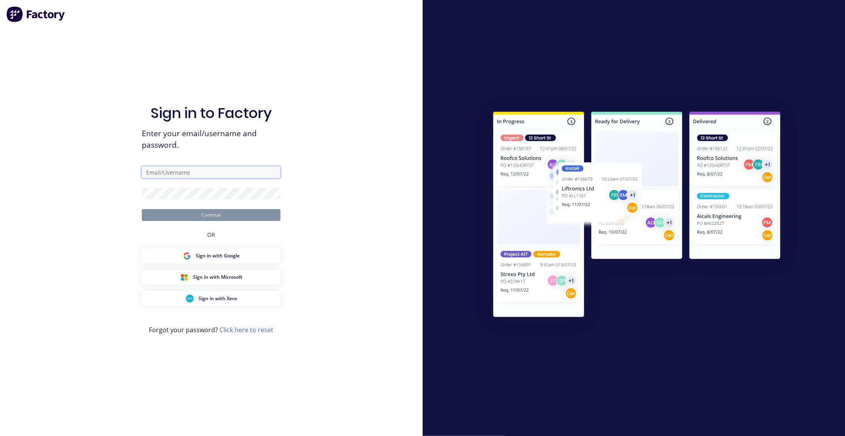
click at [197, 175] on input "text" at bounding box center [211, 172] width 139 height 12
type input "[EMAIL_ADDRESS][DOMAIN_NAME]"
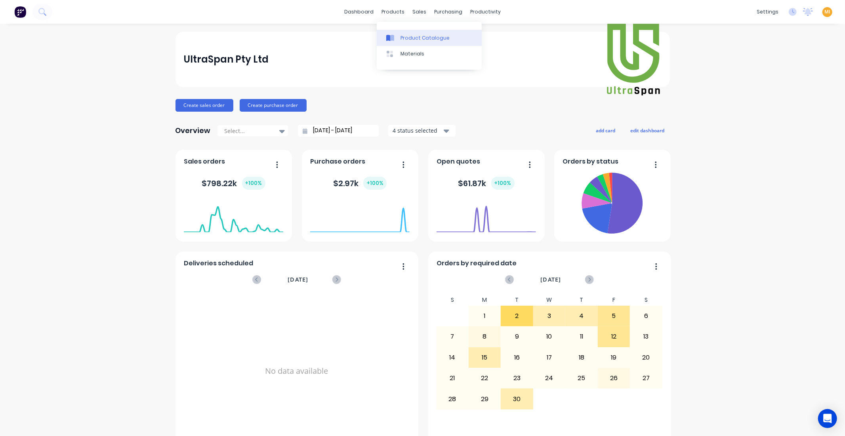
click at [408, 36] on div "Product Catalogue" at bounding box center [424, 37] width 49 height 7
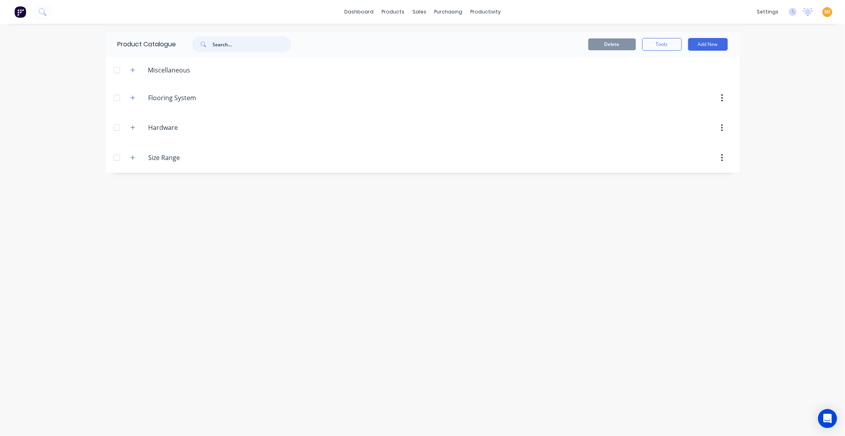
click at [238, 44] on input "text" at bounding box center [252, 44] width 78 height 16
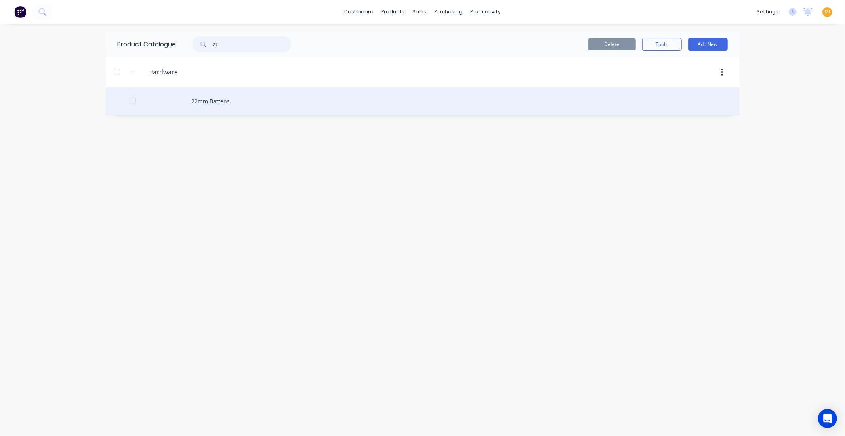
type input "22"
click at [219, 106] on div "22mm Battens" at bounding box center [423, 101] width 634 height 28
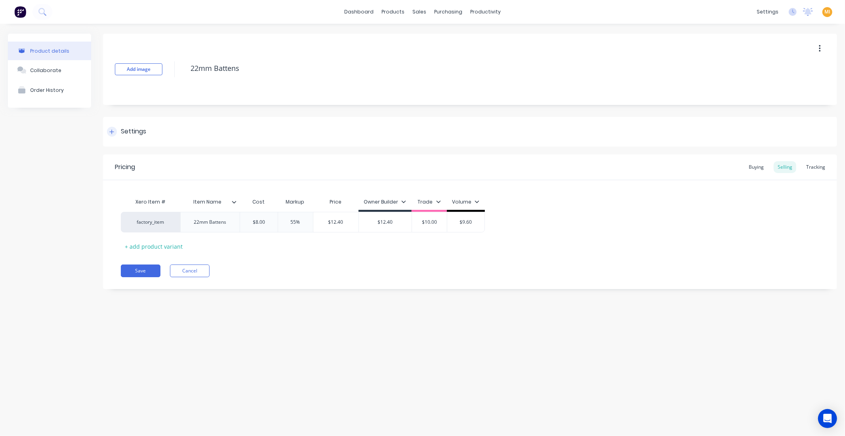
click at [139, 133] on div "Settings" at bounding box center [133, 132] width 25 height 10
type textarea "x"
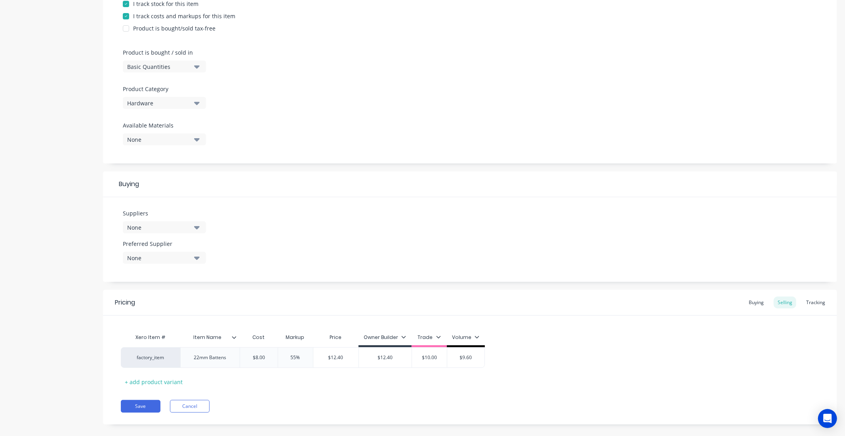
scroll to position [211, 0]
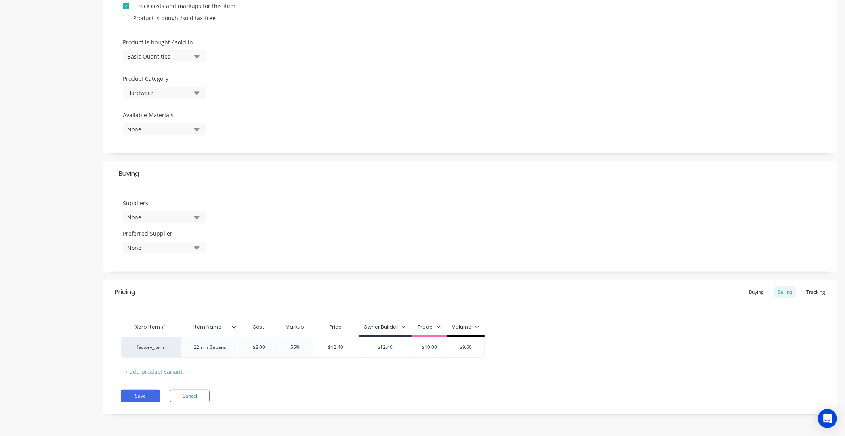
click at [165, 218] on div "None" at bounding box center [158, 217] width 63 height 8
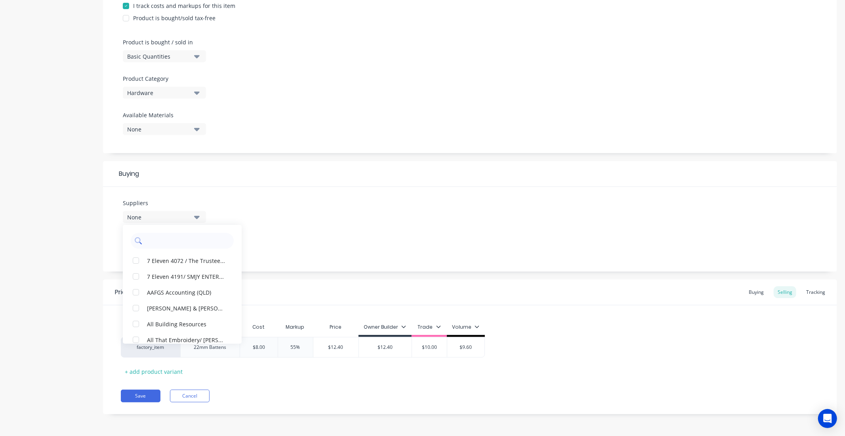
click at [179, 243] on input "text" at bounding box center [188, 241] width 84 height 16
